Goal: Task Accomplishment & Management: Manage account settings

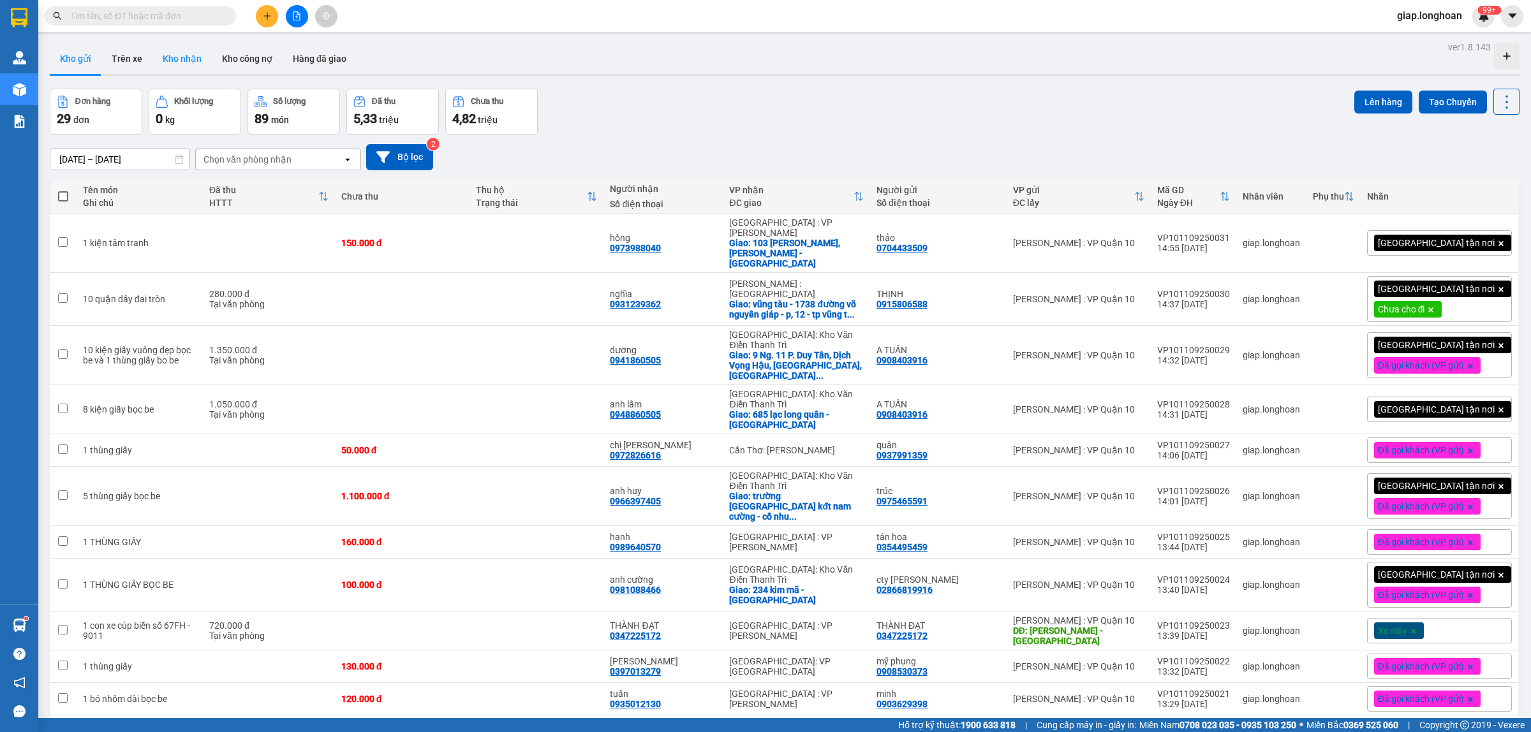
click at [192, 64] on button "Kho nhận" at bounding box center [181, 58] width 59 height 31
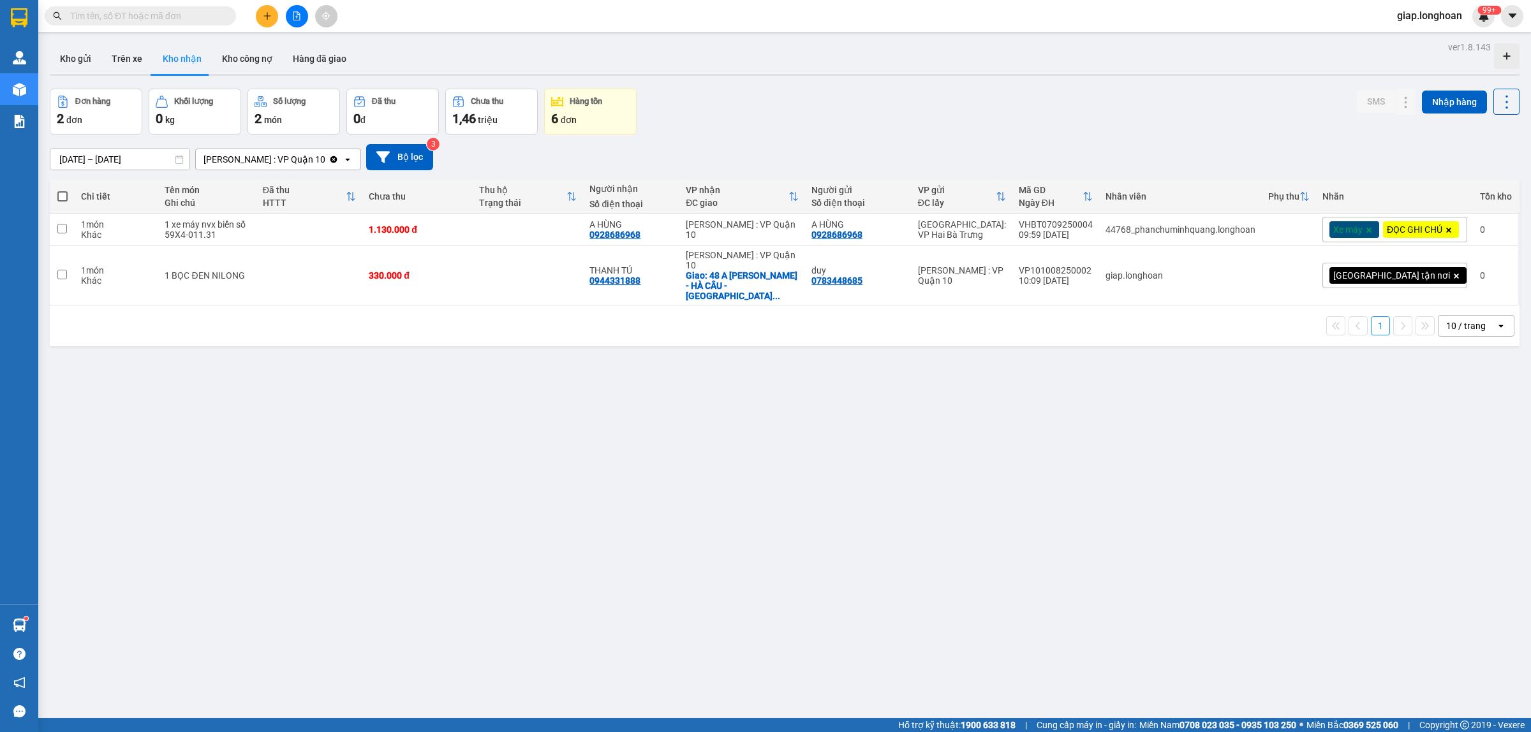
click at [107, 11] on input "text" at bounding box center [145, 16] width 151 height 14
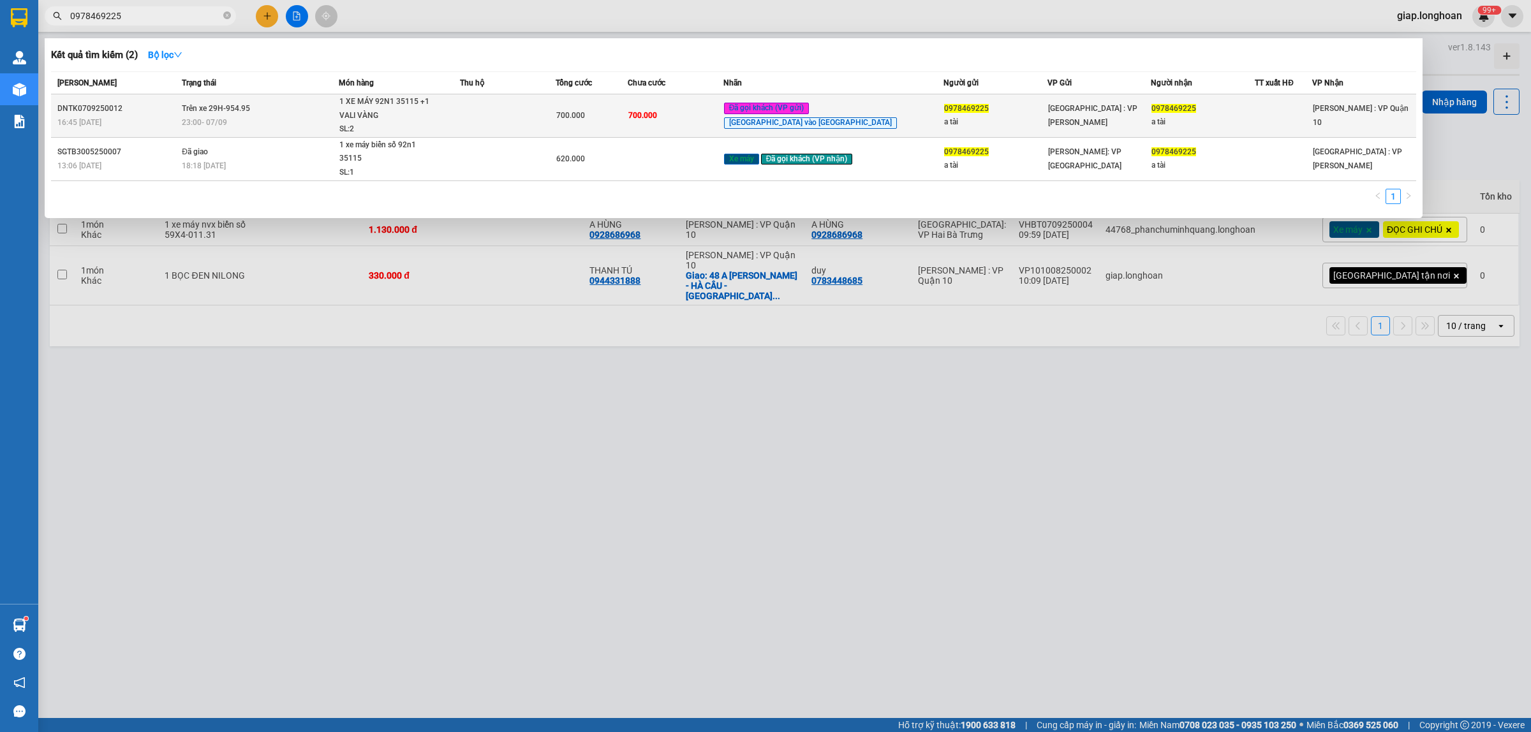
type input "0978469225"
click at [556, 121] on td at bounding box center [508, 115] width 96 height 43
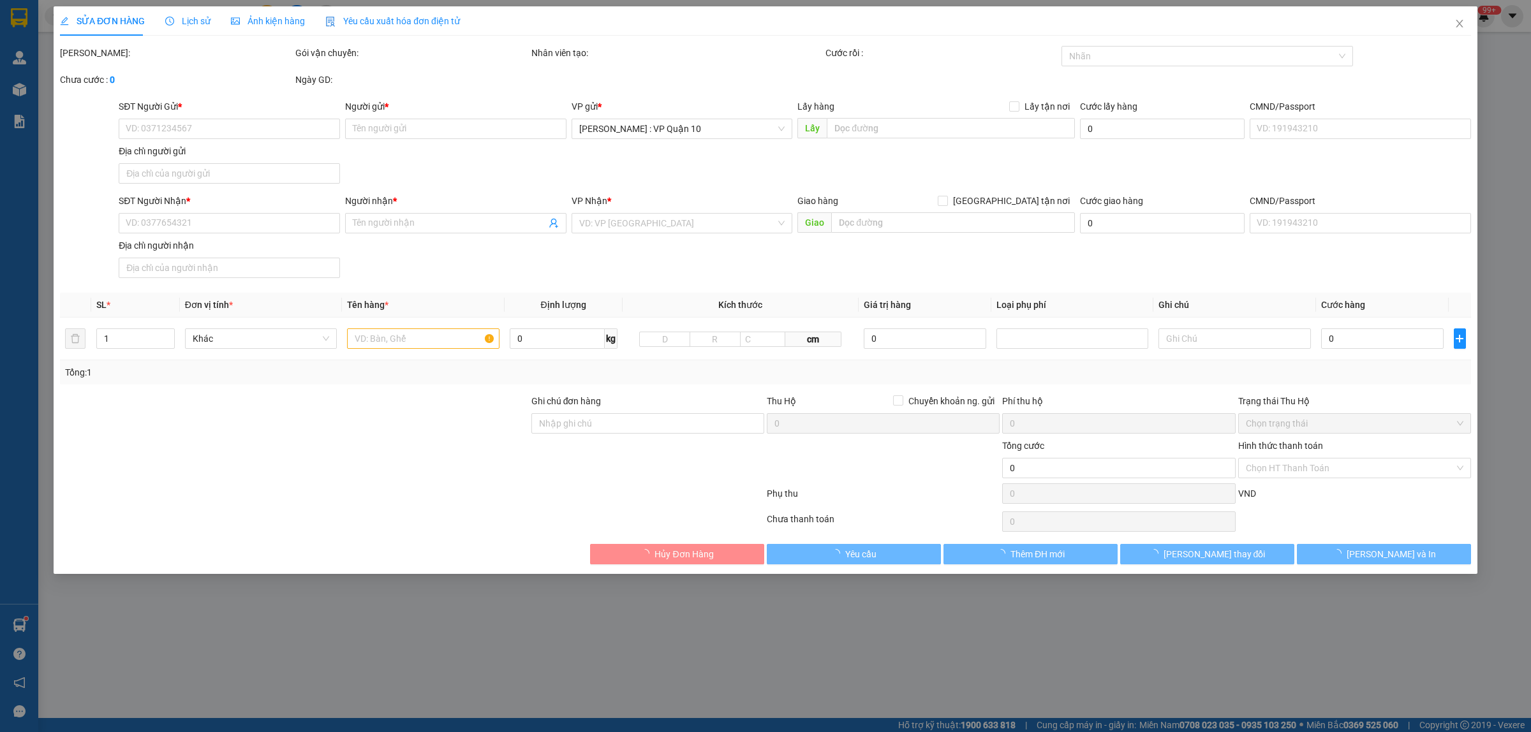
type input "0978469225"
type input "a tài"
type input "0978469225"
type input "a tài"
type input "1 CHÌA KHÓA,1 GƯƠNG,1 MŨ BH"
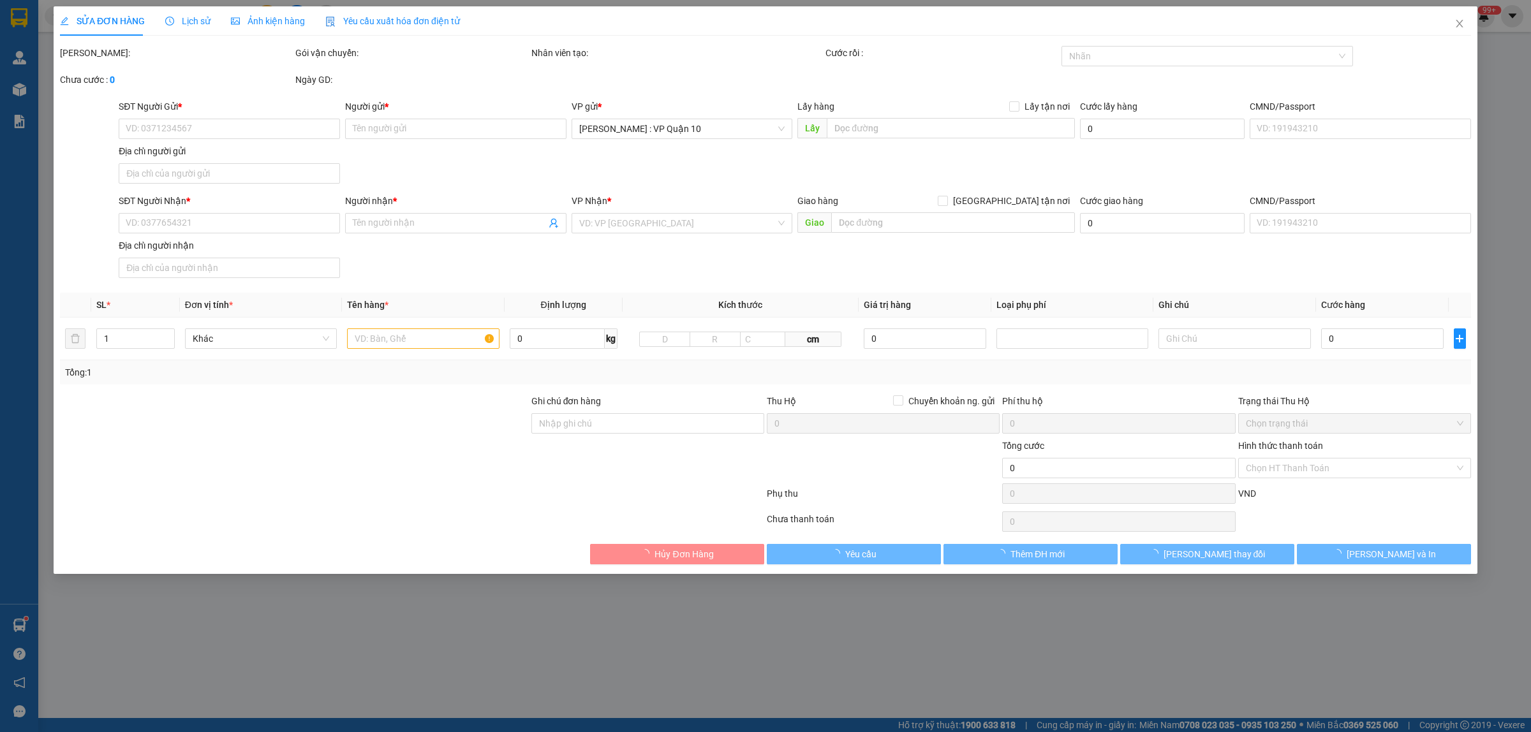
type input "700.000"
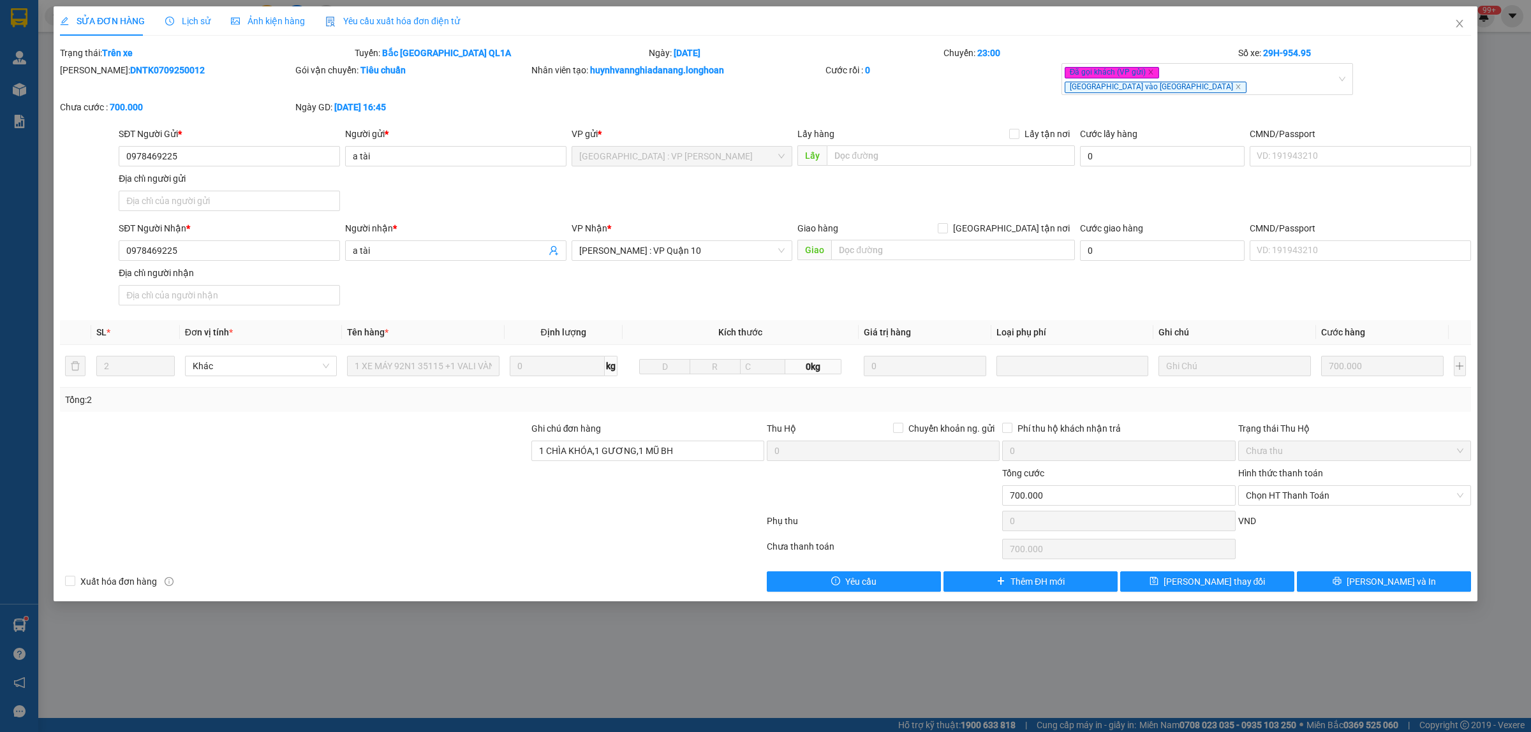
click at [177, 19] on span "Lịch sử" at bounding box center [187, 21] width 45 height 10
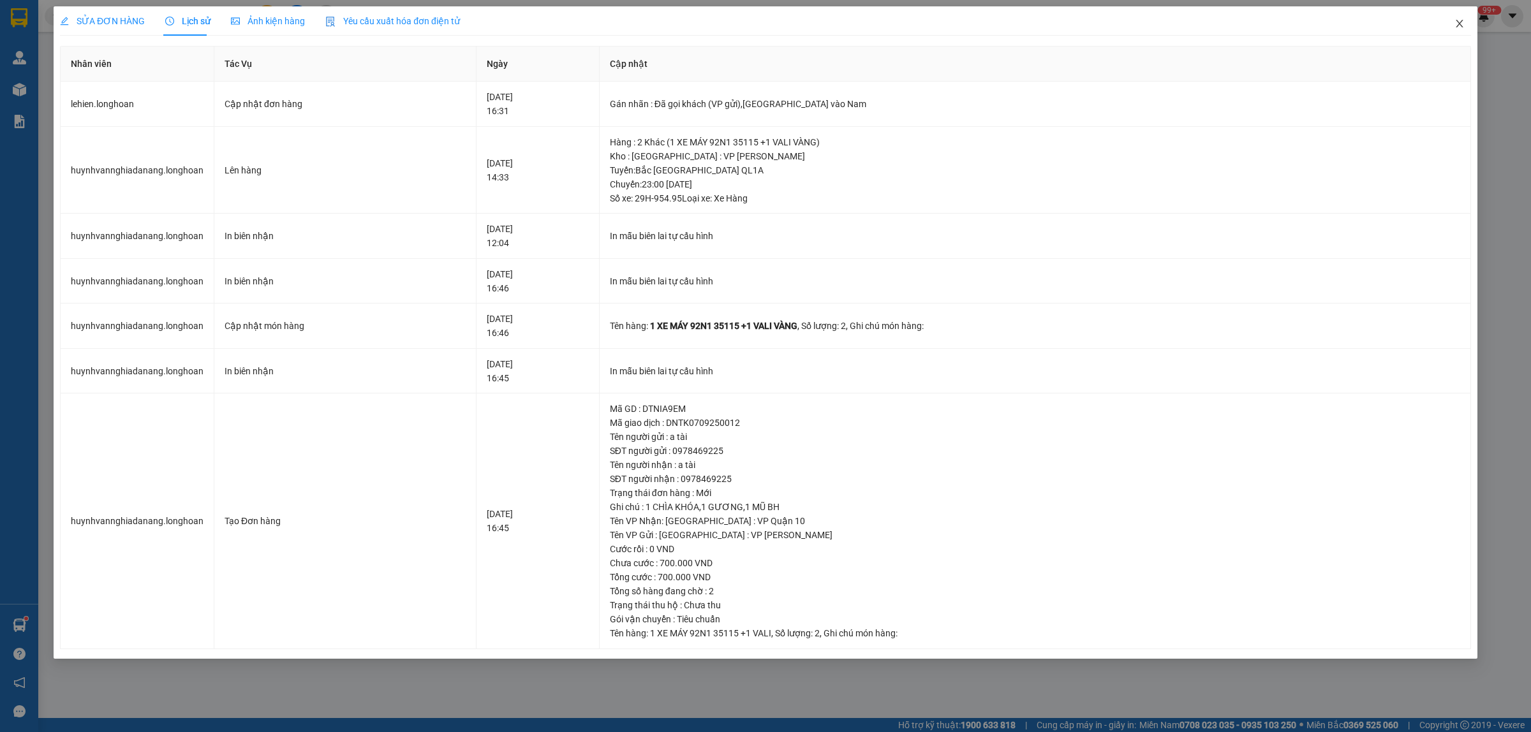
click at [1456, 24] on icon "close" at bounding box center [1460, 24] width 10 height 10
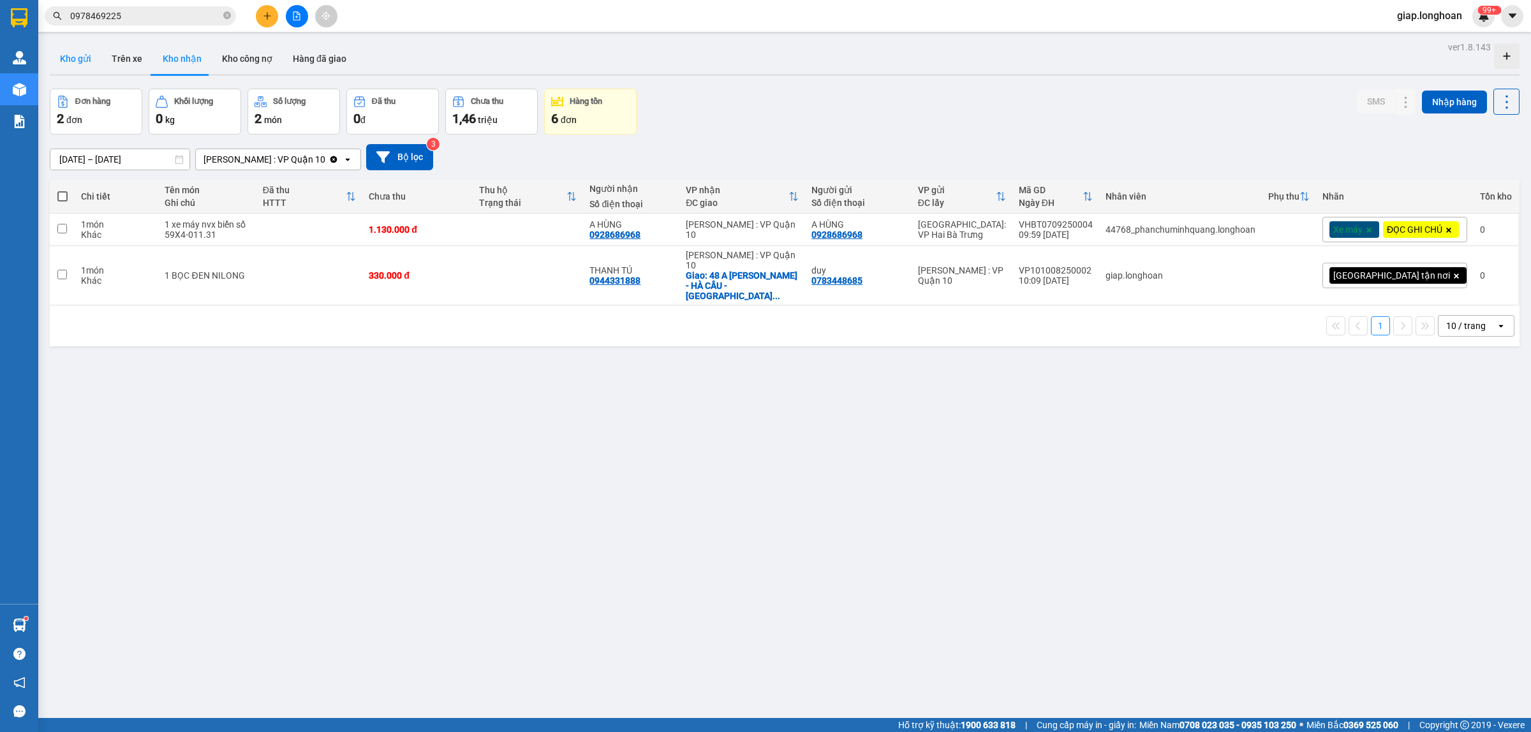
click at [80, 56] on button "Kho gửi" at bounding box center [76, 58] width 52 height 31
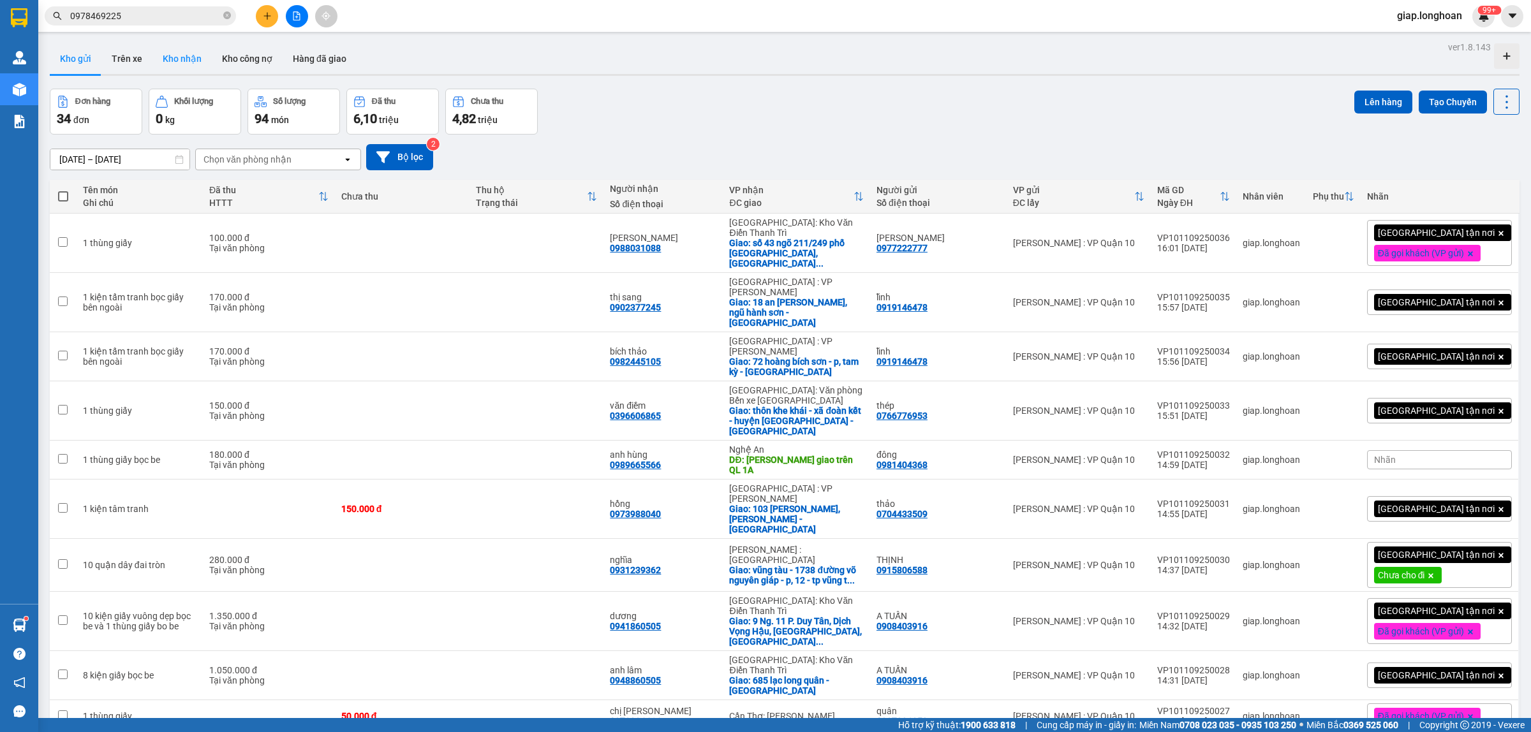
click at [176, 65] on button "Kho nhận" at bounding box center [181, 58] width 59 height 31
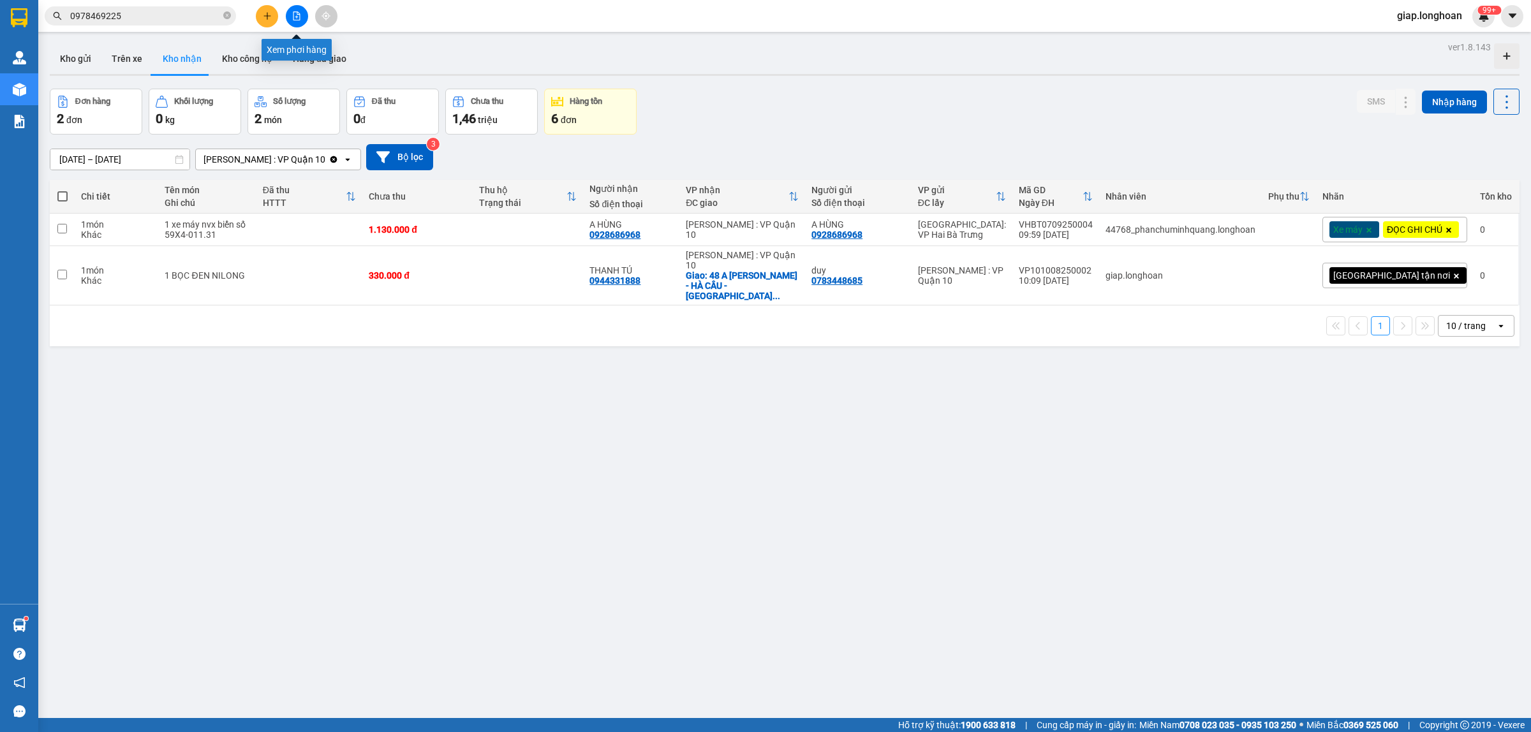
click at [295, 10] on button at bounding box center [297, 16] width 22 height 22
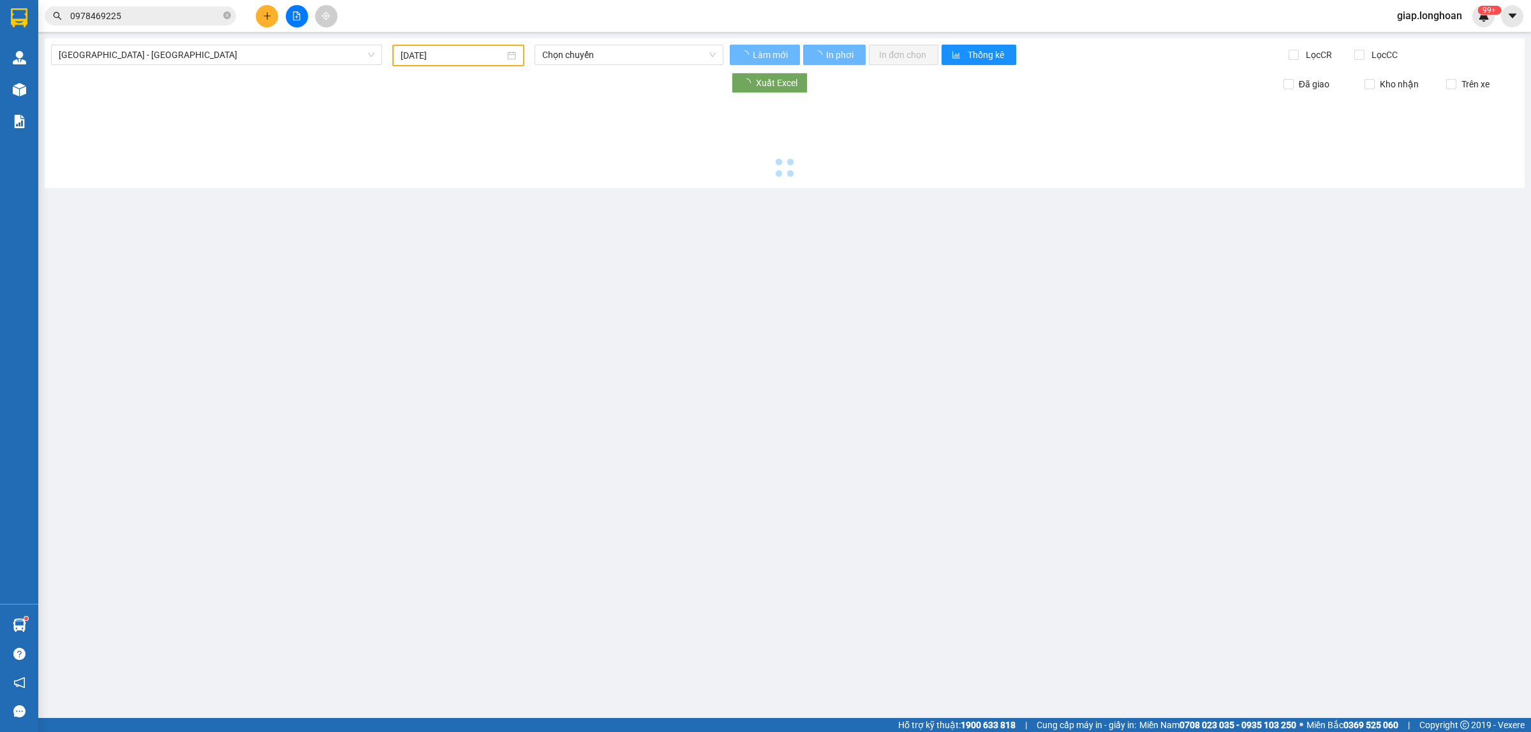
type input "[DATE]"
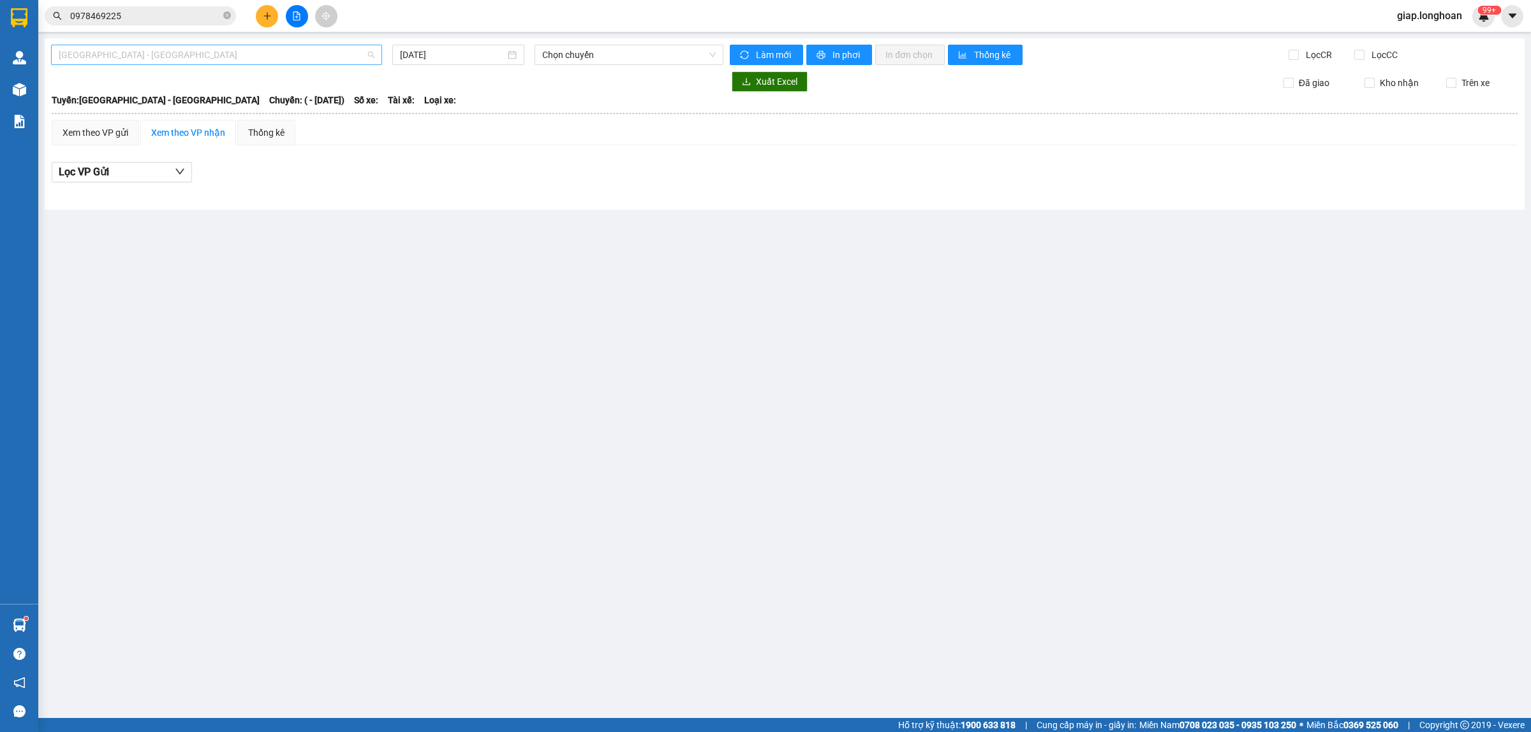
click at [159, 54] on span "[GEOGRAPHIC_DATA] - [GEOGRAPHIC_DATA]" at bounding box center [217, 54] width 316 height 19
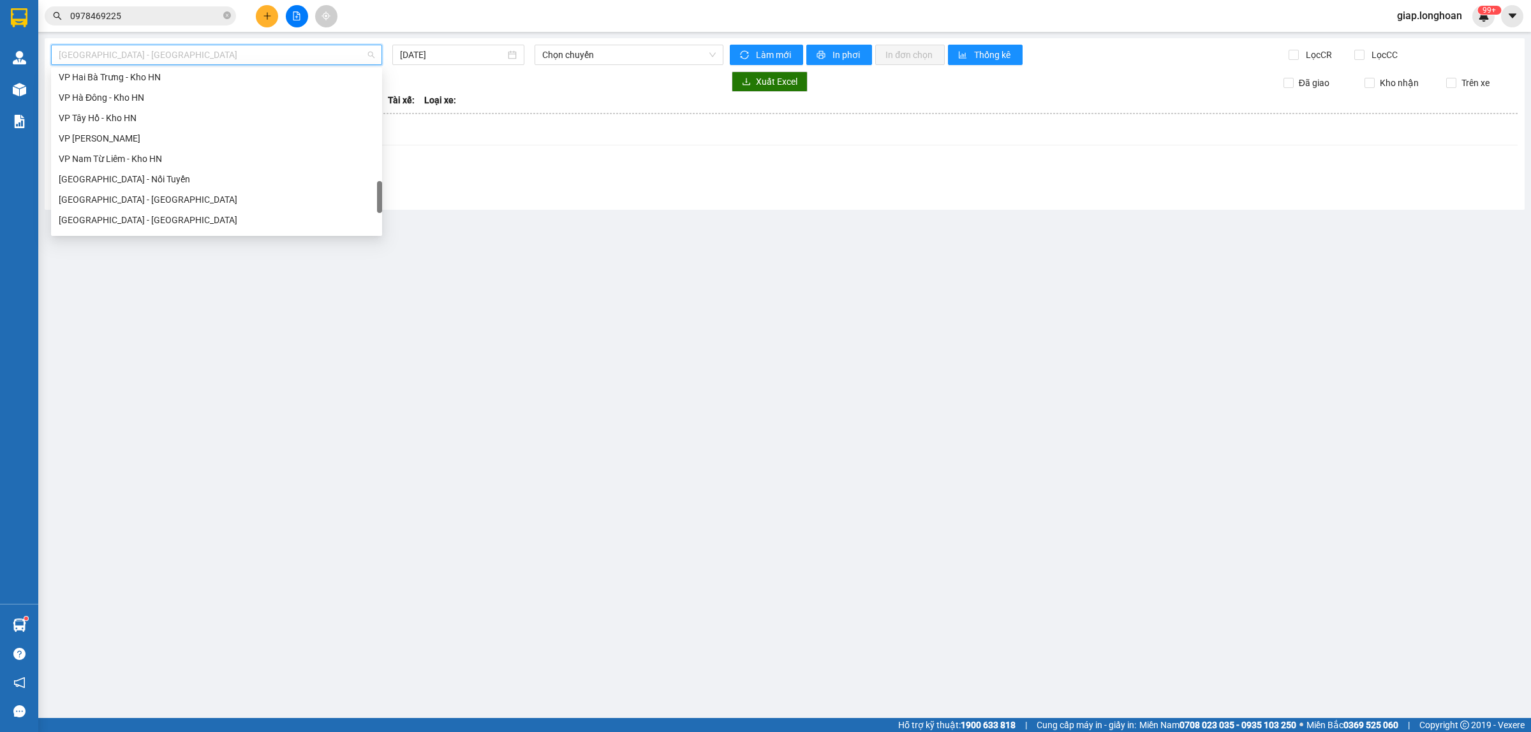
scroll to position [878, 0]
click at [117, 141] on div "Bắc [GEOGRAPHIC_DATA] QL1A" at bounding box center [217, 142] width 316 height 14
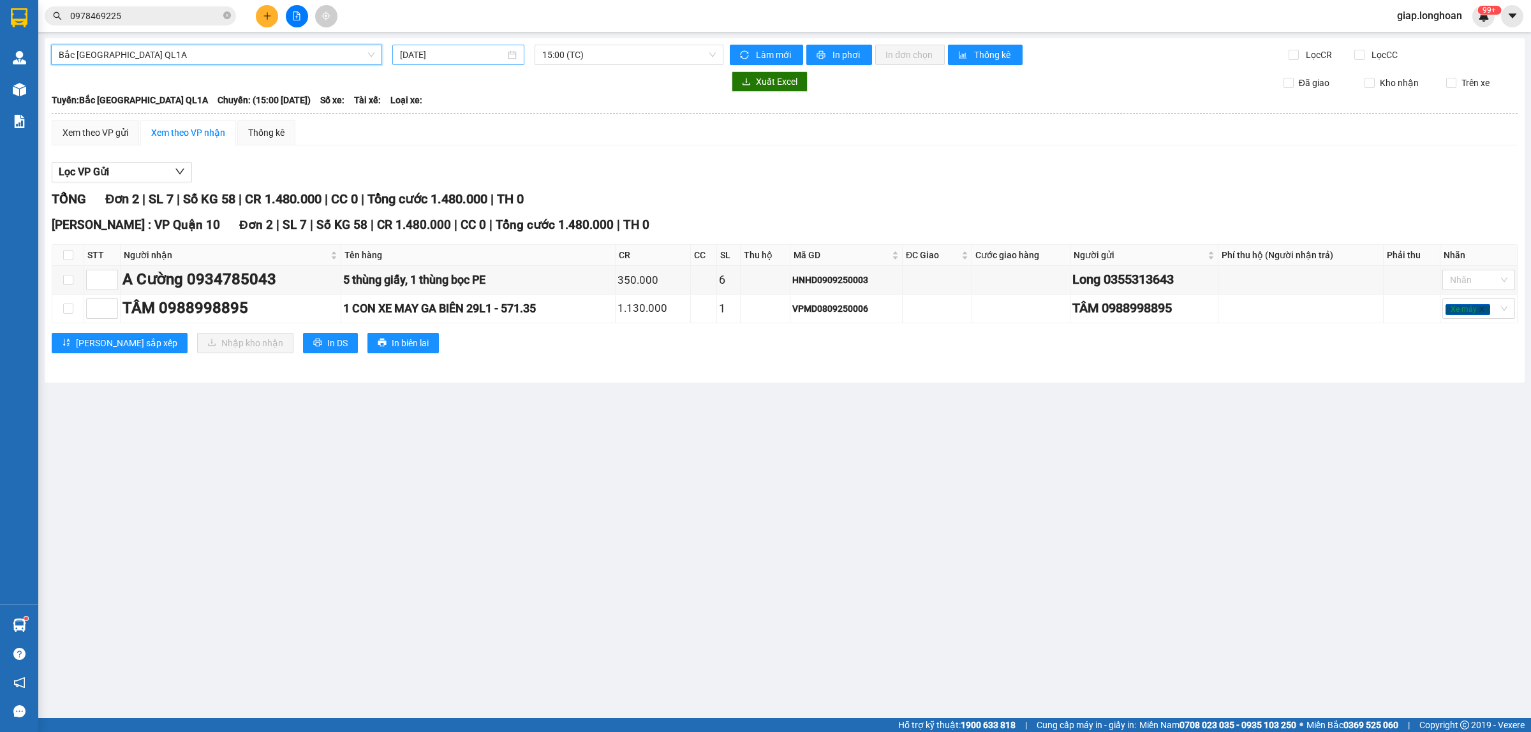
click at [403, 56] on input "[DATE]" at bounding box center [452, 55] width 105 height 14
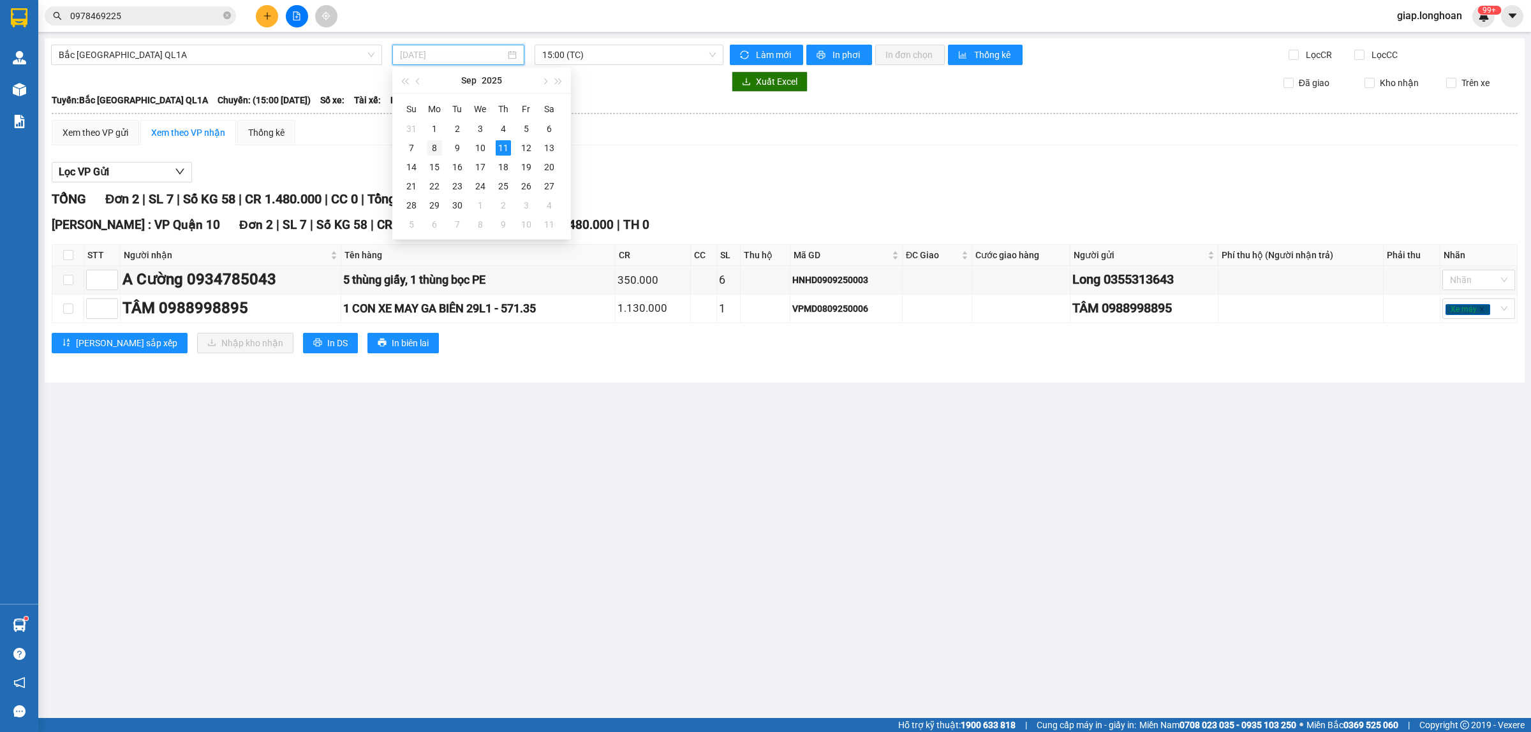
click at [434, 141] on div "8" at bounding box center [434, 147] width 15 height 15
type input "[DATE]"
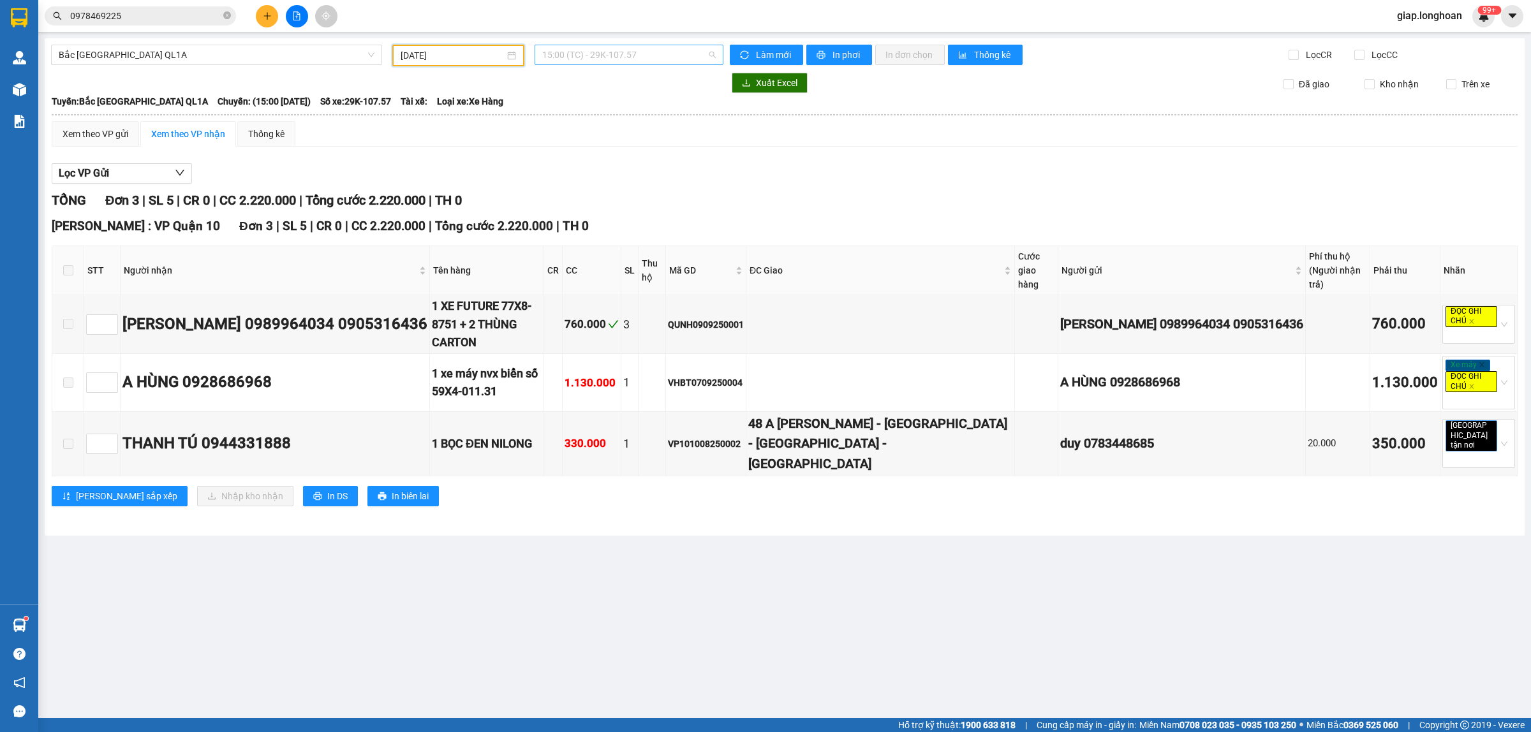
click at [591, 55] on span "15:00 (TC) - 29K-107.57" at bounding box center [629, 54] width 174 height 19
click at [611, 119] on div "23:00 (TC) - 29E-368.35" at bounding box center [592, 121] width 100 height 14
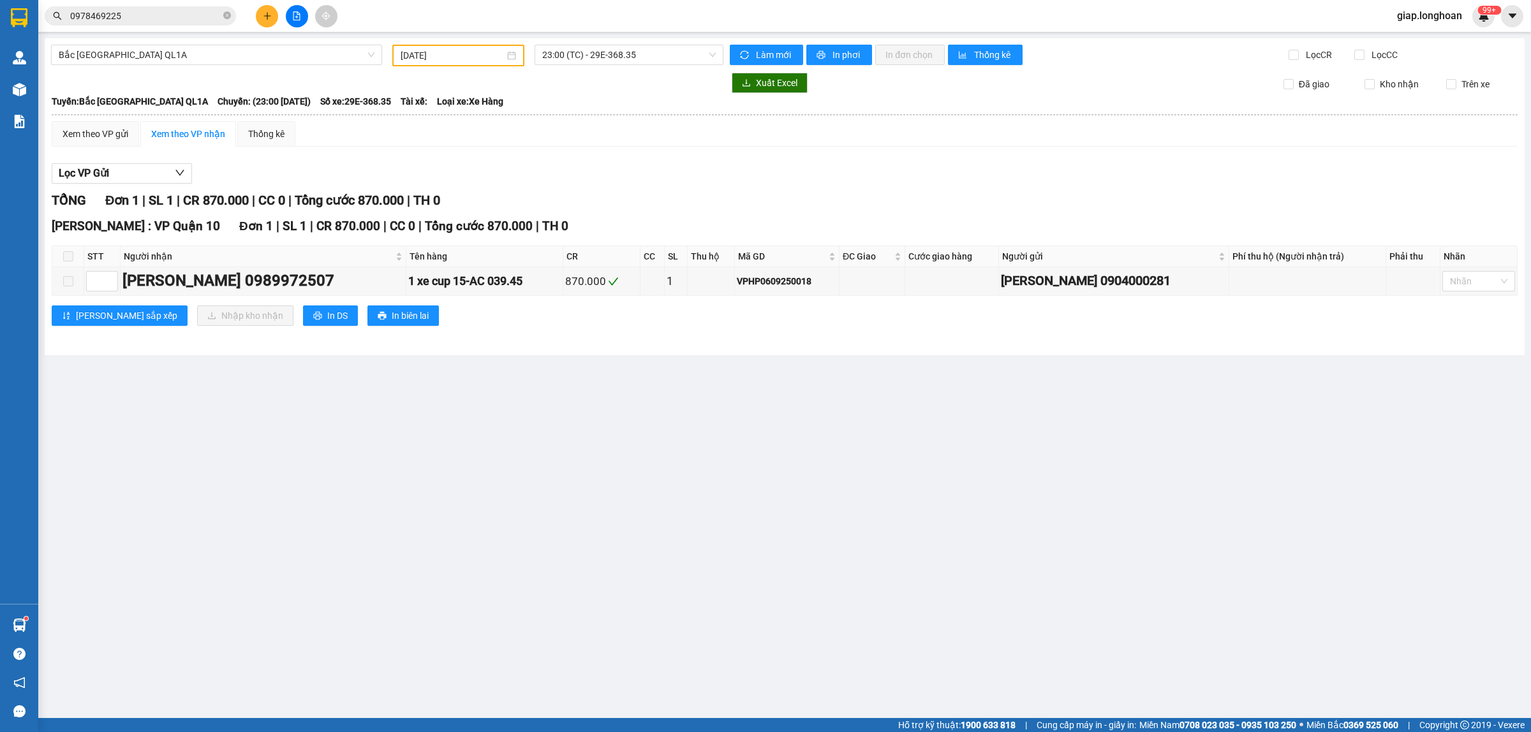
click at [175, 2] on div "Kết quả tìm kiếm ( 2 ) Bộ lọc Mã ĐH Trạng thái Món hàng Thu hộ Tổng cước Chưa c…" at bounding box center [765, 16] width 1531 height 32
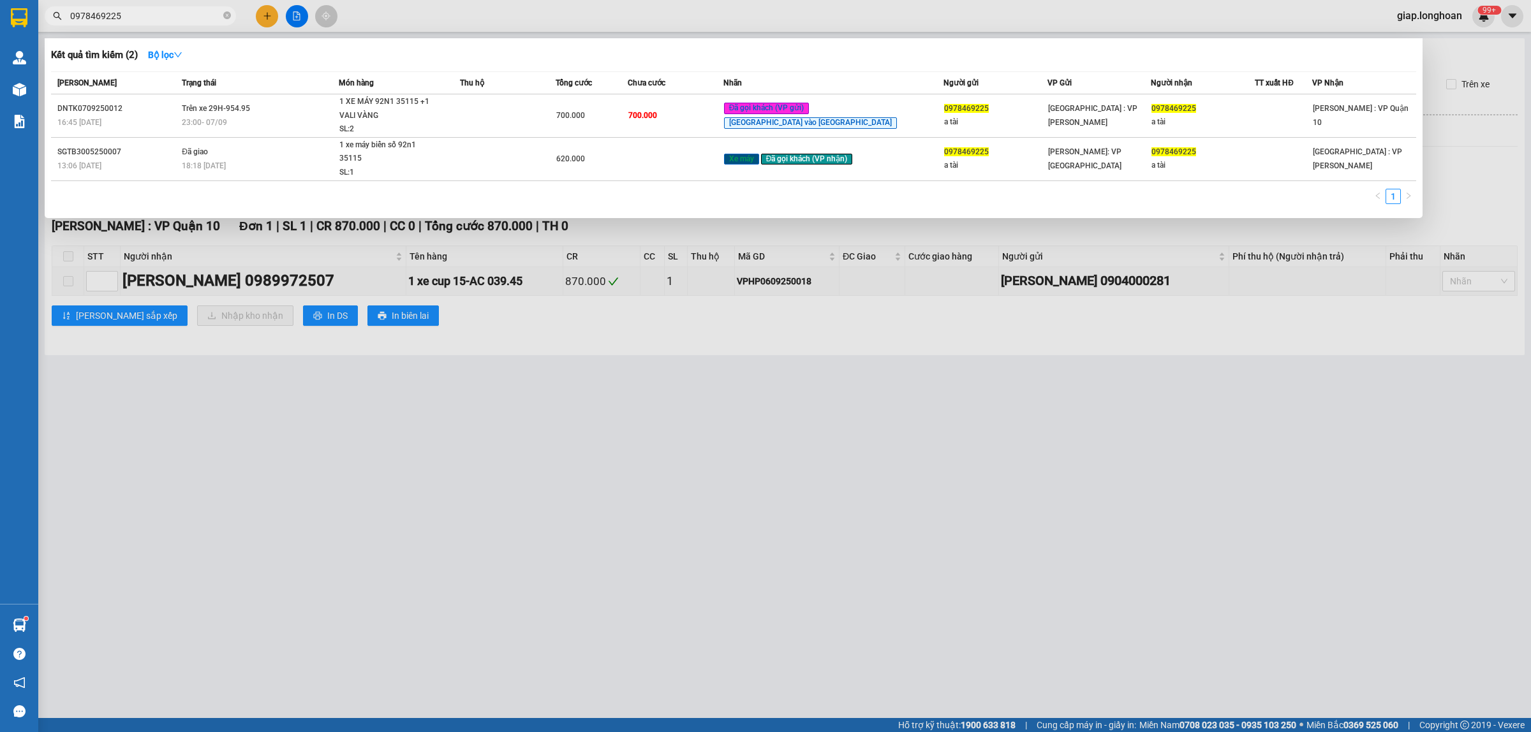
drag, startPoint x: 181, startPoint y: 16, endPoint x: 173, endPoint y: 17, distance: 7.7
click at [179, 17] on input "0978469225" at bounding box center [145, 16] width 151 height 14
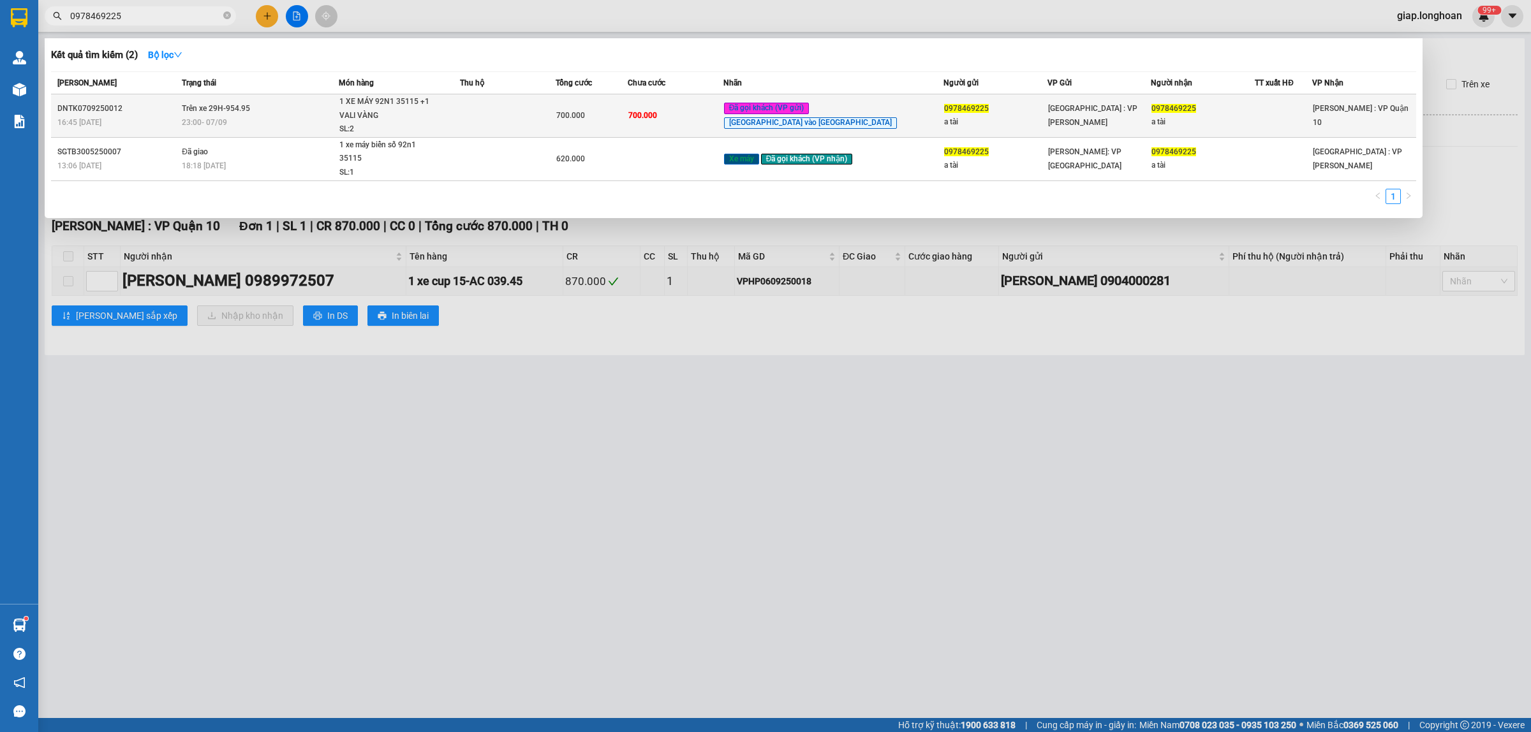
click at [536, 115] on td at bounding box center [508, 115] width 96 height 43
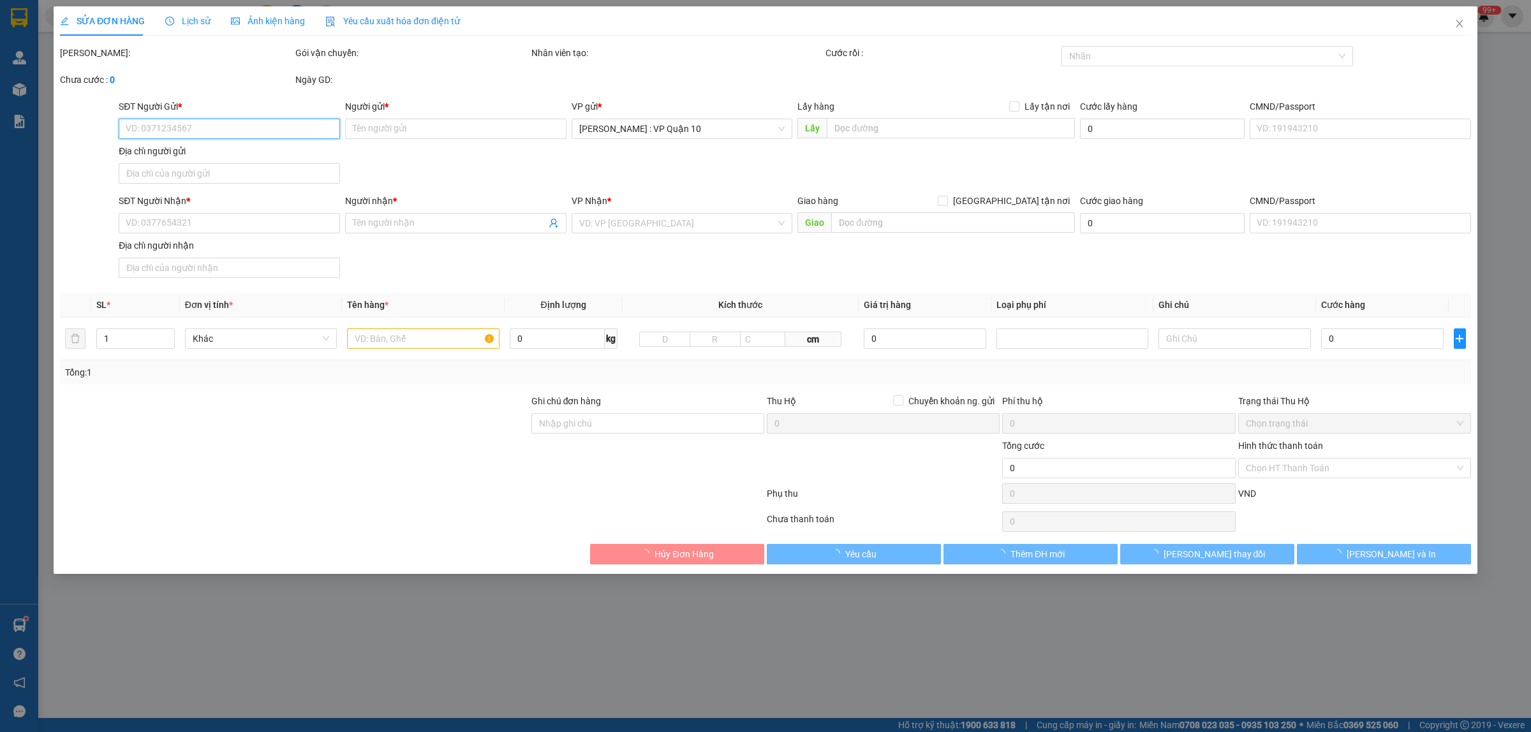
type input "0978469225"
type input "a tài"
type input "0978469225"
type input "a tài"
type input "1 CHÌA KHÓA,1 GƯƠNG,1 MŨ BH"
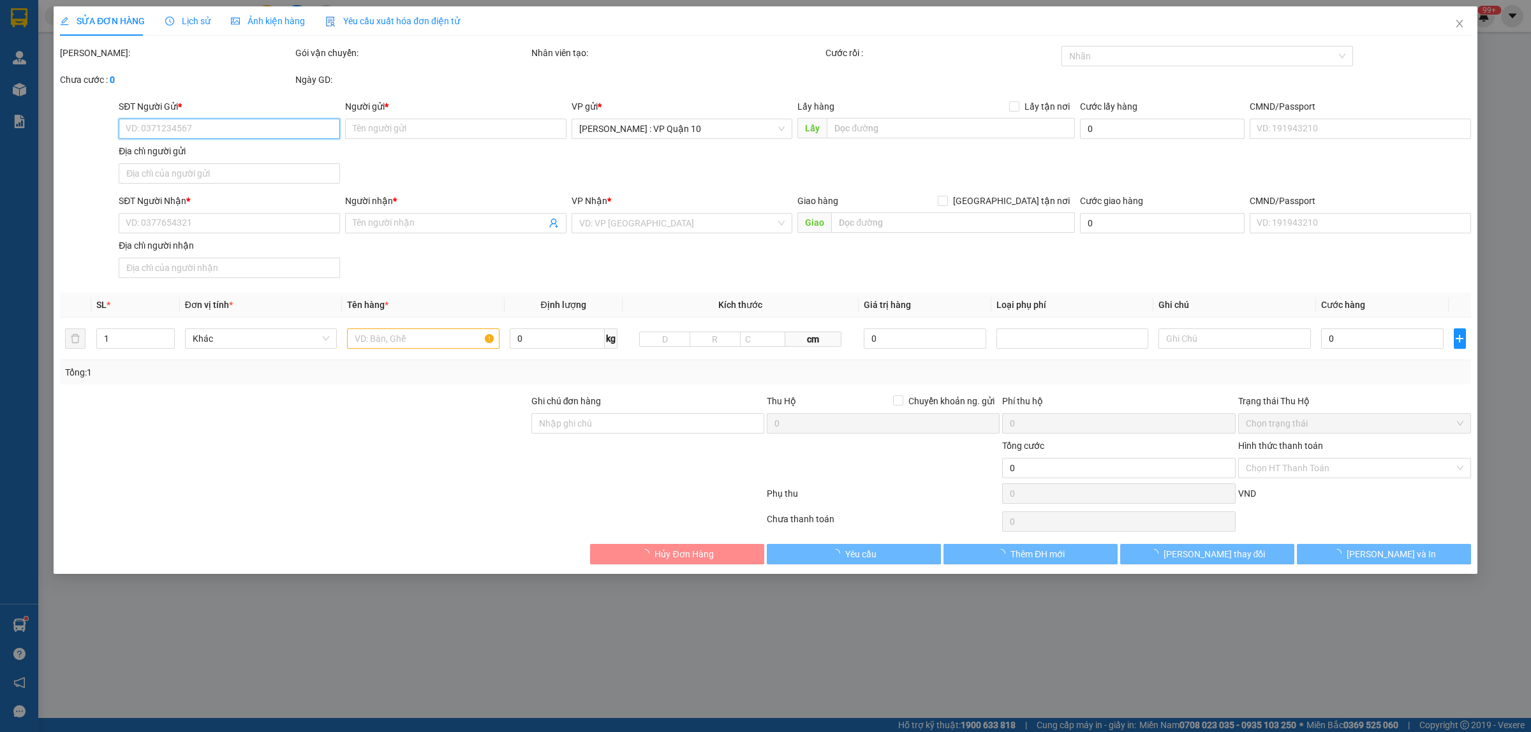
type input "700.000"
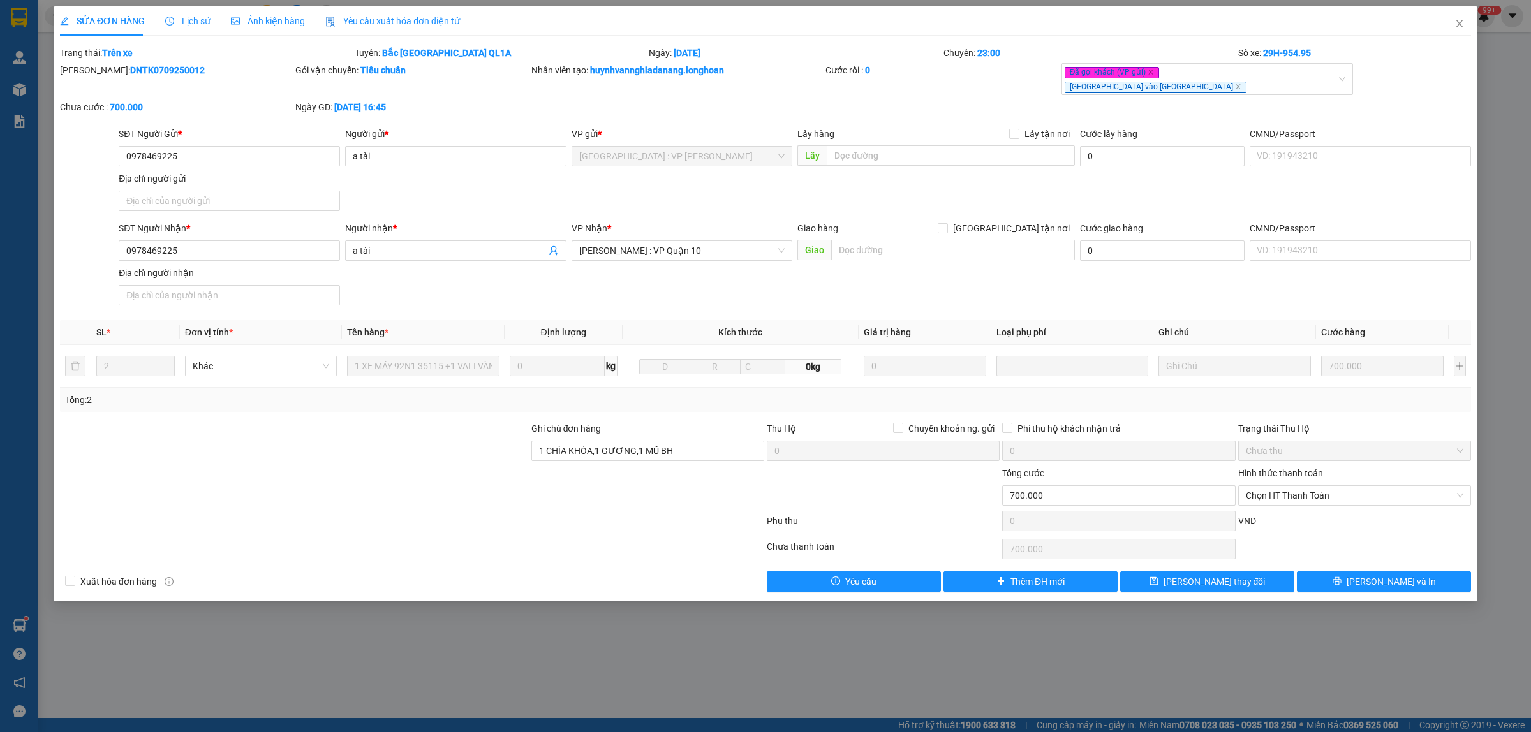
click at [184, 24] on span "Lịch sử" at bounding box center [187, 21] width 45 height 10
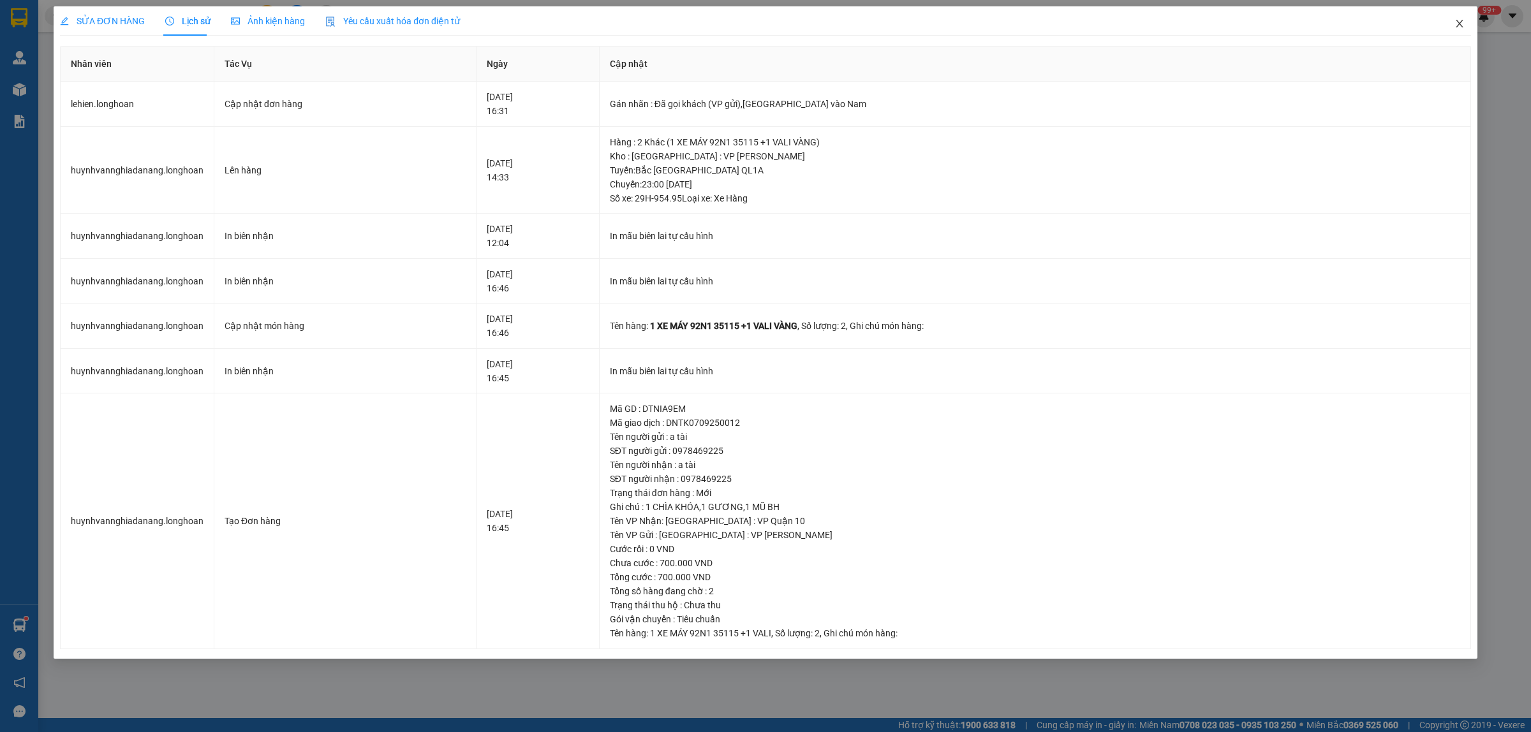
click at [1456, 23] on icon "close" at bounding box center [1460, 24] width 10 height 10
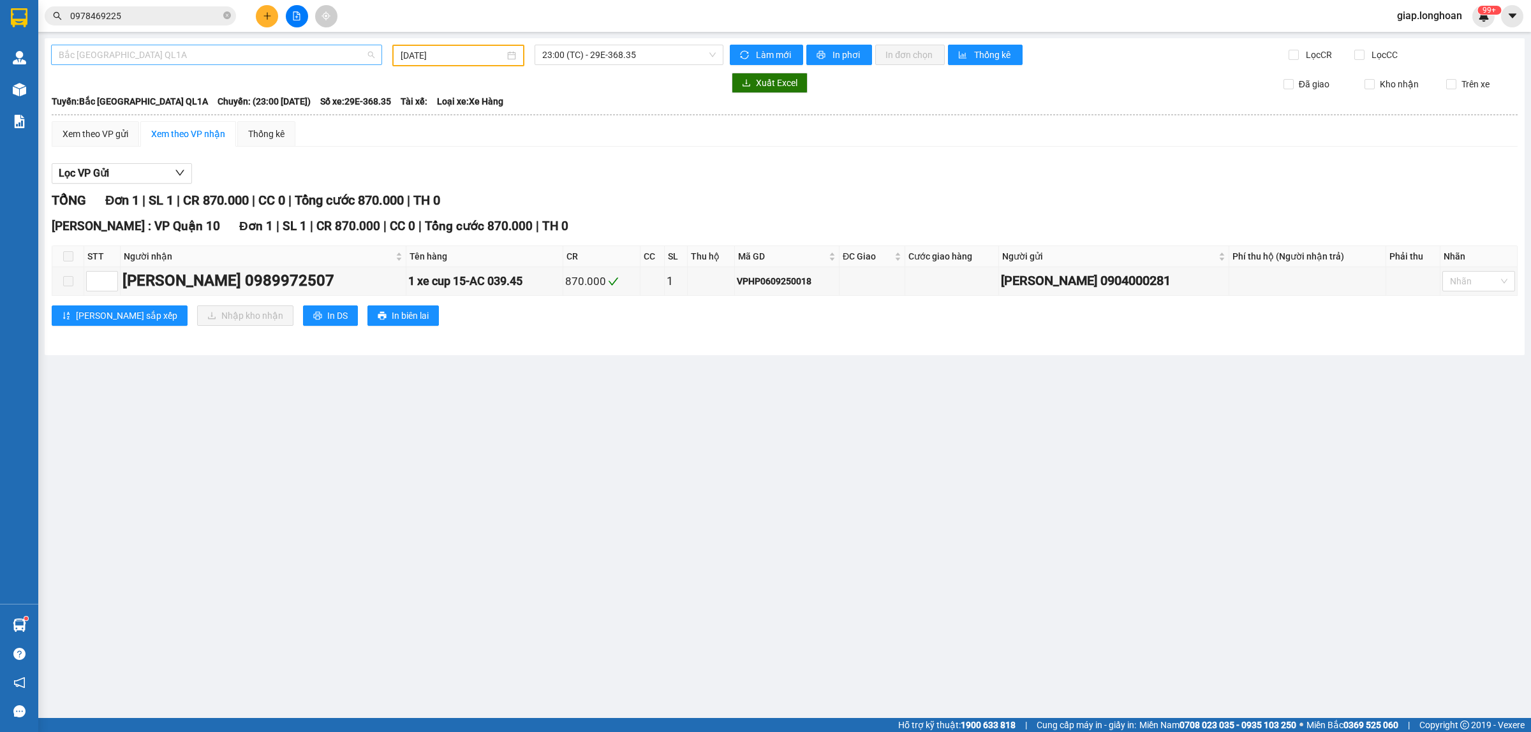
click at [183, 56] on span "Bắc [GEOGRAPHIC_DATA] QL1A" at bounding box center [217, 54] width 316 height 19
click at [429, 52] on input "[DATE]" at bounding box center [453, 55] width 104 height 14
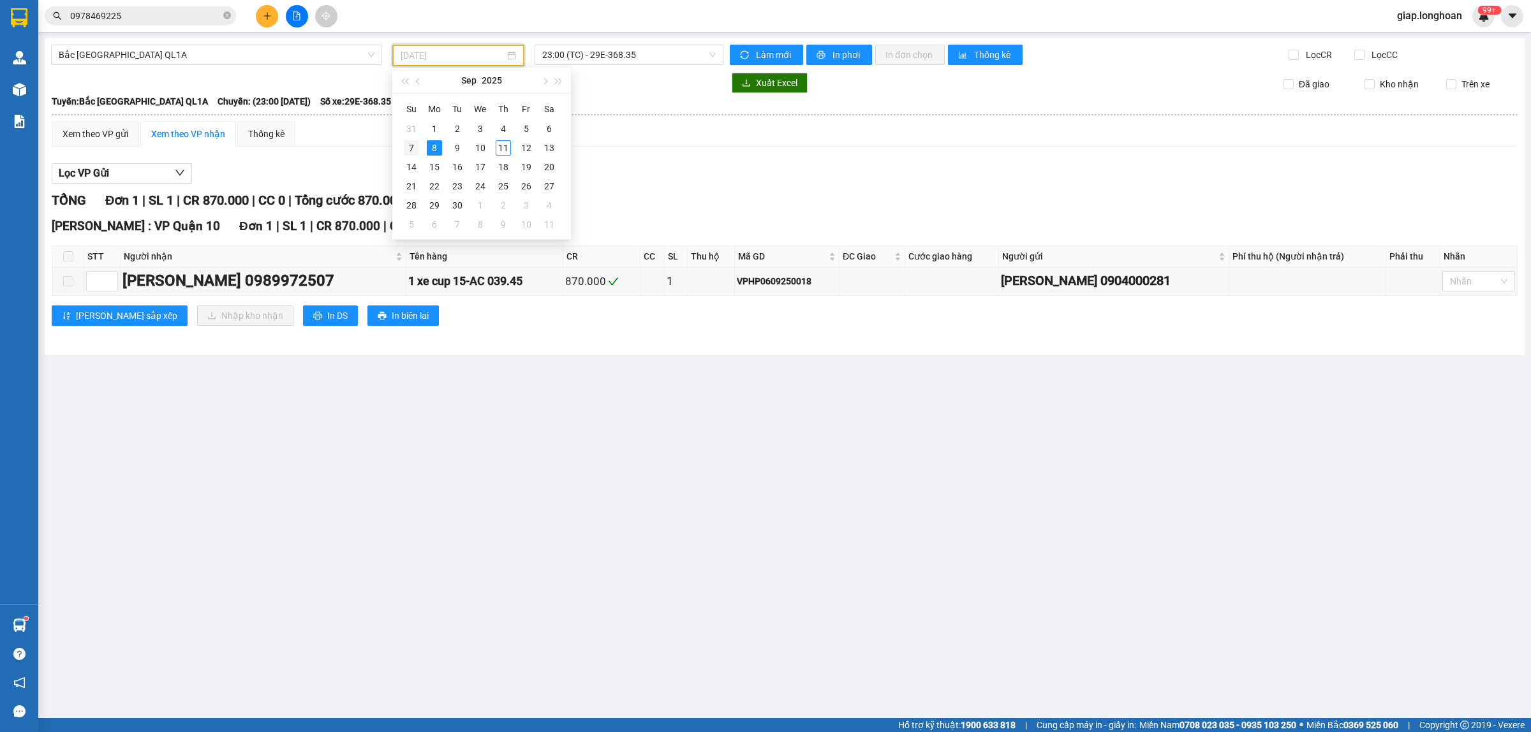
click at [410, 142] on div "7" at bounding box center [411, 147] width 15 height 15
type input "[DATE]"
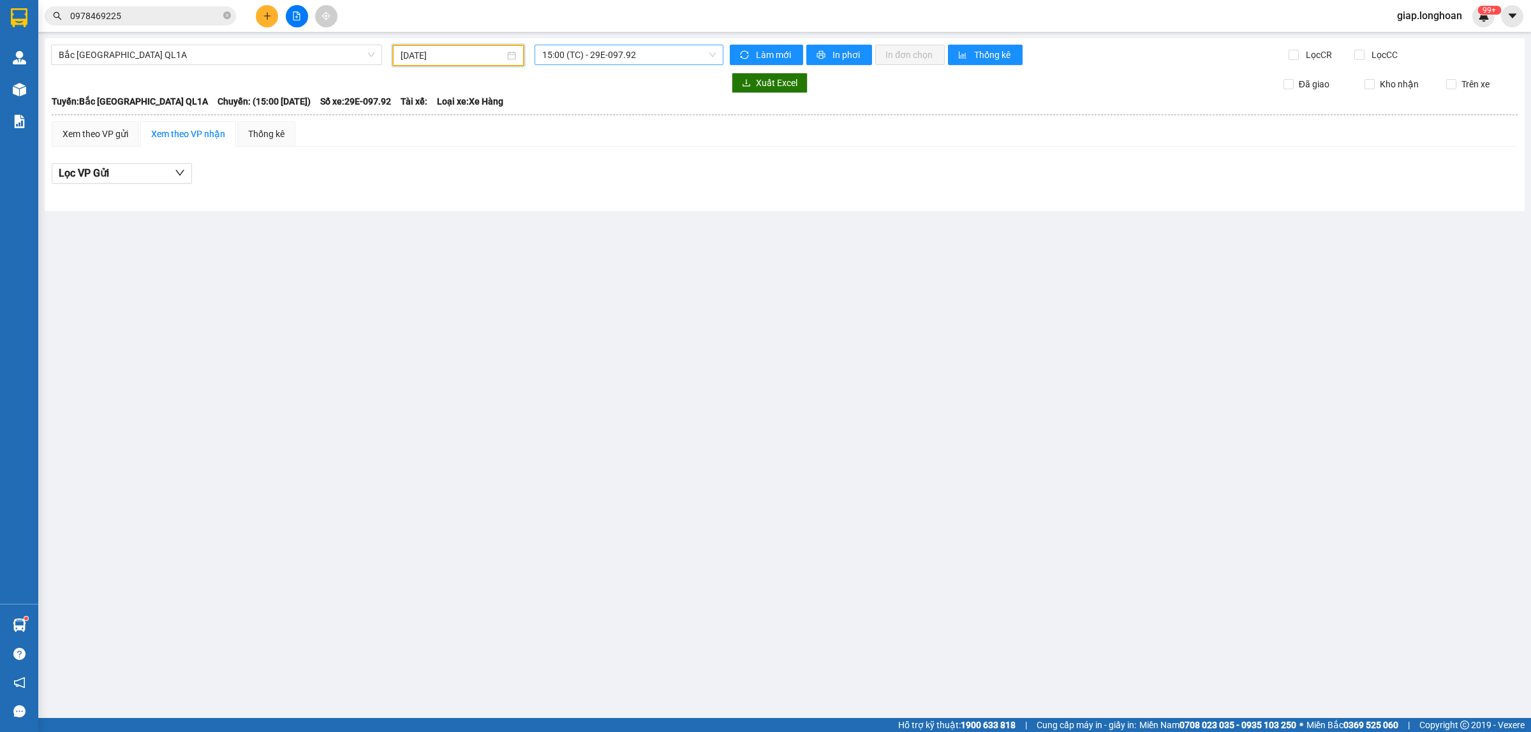
click at [646, 52] on span "15:00 (TC) - 29E-097.92" at bounding box center [629, 54] width 174 height 19
click at [609, 139] on div "23:00 (TC) - 29H-954.95" at bounding box center [592, 142] width 100 height 14
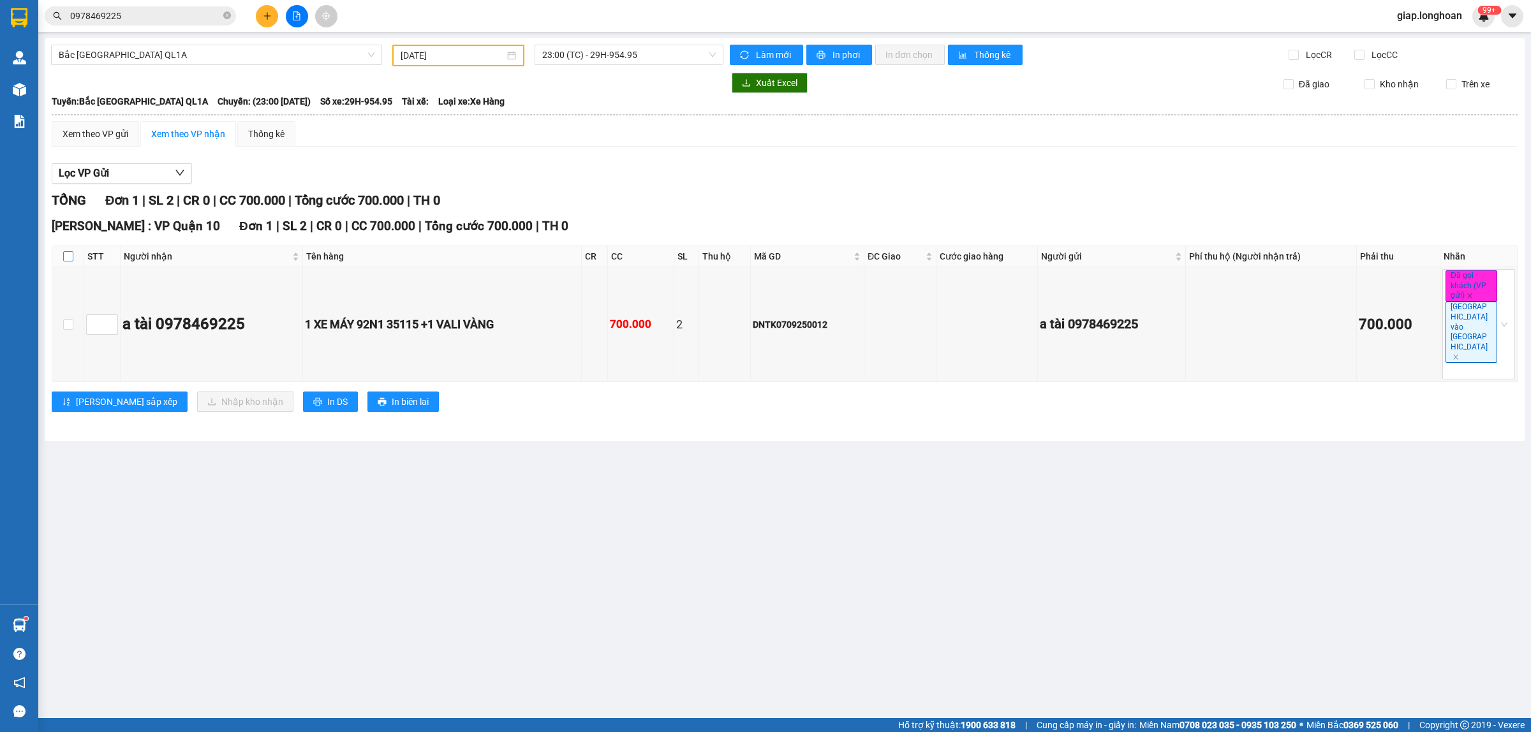
click at [68, 253] on input "checkbox" at bounding box center [68, 256] width 10 height 10
checkbox input "true"
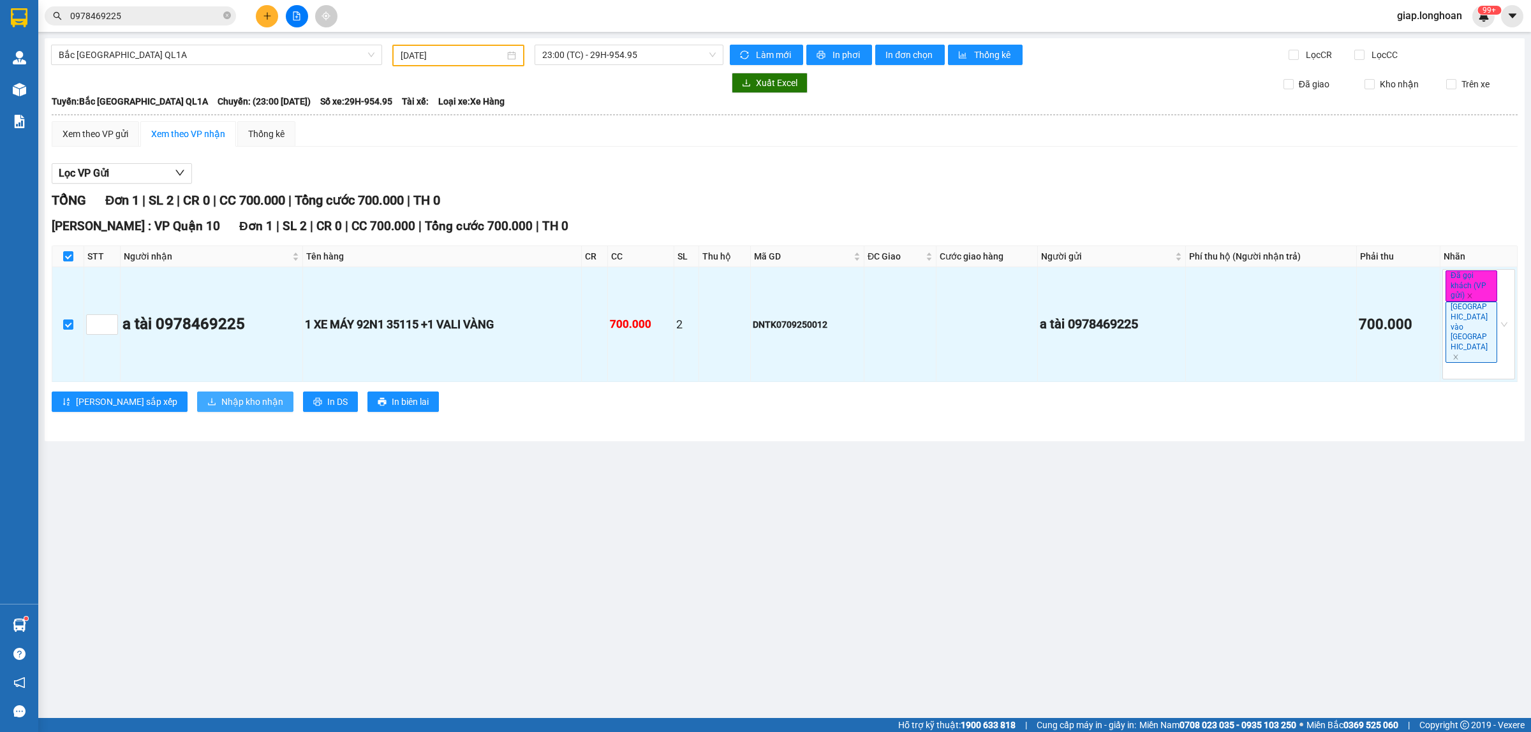
click at [221, 395] on span "Nhập kho nhận" at bounding box center [252, 402] width 62 height 14
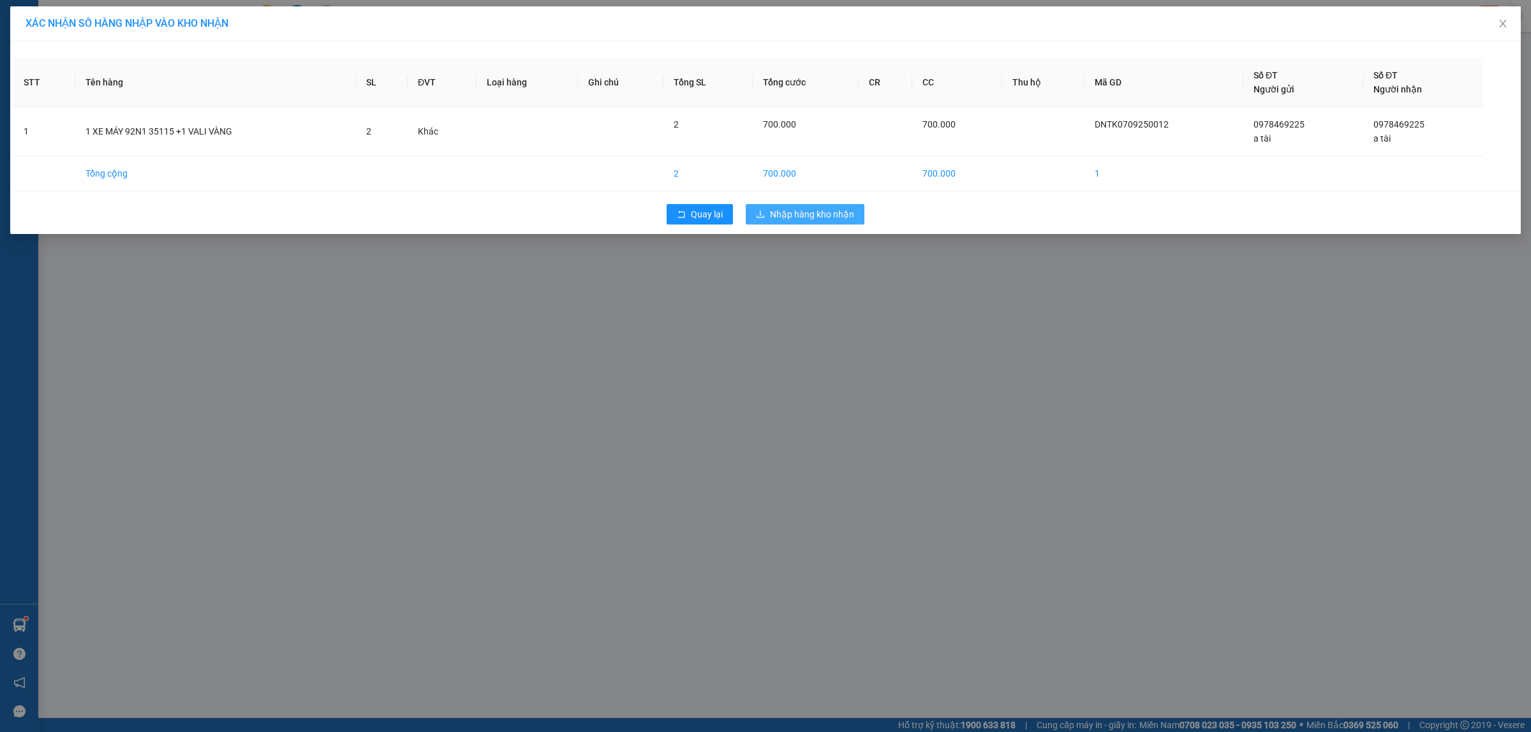
click at [823, 212] on span "Nhập hàng kho nhận" at bounding box center [812, 214] width 84 height 14
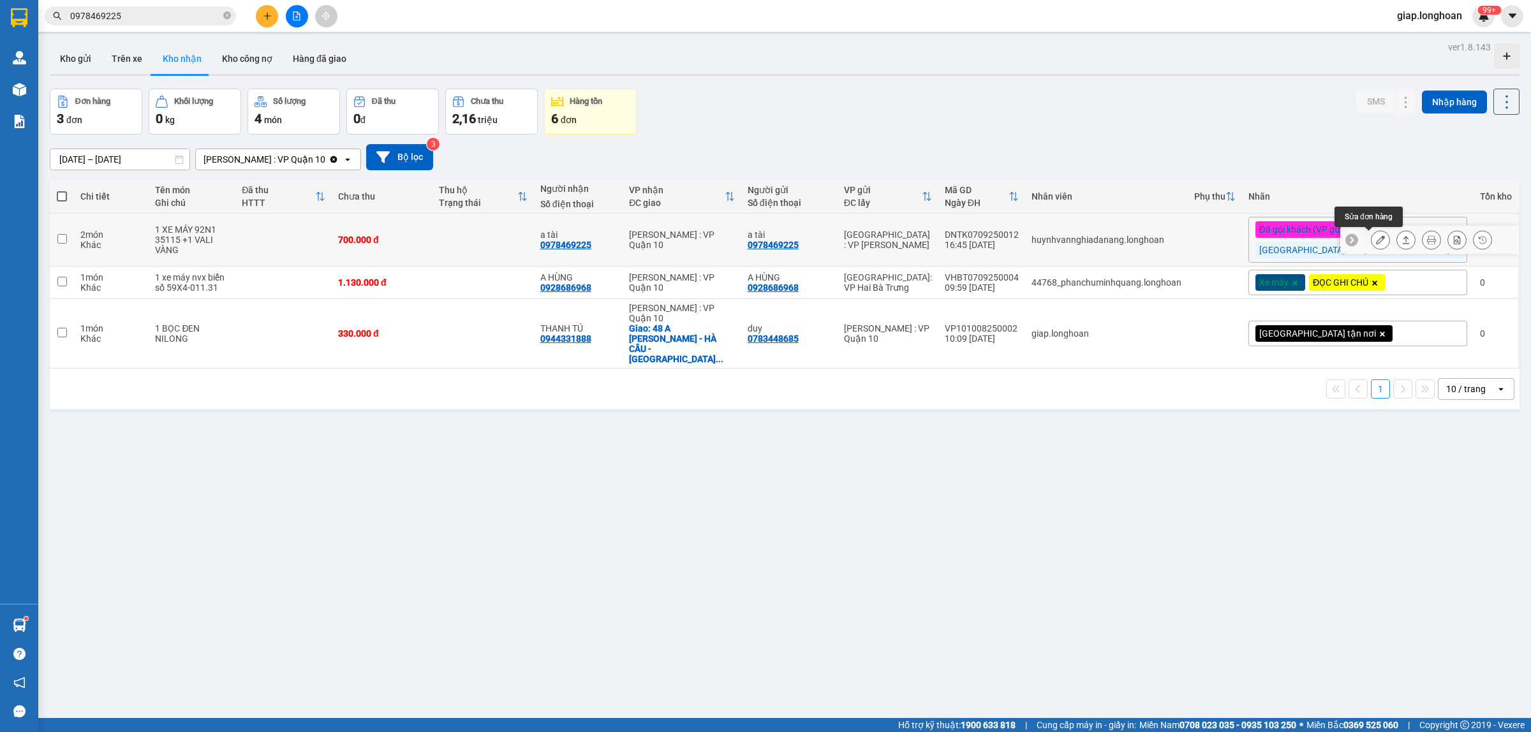
click at [1376, 241] on icon at bounding box center [1380, 239] width 9 height 9
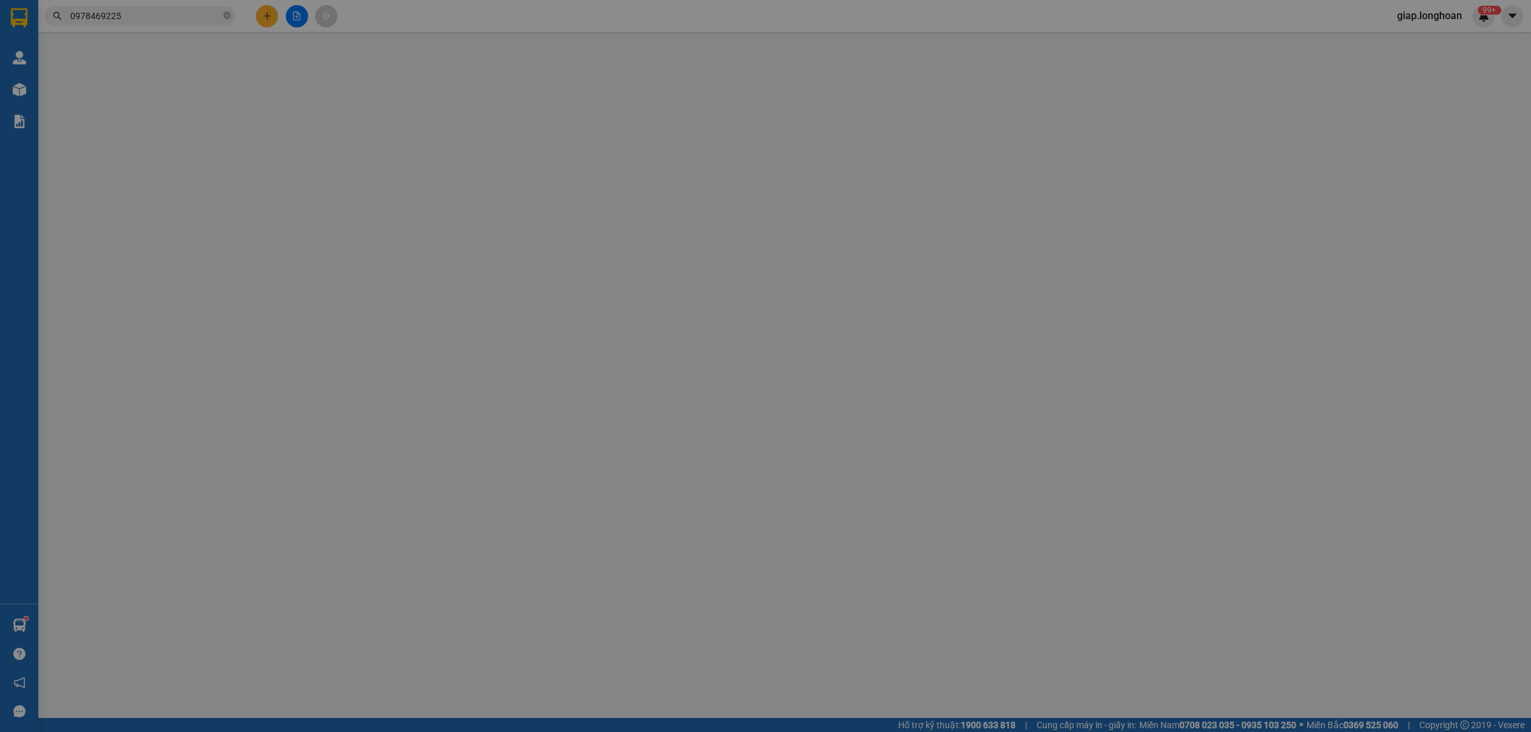
type input "0978469225"
type input "a tài"
type input "0978469225"
type input "a tài"
type input "1 CHÌA KHÓA,1 GƯƠNG,1 MŨ BH"
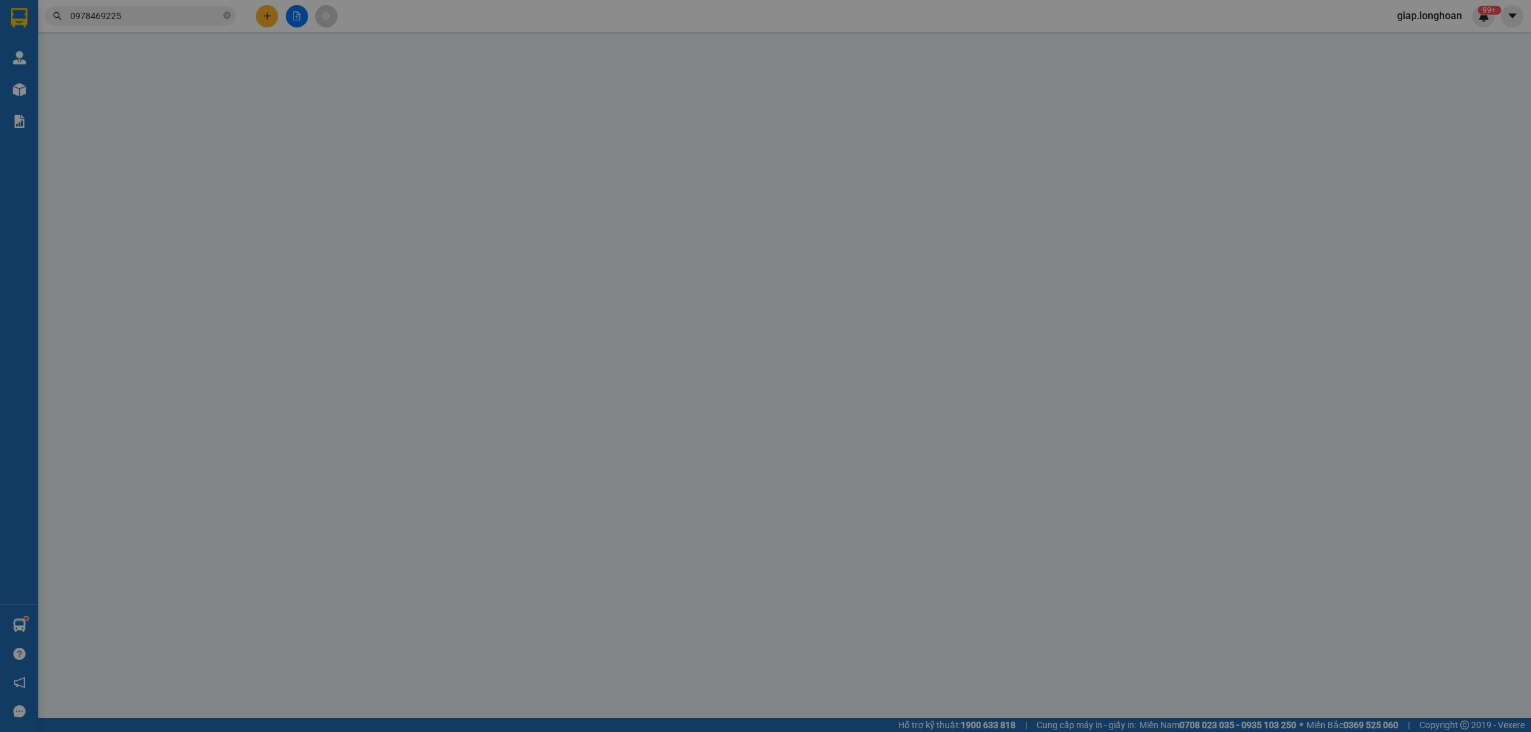
type input "700.000"
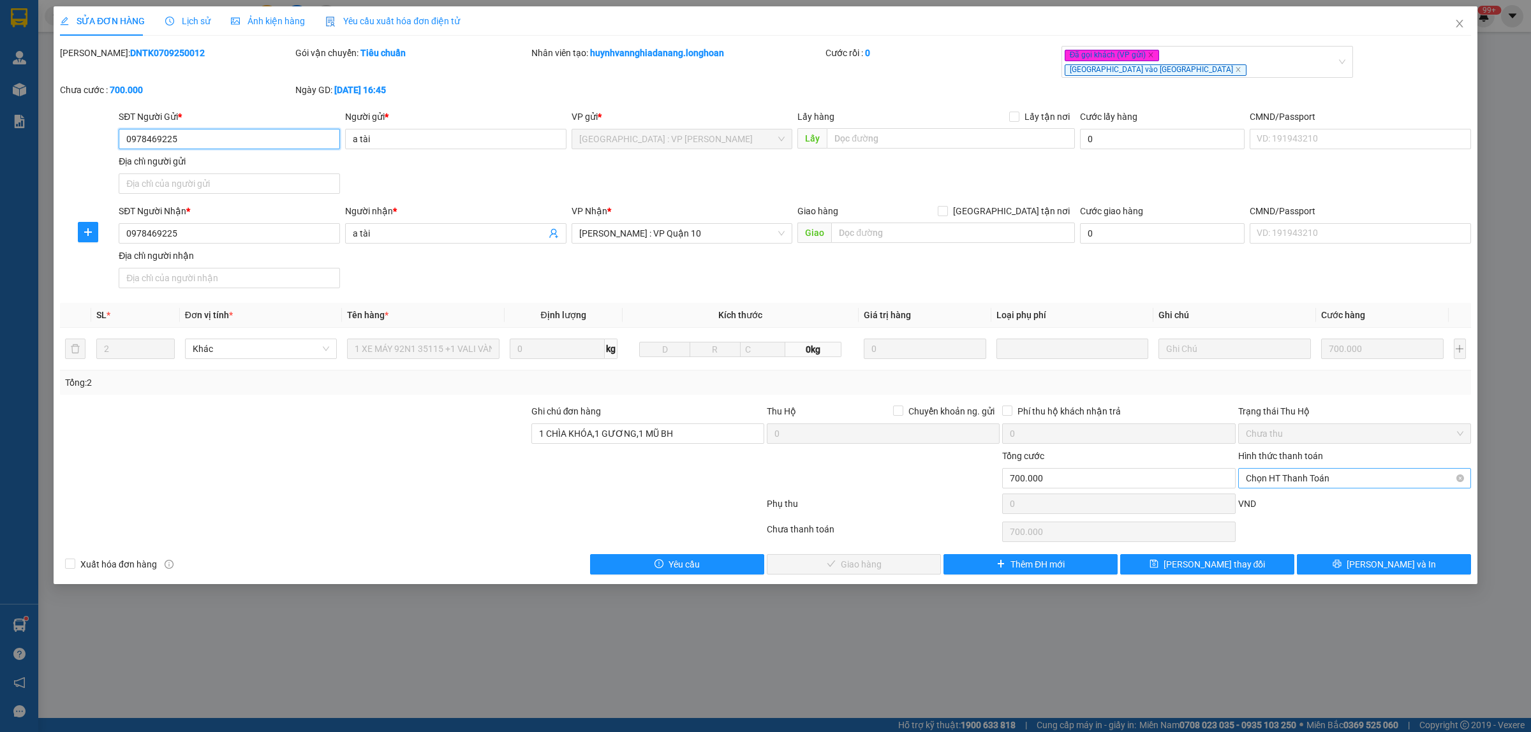
click at [1344, 469] on span "Chọn HT Thanh Toán" at bounding box center [1355, 478] width 218 height 19
click at [1305, 491] on div "Tại văn phòng" at bounding box center [1355, 495] width 218 height 14
type input "0"
click at [891, 561] on span "[PERSON_NAME] và Giao hàng" at bounding box center [861, 565] width 122 height 14
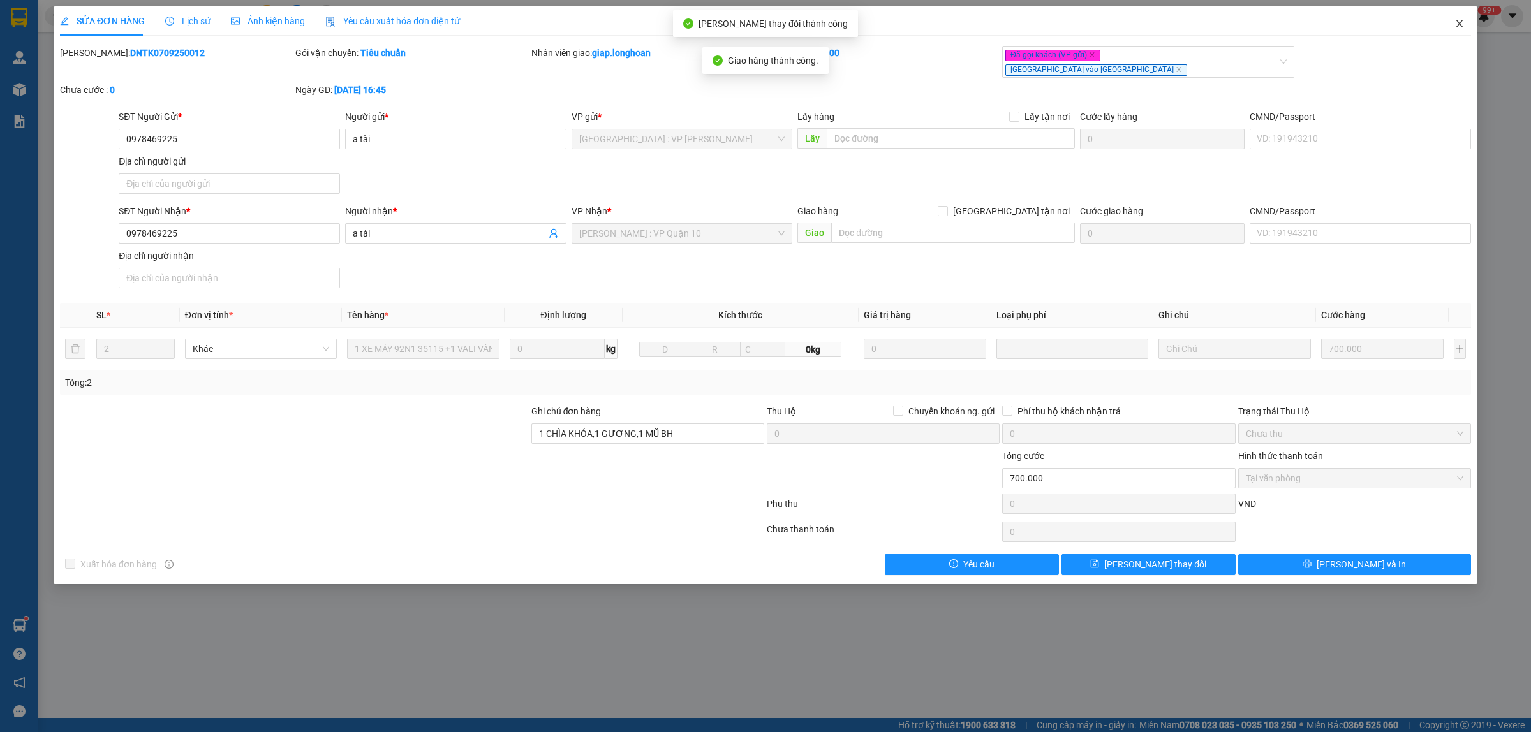
click at [1459, 26] on icon "close" at bounding box center [1460, 24] width 10 height 10
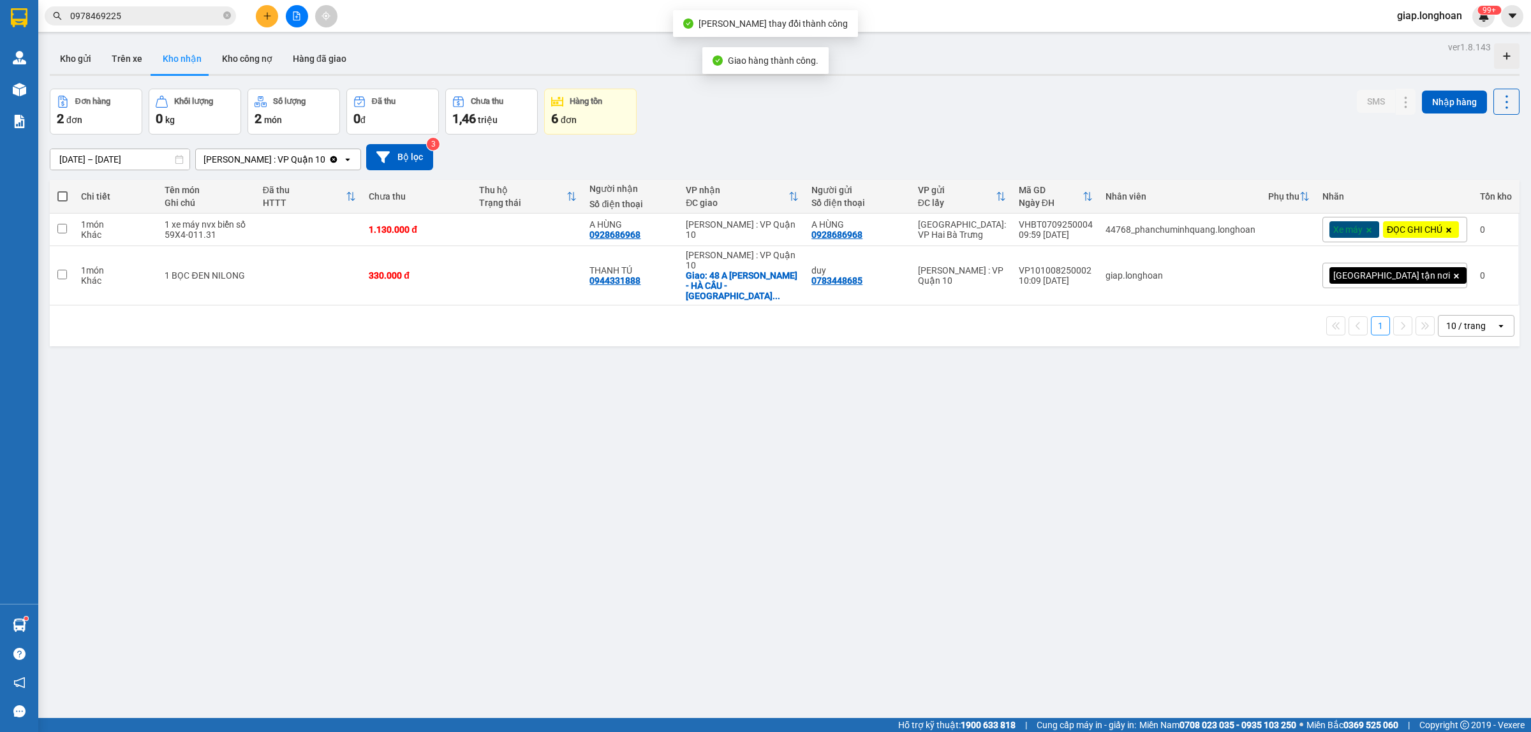
click at [979, 456] on div "ver 1.8.143 Kho gửi Trên xe Kho nhận Kho công nợ Hàng đã giao Đơn hàng 2 đơn Kh…" at bounding box center [785, 404] width 1480 height 732
click at [673, 240] on div "A HÙNG 0928686968" at bounding box center [631, 229] width 84 height 20
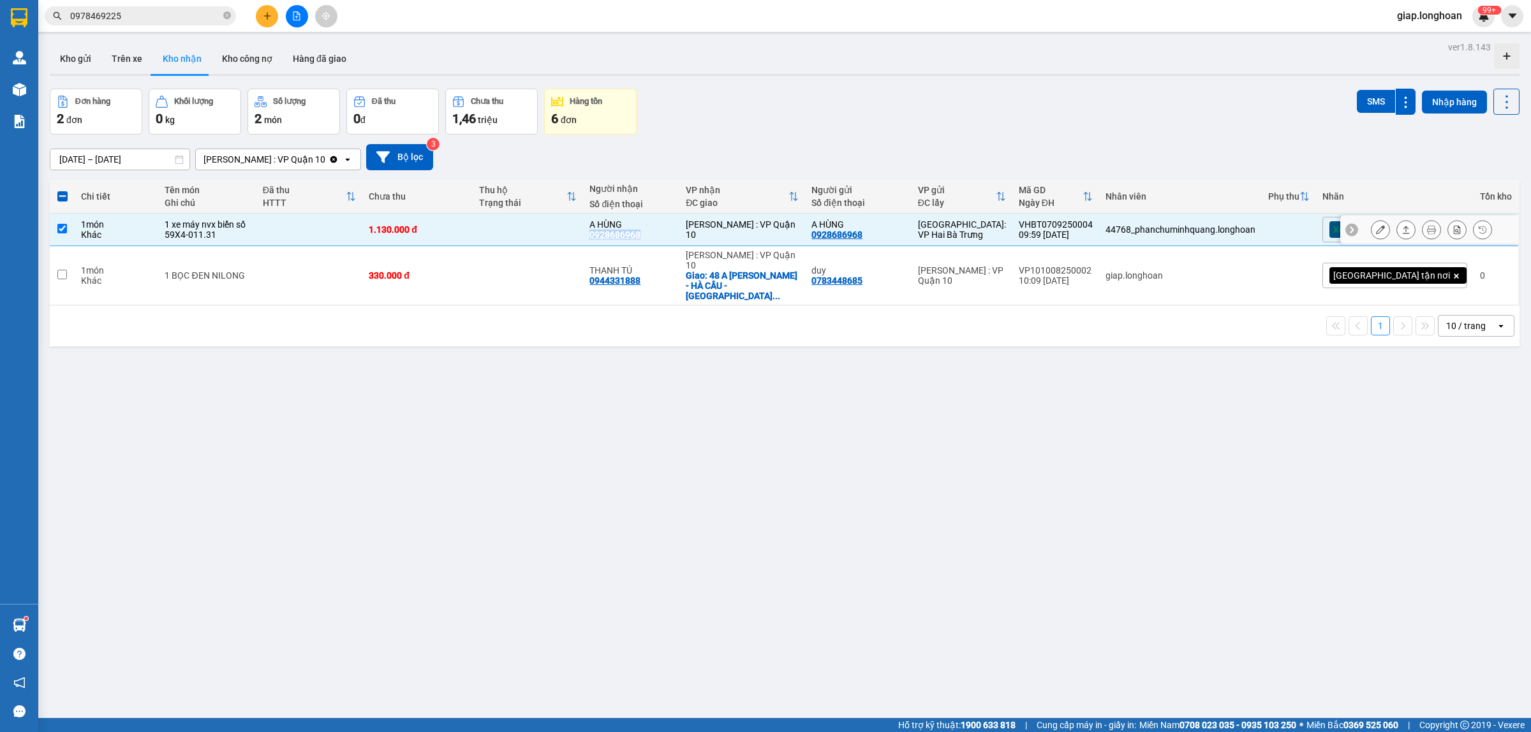
copy div "0928686968"
click at [570, 232] on td at bounding box center [528, 230] width 110 height 33
checkbox input "false"
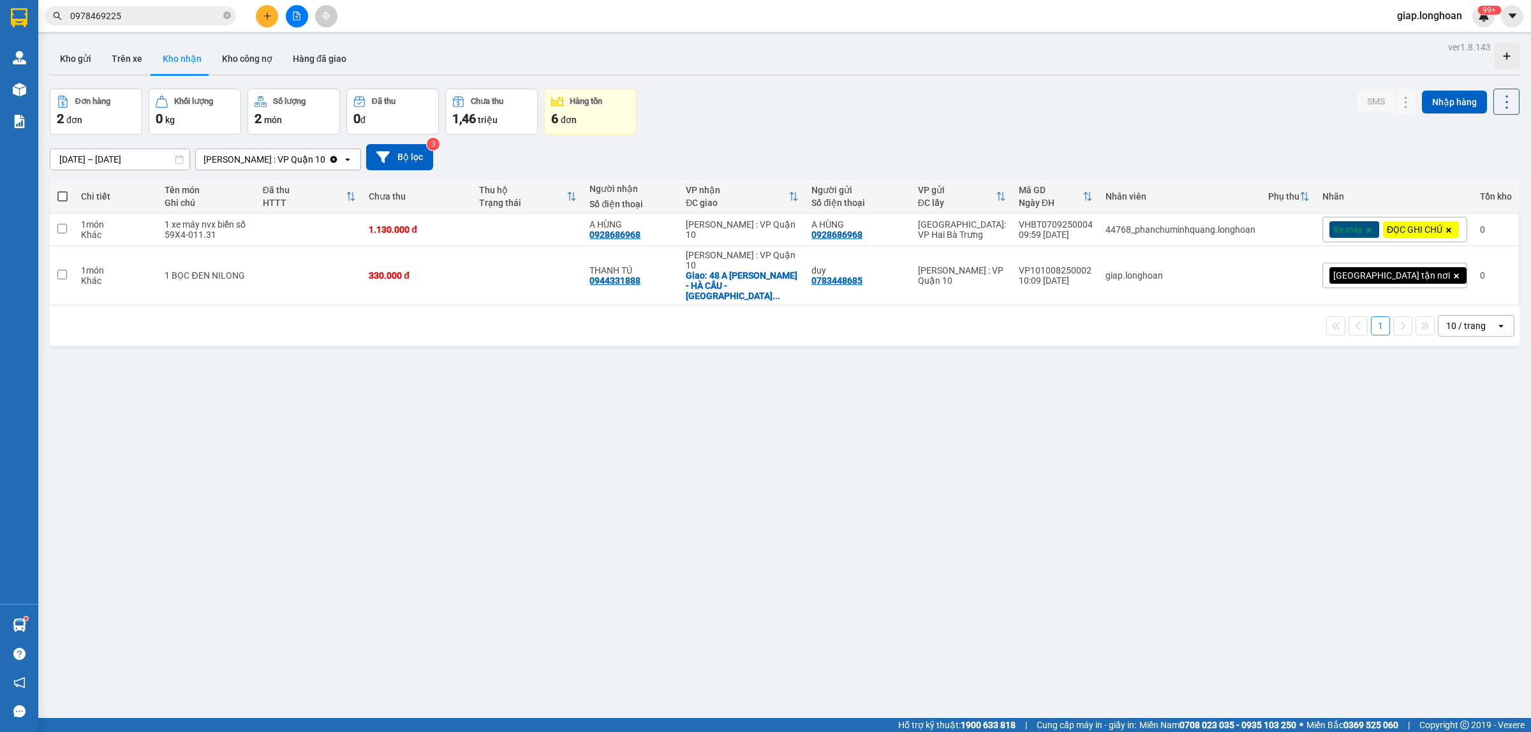
click at [1053, 448] on div "ver 1.8.143 Kho gửi Trên xe Kho nhận Kho công nợ Hàng đã giao Đơn hàng 2 đơn Kh…" at bounding box center [785, 404] width 1480 height 732
click at [59, 52] on button "Kho gửi" at bounding box center [76, 58] width 52 height 31
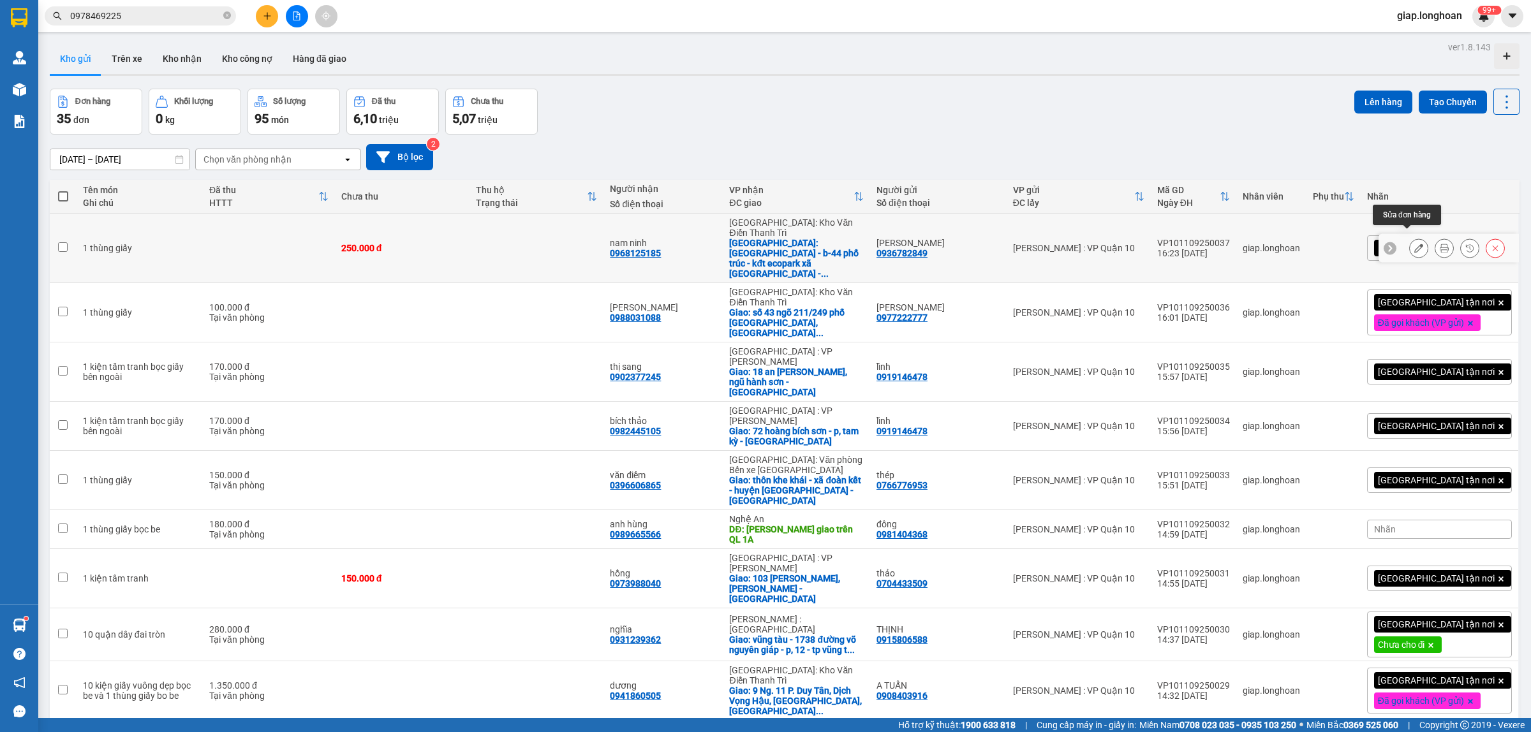
click at [1414, 244] on icon at bounding box center [1418, 248] width 9 height 9
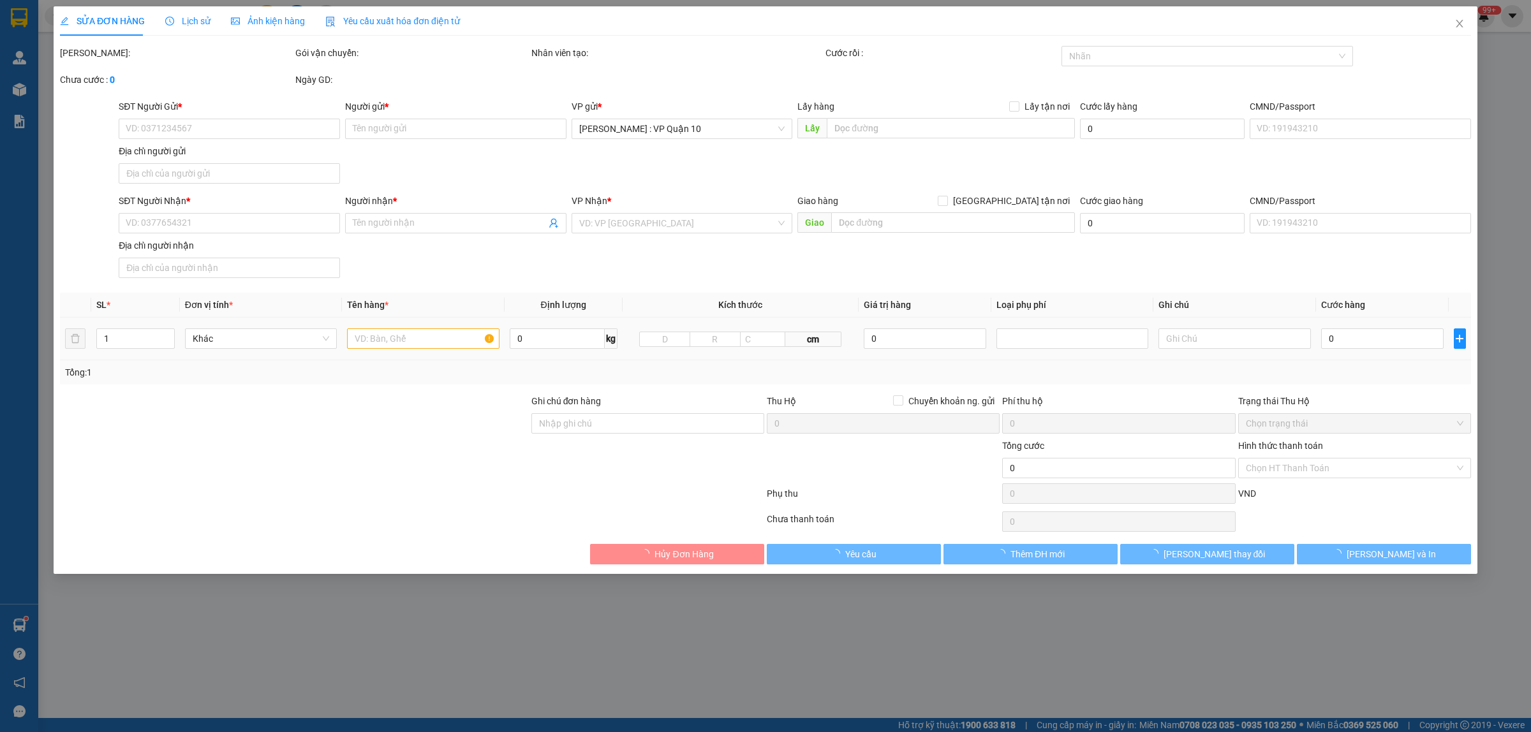
type input "0936782849"
type input "[PERSON_NAME]"
type input "0968125185"
type input "nam ninh"
checkbox input "true"
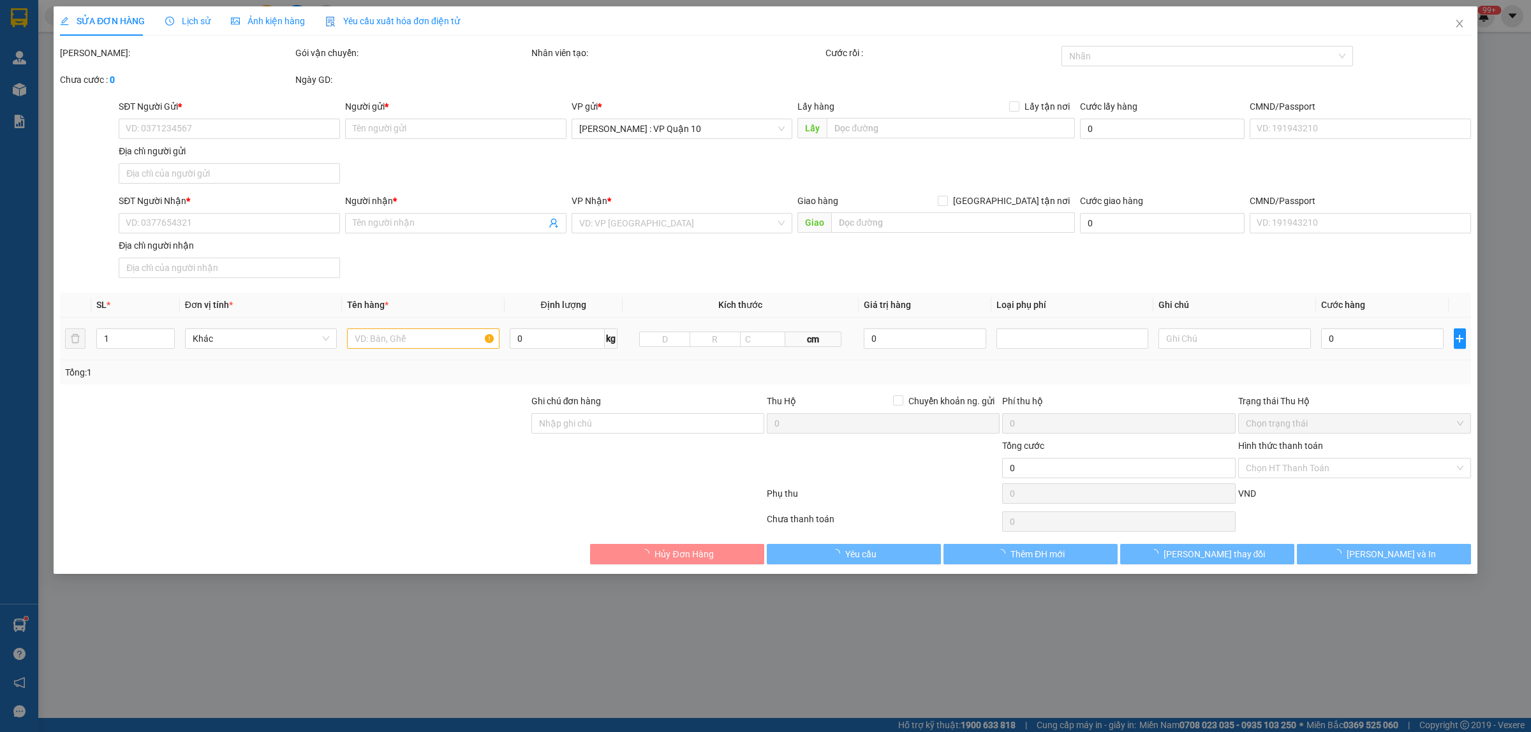
type input "[GEOGRAPHIC_DATA] - b-44 phố trúc - kđt ecopark xã [GEOGRAPHIC_DATA] - [GEOGRAP…"
type input "hàng k bao bể vỡ hư hỏng"
type input "250.000"
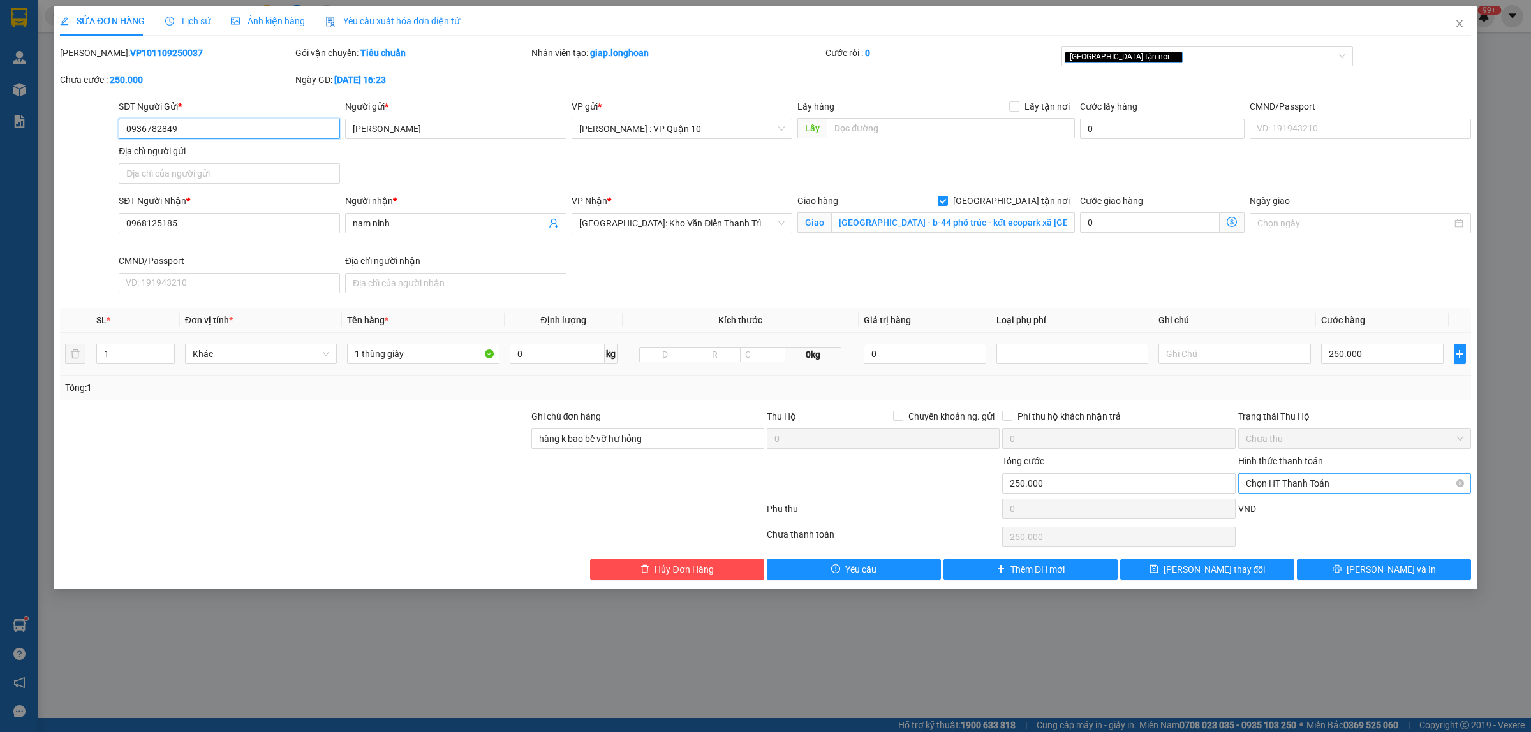
click at [1313, 485] on span "Chọn HT Thanh Toán" at bounding box center [1355, 483] width 218 height 19
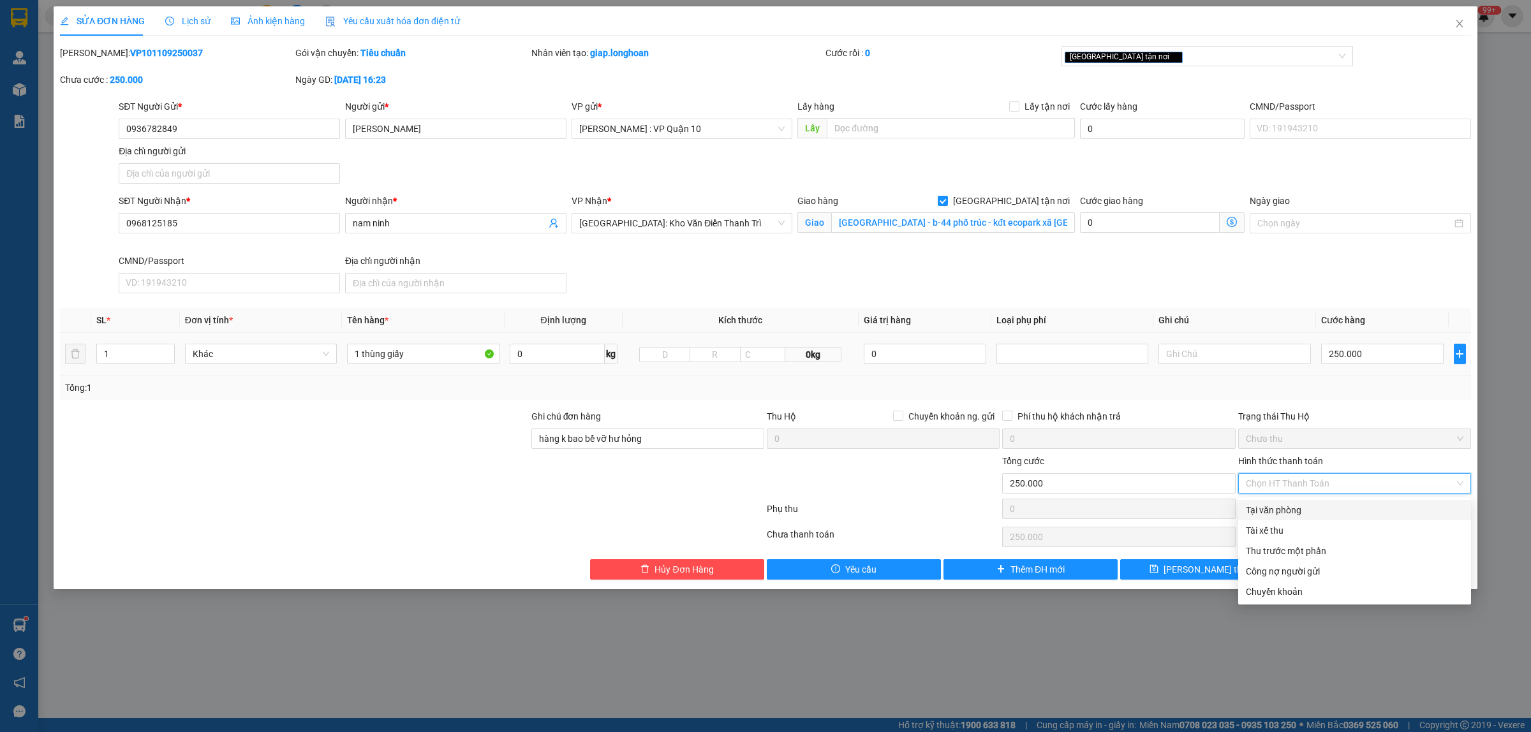
click at [1284, 505] on div "Tại văn phòng" at bounding box center [1355, 510] width 218 height 14
type input "0"
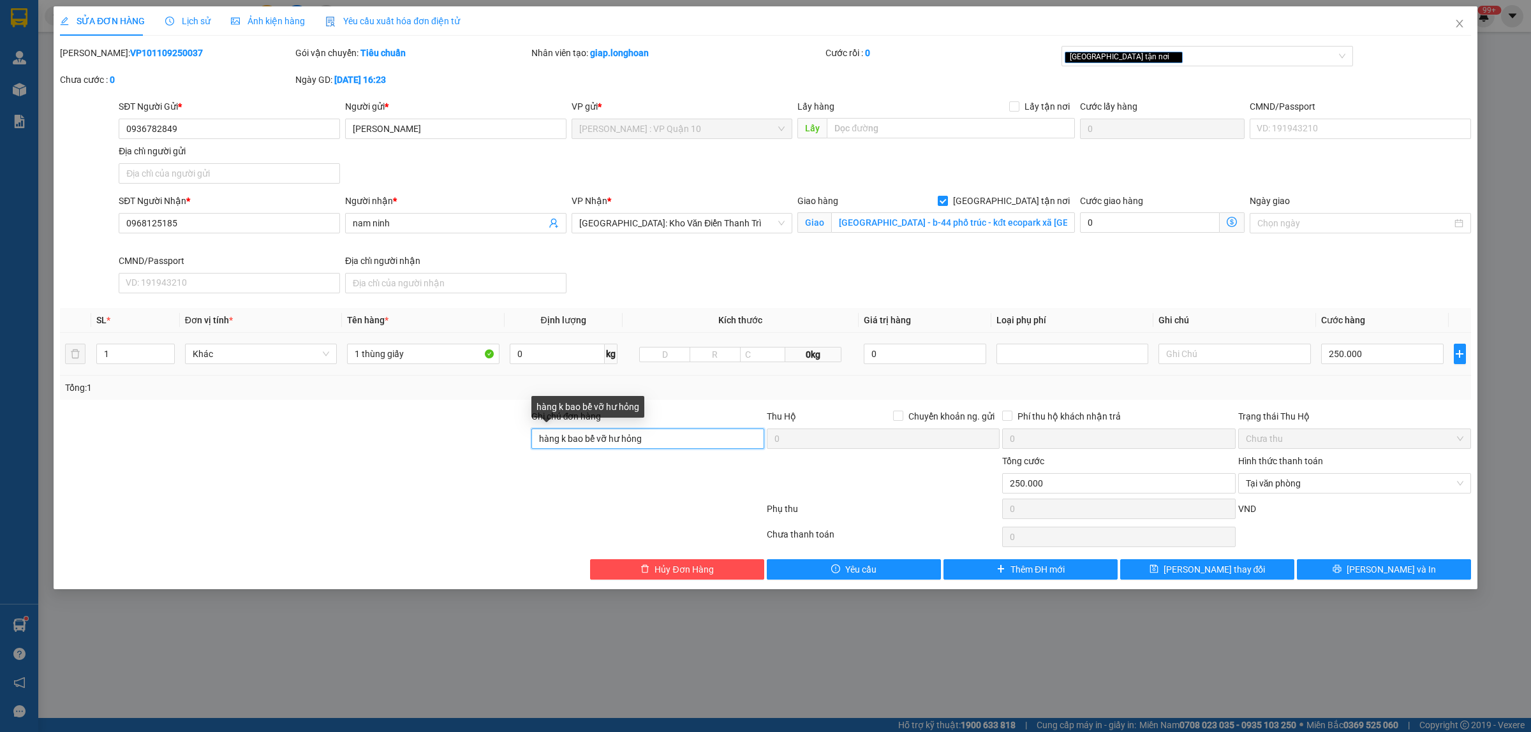
click at [670, 445] on input "hàng k bao bể vỡ hư hỏng" at bounding box center [647, 439] width 233 height 20
click at [1174, 52] on div "[GEOGRAPHIC_DATA] tận nơi" at bounding box center [1201, 55] width 273 height 15
type input "hàng k bao bể vỡ hư hỏng ( thu theo app )"
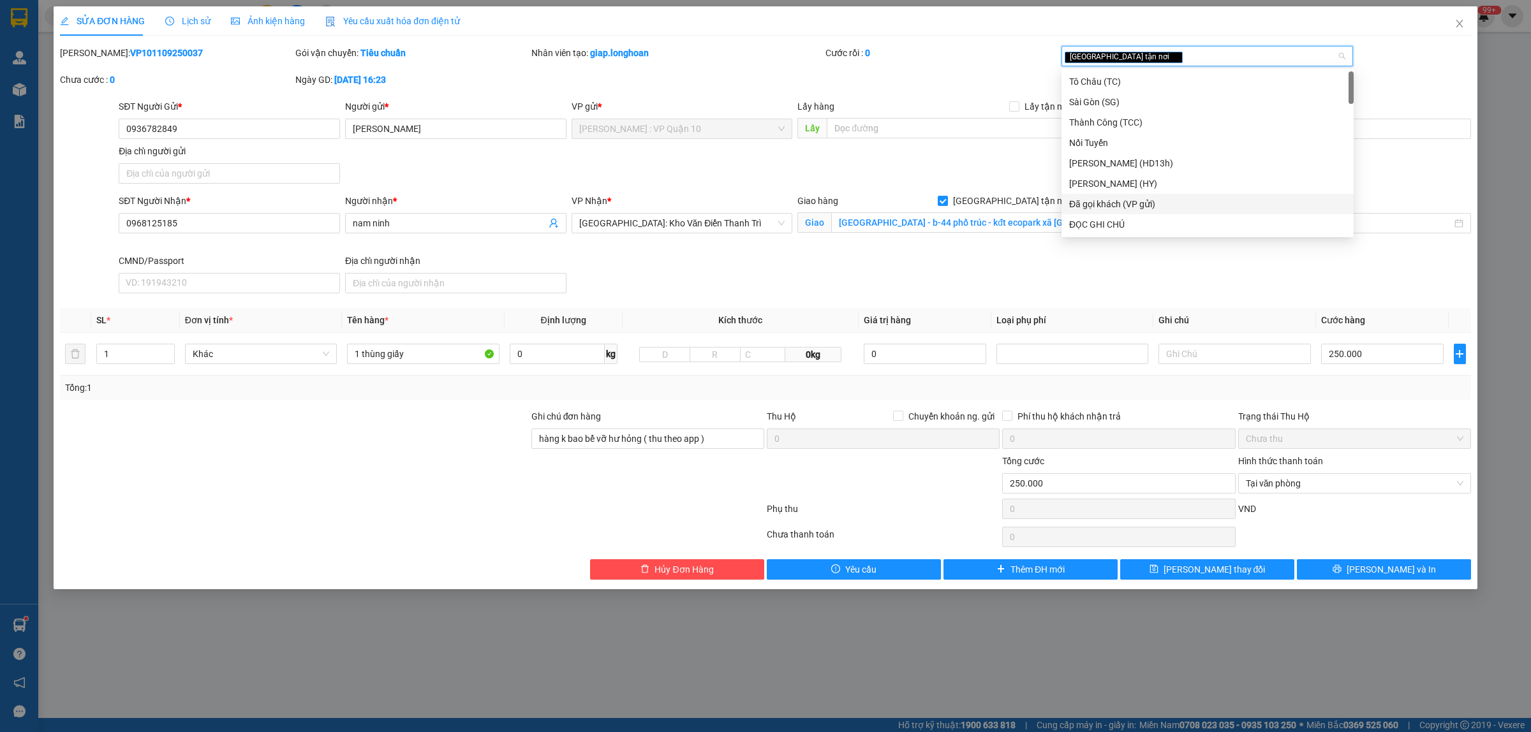
click at [1147, 209] on div "Đã gọi khách (VP gửi)" at bounding box center [1207, 204] width 277 height 14
click at [1268, 56] on icon "close" at bounding box center [1271, 57] width 6 height 6
drag, startPoint x: 1121, startPoint y: 225, endPoint x: 1098, endPoint y: 216, distance: 24.9
click at [1120, 225] on div "ĐỌC GHI CHÚ" at bounding box center [1207, 225] width 277 height 14
click at [900, 57] on div "Cước rồi : 0" at bounding box center [942, 53] width 233 height 14
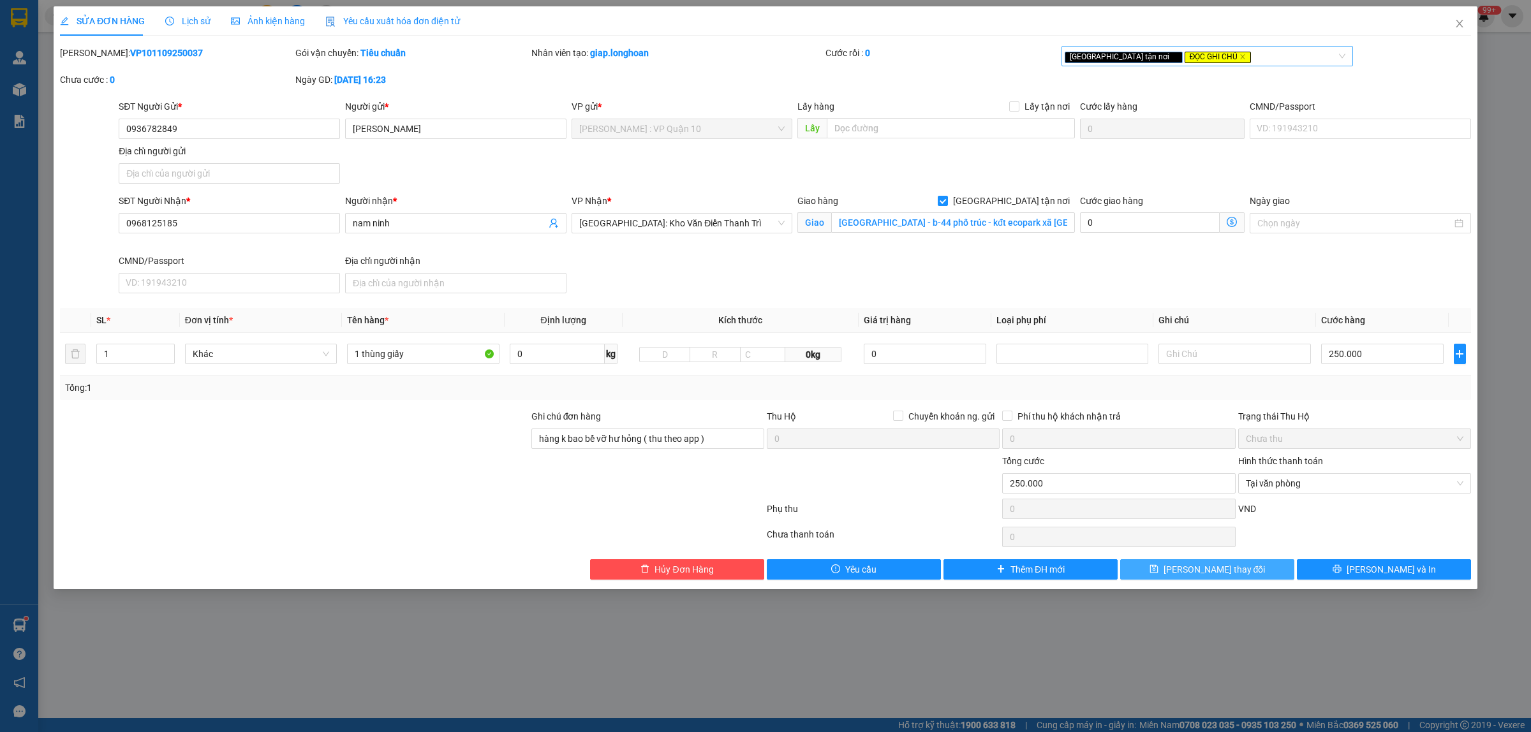
click at [1239, 575] on button "[PERSON_NAME] thay đổi" at bounding box center [1207, 569] width 174 height 20
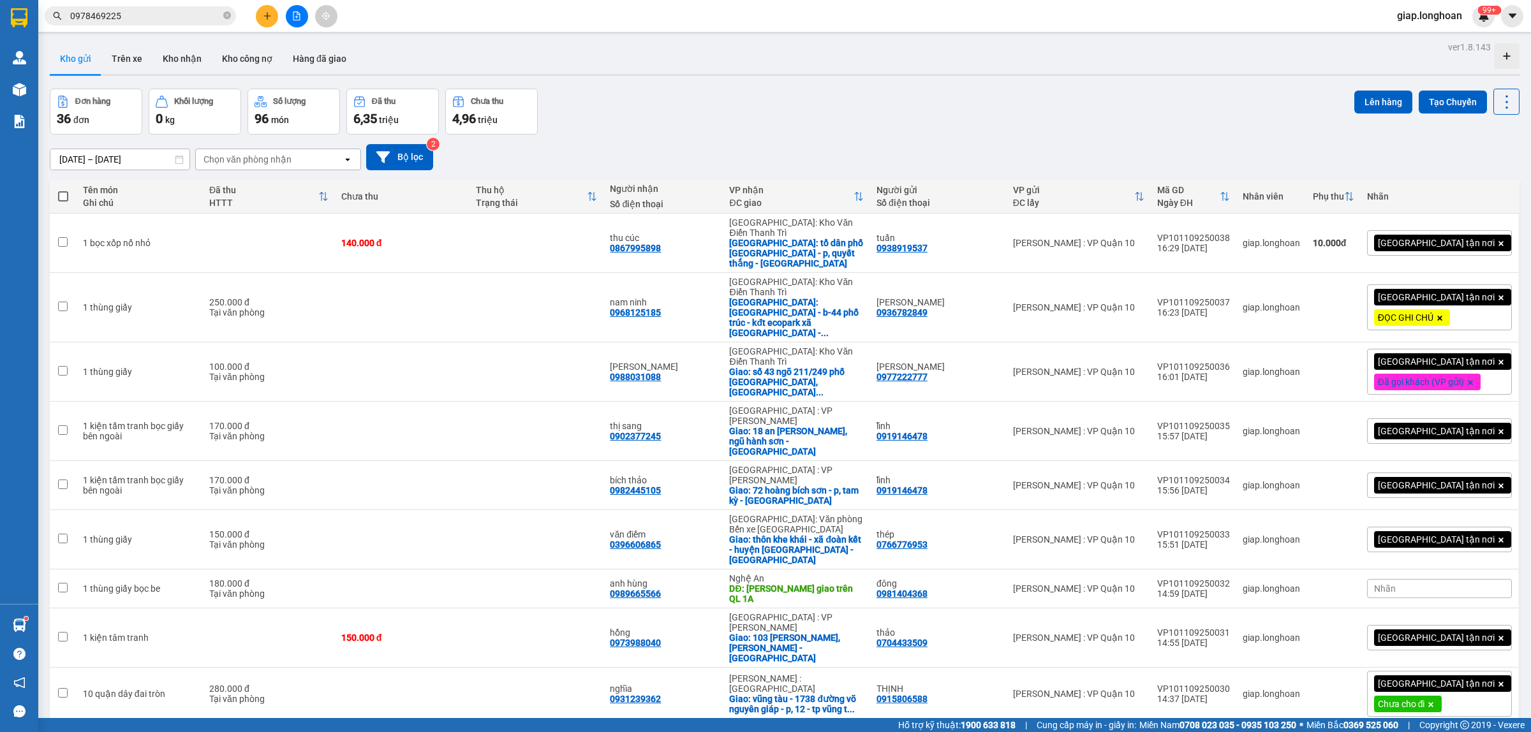
click at [826, 115] on div "Đơn hàng 36 đơn Khối lượng 0 kg Số lượng 96 món Đã thu 6,35 triệu Chưa thu 4,96…" at bounding box center [785, 112] width 1470 height 46
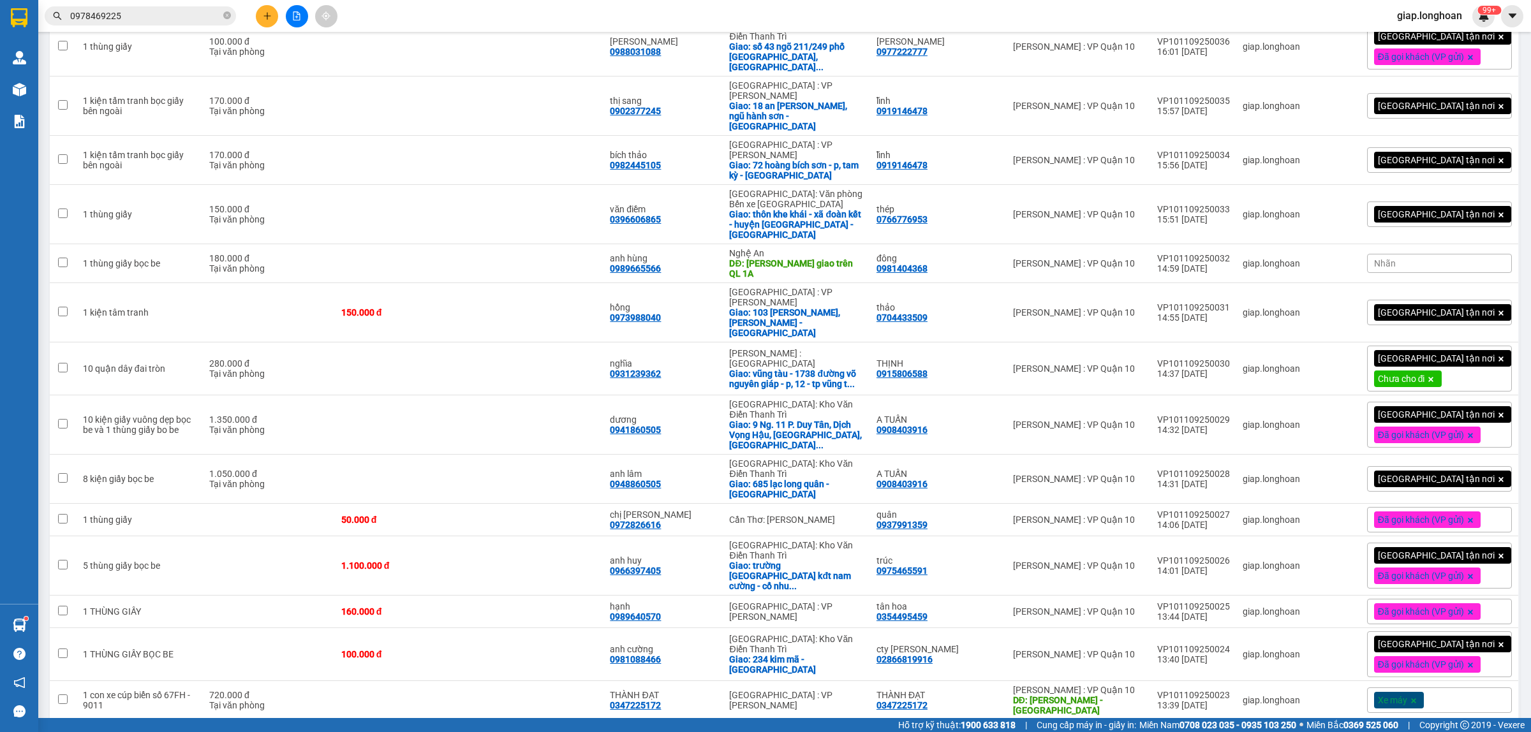
scroll to position [319, 0]
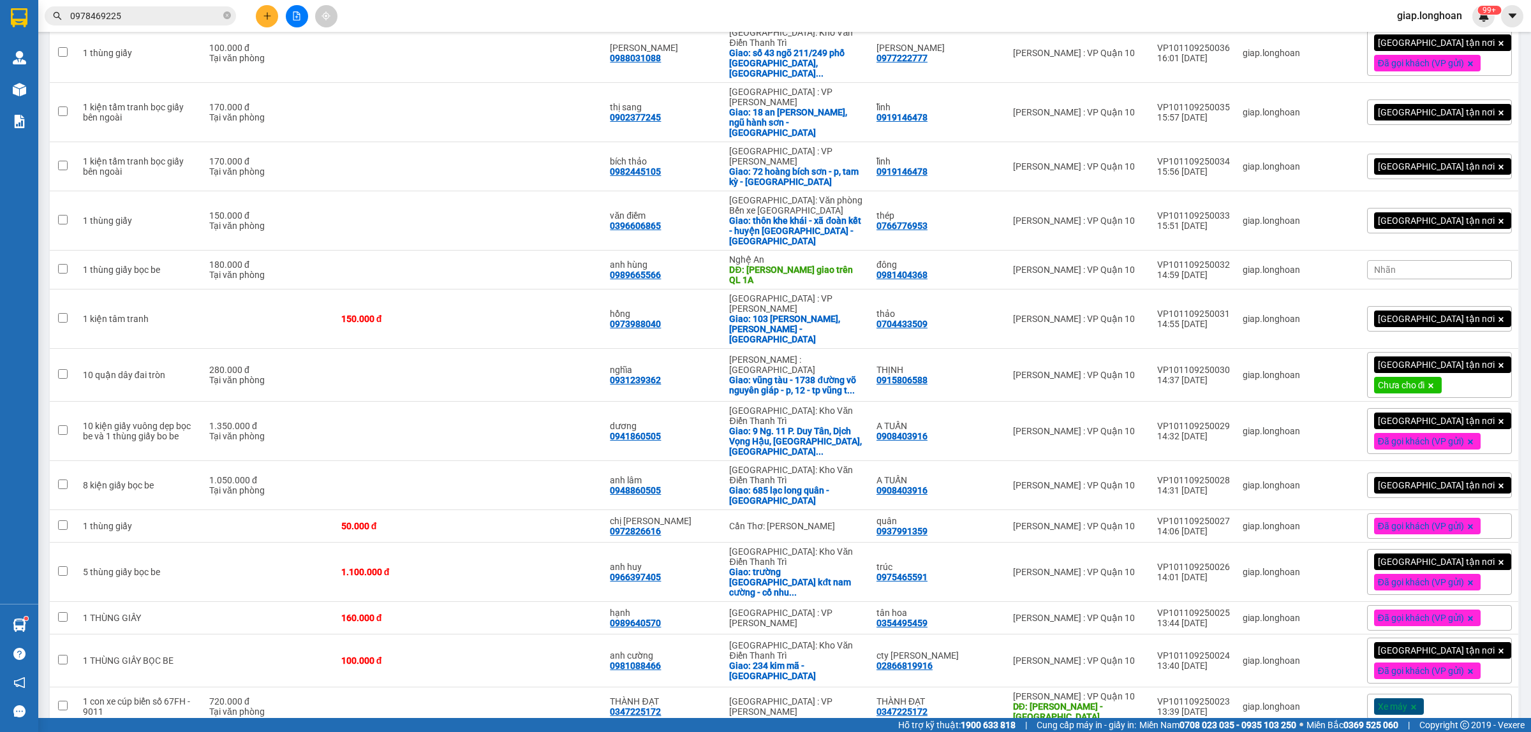
drag, startPoint x: 1251, startPoint y: 633, endPoint x: 1182, endPoint y: 632, distance: 68.9
checkbox input "true"
copy div "VP101109250021"
drag, startPoint x: 1249, startPoint y: 598, endPoint x: 1180, endPoint y: 605, distance: 69.3
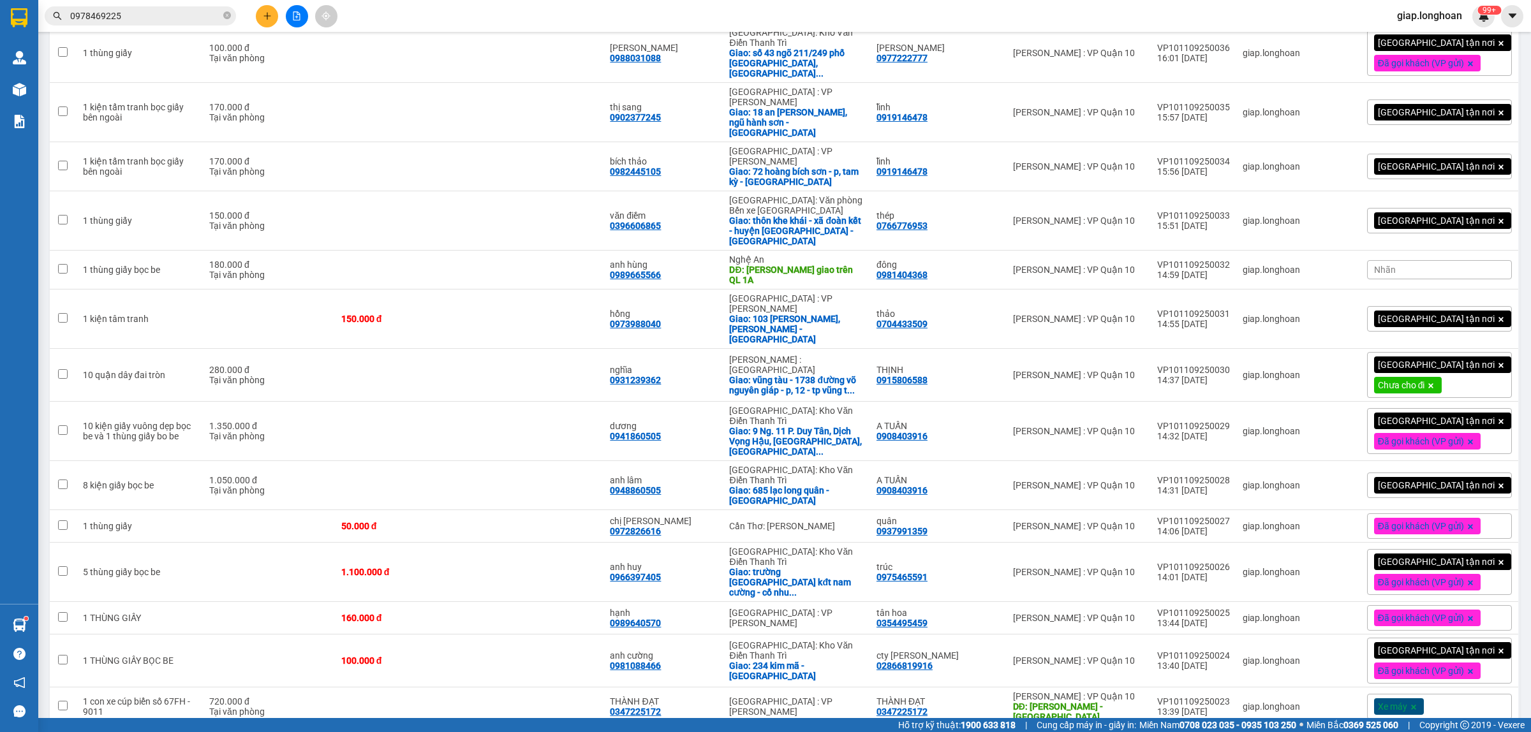
click at [1180, 727] on td "VP101109250022 13:32 [DATE]" at bounding box center [1193, 743] width 85 height 33
checkbox input "true"
copy div "VP101109250022"
drag, startPoint x: 1251, startPoint y: 563, endPoint x: 1185, endPoint y: 568, distance: 65.9
click at [1179, 688] on td "VP101109250023 13:39 [DATE]" at bounding box center [1193, 707] width 85 height 39
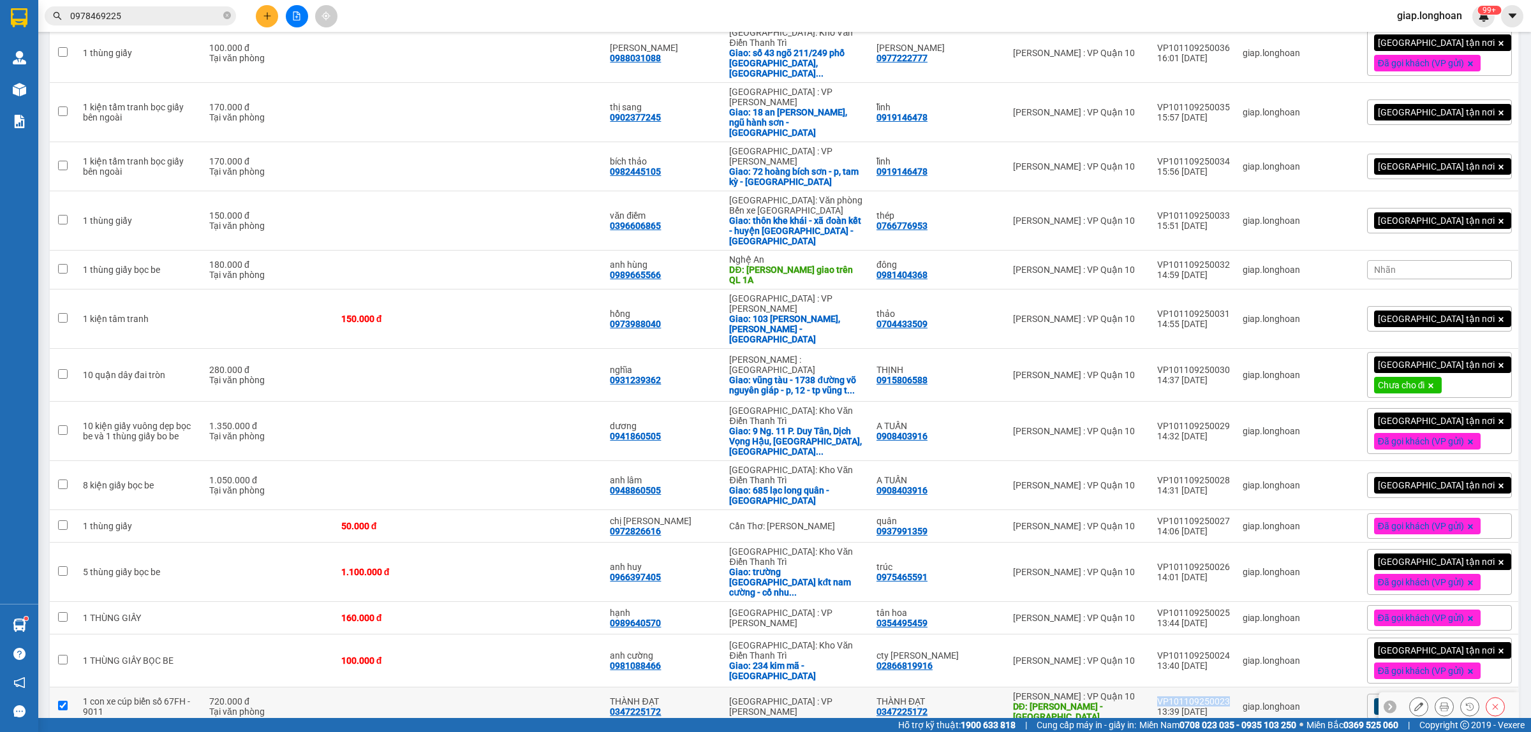
checkbox input "true"
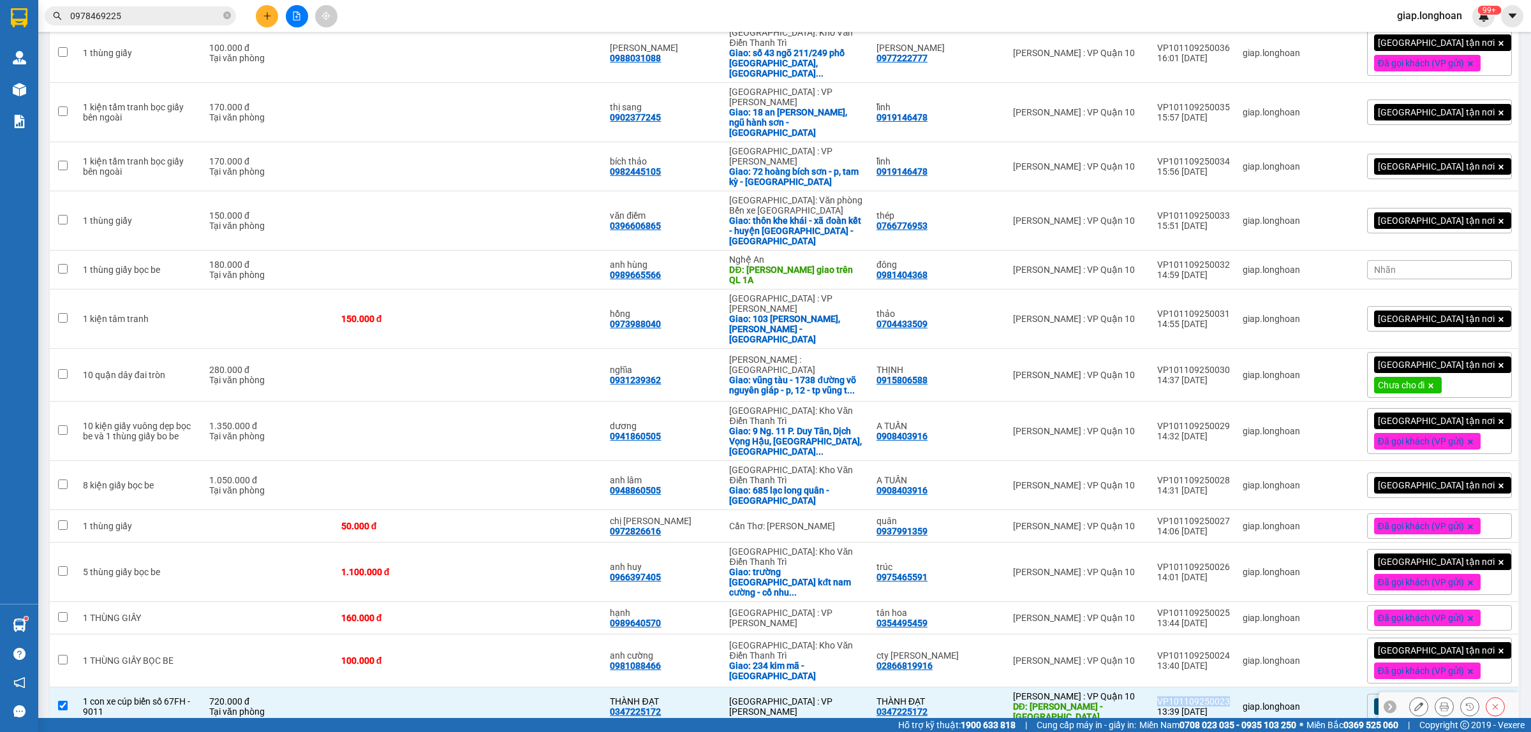
copy div "VP101109250023"
drag, startPoint x: 1252, startPoint y: 524, endPoint x: 1179, endPoint y: 525, distance: 73.4
click at [1180, 635] on td "VP101109250024 13:40 [DATE]" at bounding box center [1193, 661] width 85 height 53
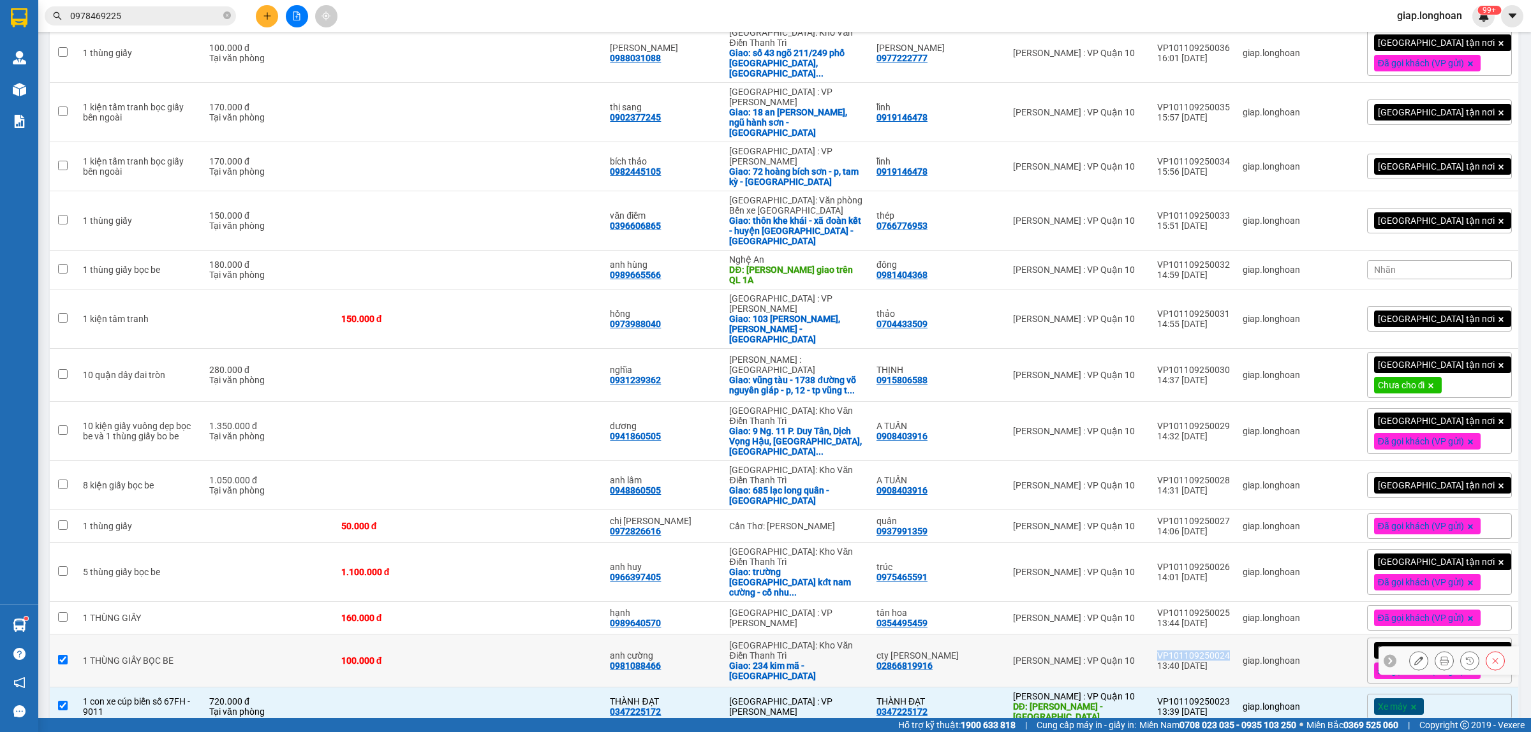
checkbox input "true"
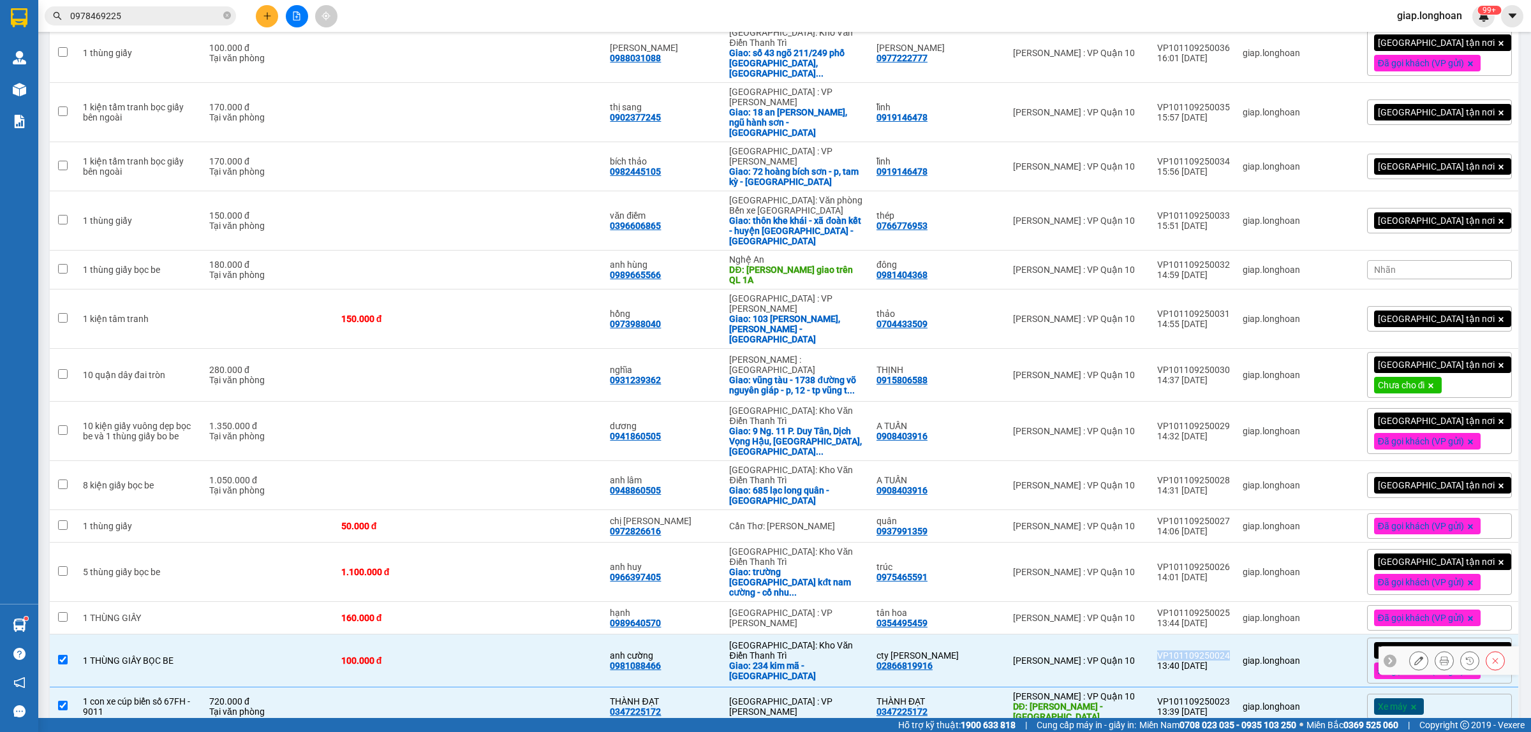
copy div "VP101109250024"
drag, startPoint x: 1249, startPoint y: 479, endPoint x: 1178, endPoint y: 480, distance: 70.8
click at [1178, 602] on td "VP101109250025 13:44 [DATE]" at bounding box center [1193, 618] width 85 height 33
checkbox input "true"
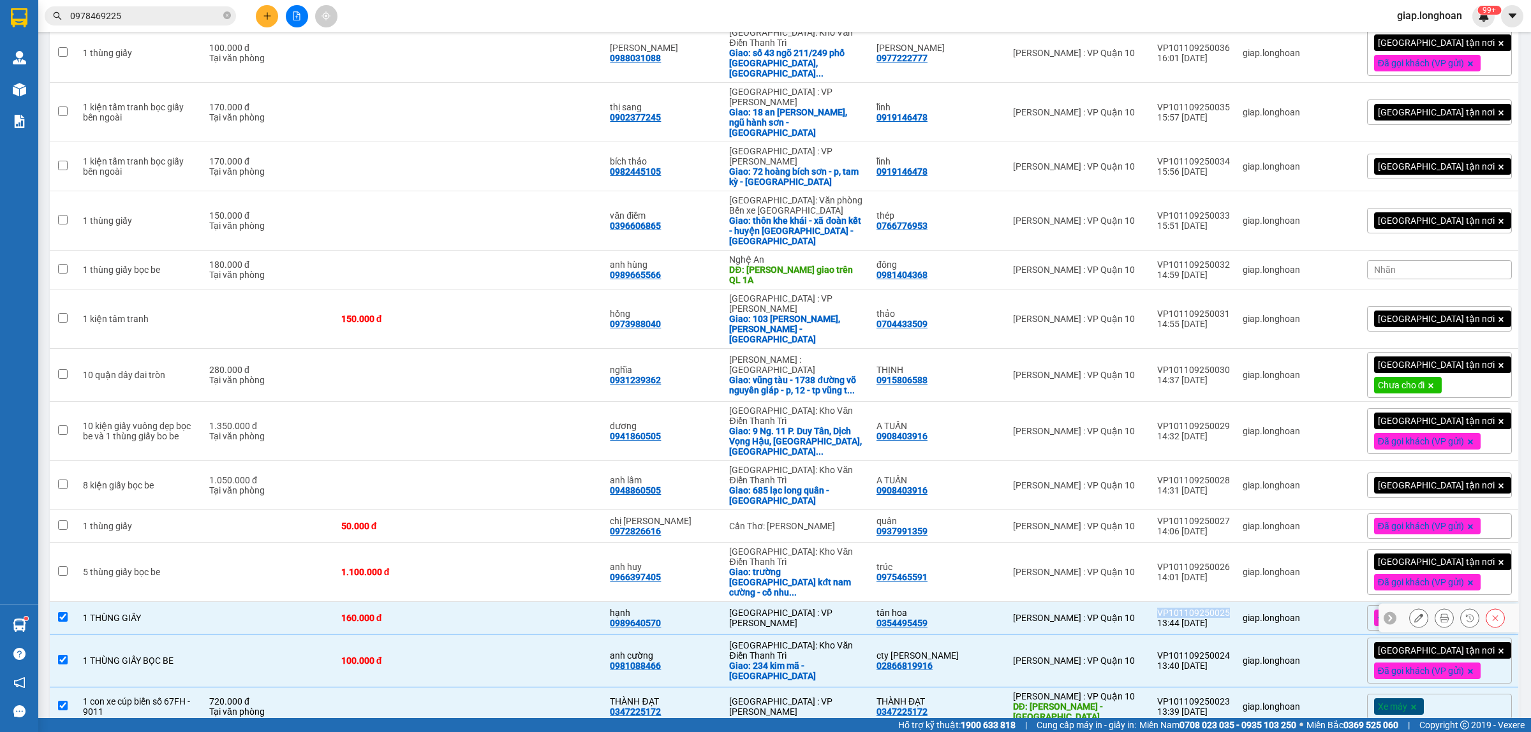
copy div "VP101109250025"
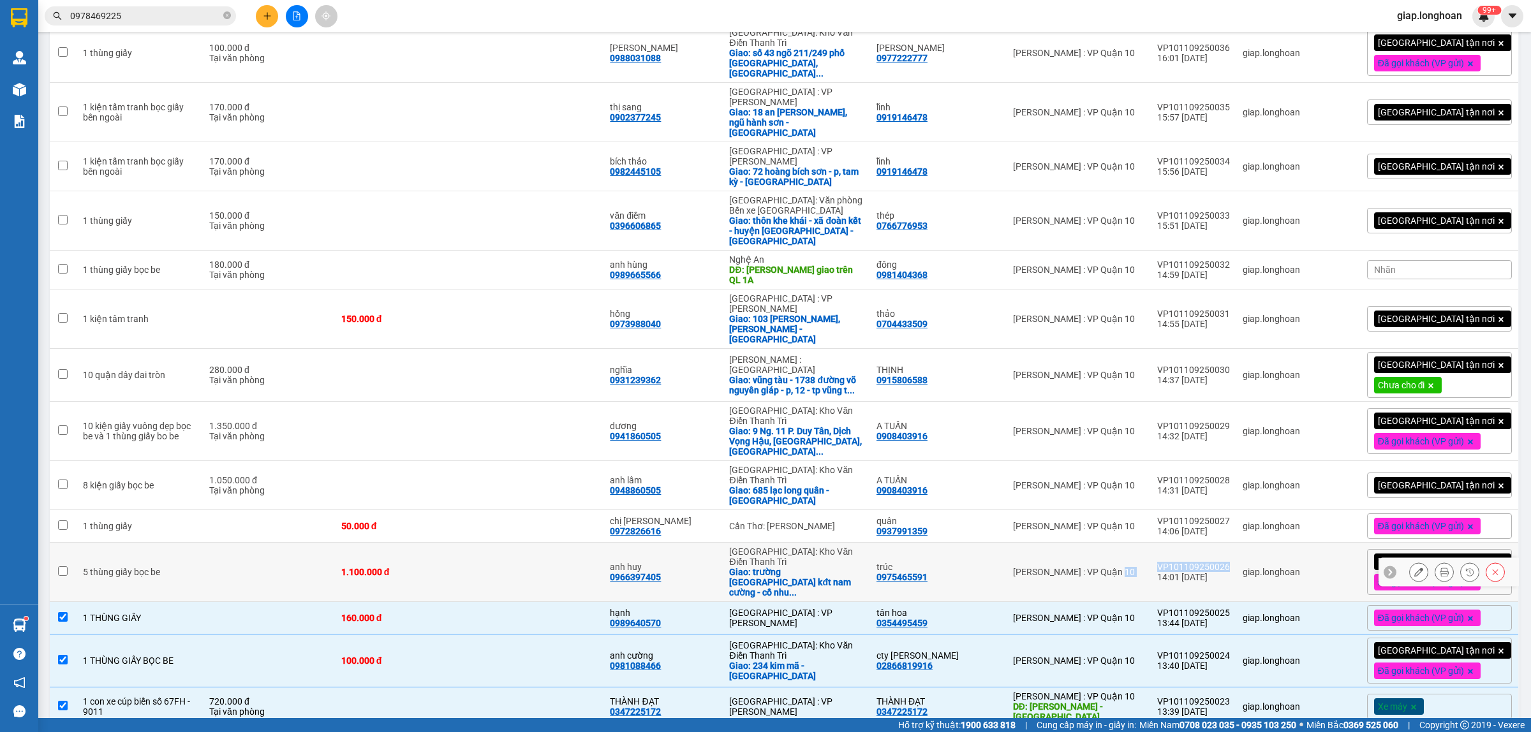
drag, startPoint x: 1254, startPoint y: 438, endPoint x: 1164, endPoint y: 443, distance: 90.1
click at [1164, 543] on tr "5 thùng giấy bọc be 1.100.000 đ anh huy 0966397405 [GEOGRAPHIC_DATA]: [PERSON_N…" at bounding box center [785, 572] width 1470 height 59
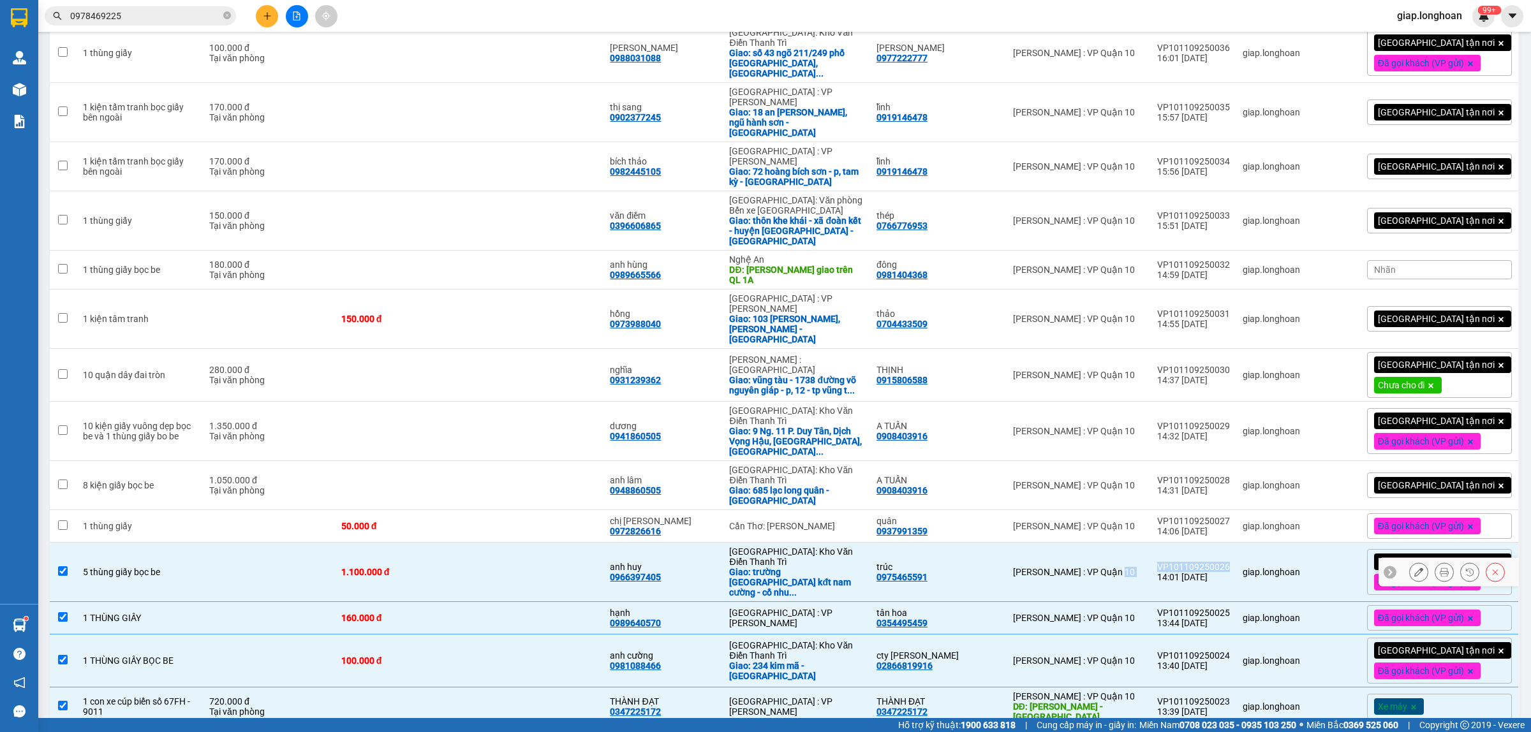
checkbox input "true"
copy tr "[GEOGRAPHIC_DATA] : VP Quận 10 VP101109250026"
drag, startPoint x: 1217, startPoint y: 390, endPoint x: 1178, endPoint y: 397, distance: 39.5
click at [1174, 510] on td "VP101109250027 14:06 [DATE]" at bounding box center [1193, 526] width 85 height 33
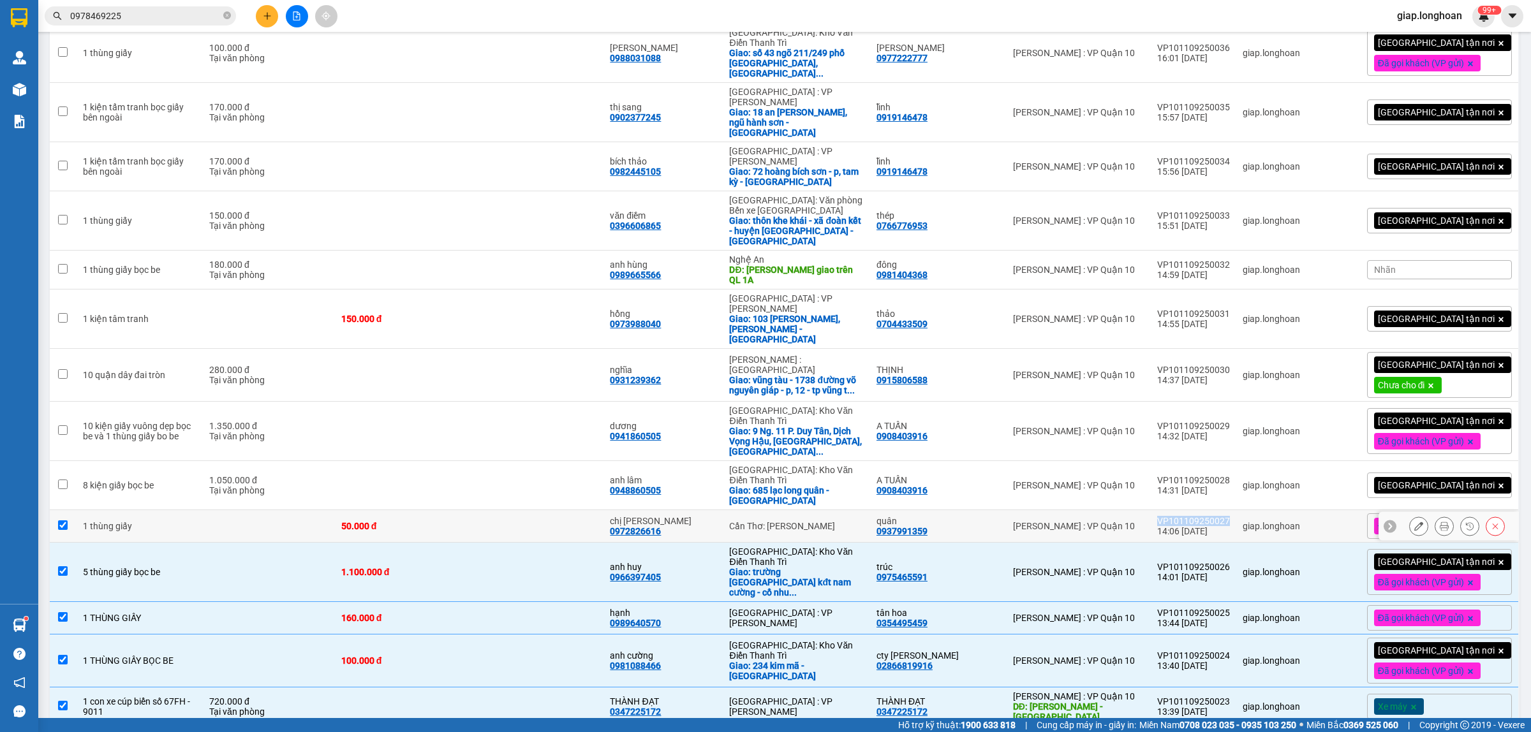
checkbox input "true"
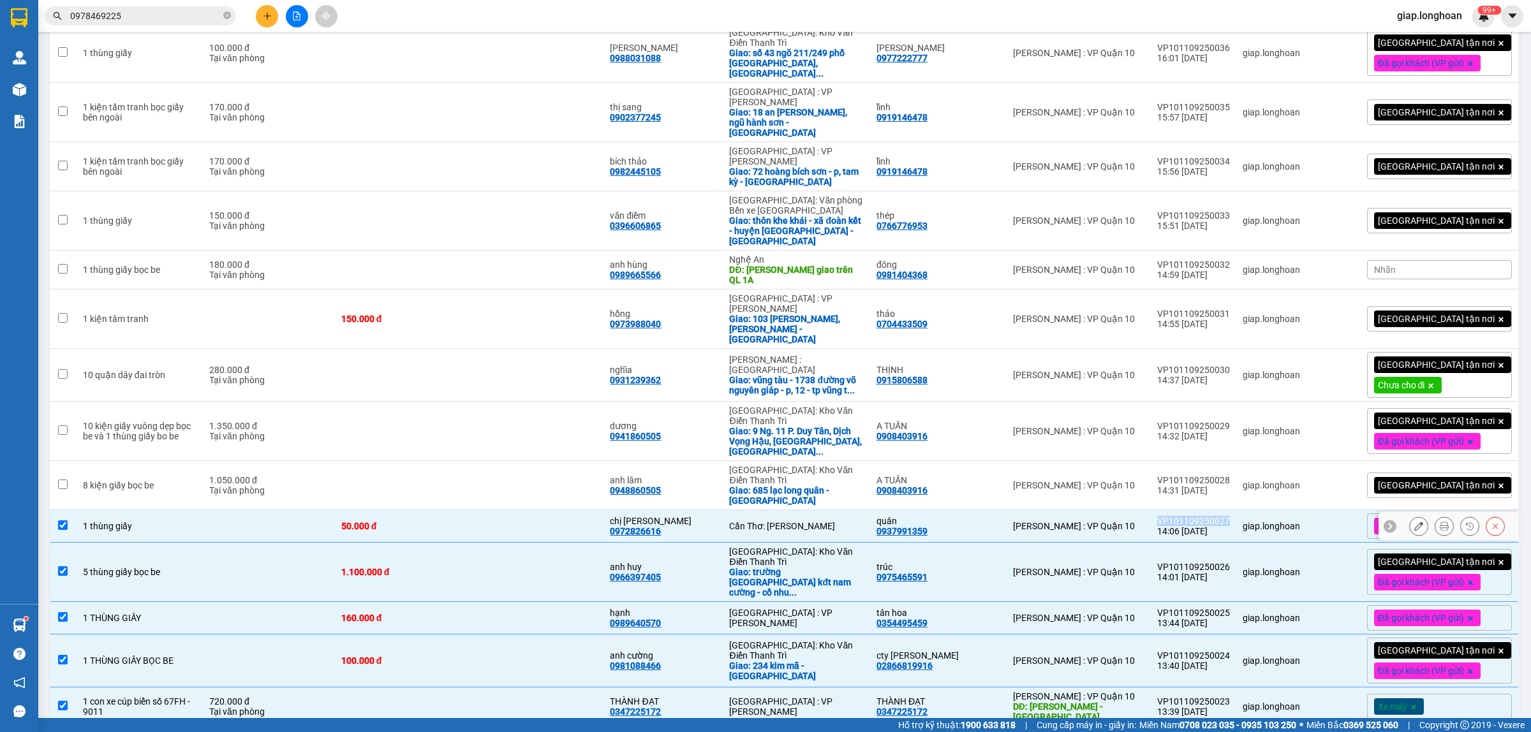
copy div "VP101109250027"
drag, startPoint x: 1249, startPoint y: 361, endPoint x: 1187, endPoint y: 364, distance: 62.0
click at [1171, 461] on tr "8 kiện giấy bọc be 1.050.000 đ Tại văn phòng [GEOGRAPHIC_DATA] lâm 0948860505 […" at bounding box center [785, 485] width 1470 height 49
checkbox input "true"
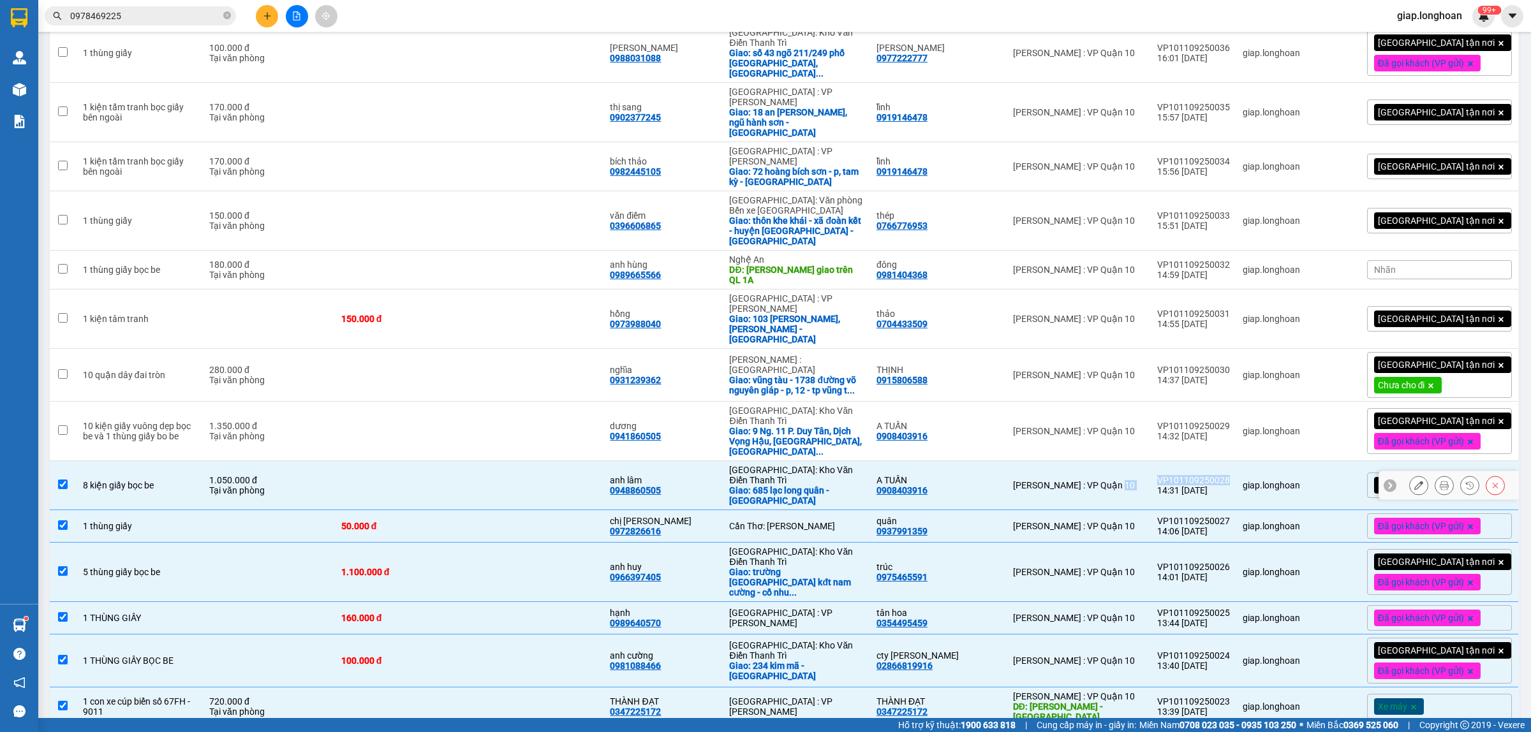
copy tr "[GEOGRAPHIC_DATA] : VP Quận 10 VP101109250028"
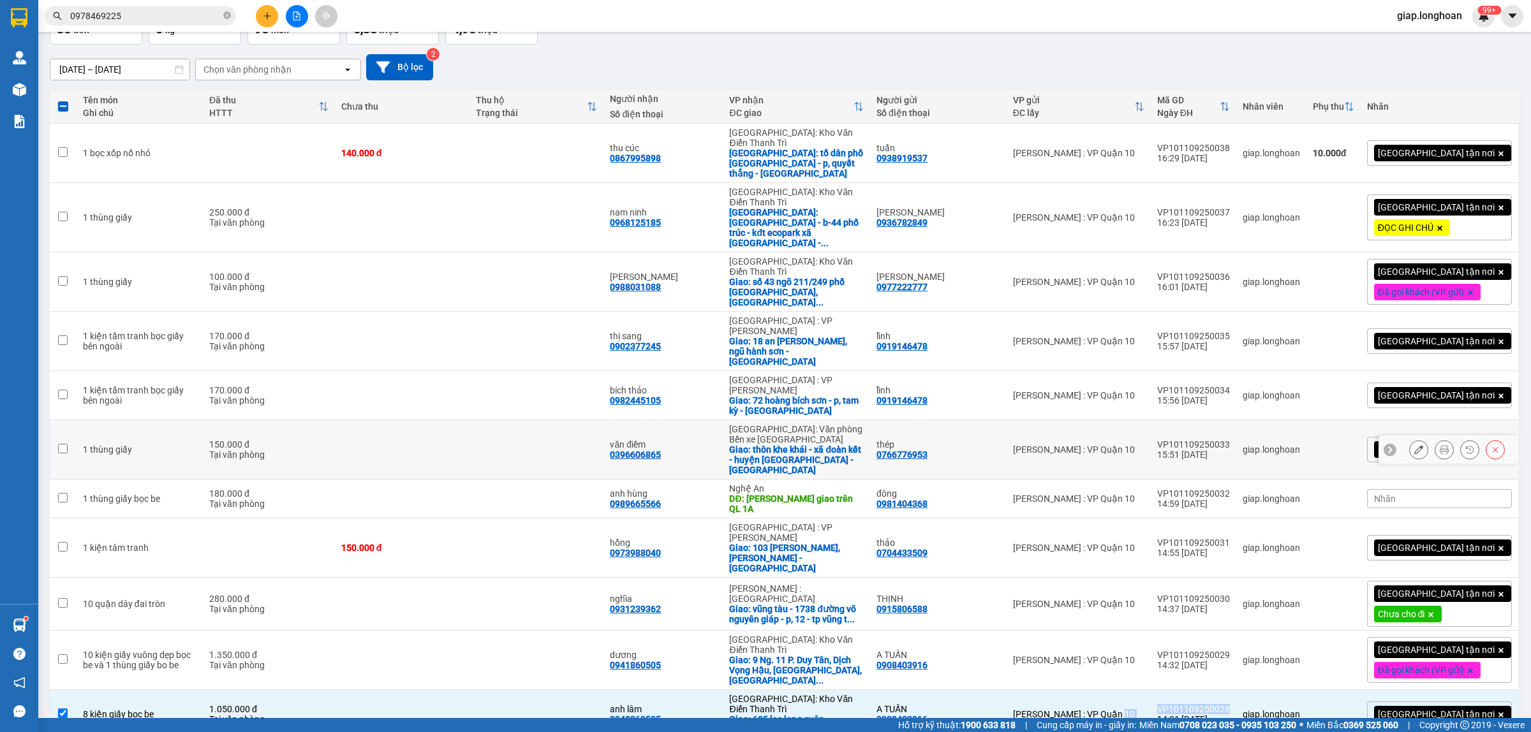
scroll to position [80, 0]
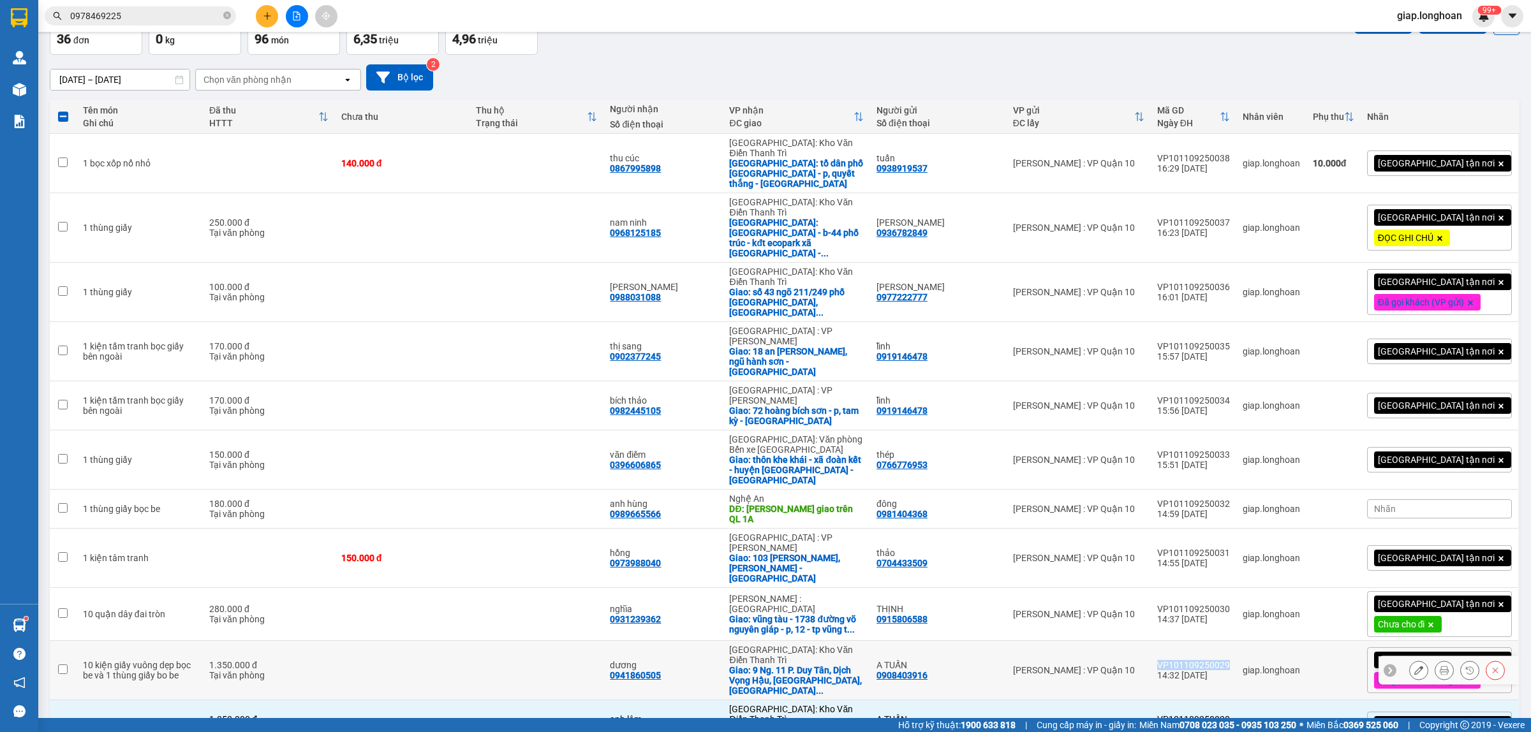
drag, startPoint x: 1249, startPoint y: 557, endPoint x: 1176, endPoint y: 559, distance: 73.4
click at [1176, 641] on td "VP101109250029 14:32 [DATE]" at bounding box center [1193, 670] width 85 height 59
checkbox input "true"
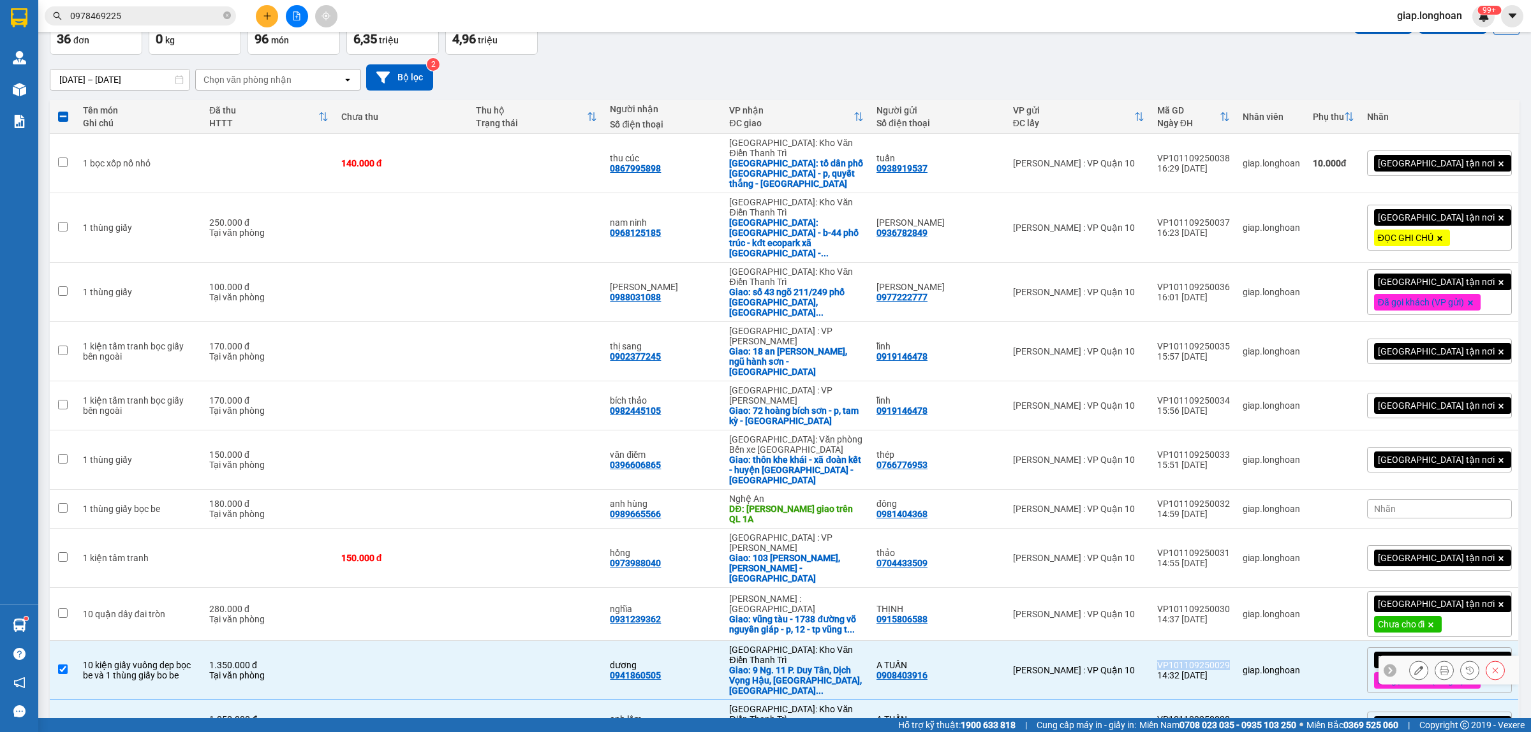
copy div "VP101109250029"
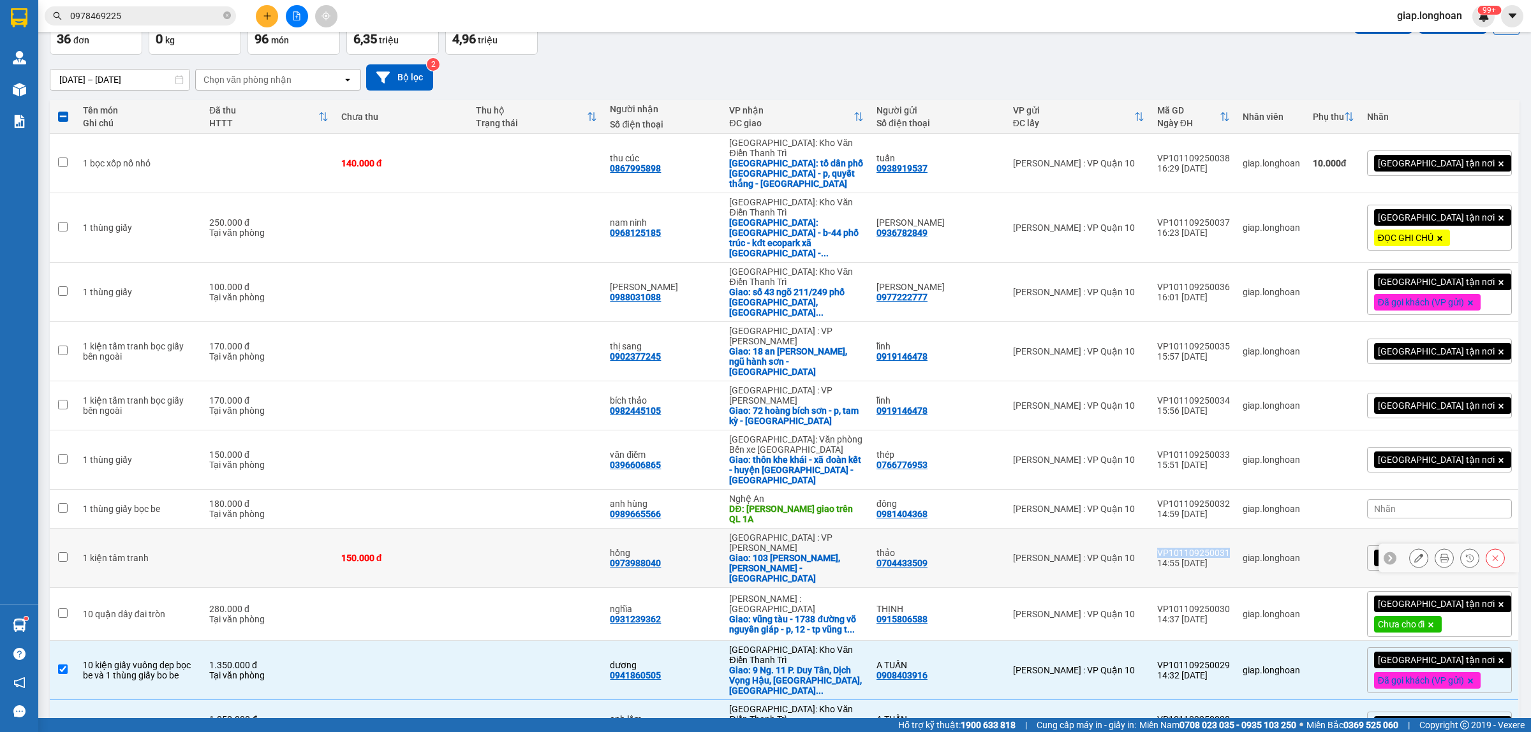
drag, startPoint x: 1245, startPoint y: 457, endPoint x: 1177, endPoint y: 456, distance: 68.3
click at [1177, 529] on td "VP101109250031 14:55 [DATE]" at bounding box center [1193, 558] width 85 height 59
checkbox input "true"
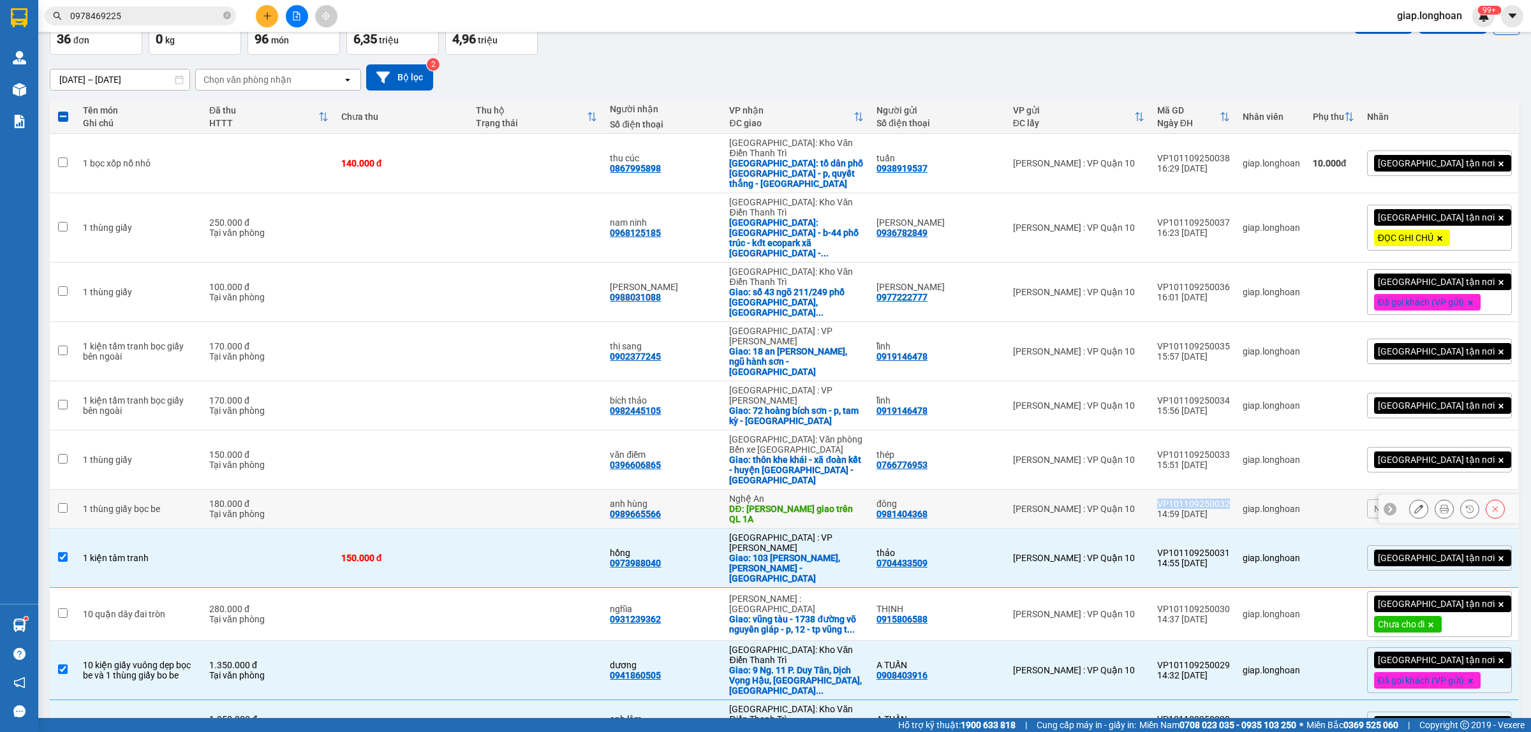
drag, startPoint x: 1248, startPoint y: 422, endPoint x: 1197, endPoint y: 427, distance: 51.4
click at [1179, 490] on td "VP101109250032 14:59 [DATE]" at bounding box center [1193, 509] width 85 height 39
checkbox input "true"
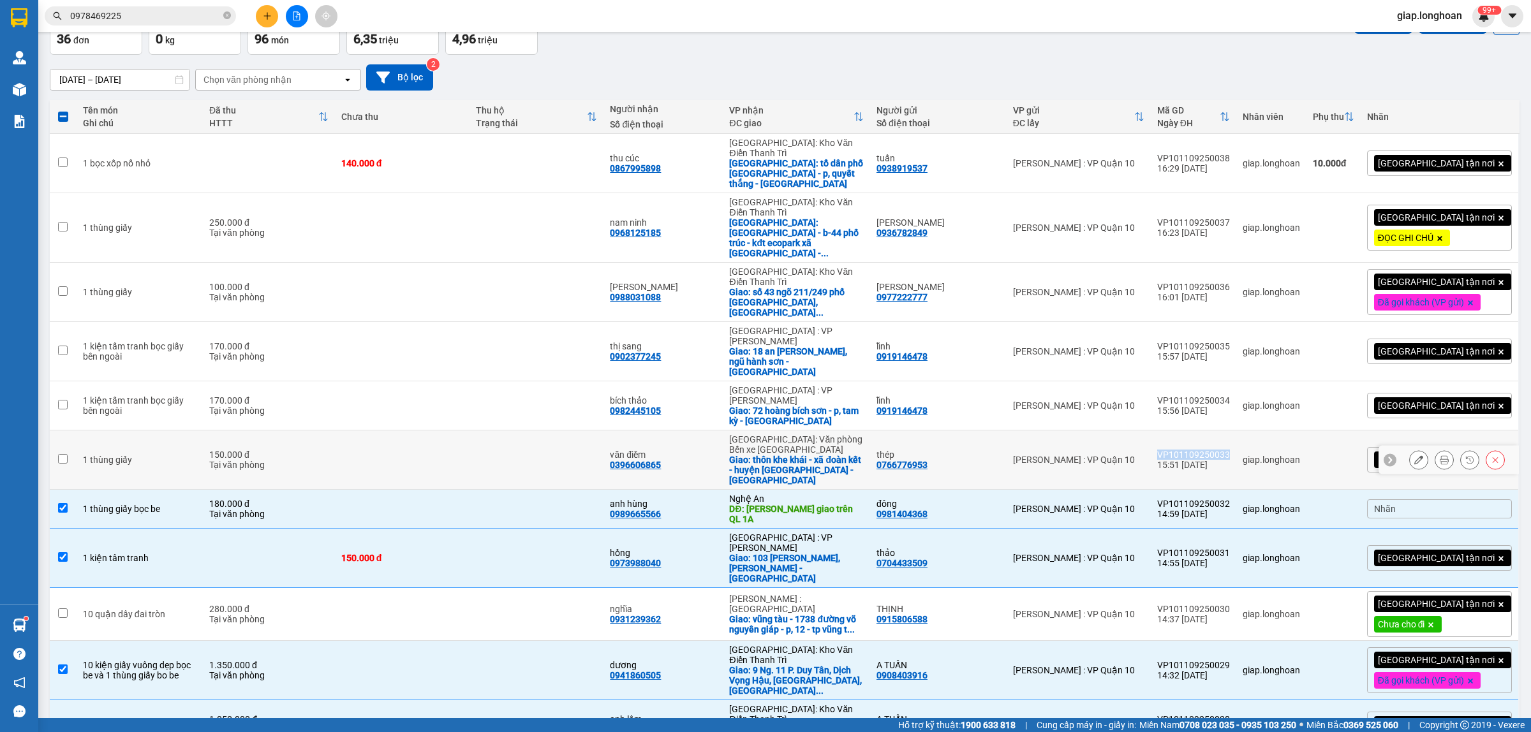
drag, startPoint x: 1232, startPoint y: 380, endPoint x: 1179, endPoint y: 381, distance: 53.0
click at [1179, 431] on td "VP101109250033 15:51 [DATE]" at bounding box center [1193, 460] width 85 height 59
checkbox input "true"
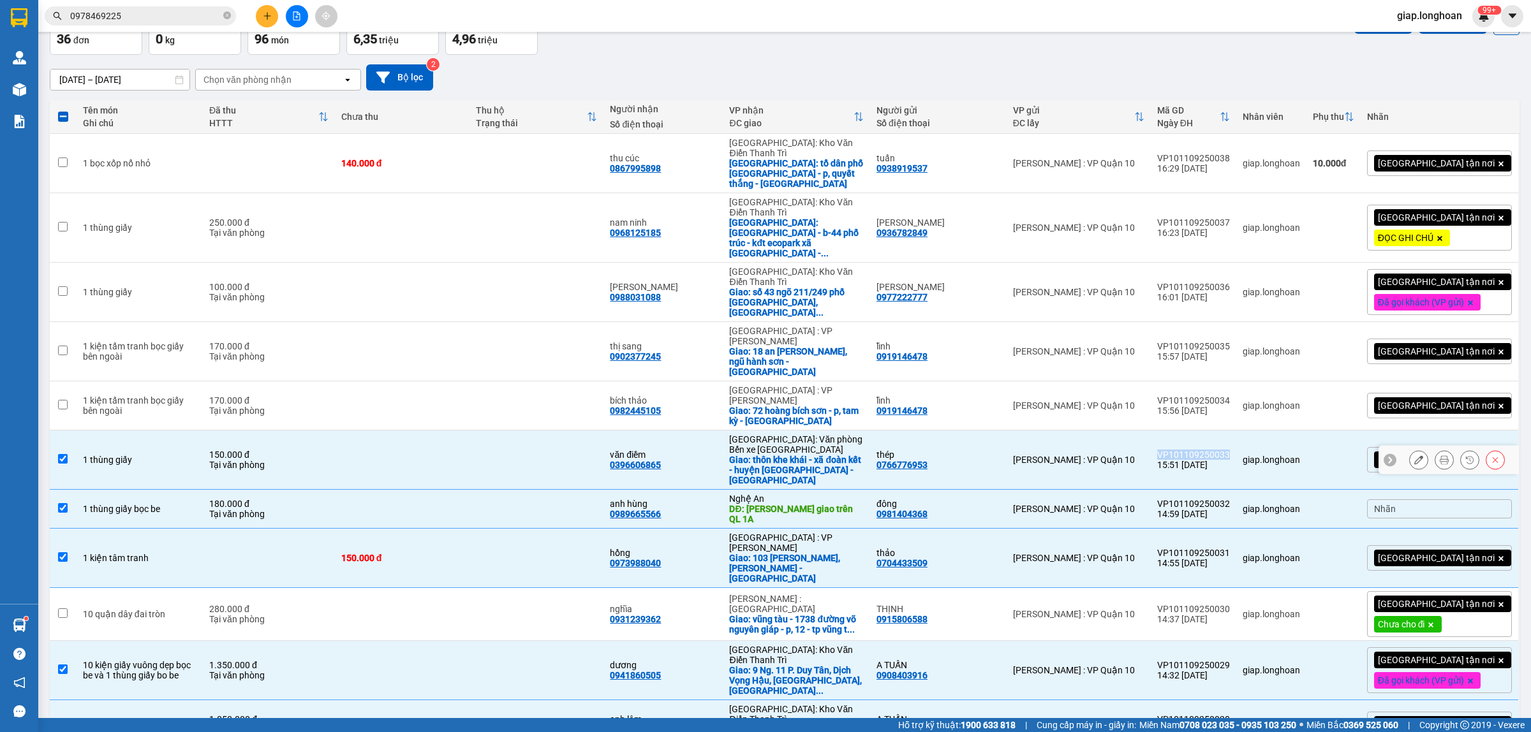
scroll to position [0, 0]
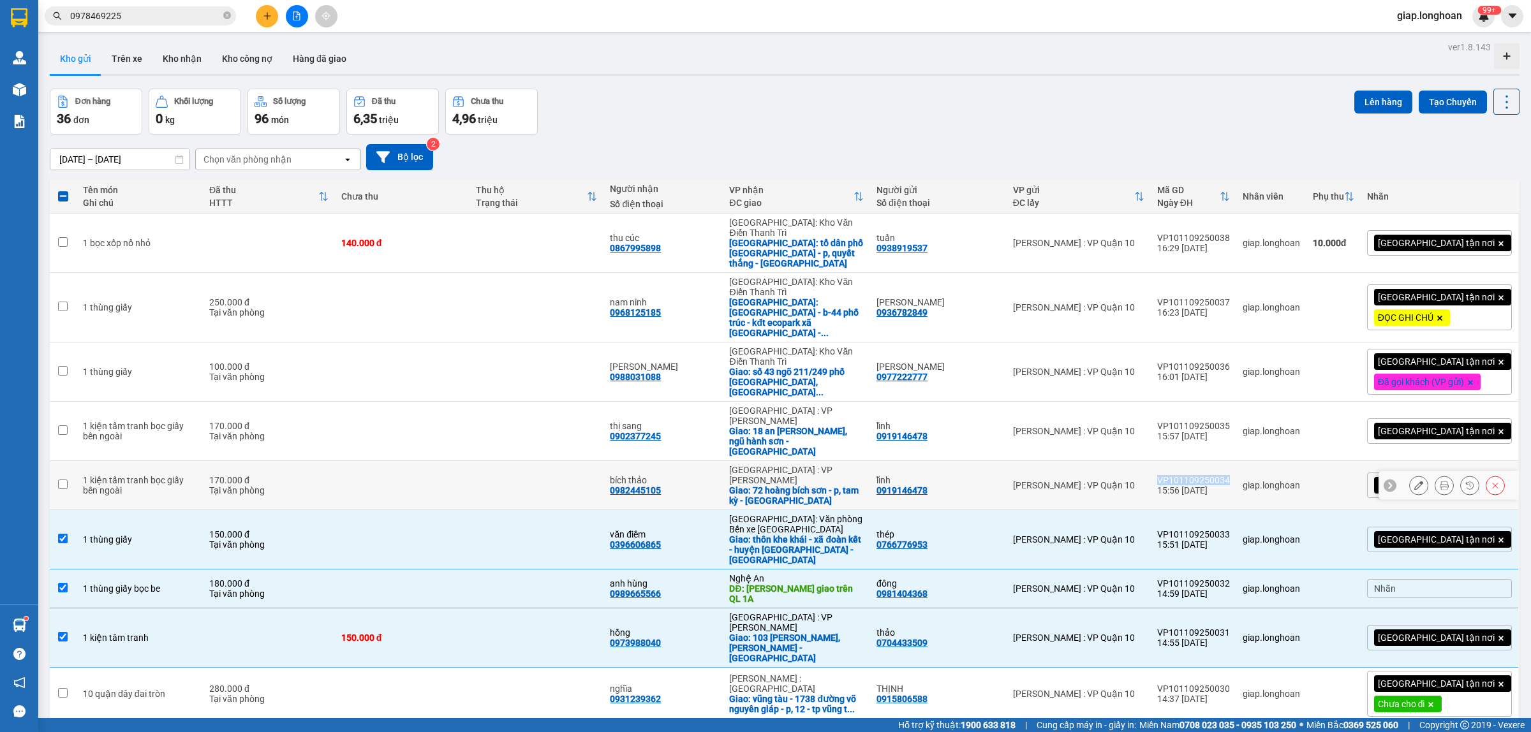
drag, startPoint x: 1252, startPoint y: 407, endPoint x: 1176, endPoint y: 417, distance: 77.2
click at [1176, 461] on td "VP101109250034 15:56 [DATE]" at bounding box center [1193, 485] width 85 height 49
checkbox input "true"
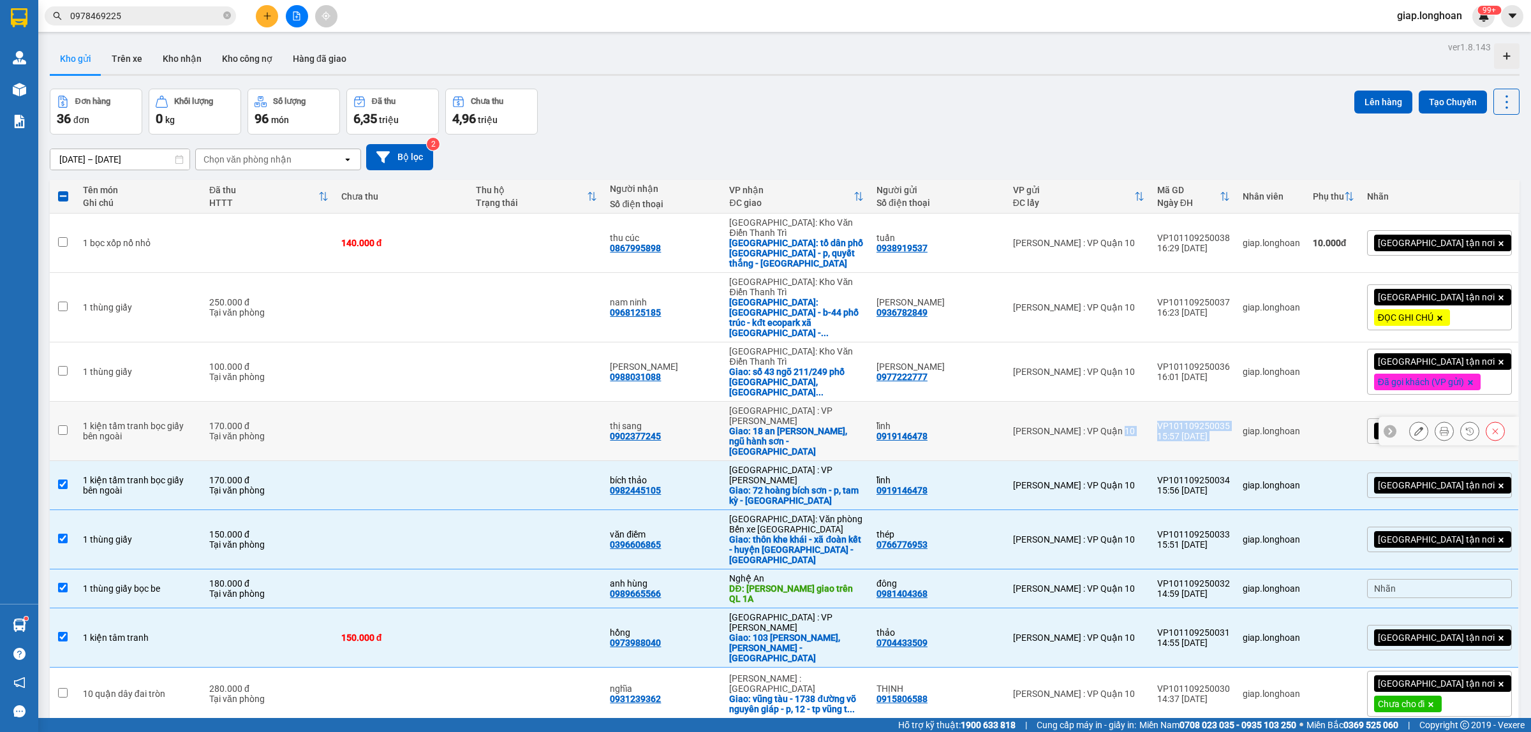
drag, startPoint x: 1246, startPoint y: 367, endPoint x: 1173, endPoint y: 367, distance: 73.4
click at [1174, 402] on tr "1 kiện tấm tranh bọc giấy bên ngoài 170.000 đ Tại văn phòng thị sang 0902377245…" at bounding box center [785, 431] width 1470 height 59
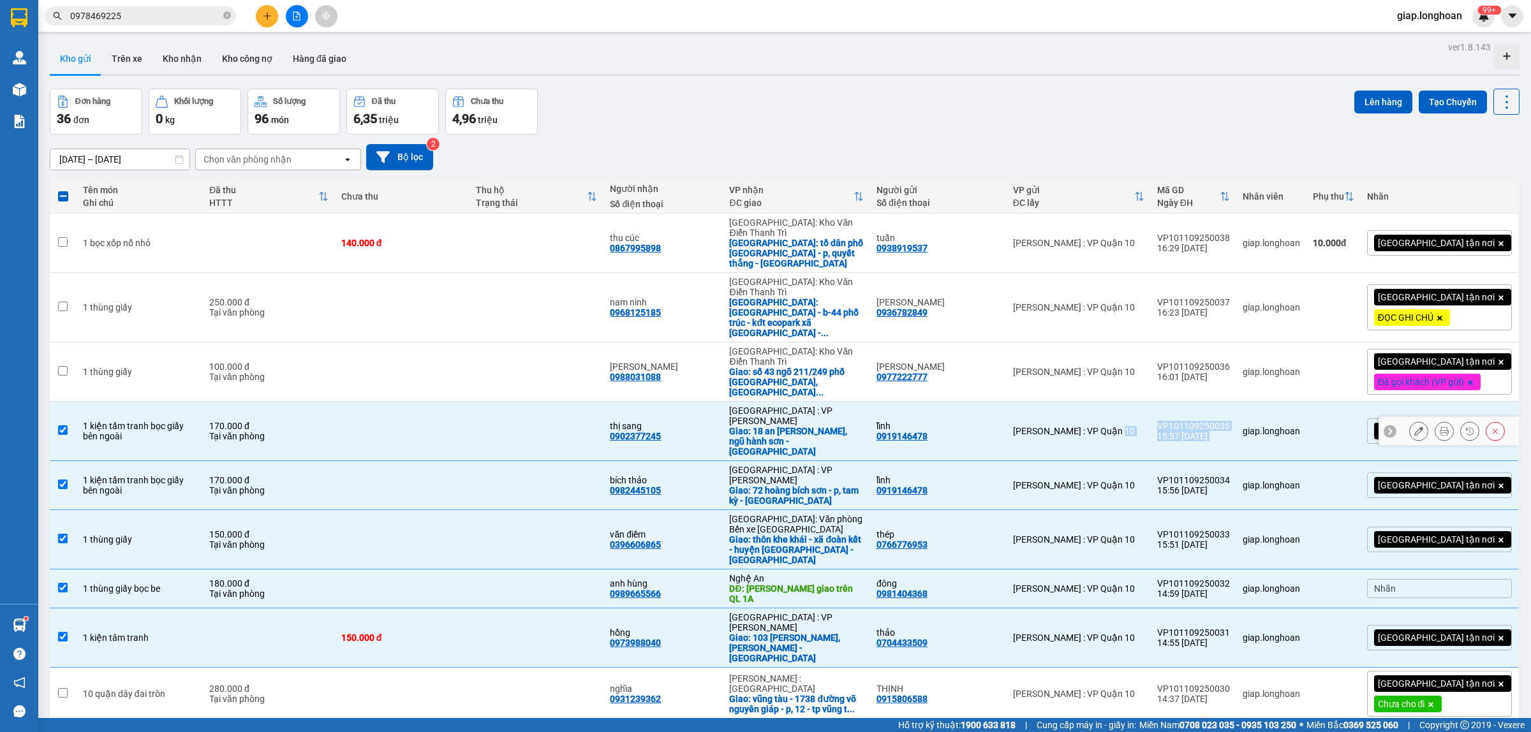
click at [1151, 402] on td "[PERSON_NAME] : VP Quận 10" at bounding box center [1079, 431] width 144 height 59
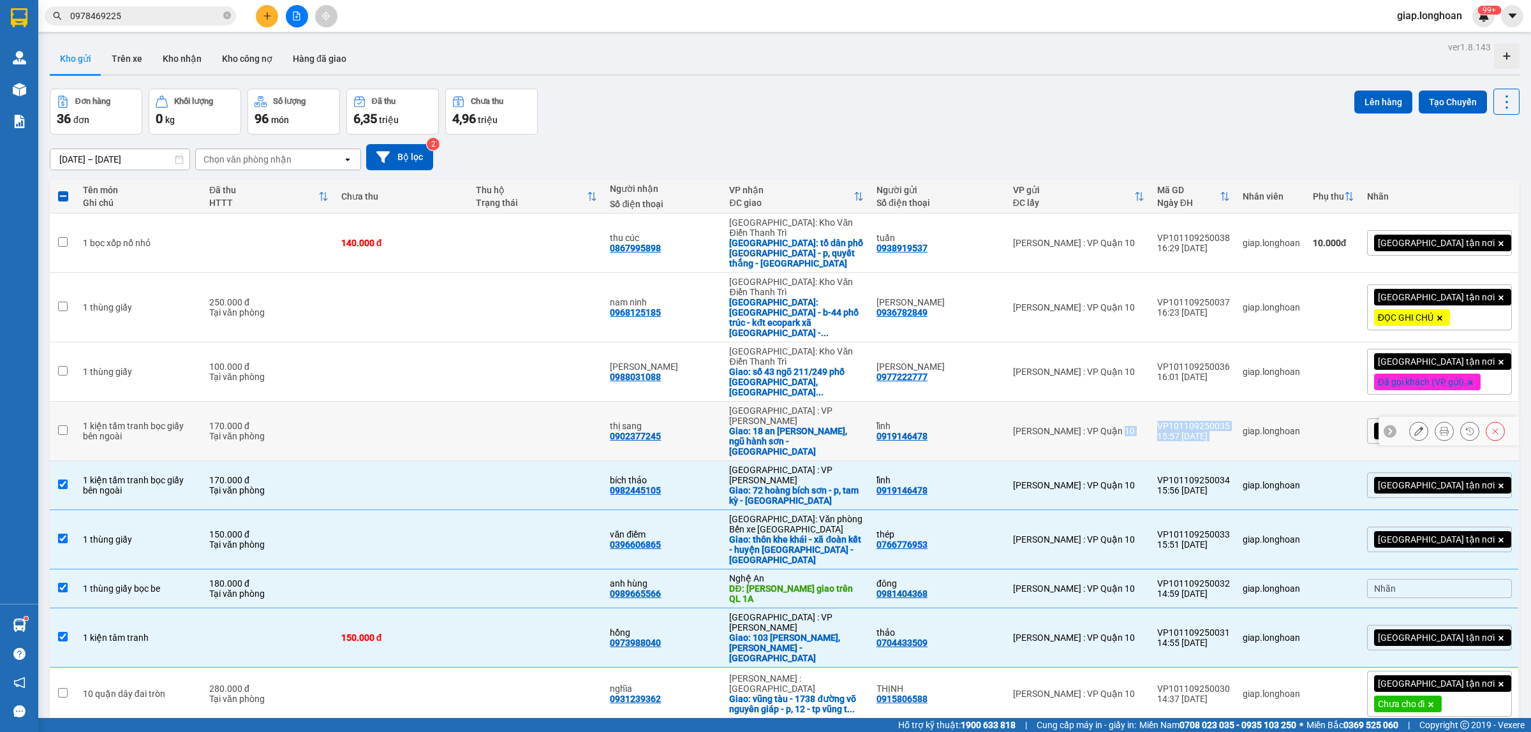
click at [1230, 421] on div "VP101109250035" at bounding box center [1193, 426] width 73 height 10
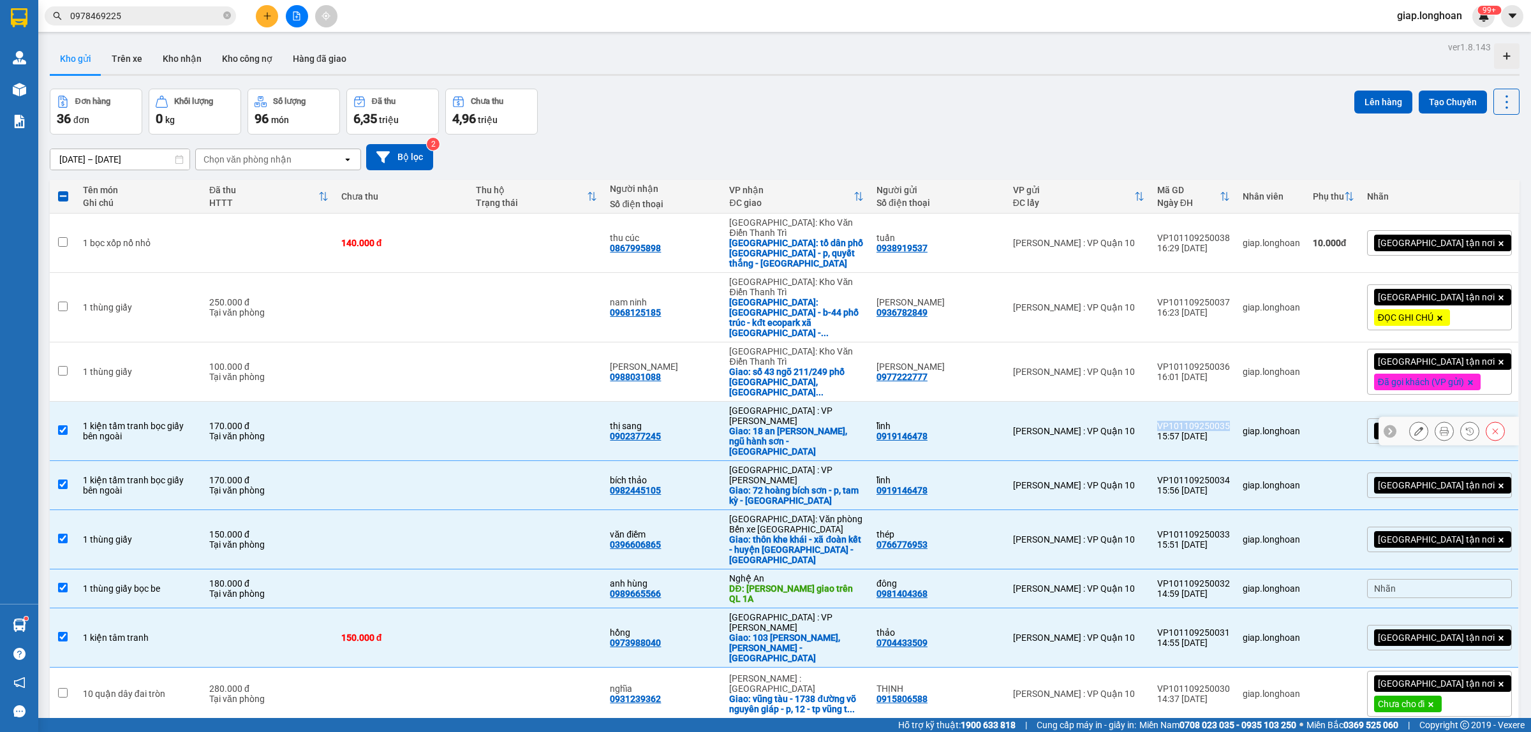
drag, startPoint x: 1252, startPoint y: 371, endPoint x: 1179, endPoint y: 368, distance: 73.4
click at [1179, 402] on td "VP101109250035 15:57 [DATE]" at bounding box center [1193, 431] width 85 height 59
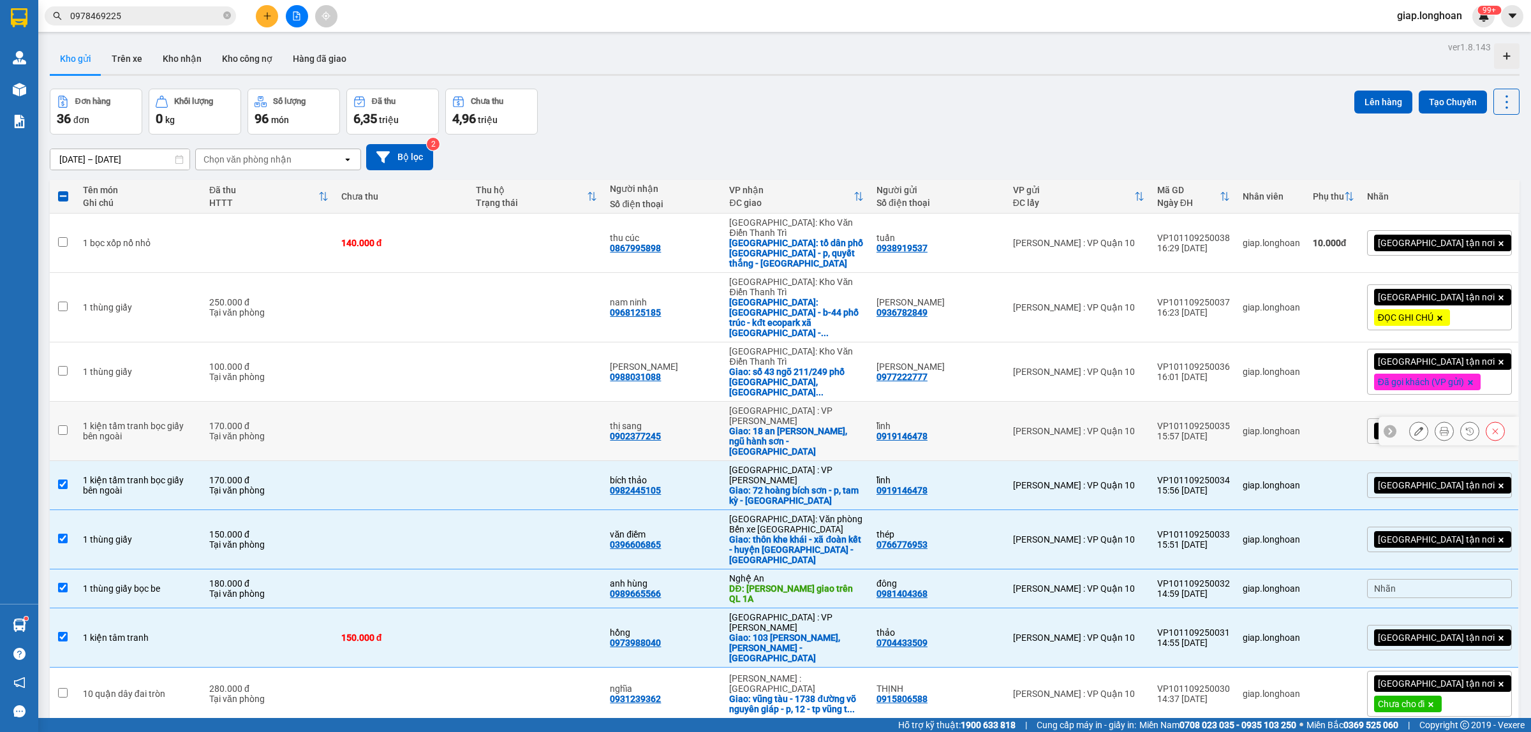
click at [1144, 426] on div "[PERSON_NAME] : VP Quận 10" at bounding box center [1078, 431] width 131 height 10
checkbox input "true"
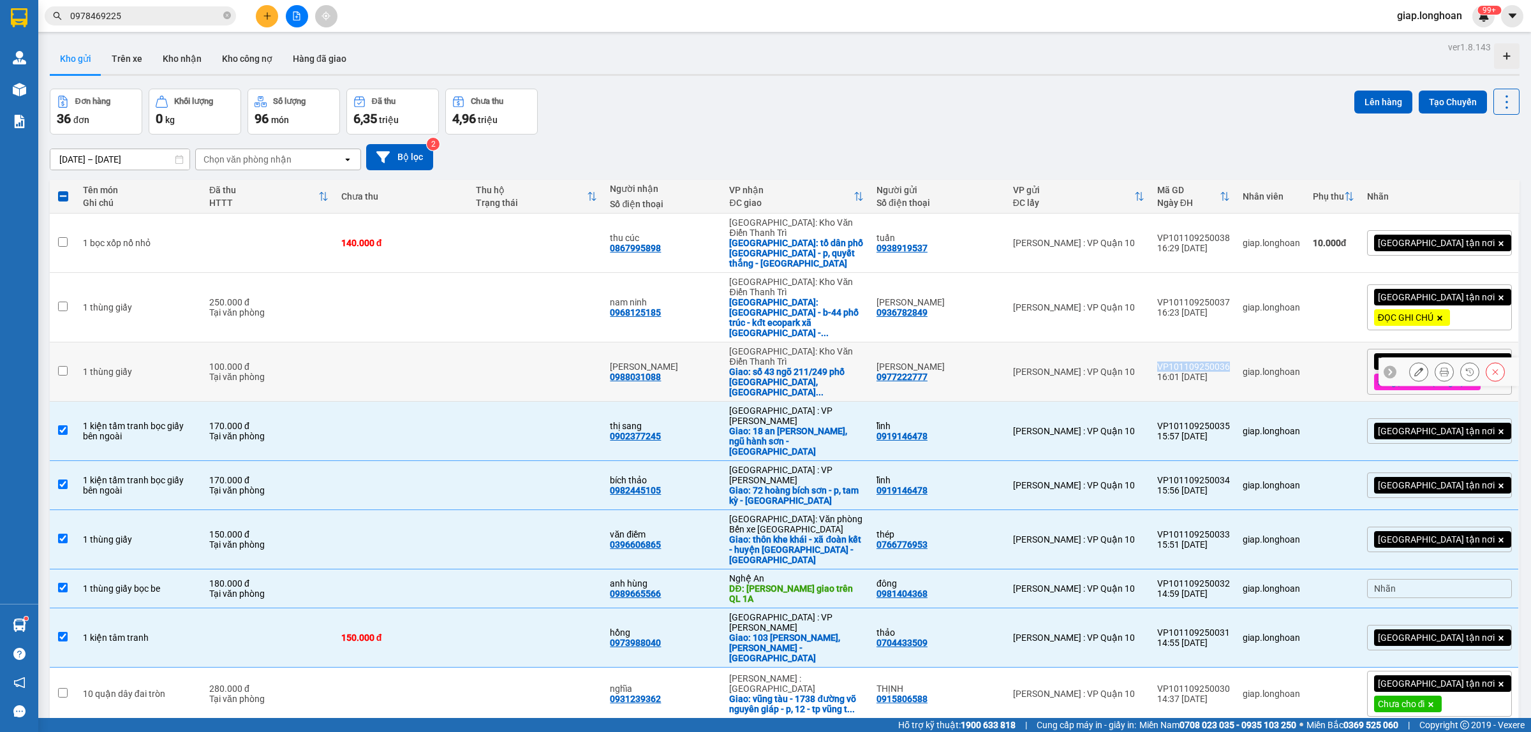
drag, startPoint x: 1249, startPoint y: 324, endPoint x: 1180, endPoint y: 323, distance: 68.9
click at [1180, 343] on td "VP101109250036 16:01 [DATE]" at bounding box center [1193, 372] width 85 height 59
checkbox input "true"
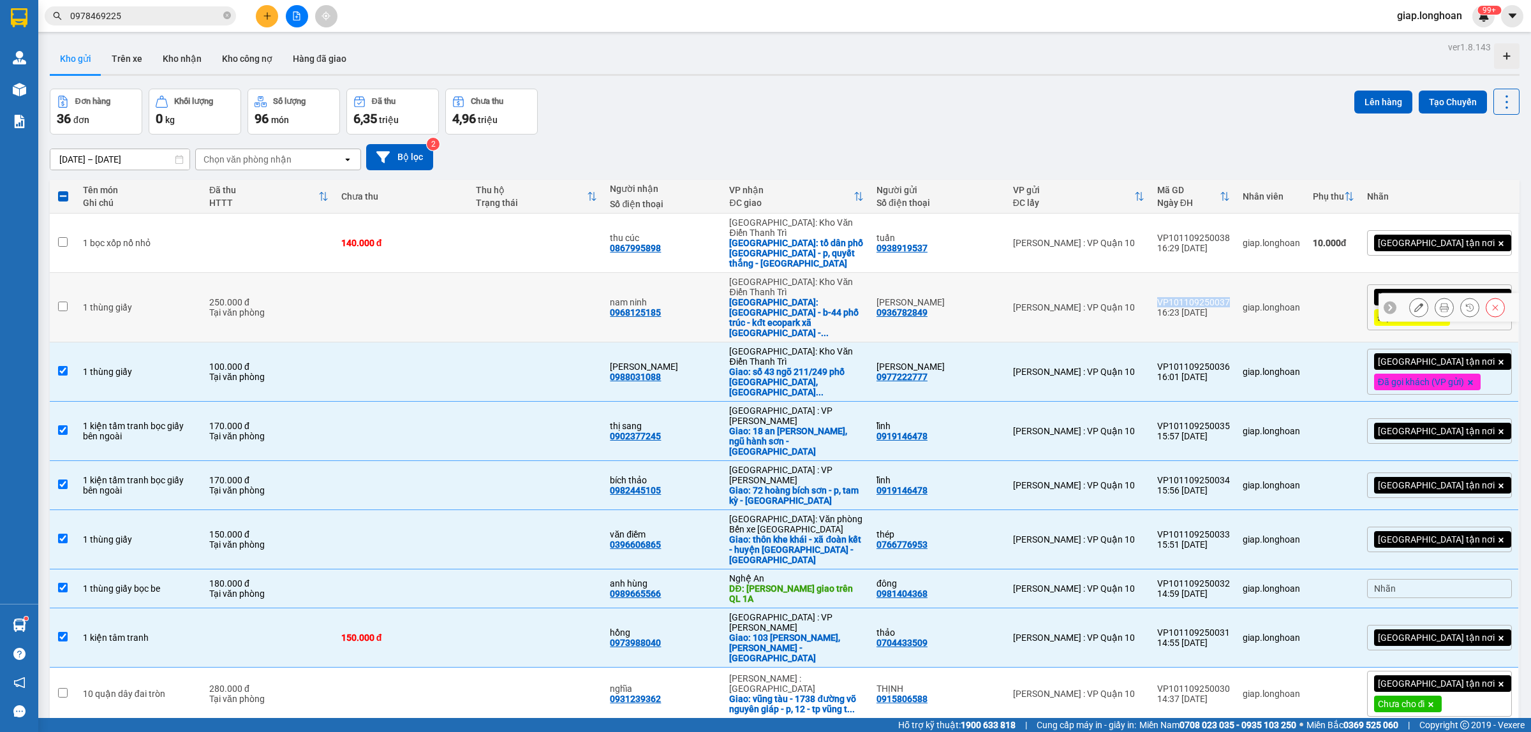
drag, startPoint x: 1248, startPoint y: 269, endPoint x: 1187, endPoint y: 269, distance: 61.9
click at [1180, 273] on td "VP101109250037 16:23 [DATE]" at bounding box center [1193, 308] width 85 height 70
checkbox input "true"
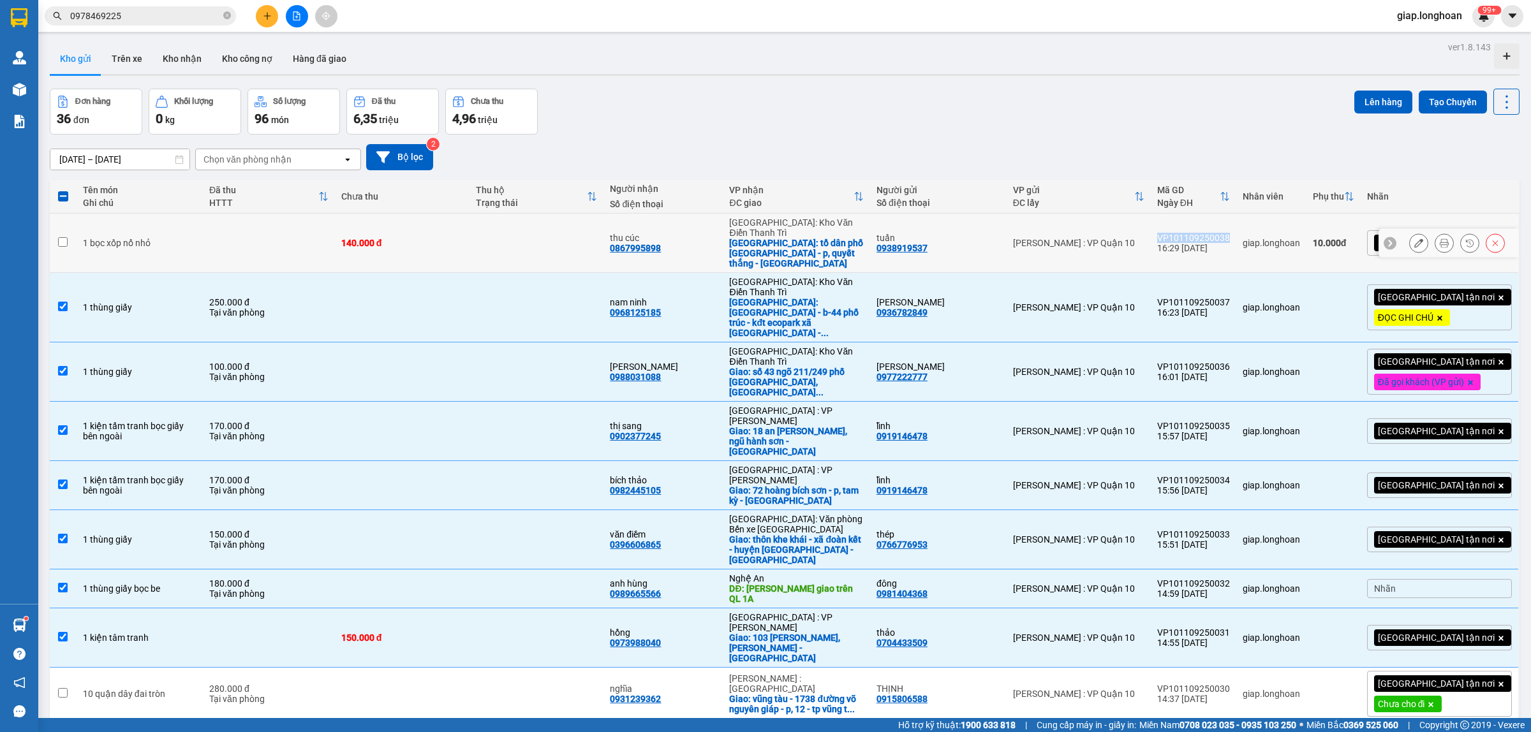
drag, startPoint x: 1254, startPoint y: 224, endPoint x: 1180, endPoint y: 221, distance: 74.1
click at [1180, 221] on td "VP101109250038 16:29 [DATE]" at bounding box center [1193, 243] width 85 height 59
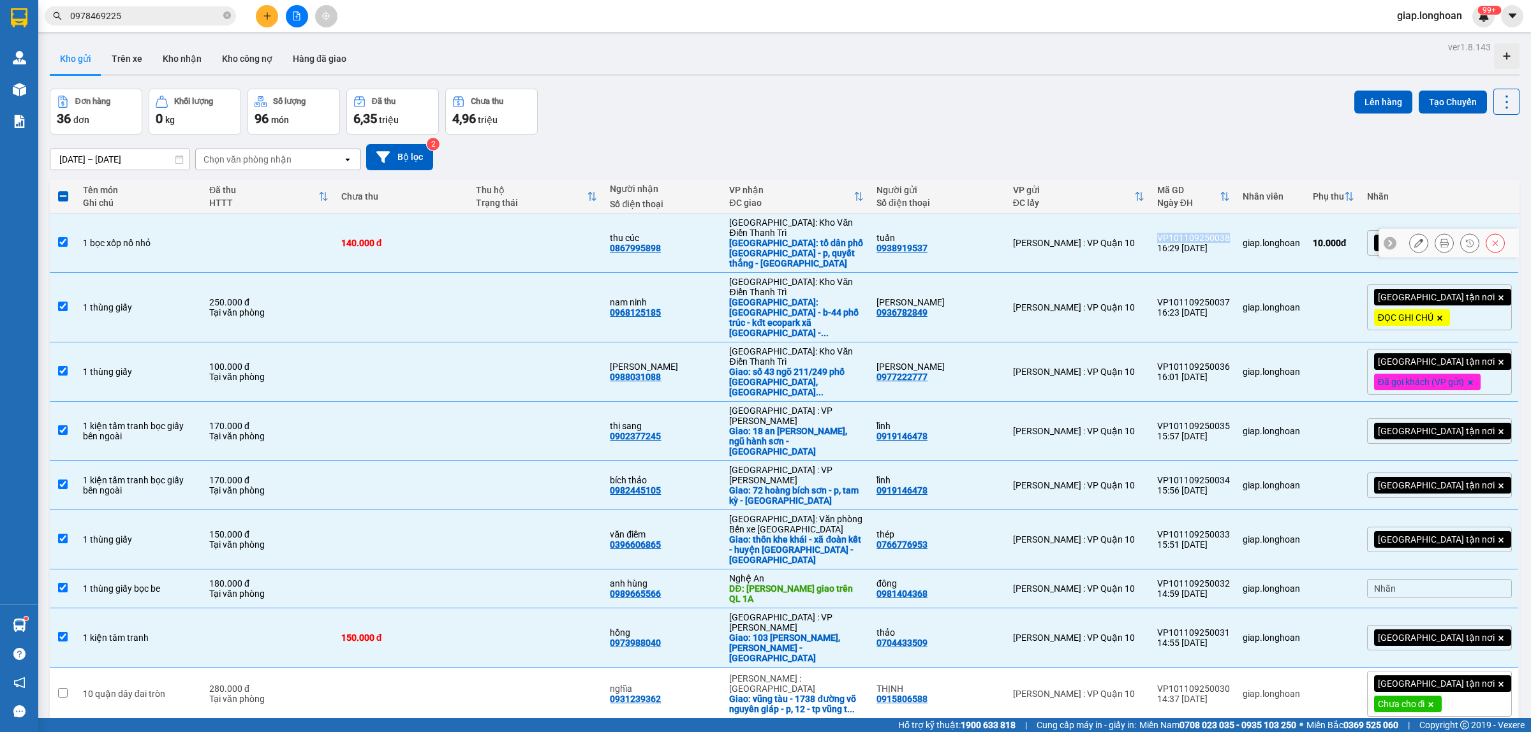
checkbox input "true"
click at [1435, 701] on icon at bounding box center [1431, 705] width 8 height 8
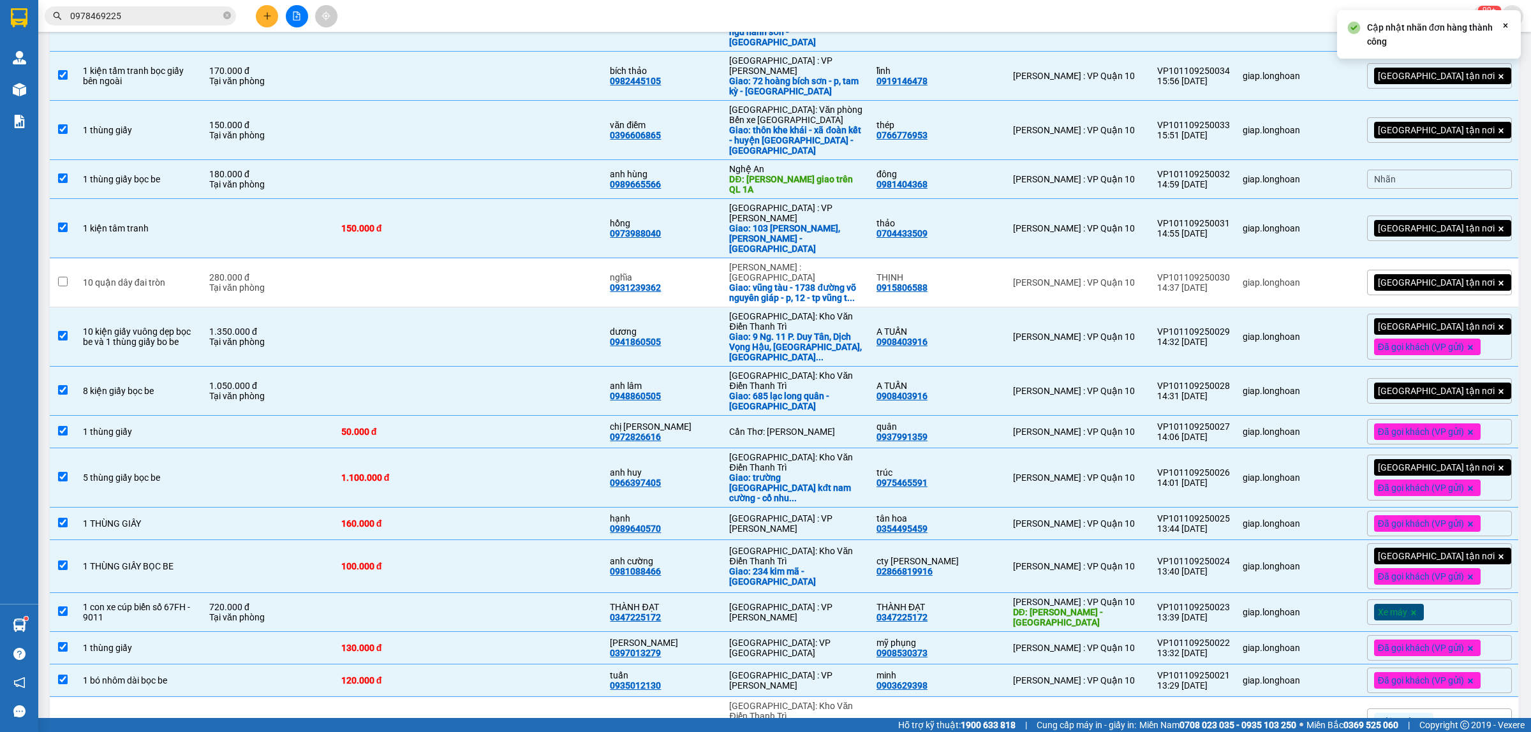
scroll to position [478, 0]
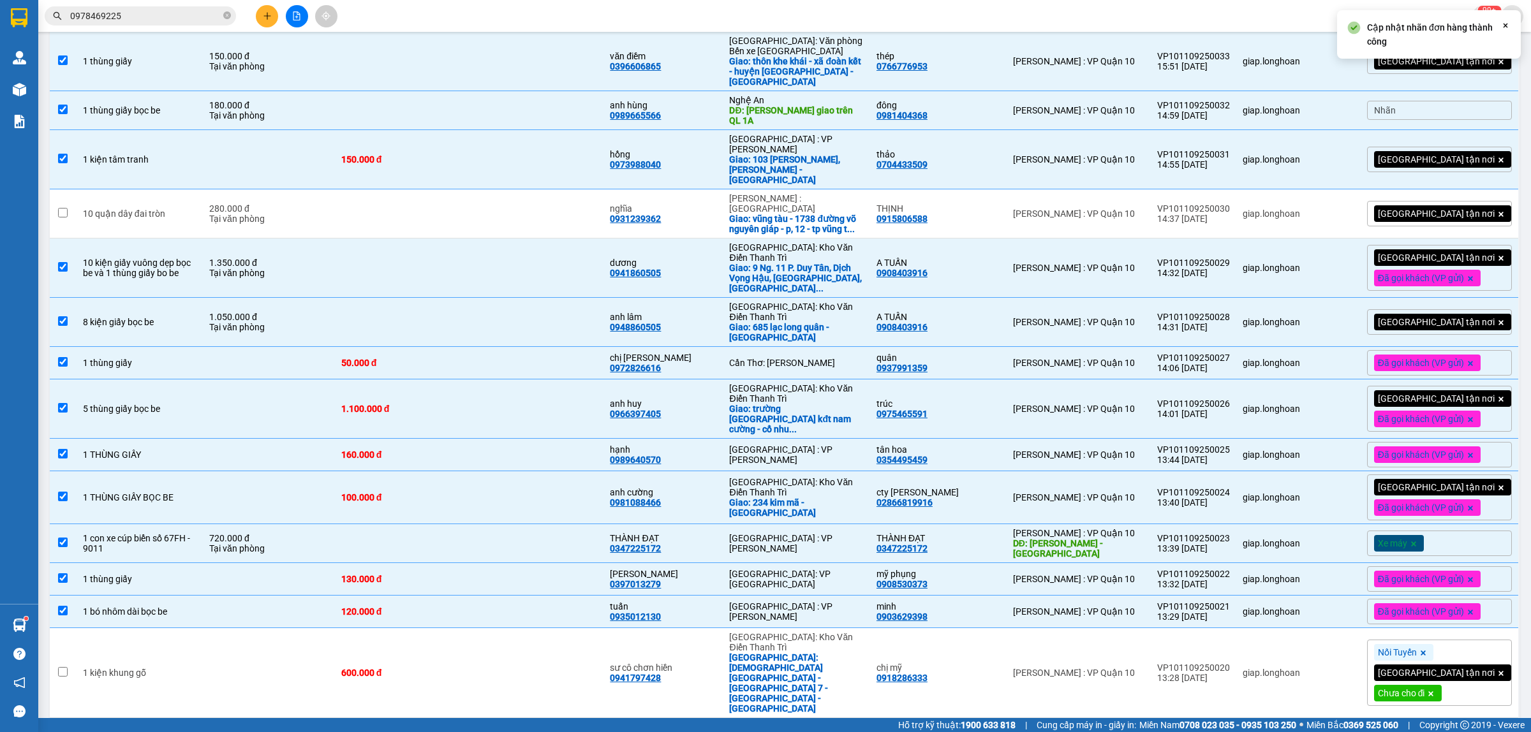
click at [1434, 692] on icon at bounding box center [1431, 694] width 5 height 5
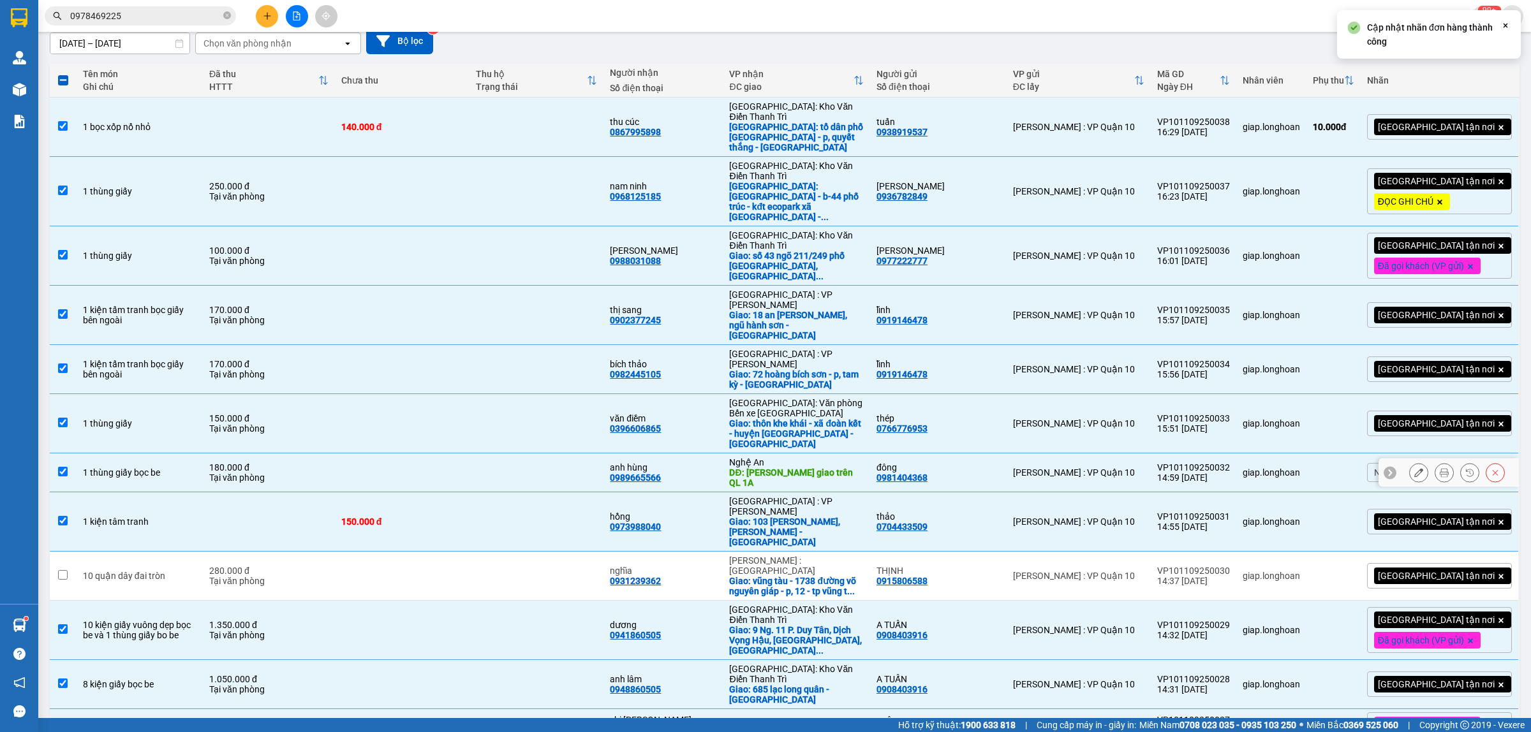
scroll to position [0, 0]
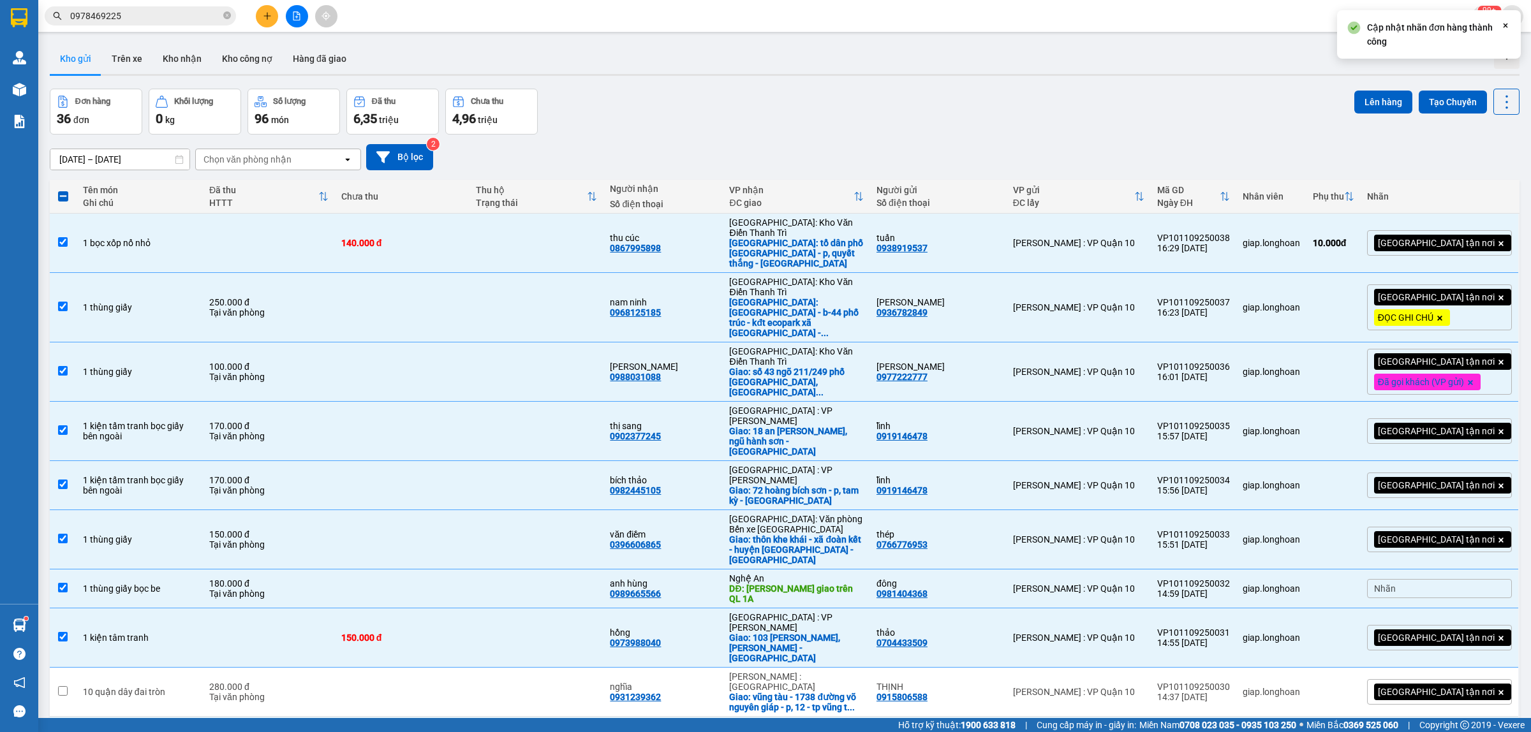
click at [1430, 237] on span "[GEOGRAPHIC_DATA] tận nơi" at bounding box center [1436, 242] width 117 height 11
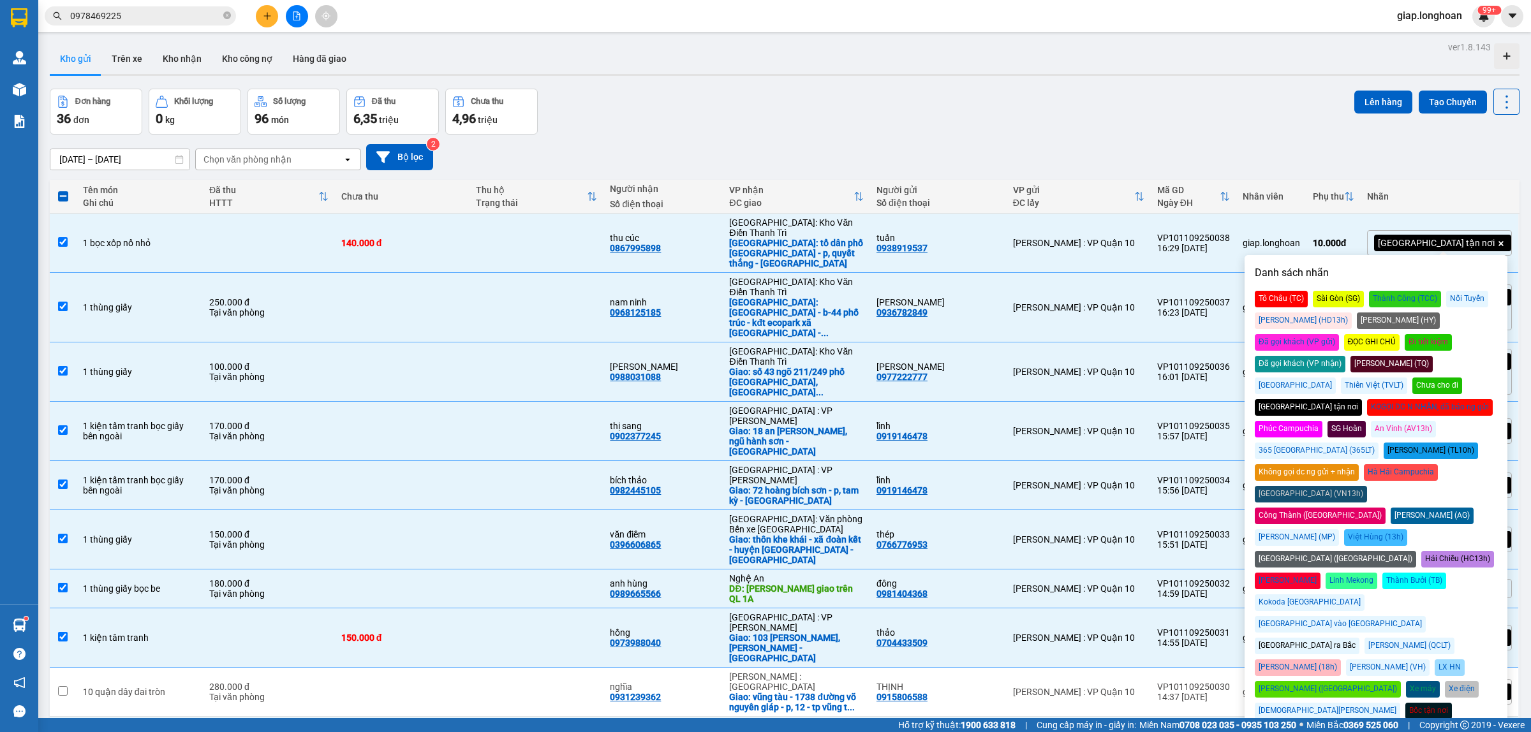
click at [1461, 378] on div "Chưa cho đi" at bounding box center [1437, 386] width 50 height 17
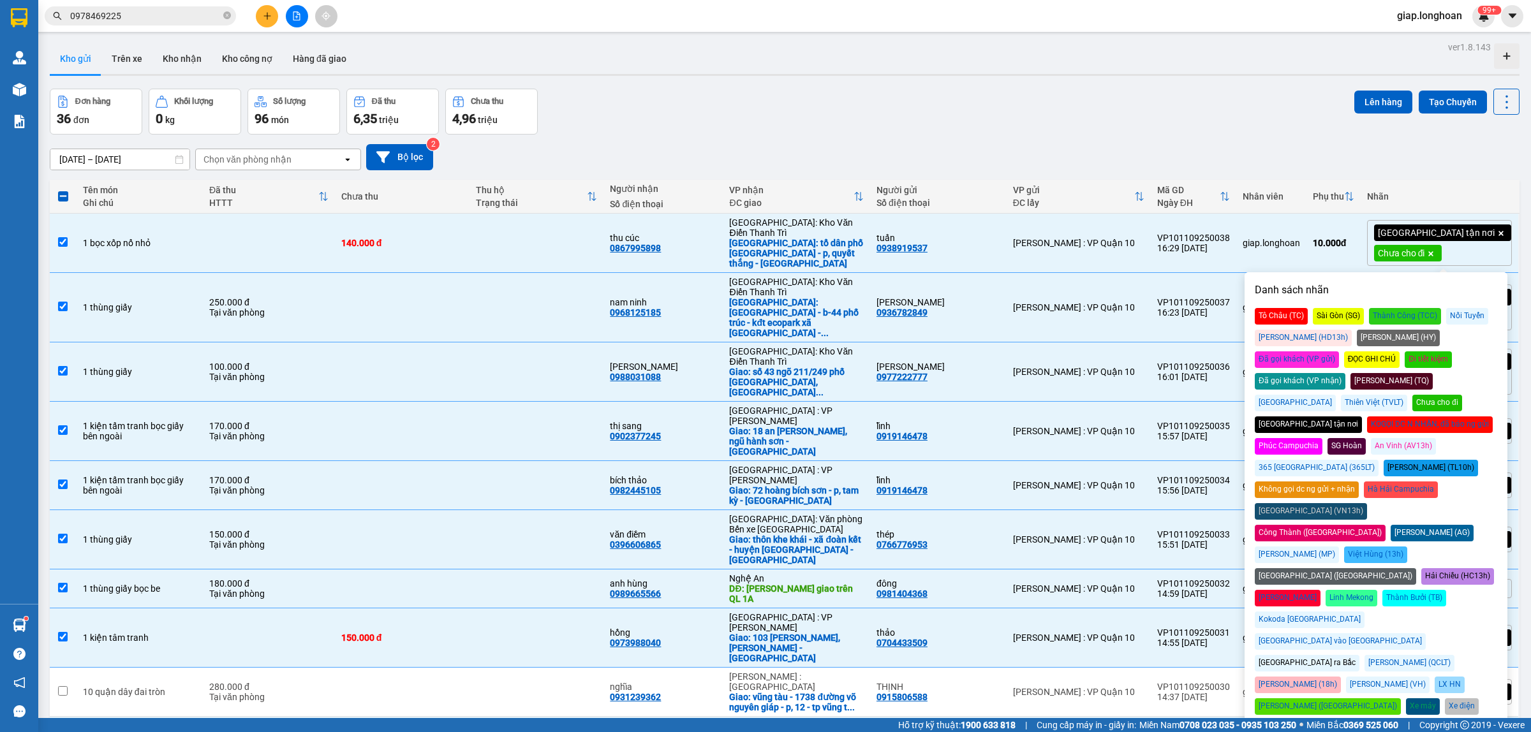
click at [1112, 147] on div "[DATE] – [DATE] Press the down arrow key to interact with the calendar and sele…" at bounding box center [785, 157] width 1470 height 26
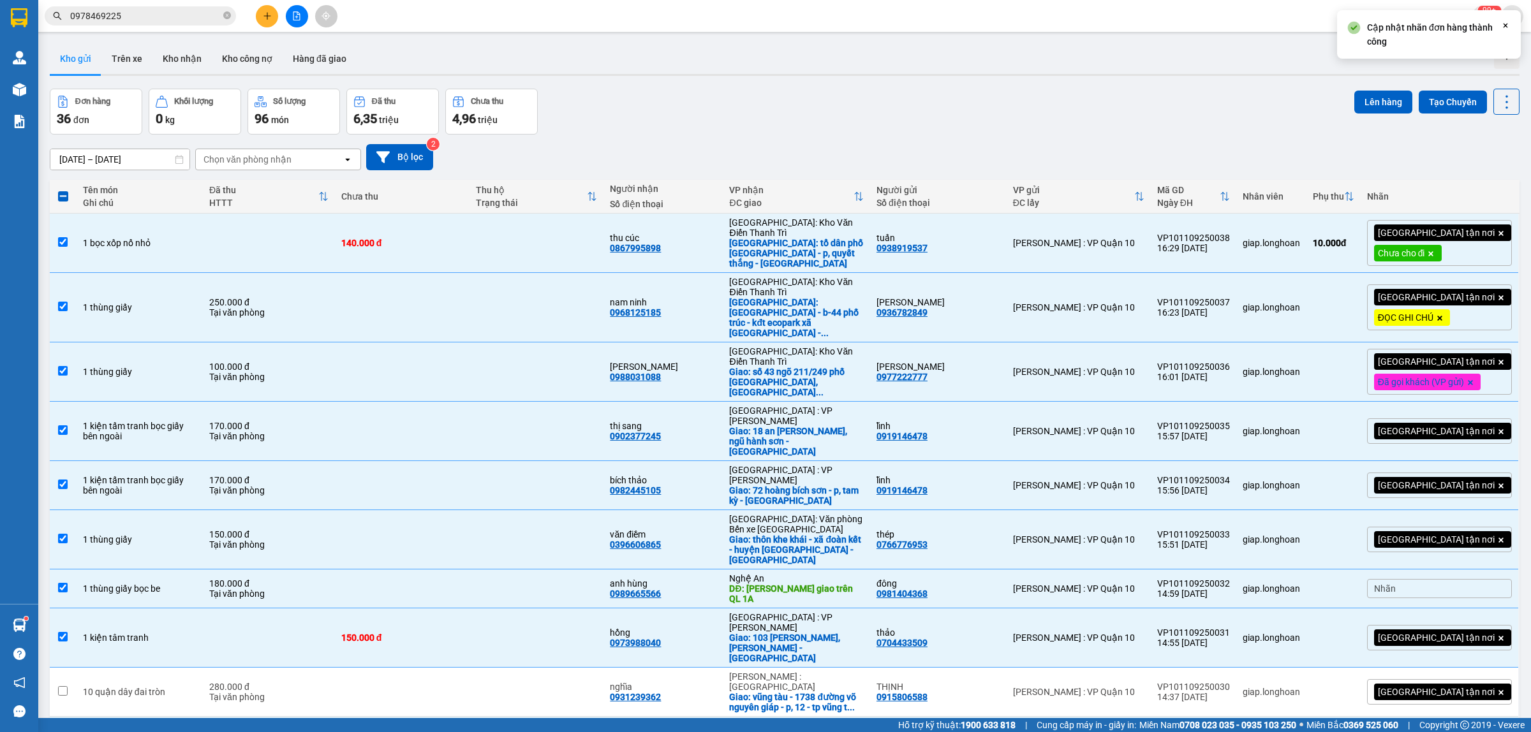
click at [62, 196] on span at bounding box center [63, 196] width 10 height 10
click at [63, 190] on input "checkbox" at bounding box center [63, 190] width 0 height 0
checkbox input "true"
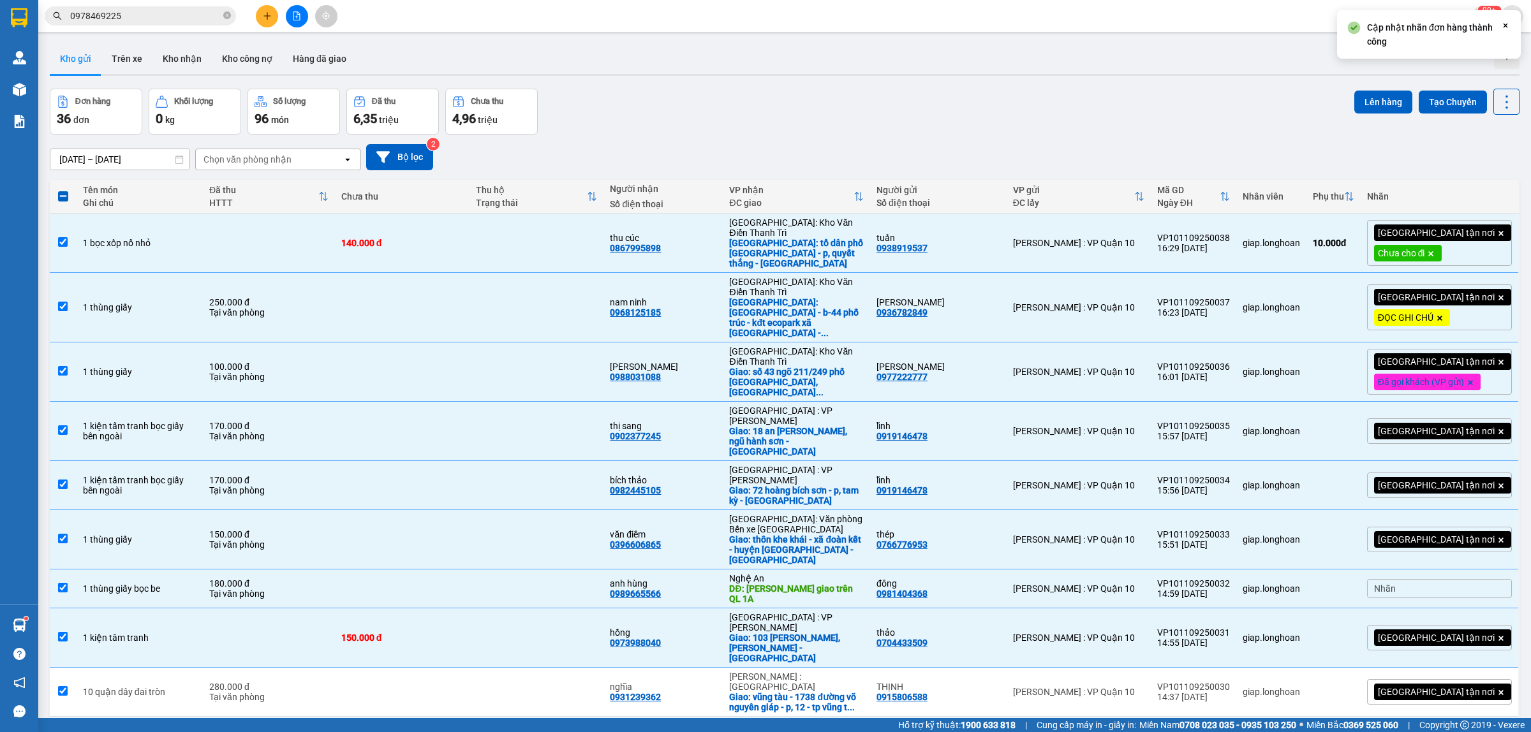
checkbox input "true"
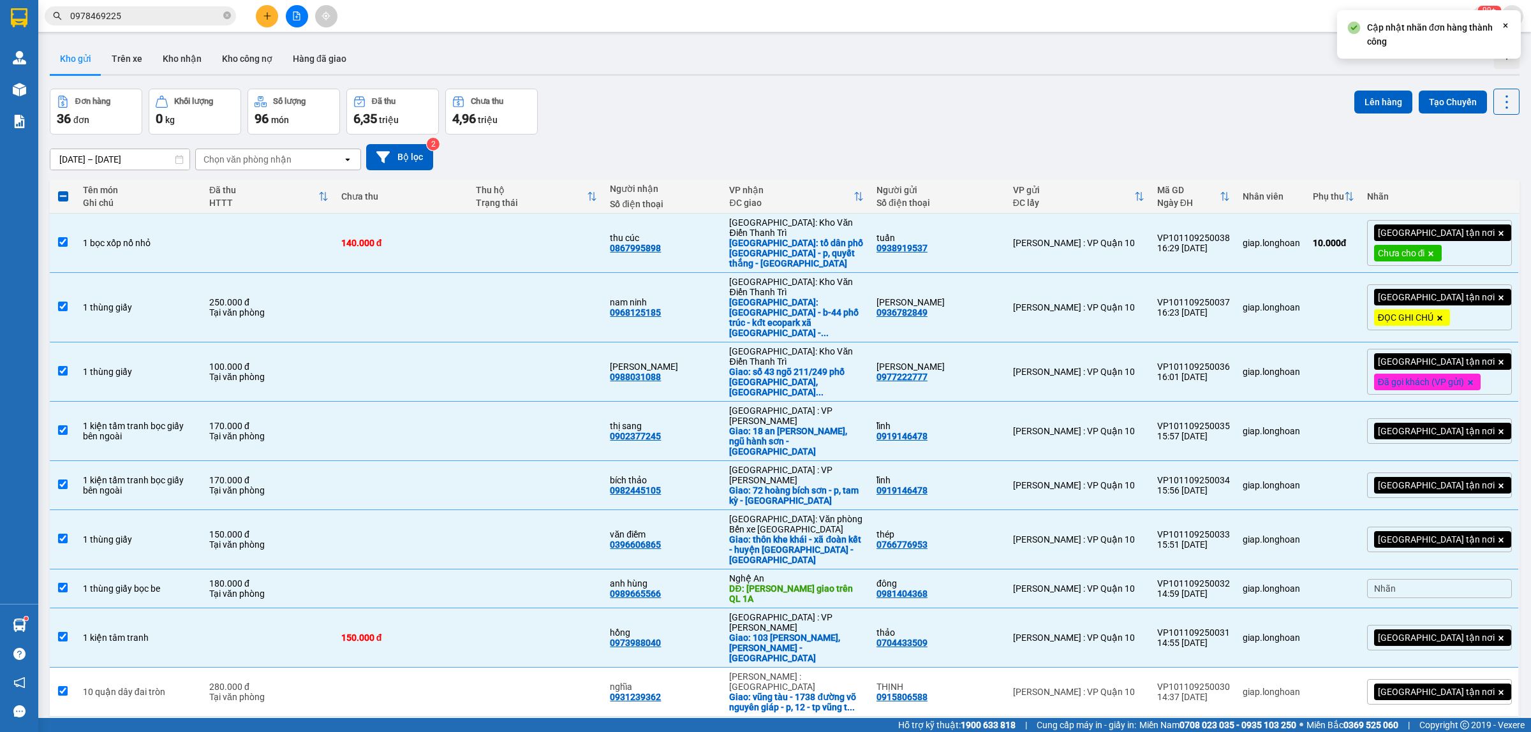
checkbox input "true"
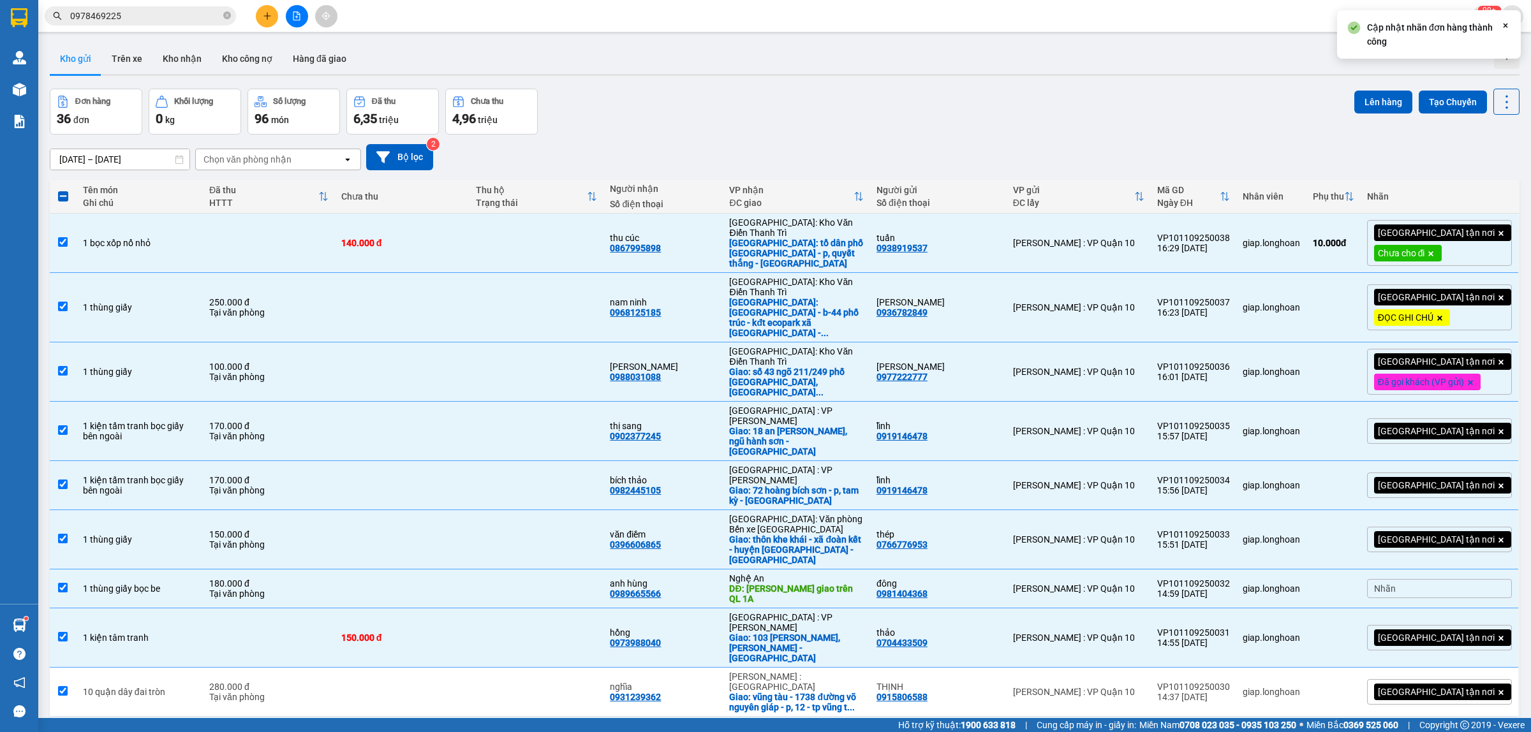
checkbox input "true"
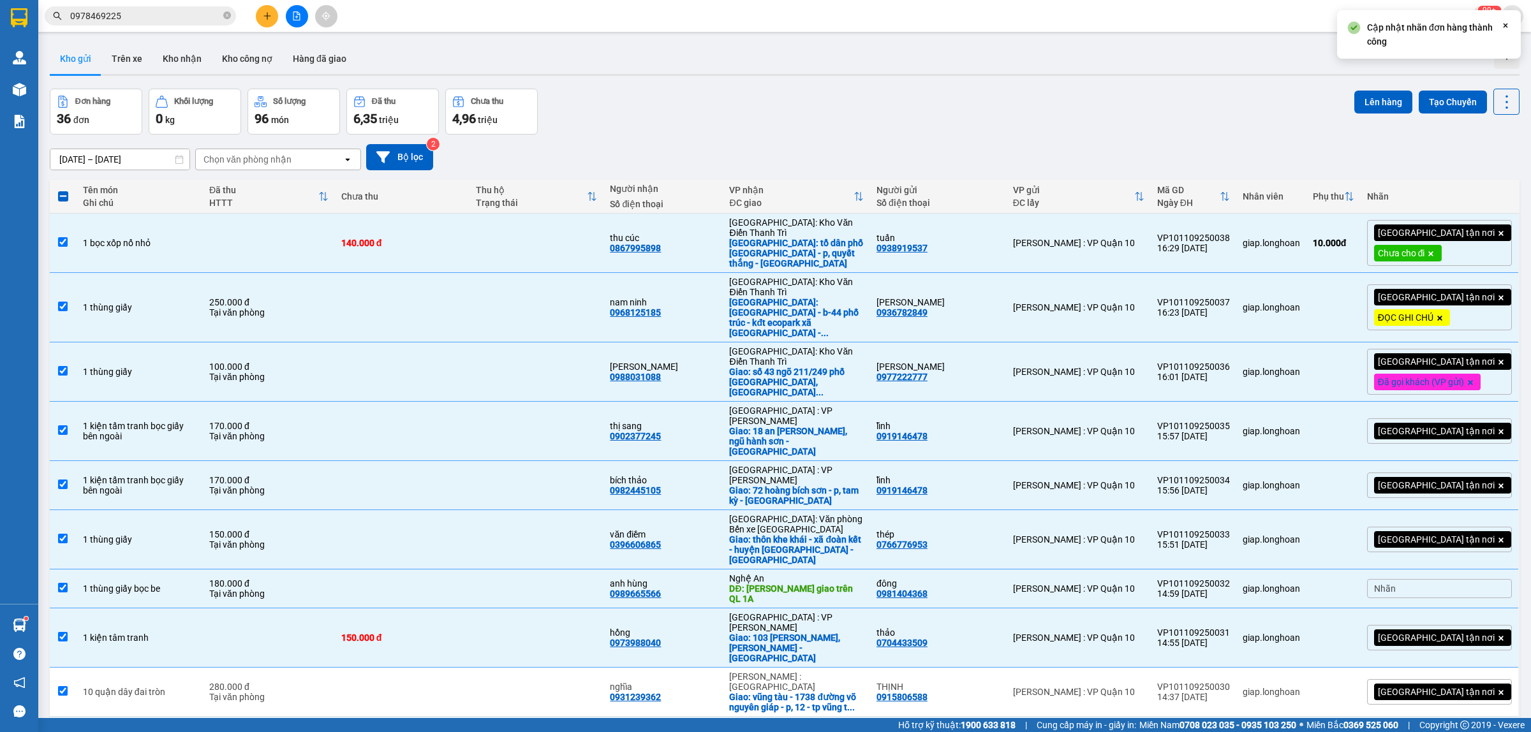
checkbox input "true"
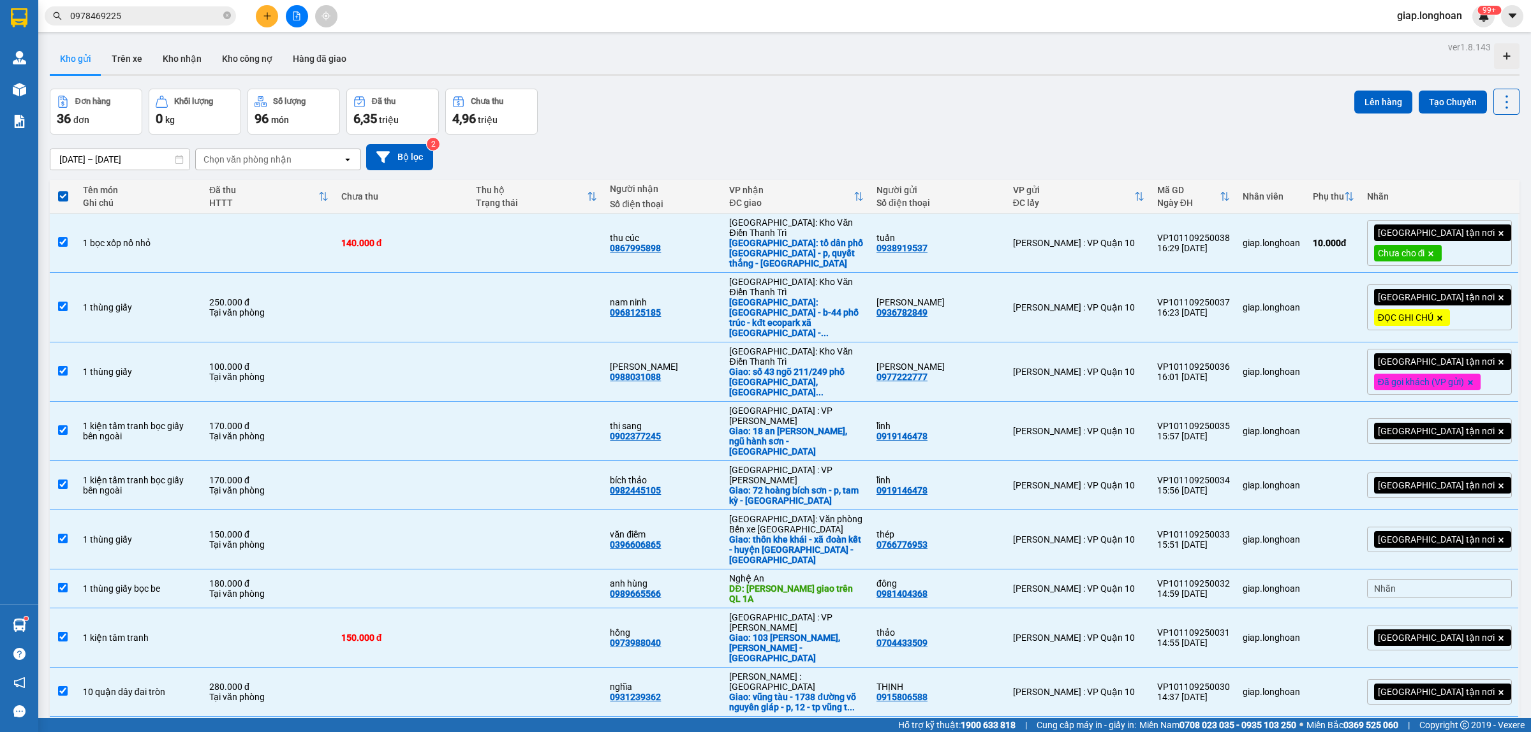
click at [62, 196] on span at bounding box center [63, 196] width 10 height 10
click at [63, 190] on input "checkbox" at bounding box center [63, 190] width 0 height 0
checkbox input "false"
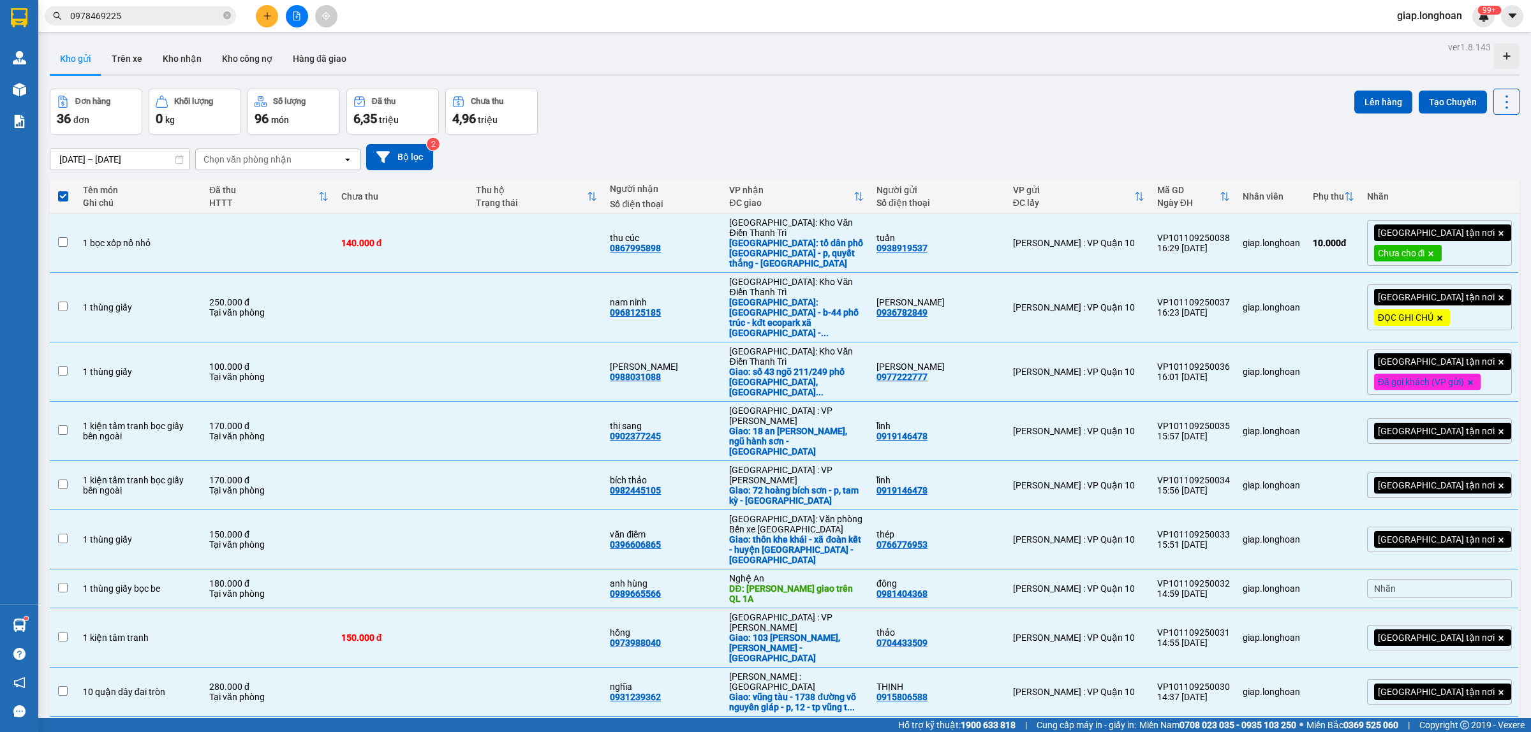
checkbox input "false"
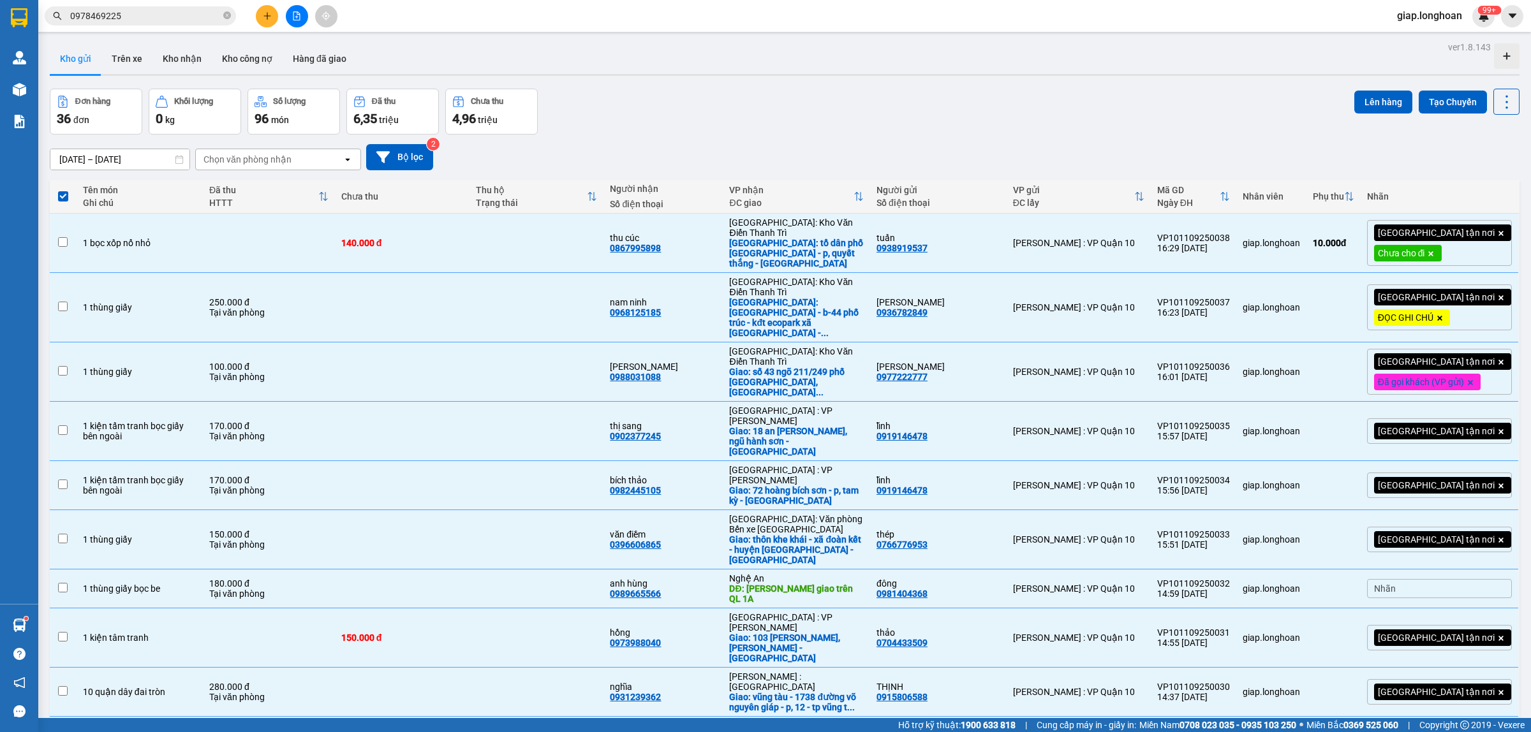
checkbox input "false"
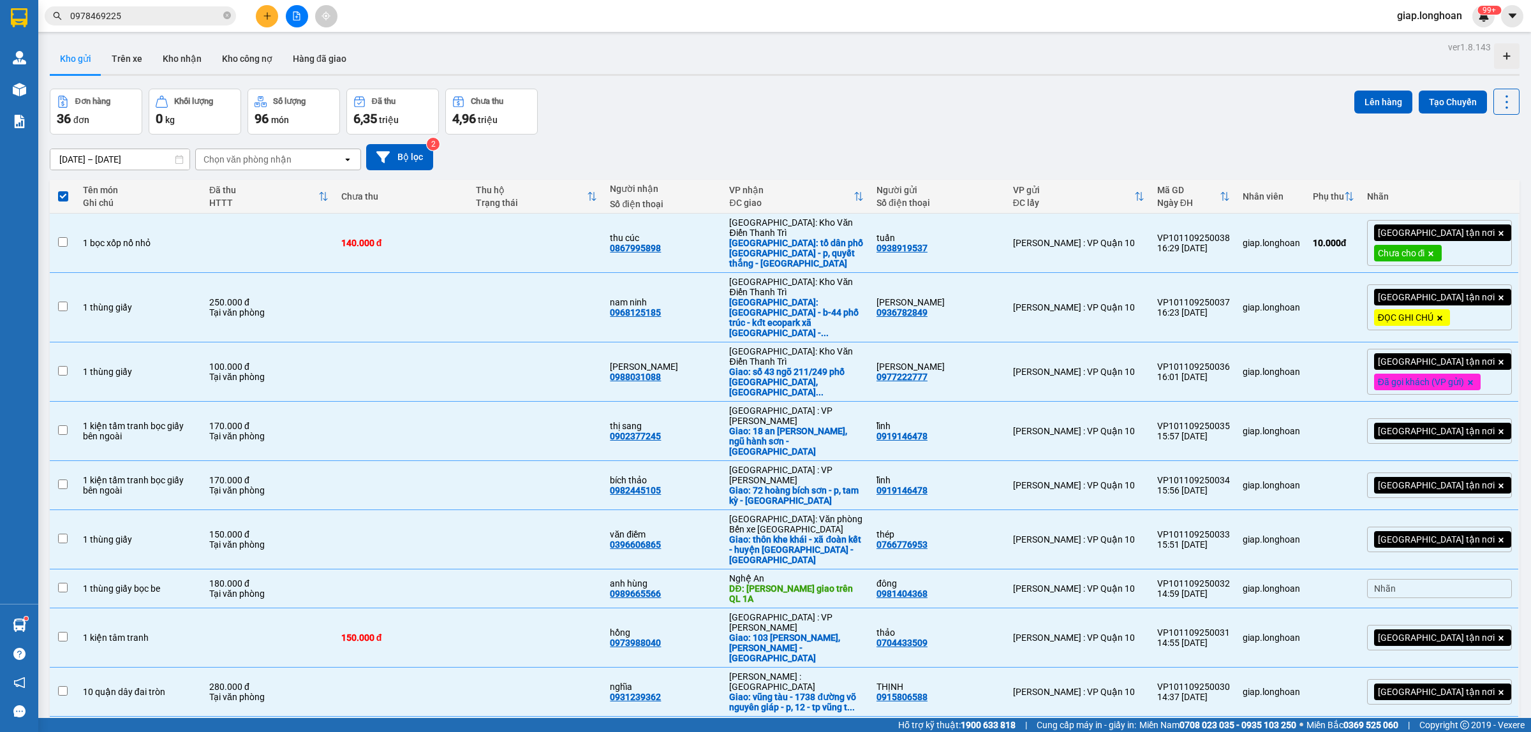
checkbox input "false"
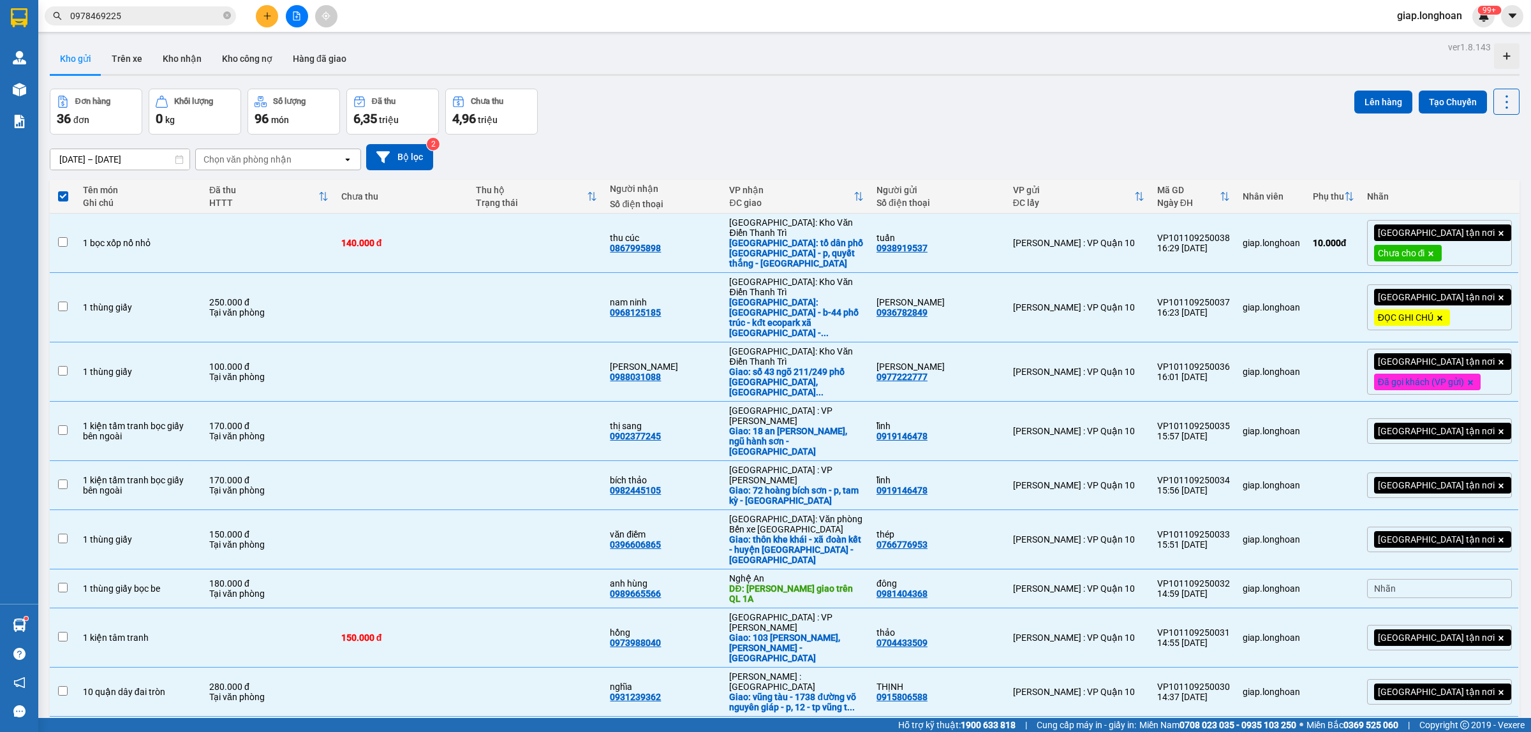
checkbox input "false"
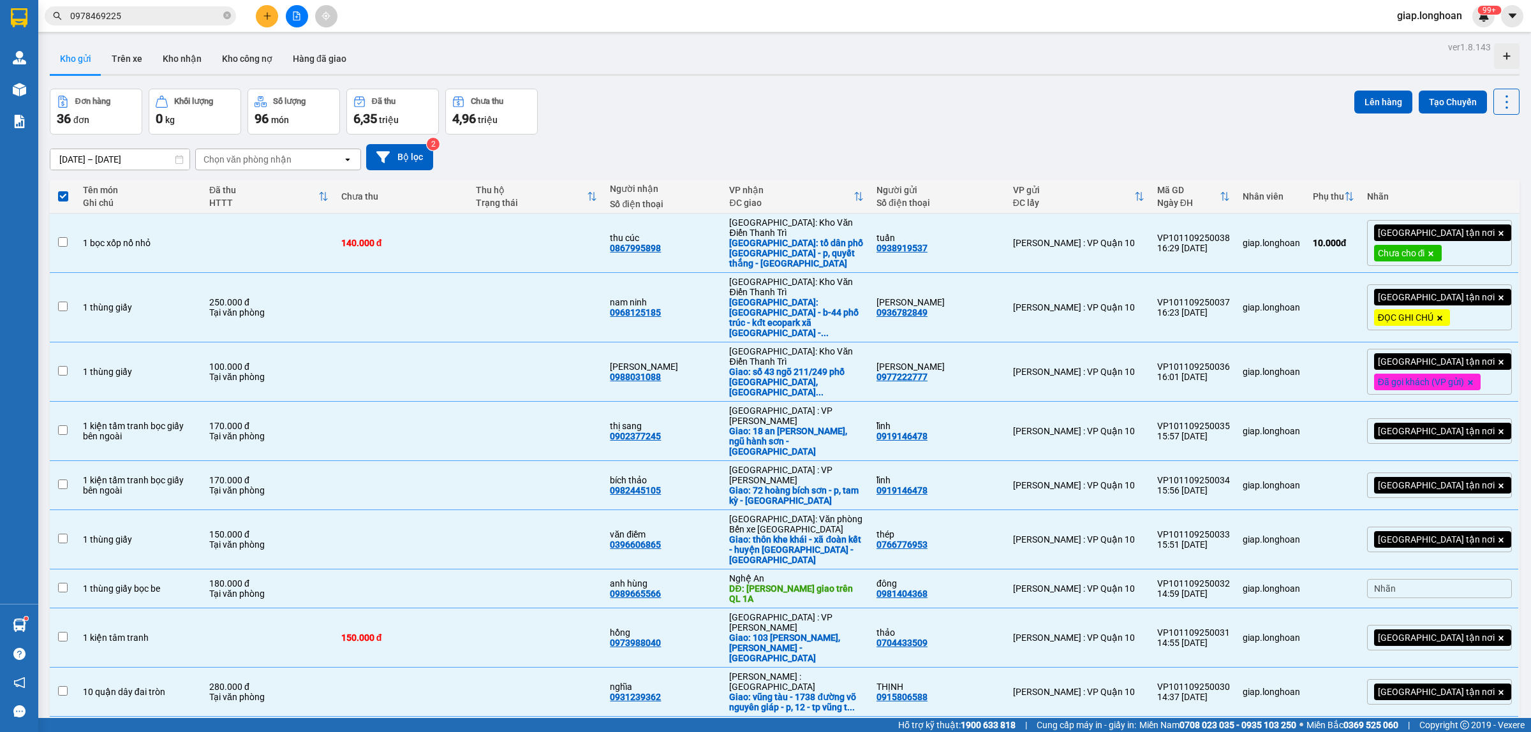
checkbox input "false"
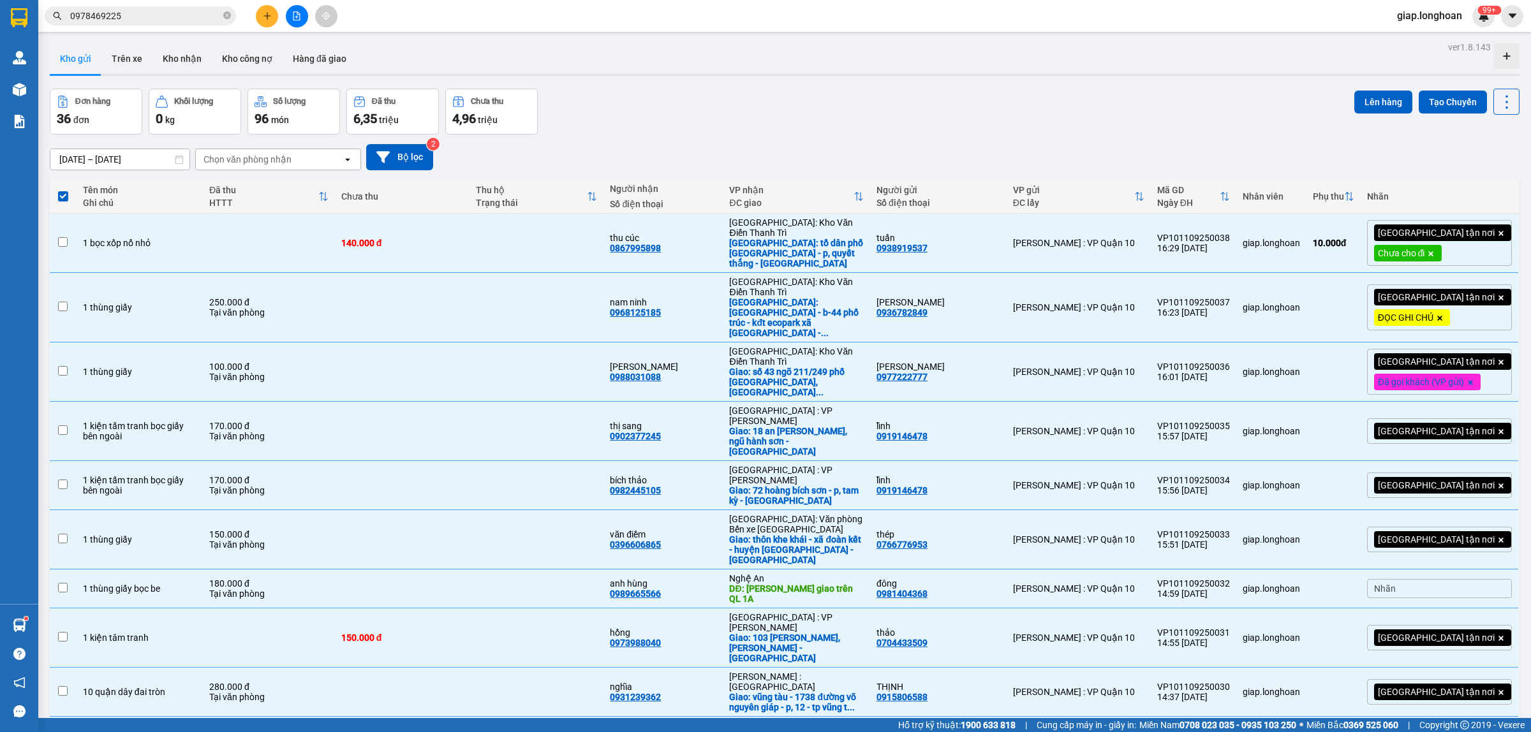
checkbox input "false"
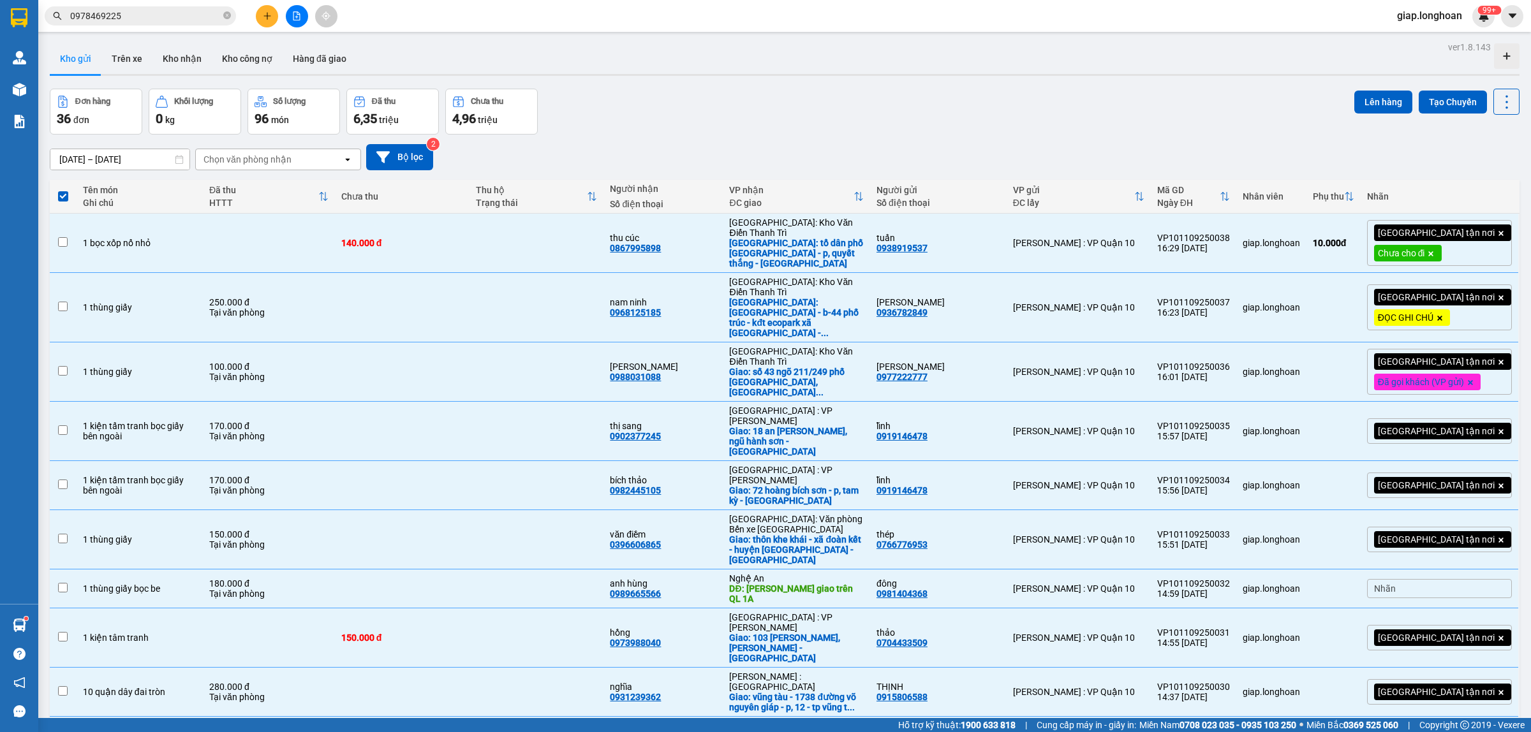
checkbox input "false"
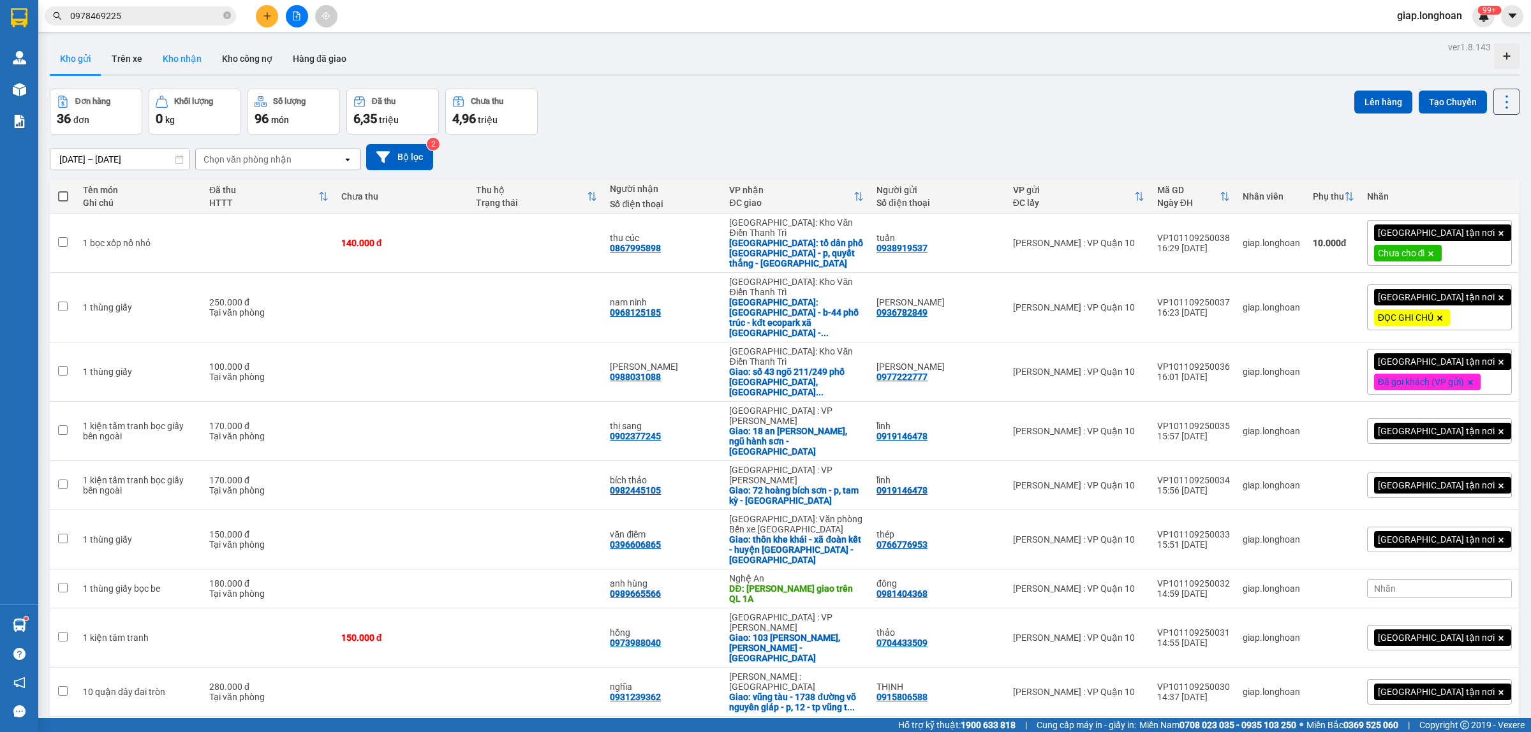
click at [179, 56] on button "Kho nhận" at bounding box center [181, 58] width 59 height 31
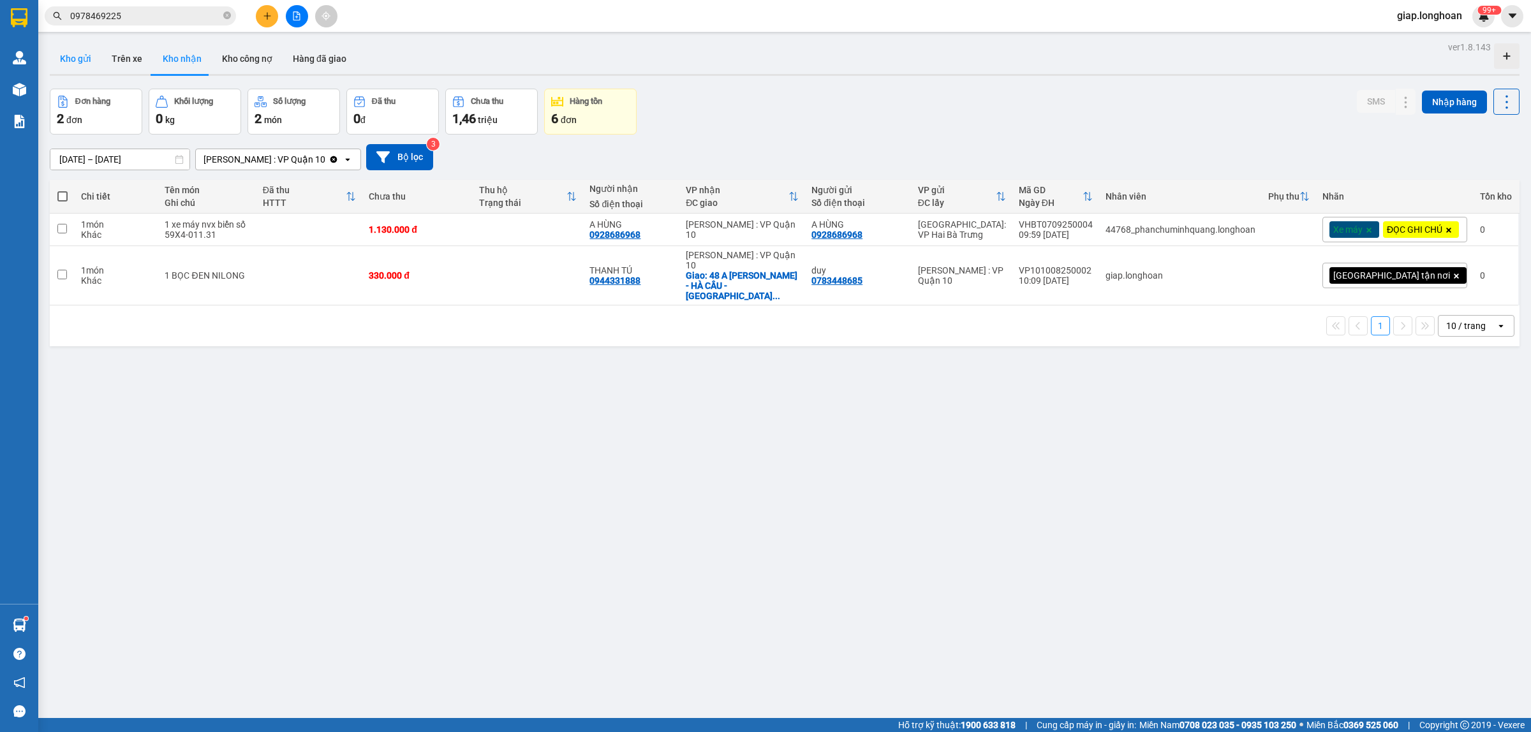
click at [75, 53] on button "Kho gửi" at bounding box center [76, 58] width 52 height 31
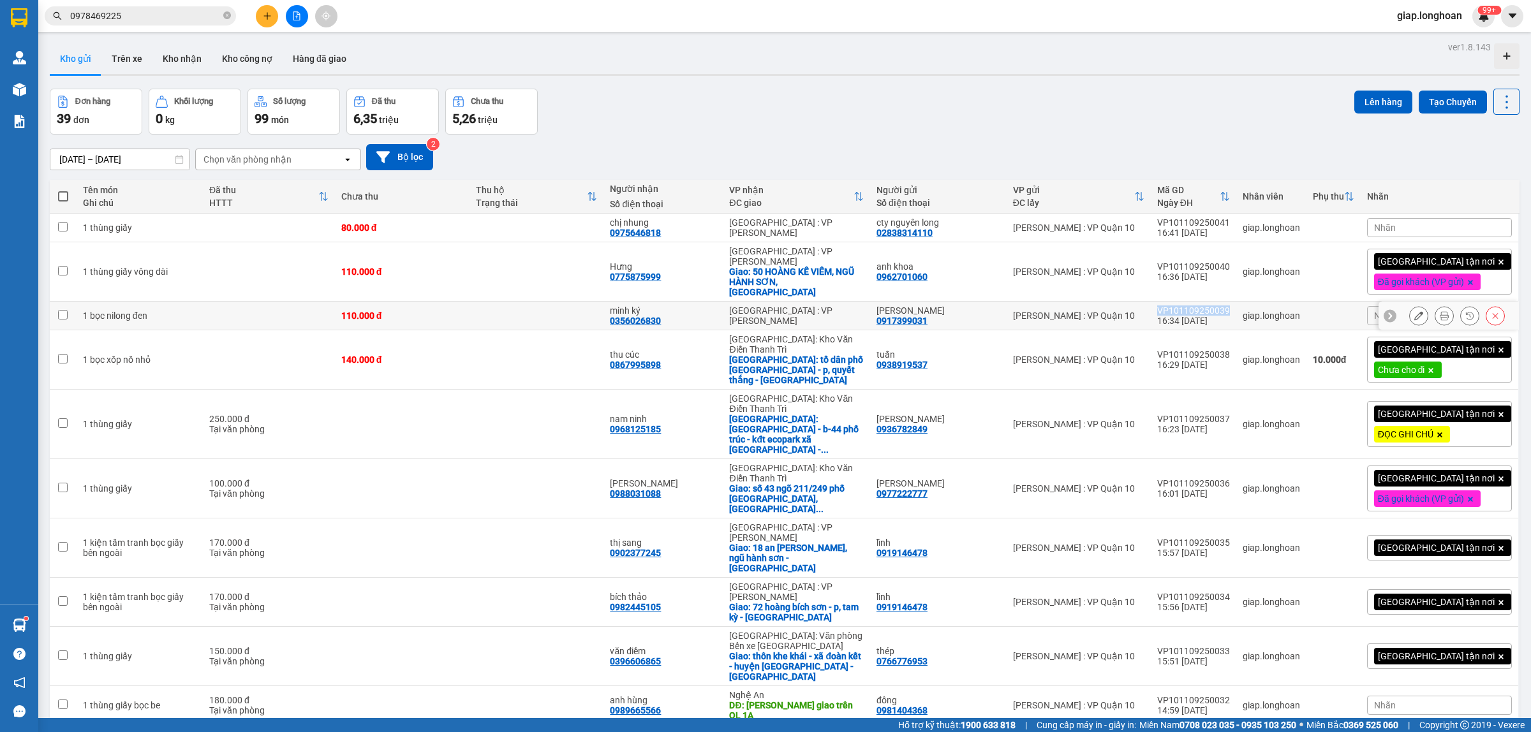
drag, startPoint x: 1250, startPoint y: 304, endPoint x: 1183, endPoint y: 301, distance: 67.1
click at [1183, 302] on td "VP101109250039 16:34 [DATE]" at bounding box center [1193, 316] width 85 height 29
checkbox input "true"
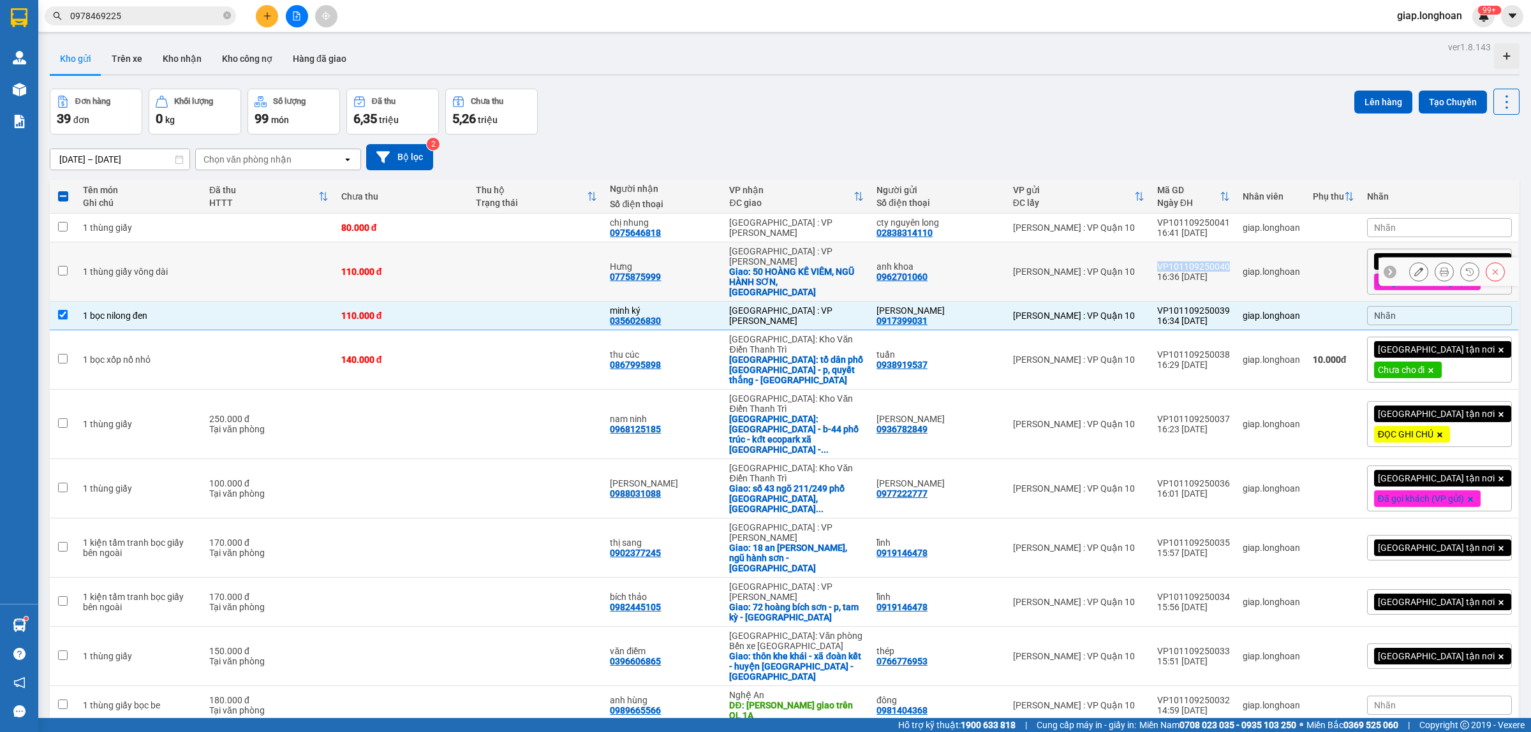
drag, startPoint x: 1251, startPoint y: 260, endPoint x: 1178, endPoint y: 260, distance: 72.7
click at [1178, 260] on td "VP101109250040 16:36 [DATE]" at bounding box center [1193, 271] width 85 height 59
checkbox input "true"
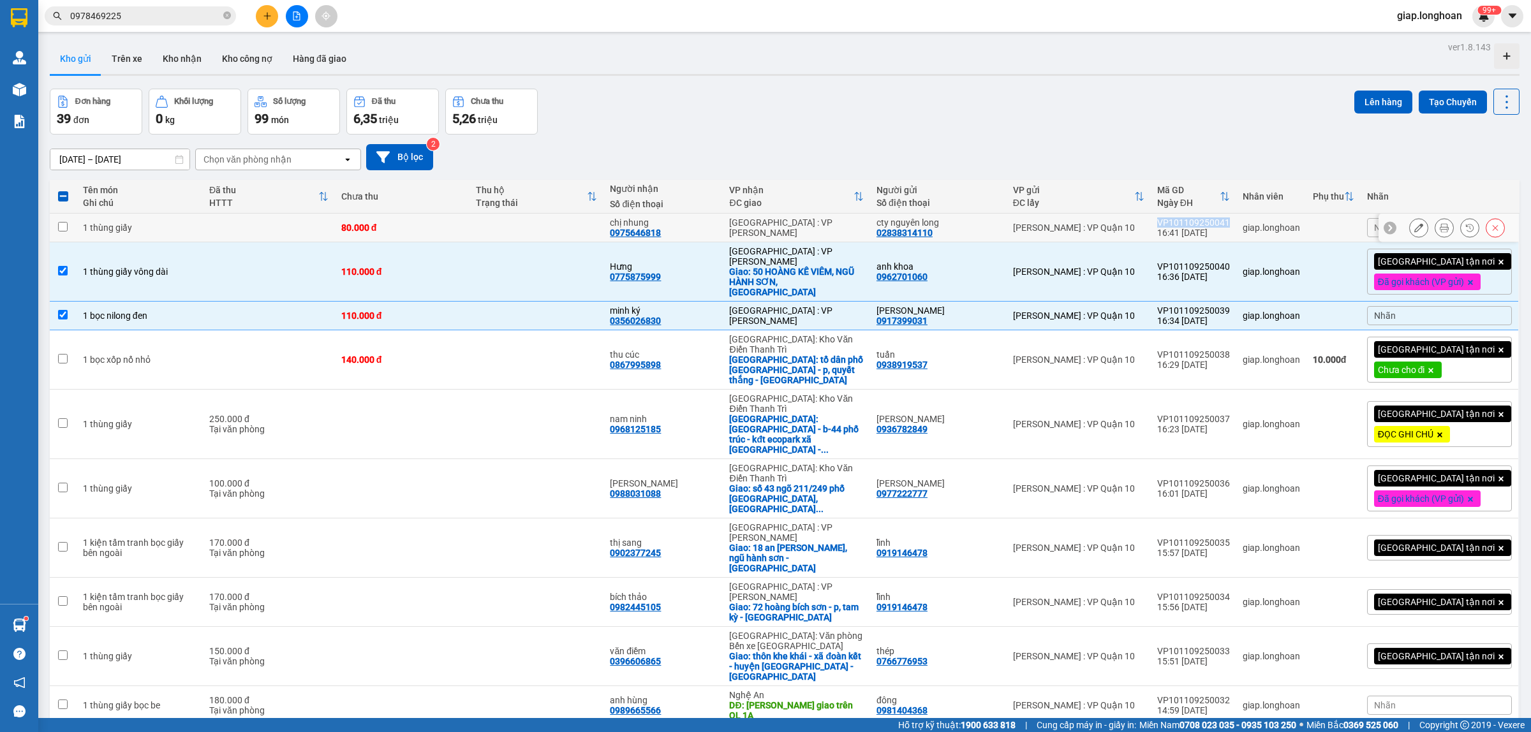
drag, startPoint x: 1250, startPoint y: 220, endPoint x: 1180, endPoint y: 218, distance: 70.2
click at [1180, 218] on td "VP101109250041 16:41 [DATE]" at bounding box center [1193, 228] width 85 height 29
checkbox input "true"
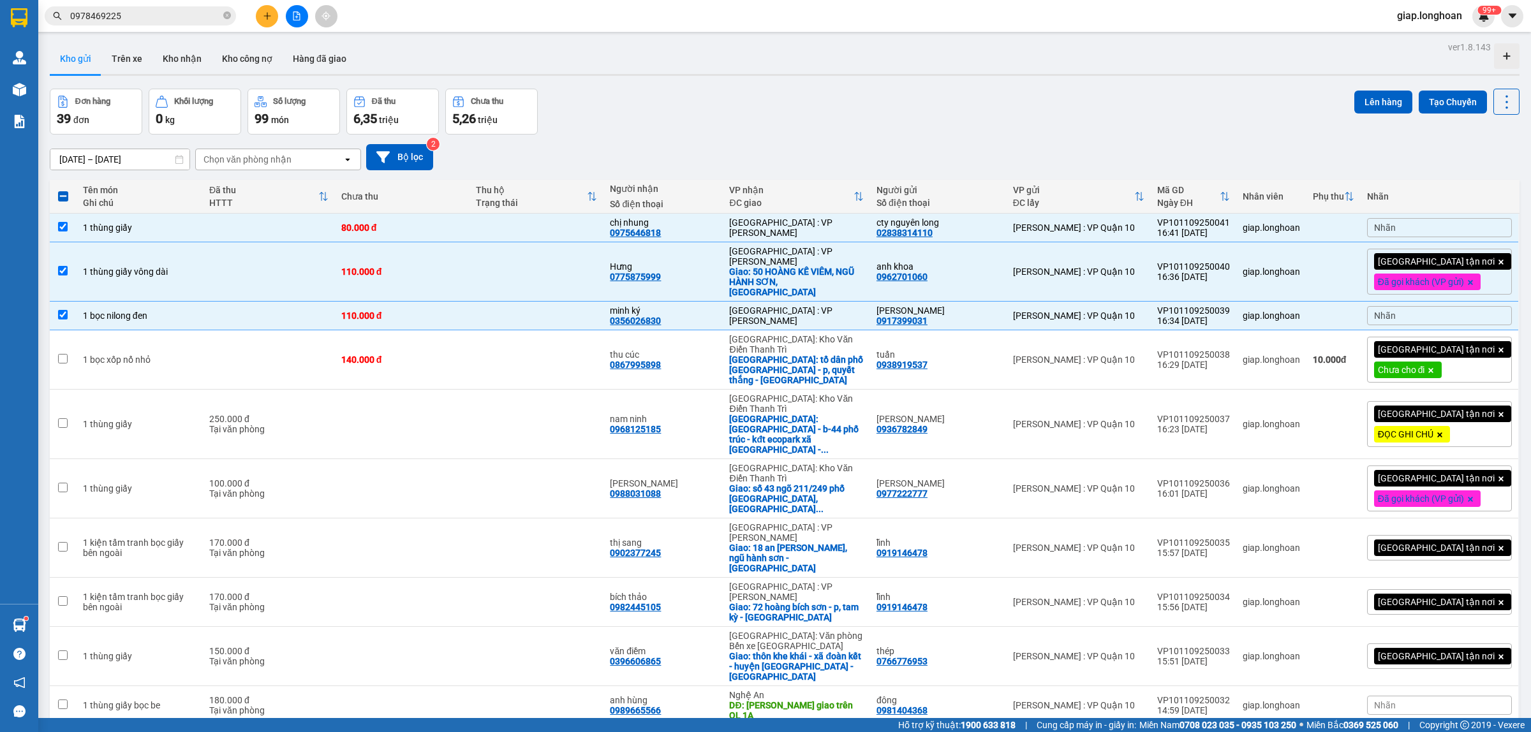
click at [1435, 367] on icon at bounding box center [1431, 371] width 8 height 8
click at [1430, 223] on div "Nhãn" at bounding box center [1439, 227] width 145 height 19
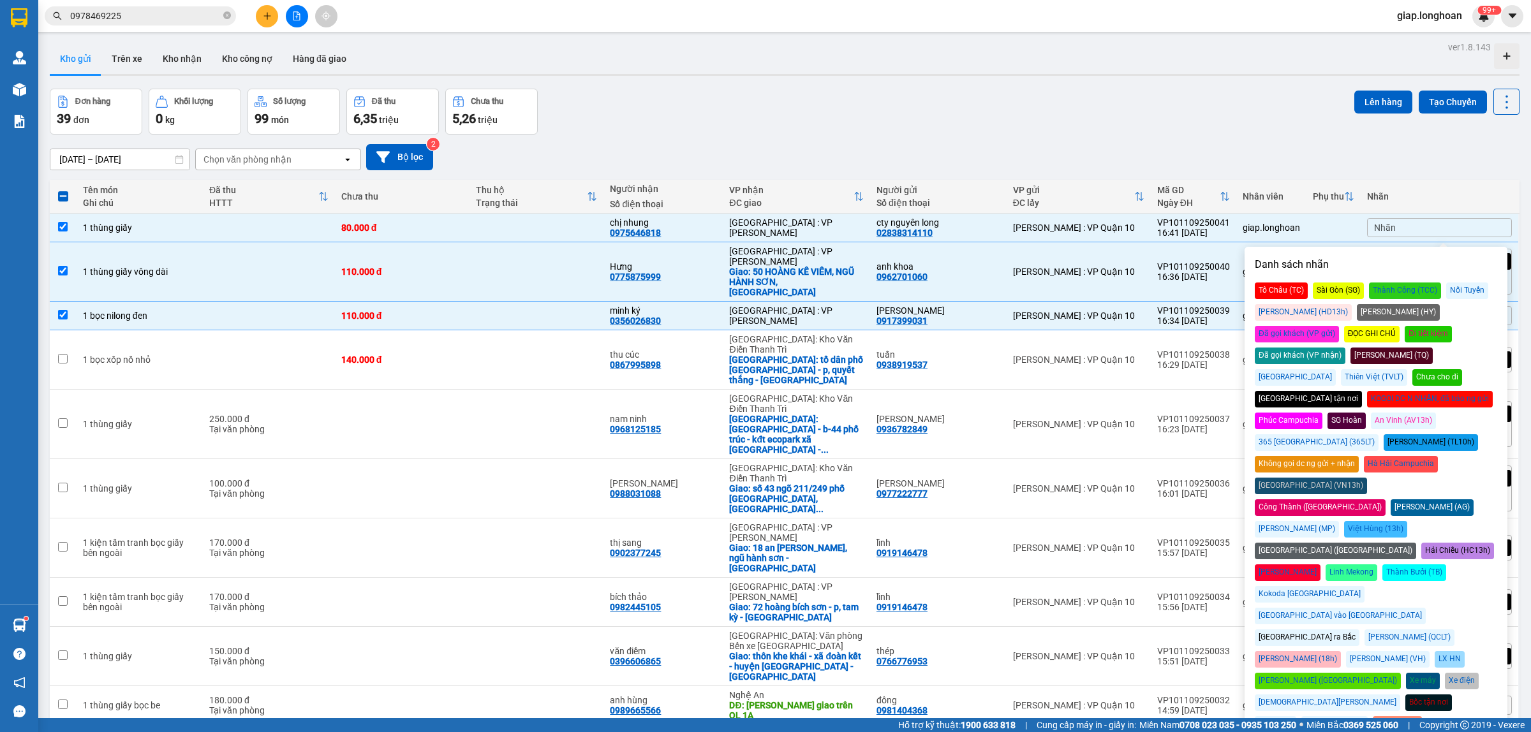
click at [1456, 369] on div "Chưa cho đi" at bounding box center [1437, 377] width 50 height 17
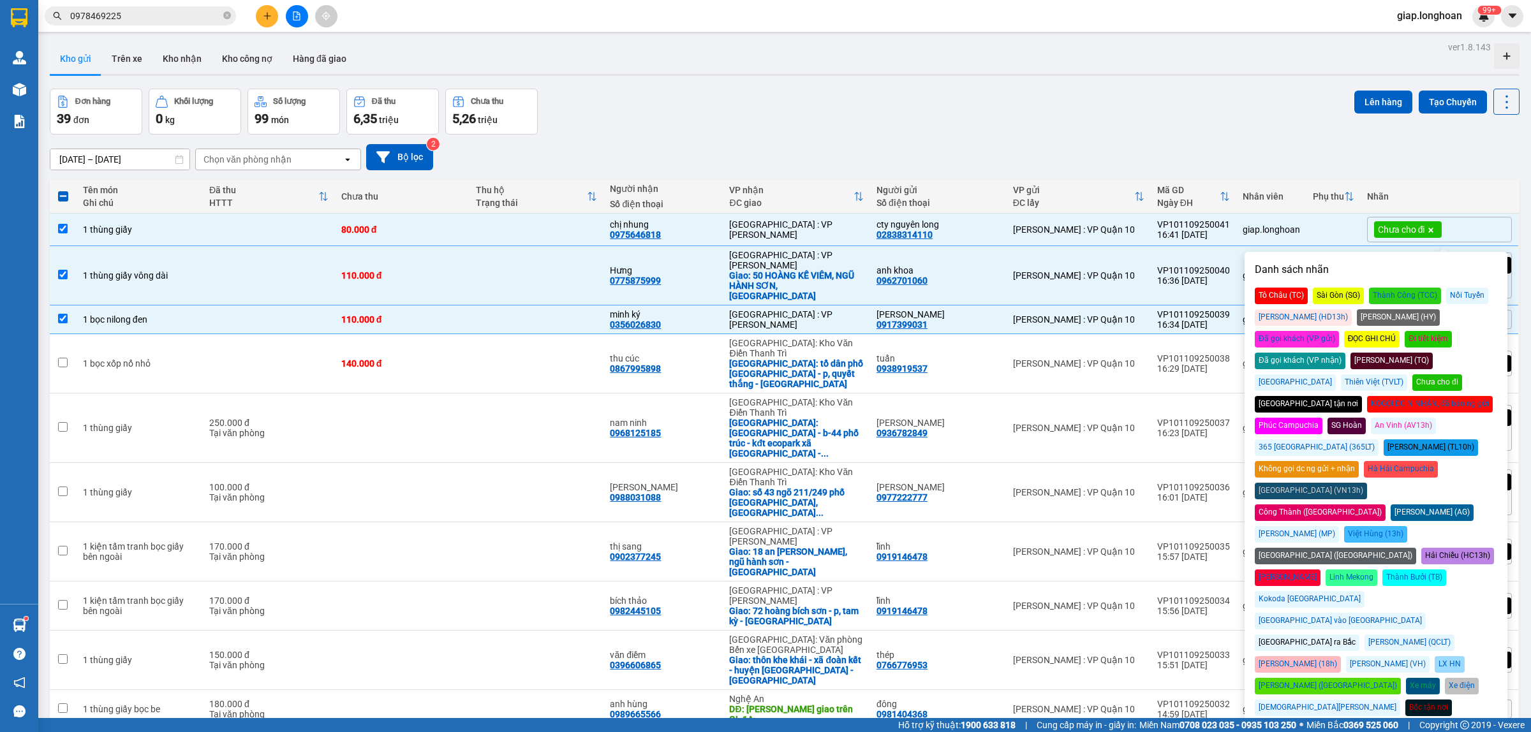
click at [1076, 106] on div "Đơn hàng 39 đơn Khối lượng 0 kg Số lượng 99 món Đã thu 6,35 triệu Chưa thu 5,26…" at bounding box center [785, 112] width 1470 height 46
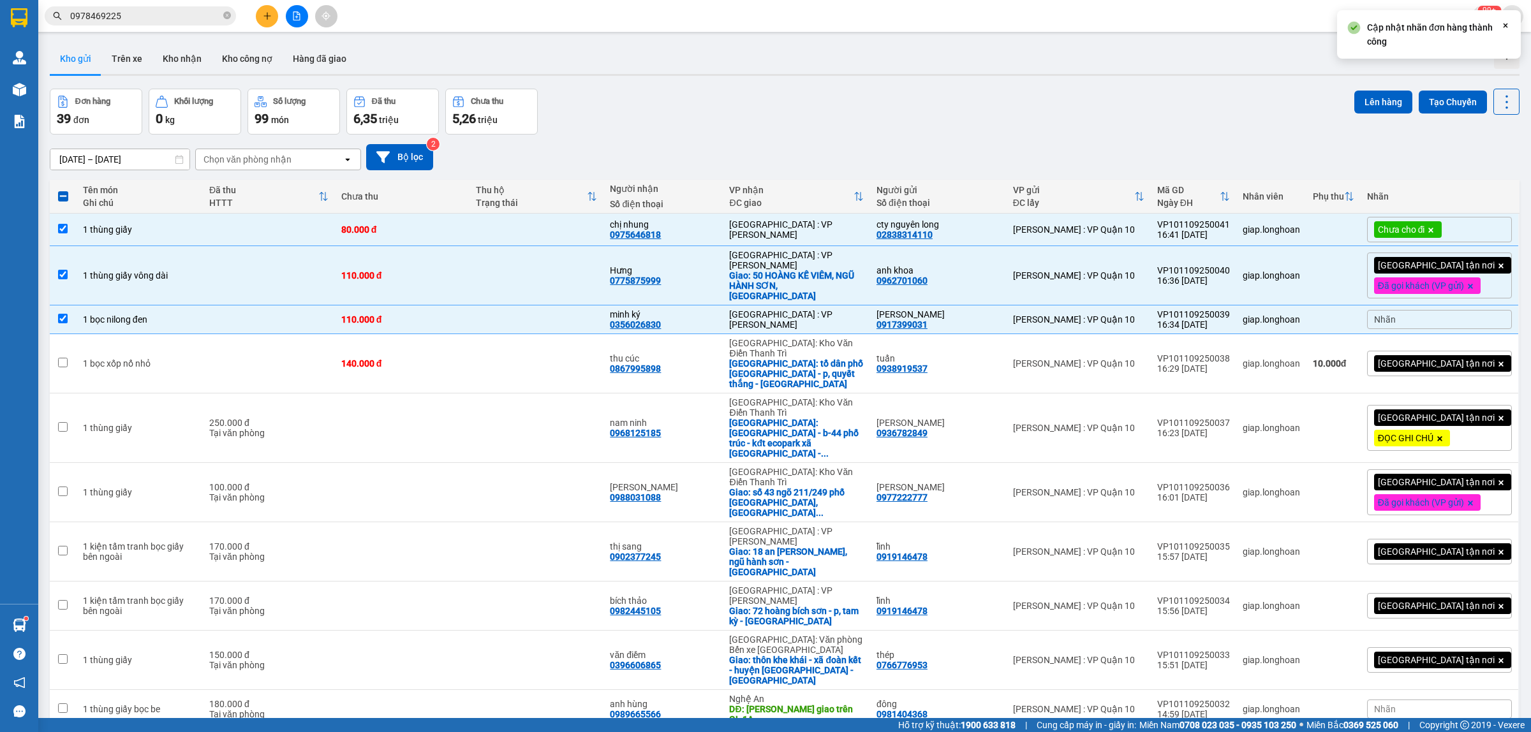
click at [61, 195] on span at bounding box center [63, 196] width 10 height 10
click at [63, 190] on input "checkbox" at bounding box center [63, 190] width 0 height 0
checkbox input "true"
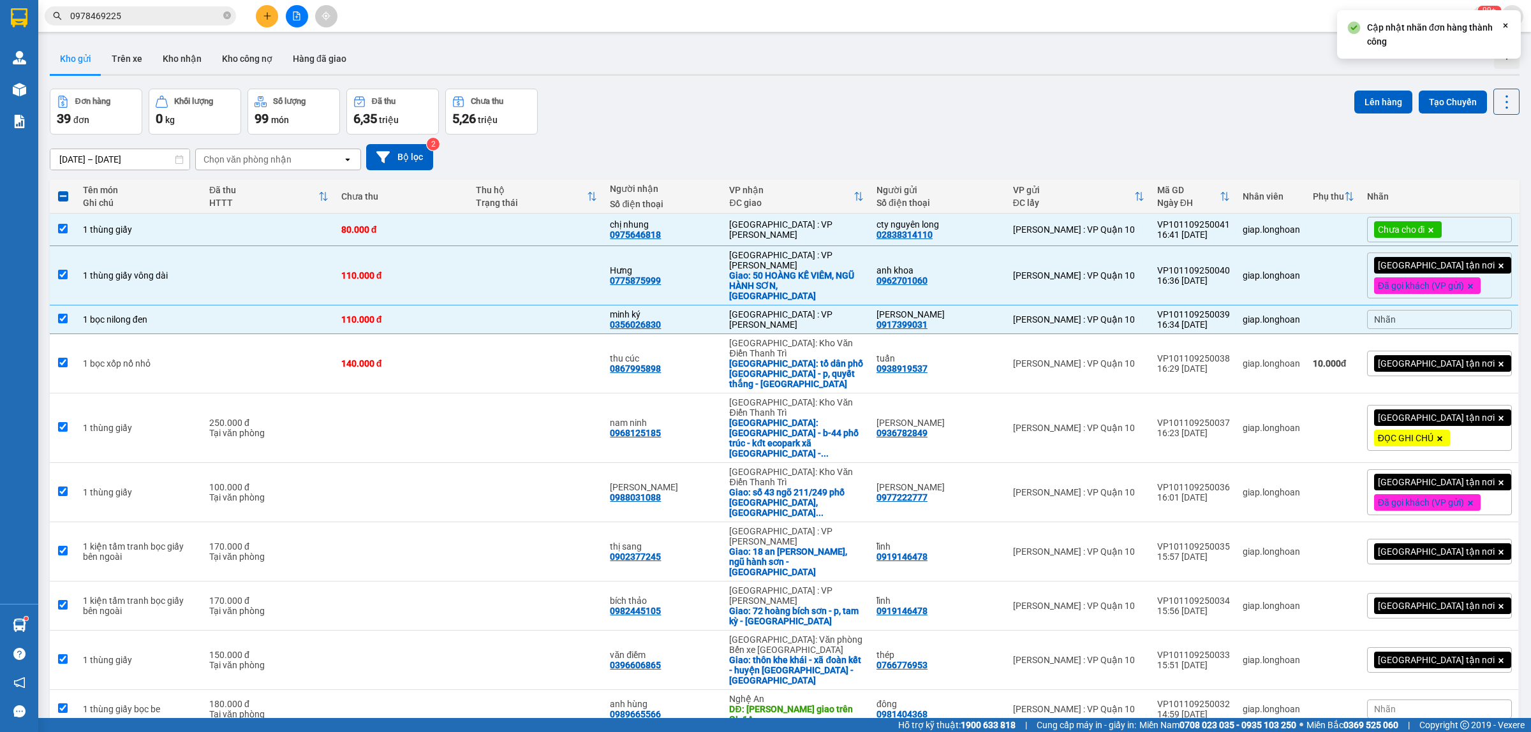
checkbox input "true"
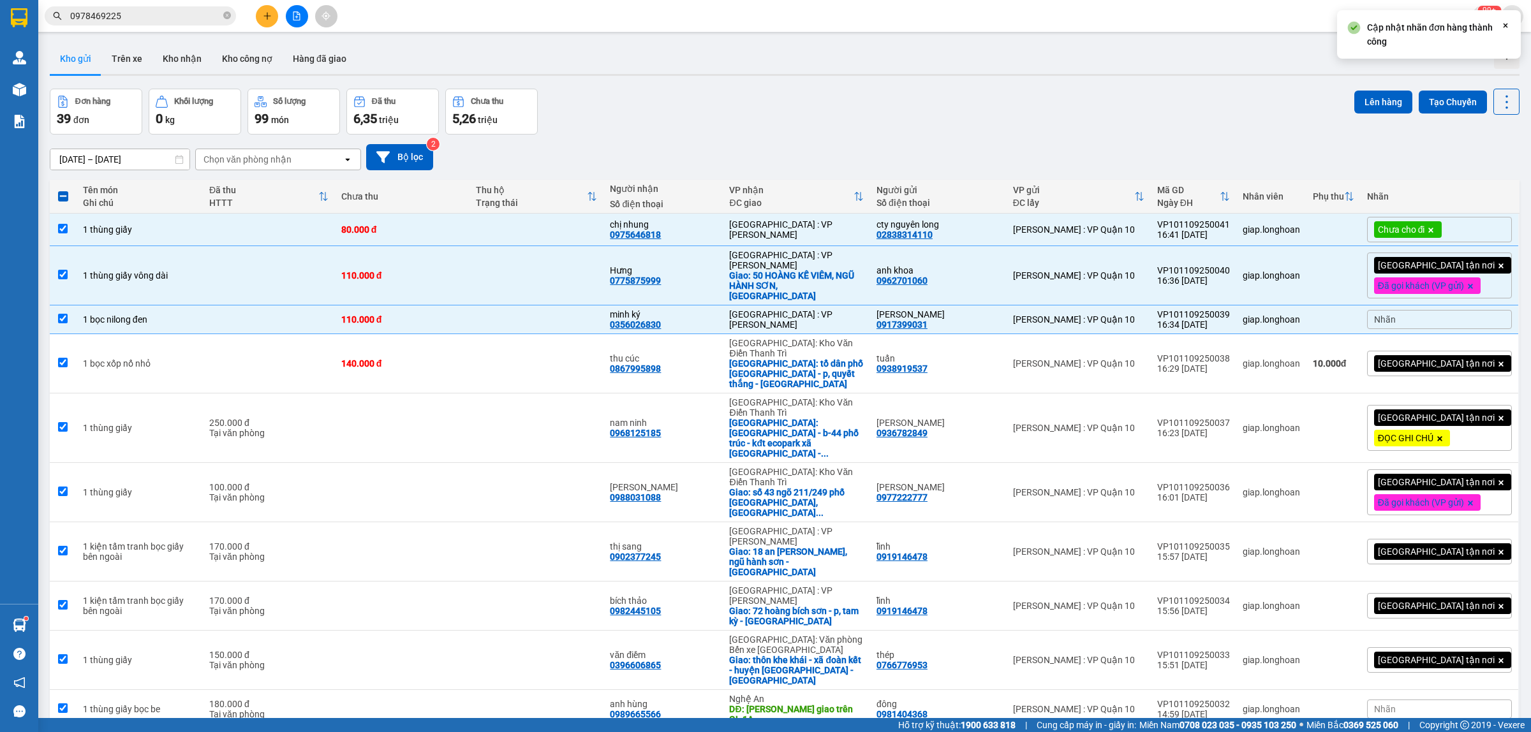
checkbox input "true"
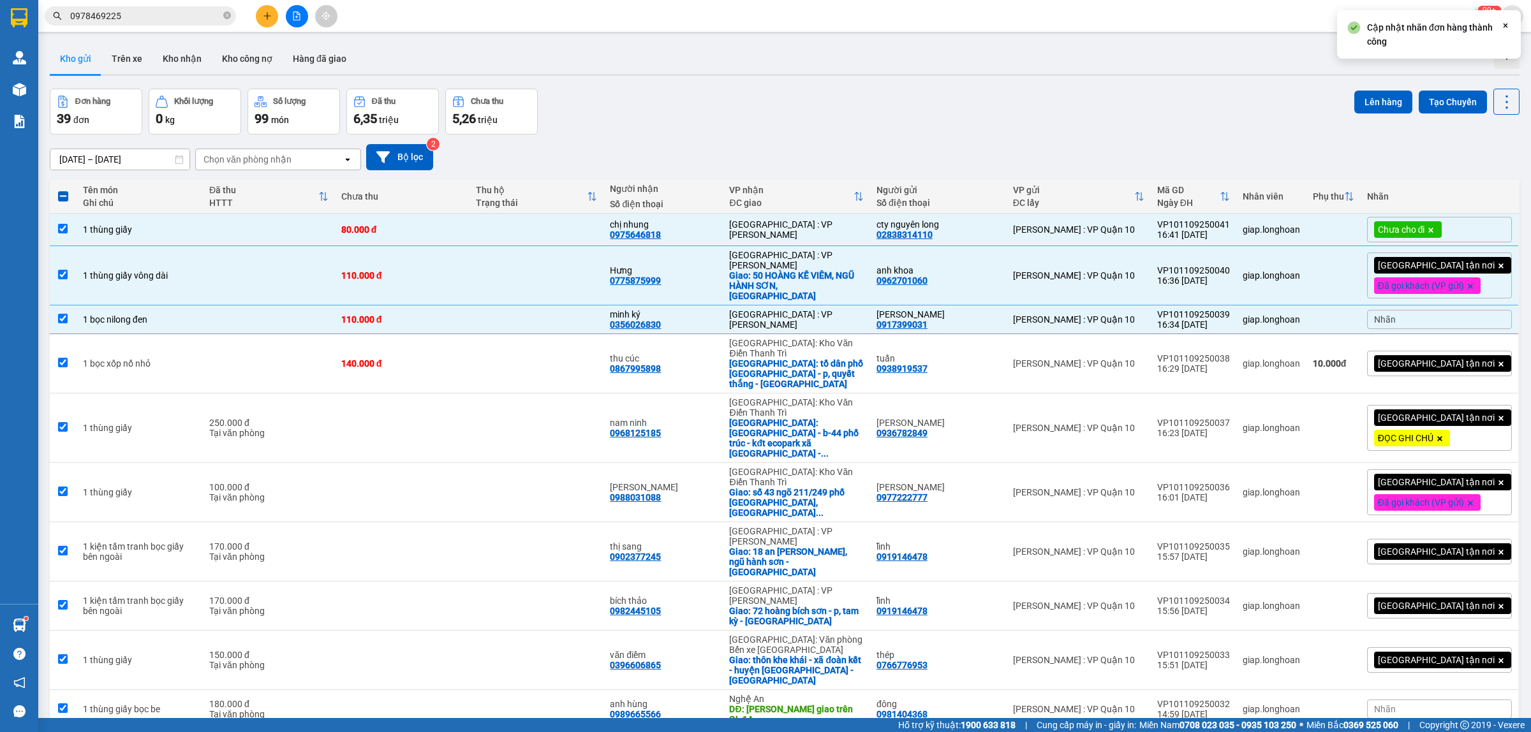
checkbox input "true"
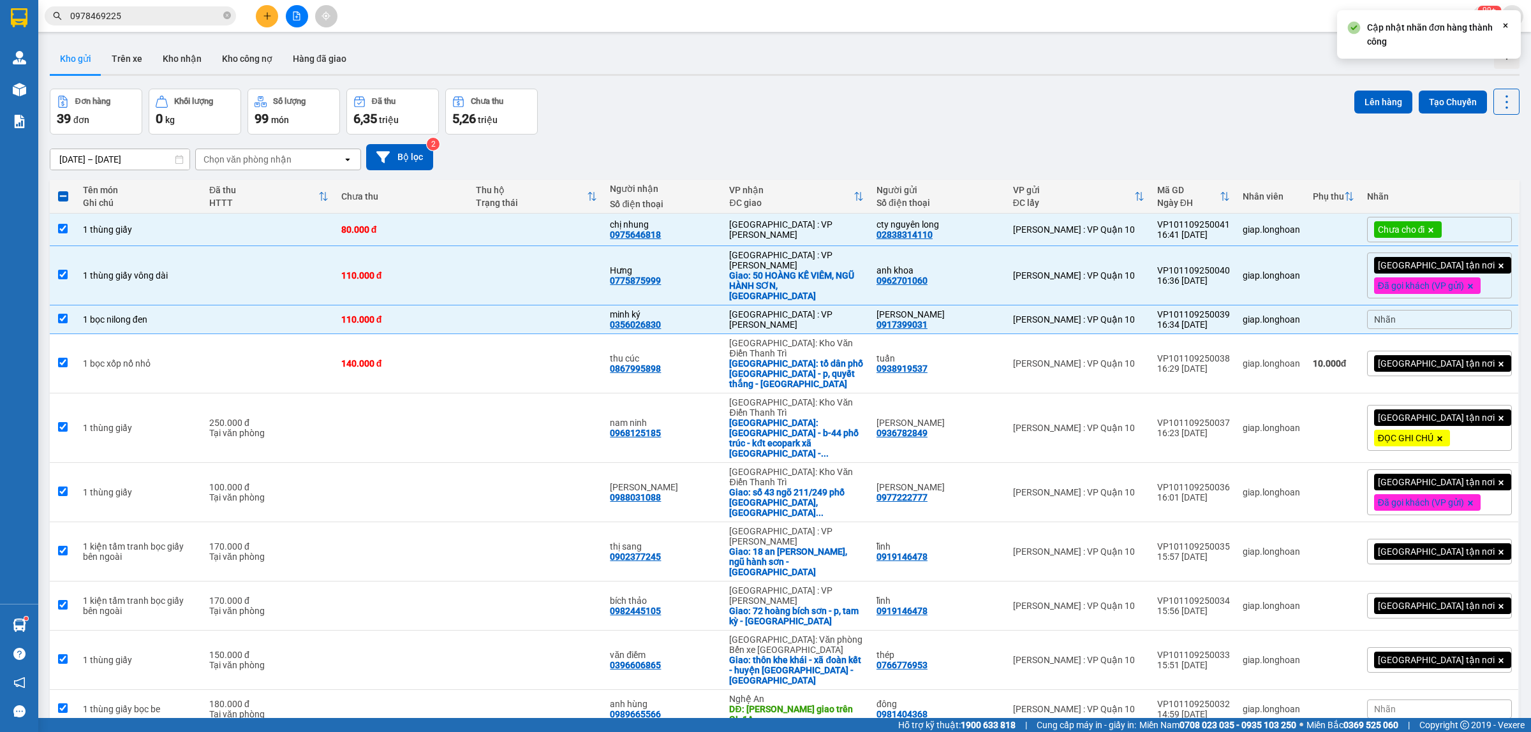
checkbox input "true"
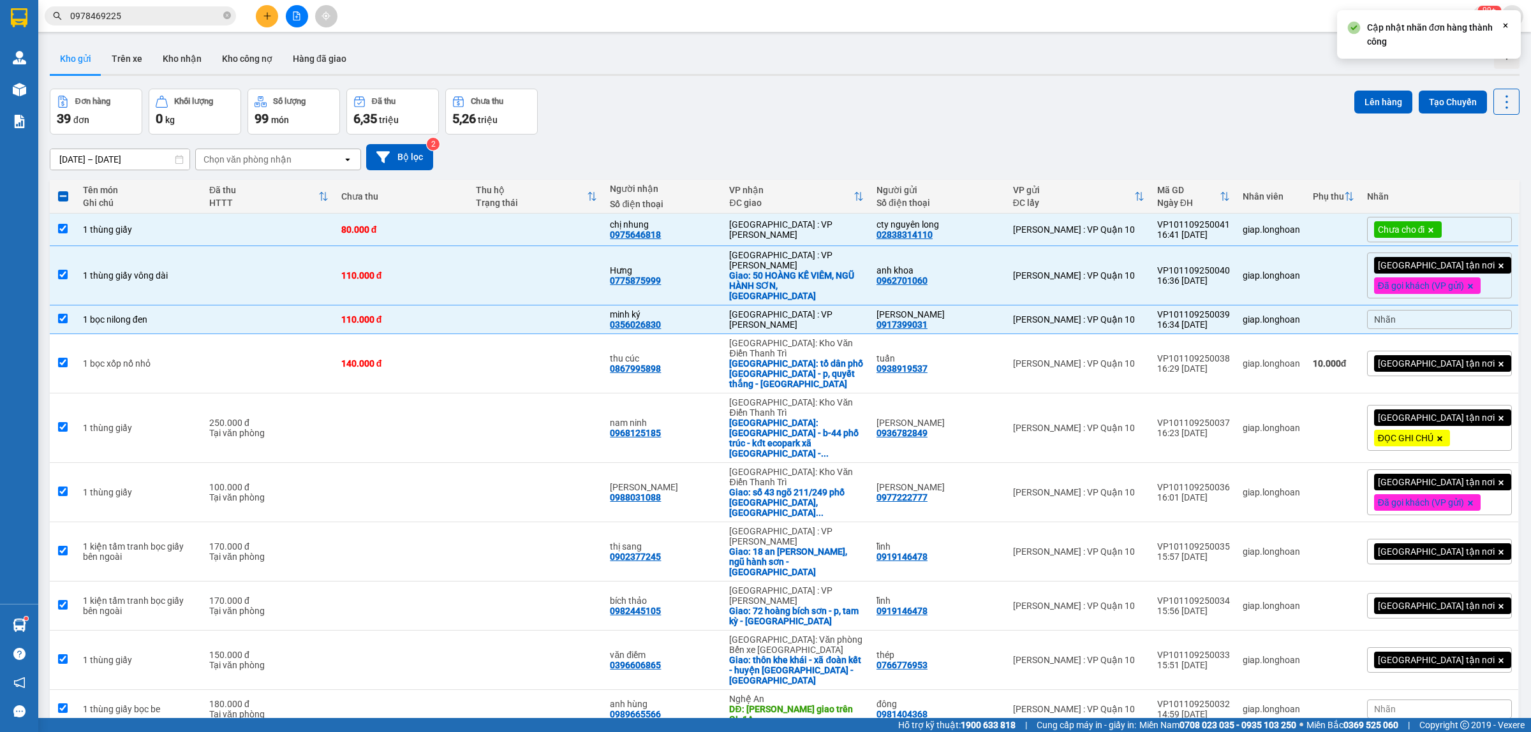
checkbox input "true"
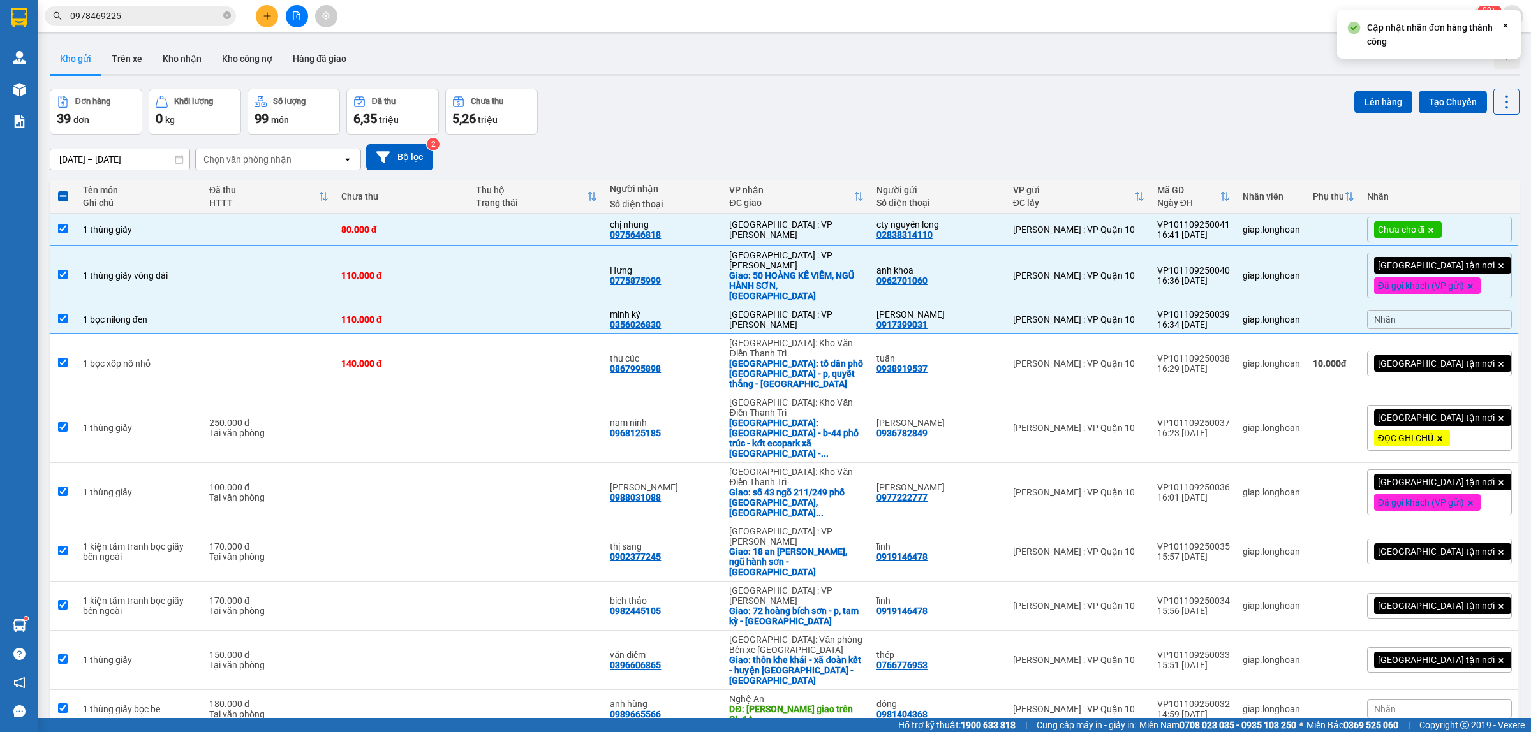
checkbox input "true"
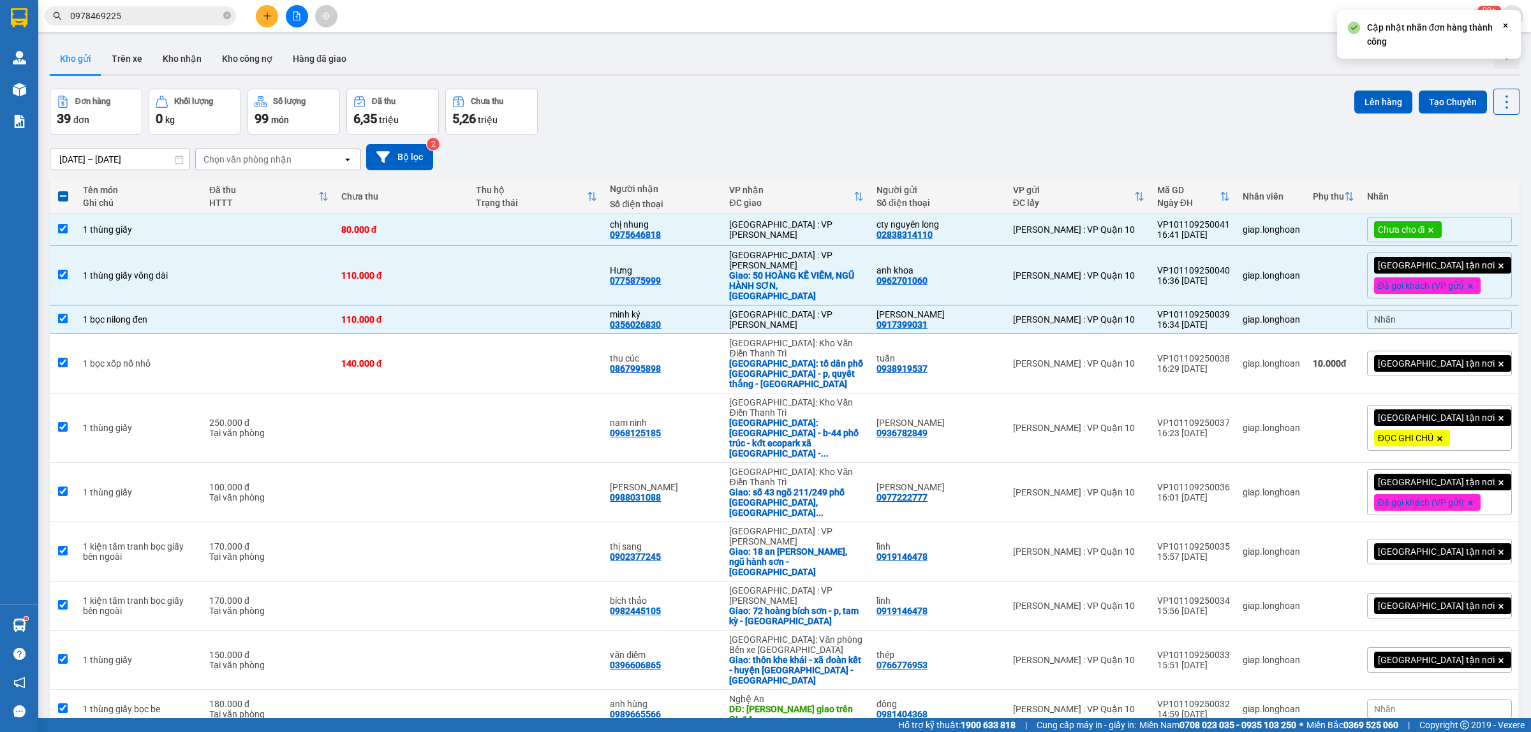
checkbox input "true"
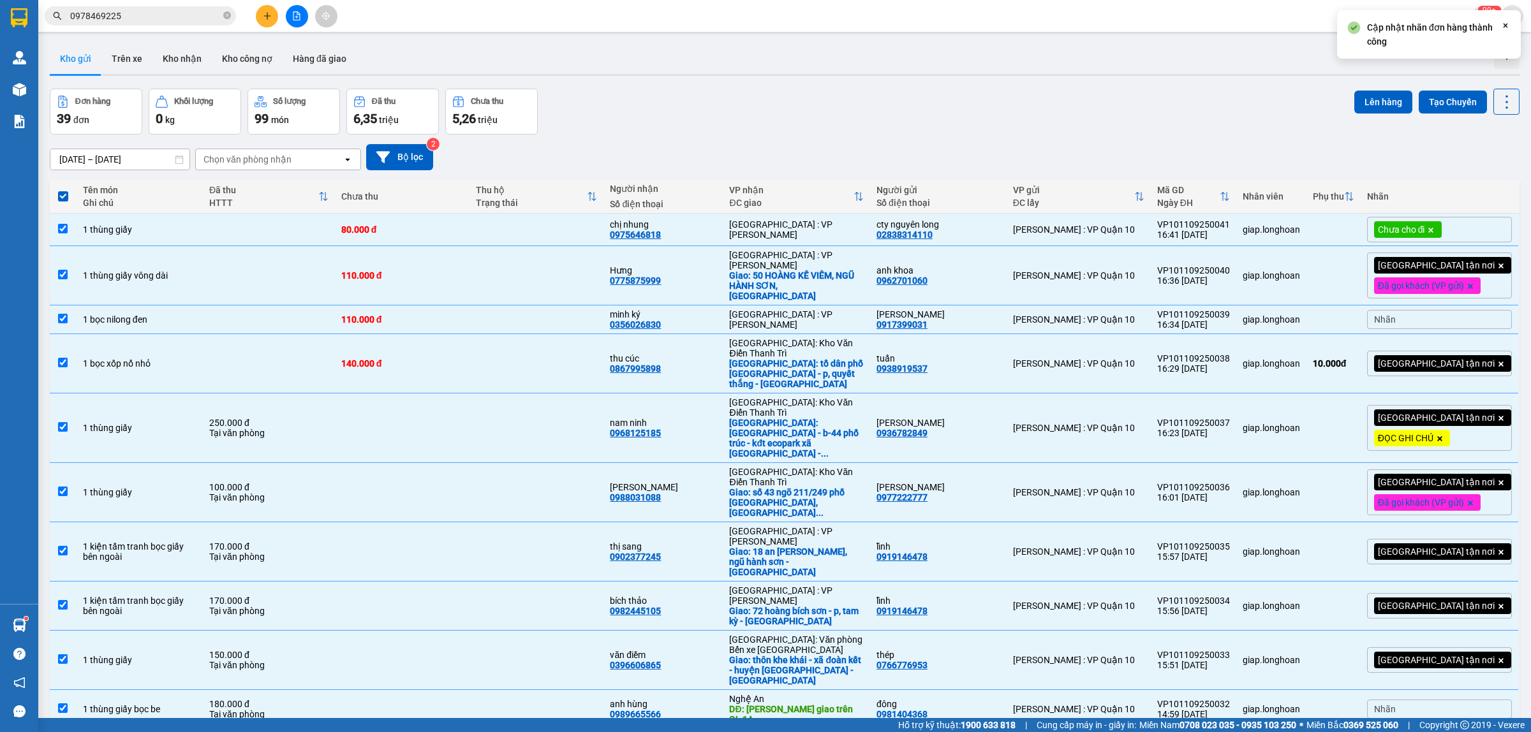
click at [61, 195] on span at bounding box center [63, 196] width 10 height 10
click at [63, 190] on input "checkbox" at bounding box center [63, 190] width 0 height 0
checkbox input "false"
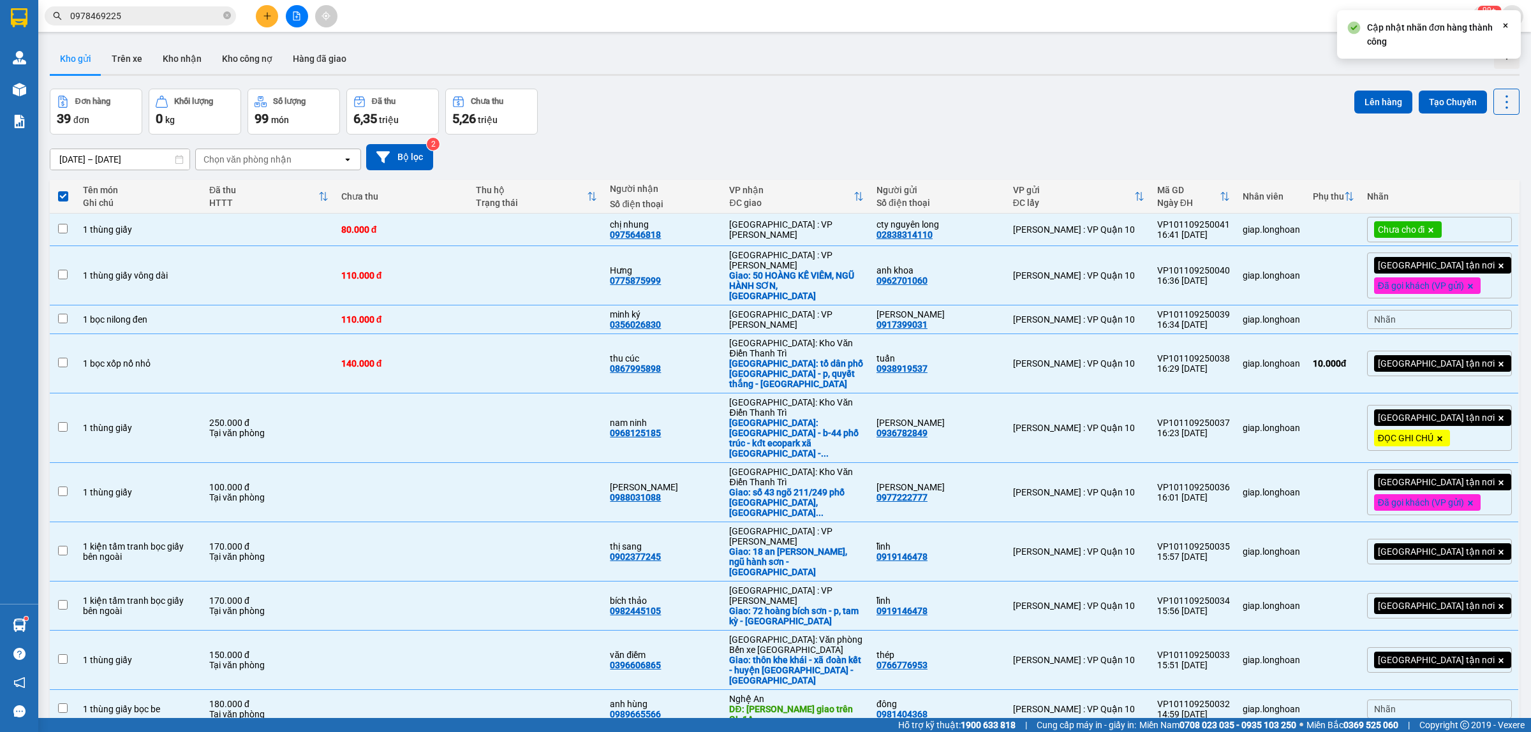
checkbox input "false"
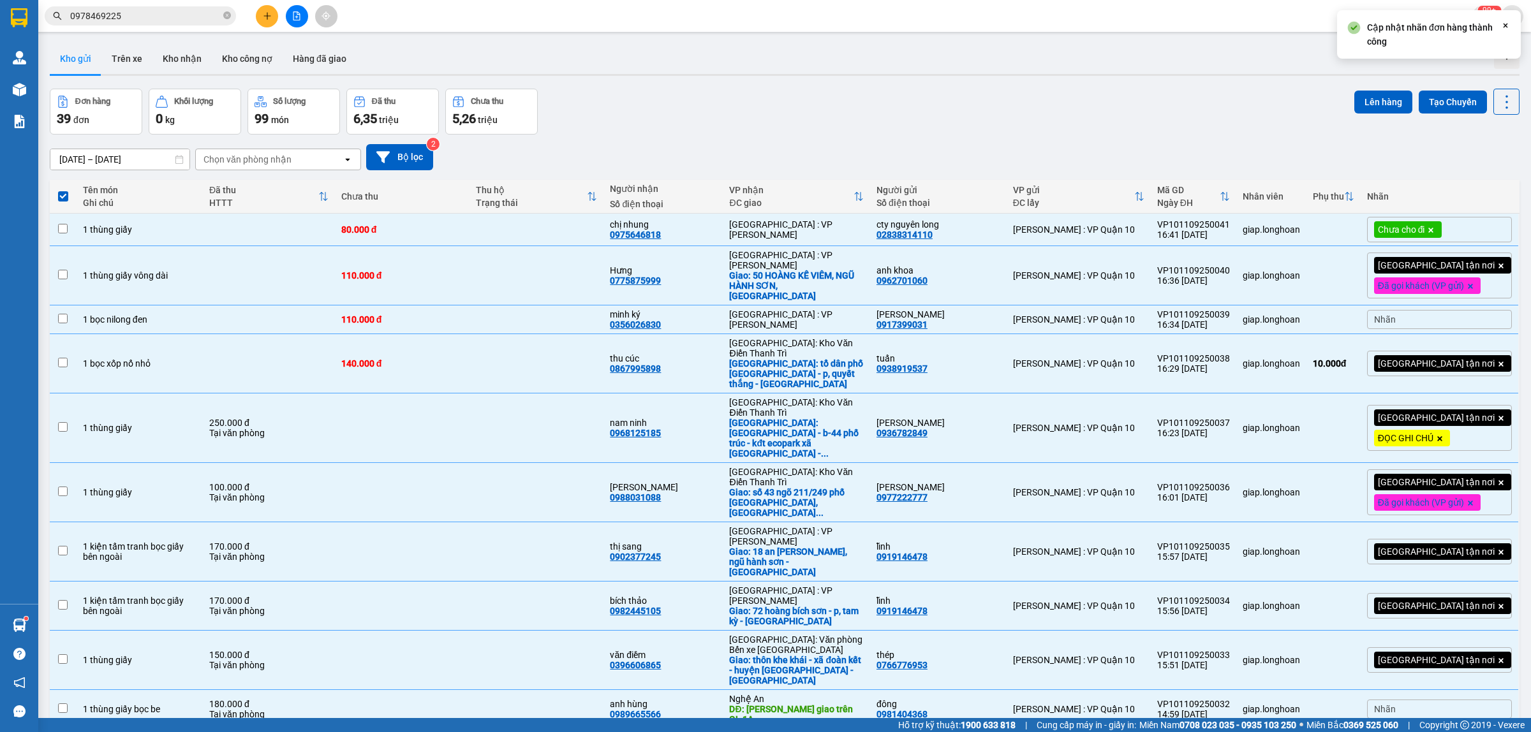
checkbox input "false"
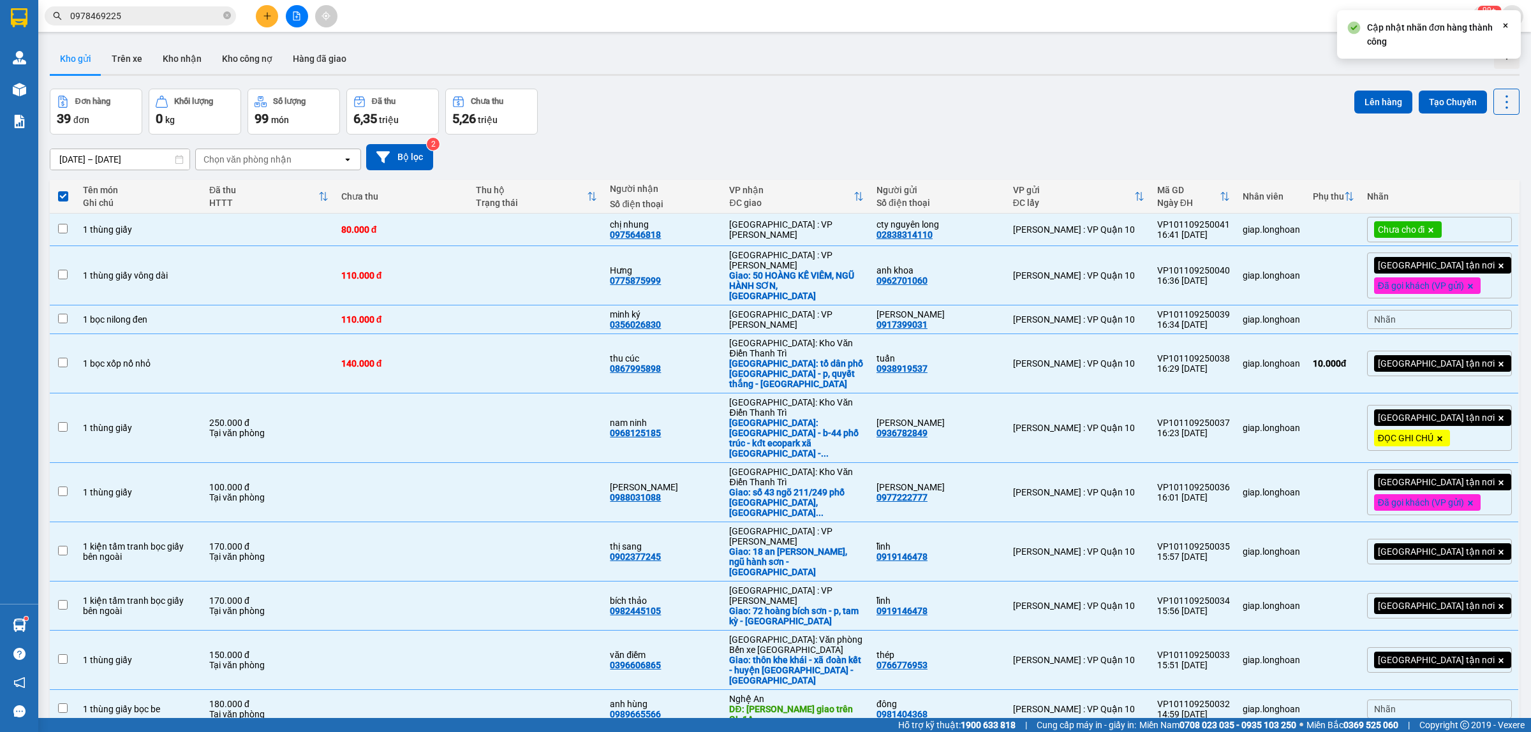
checkbox input "false"
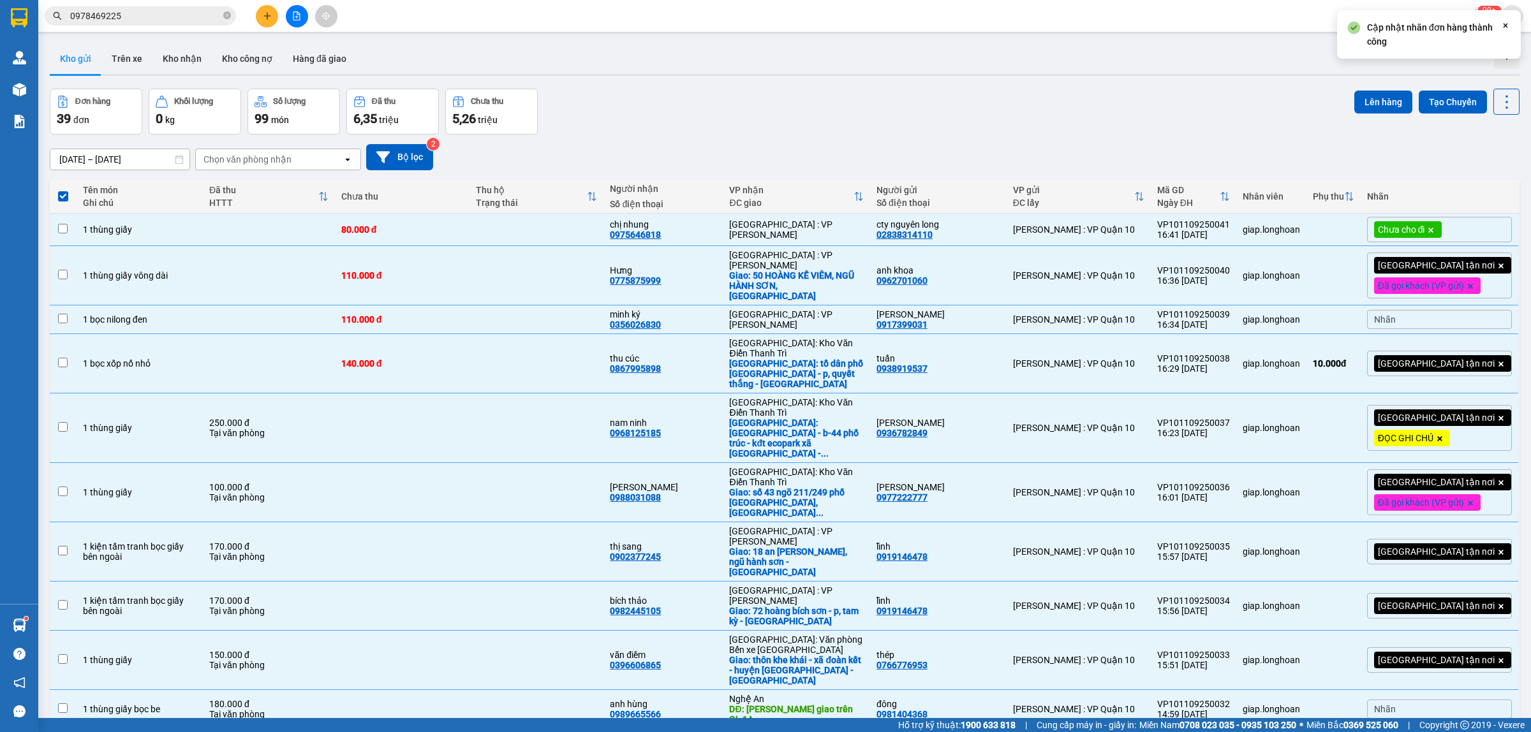
checkbox input "false"
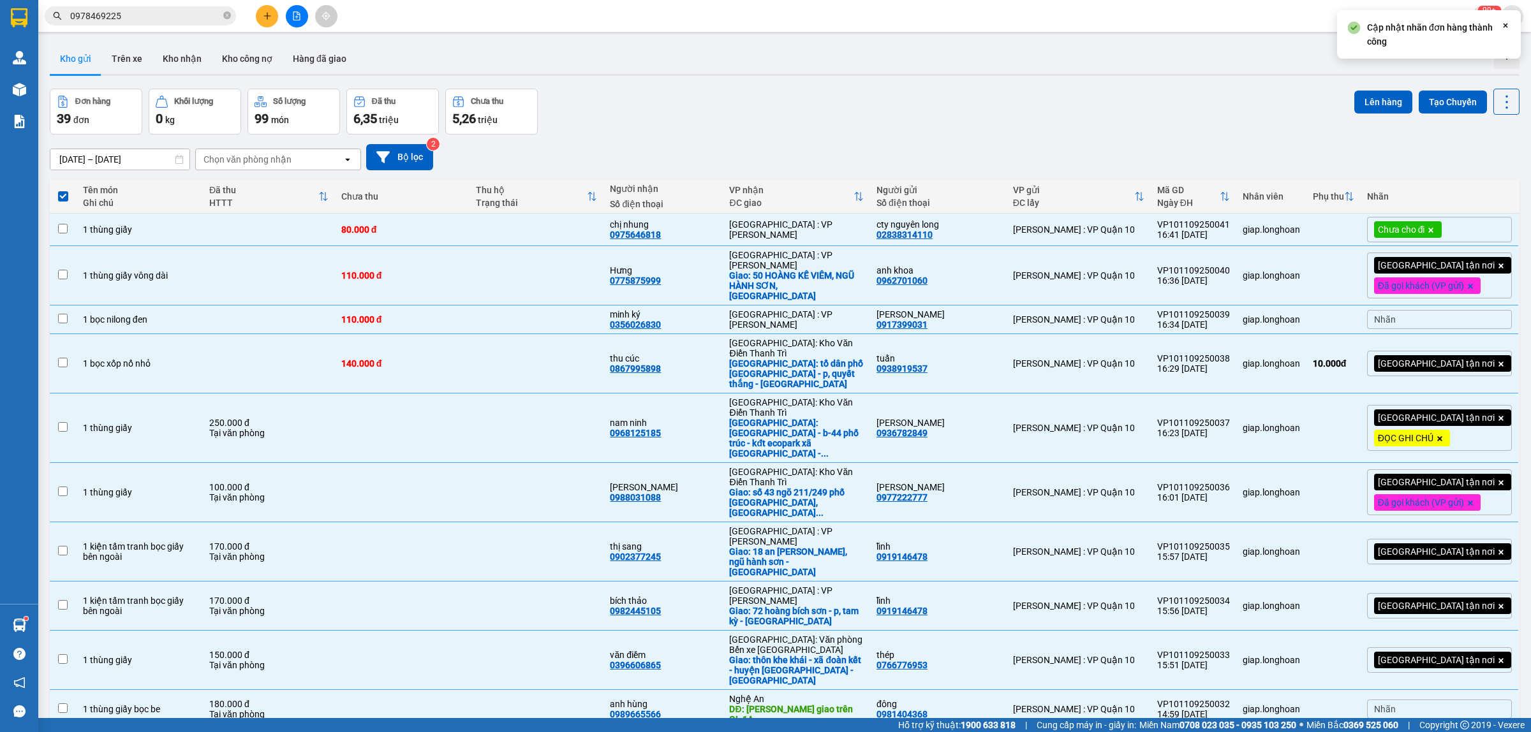
checkbox input "false"
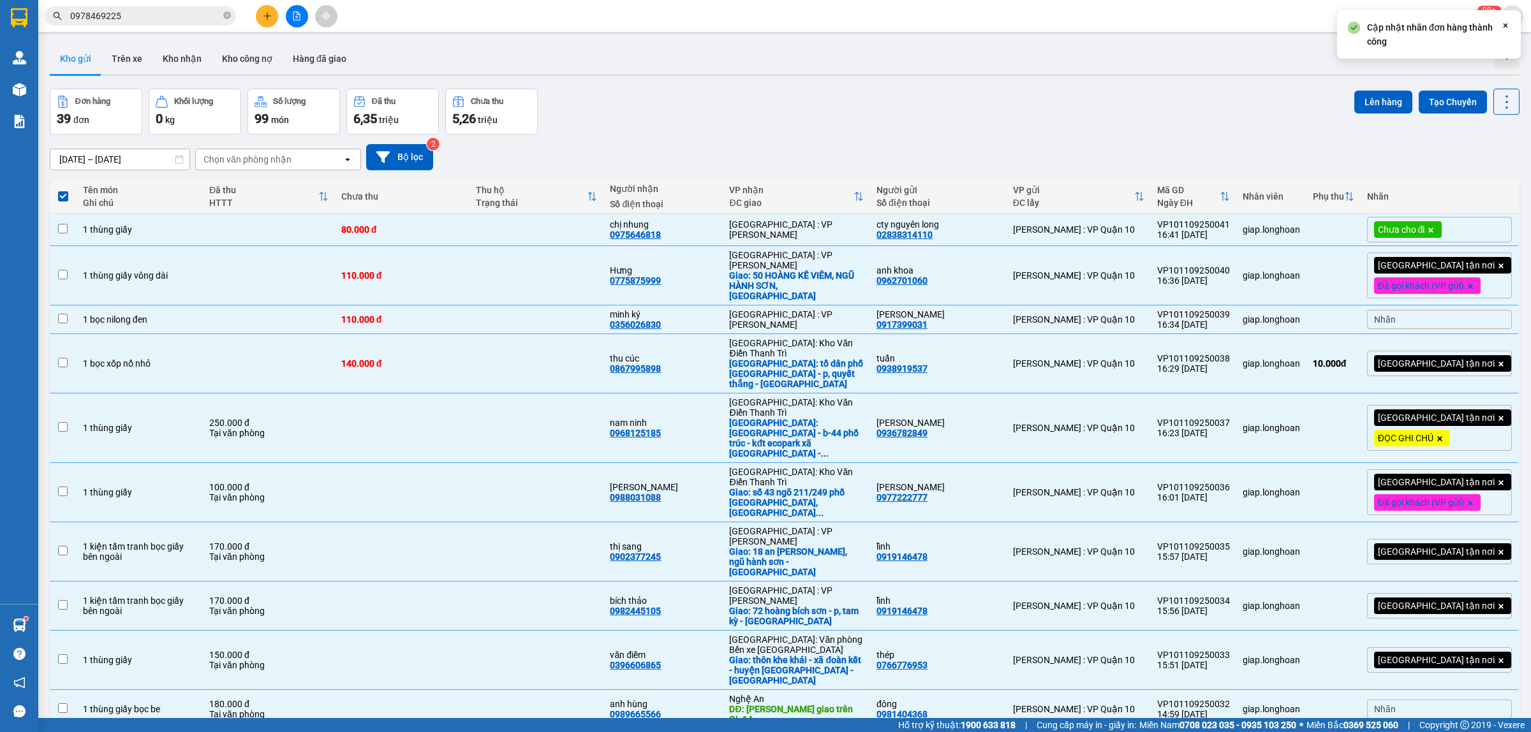
checkbox input "false"
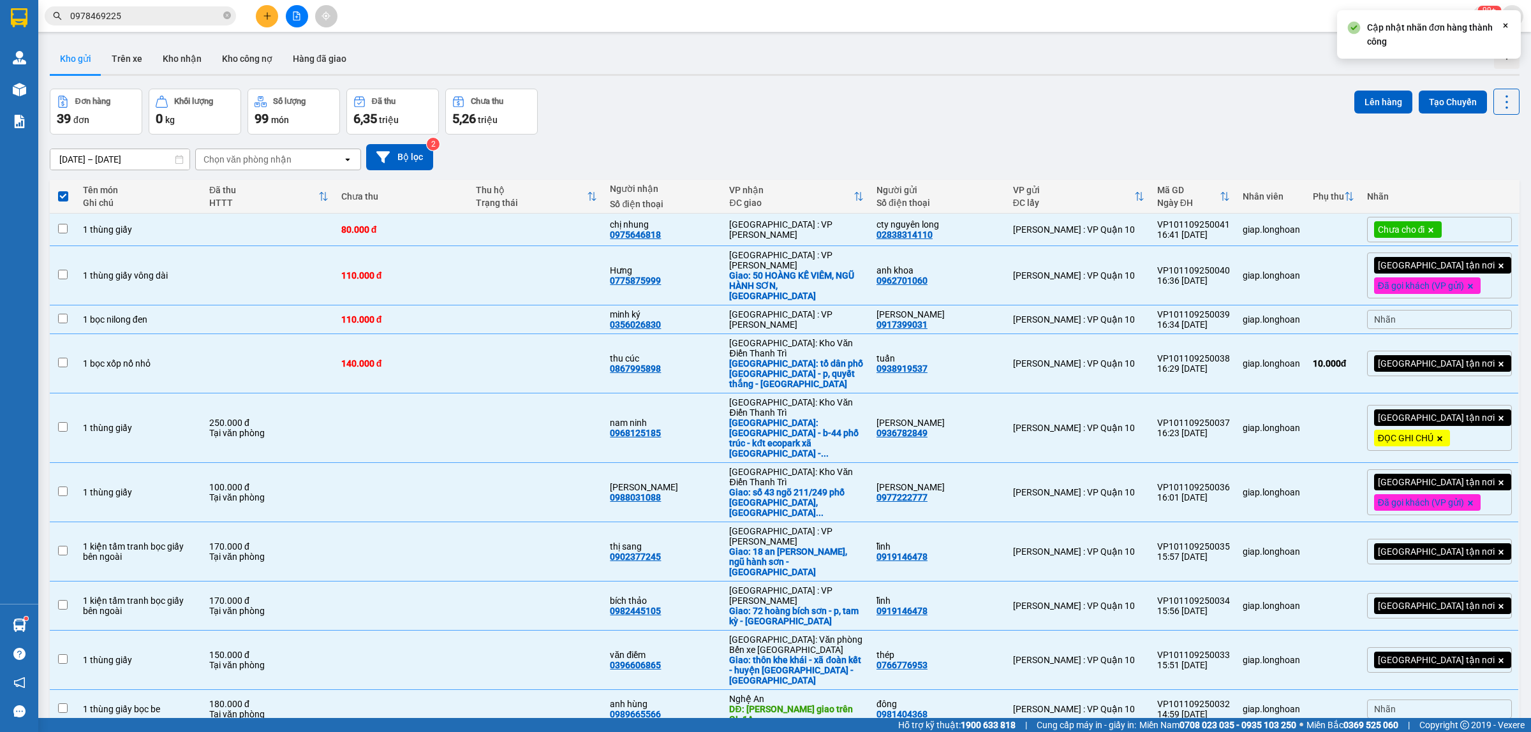
checkbox input "false"
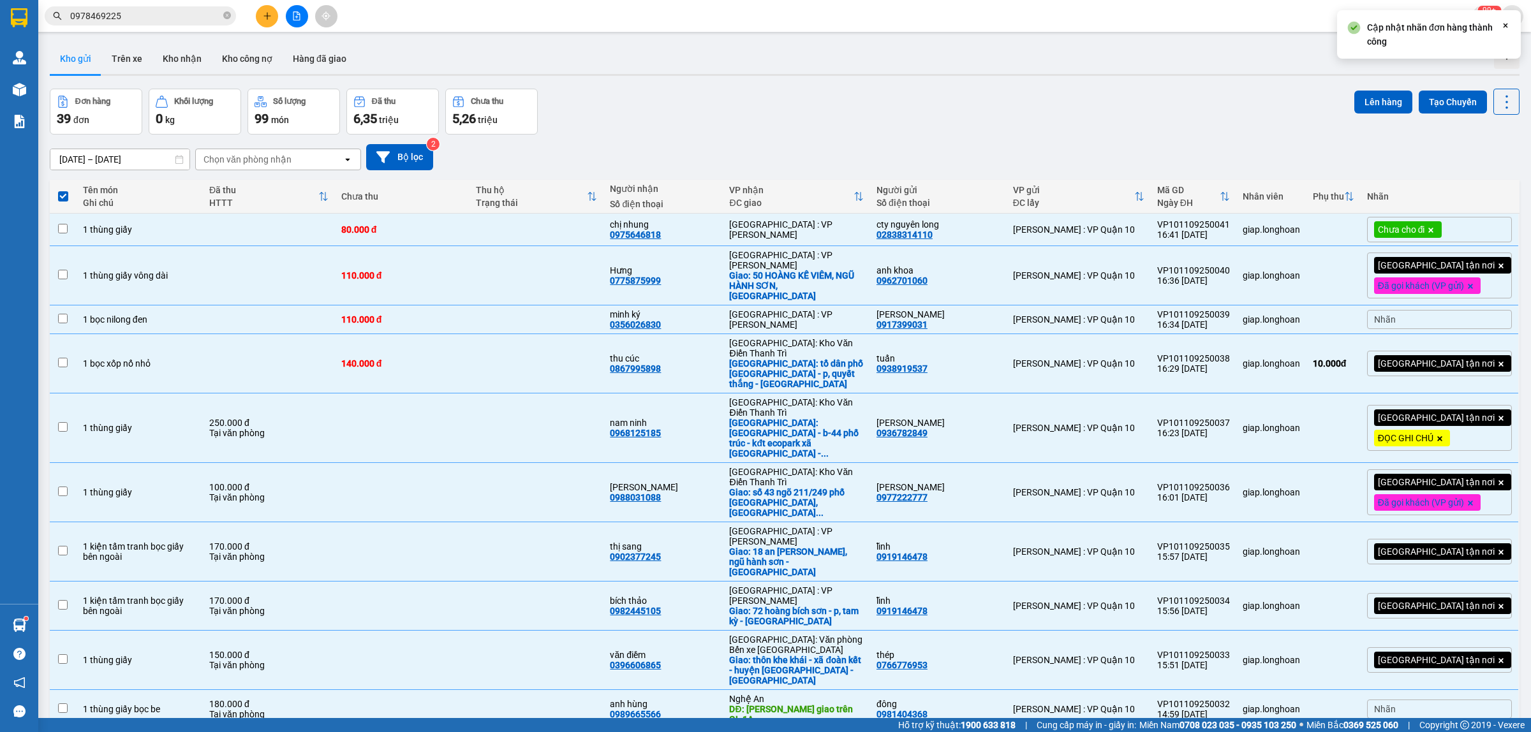
checkbox input "false"
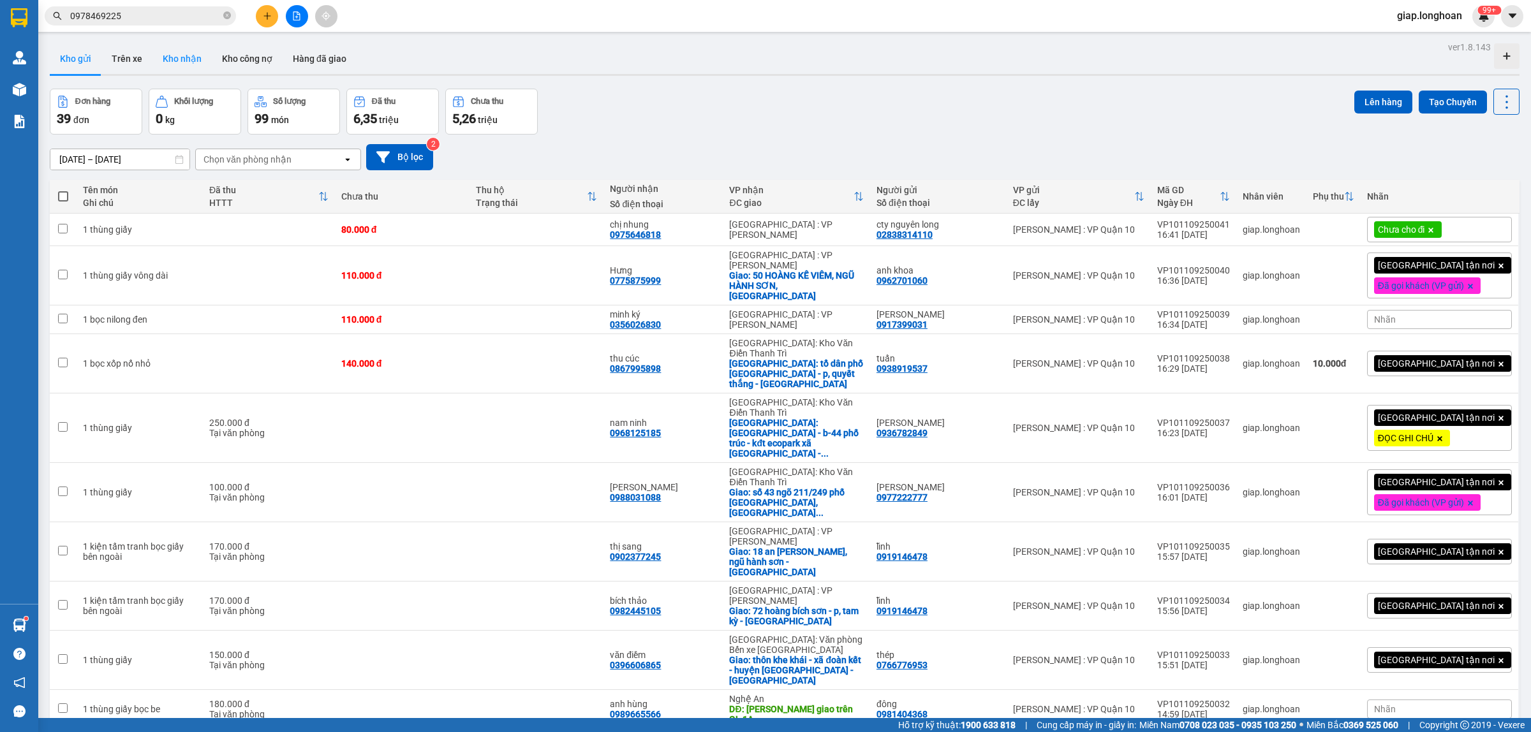
click at [177, 46] on button "Kho nhận" at bounding box center [181, 58] width 59 height 31
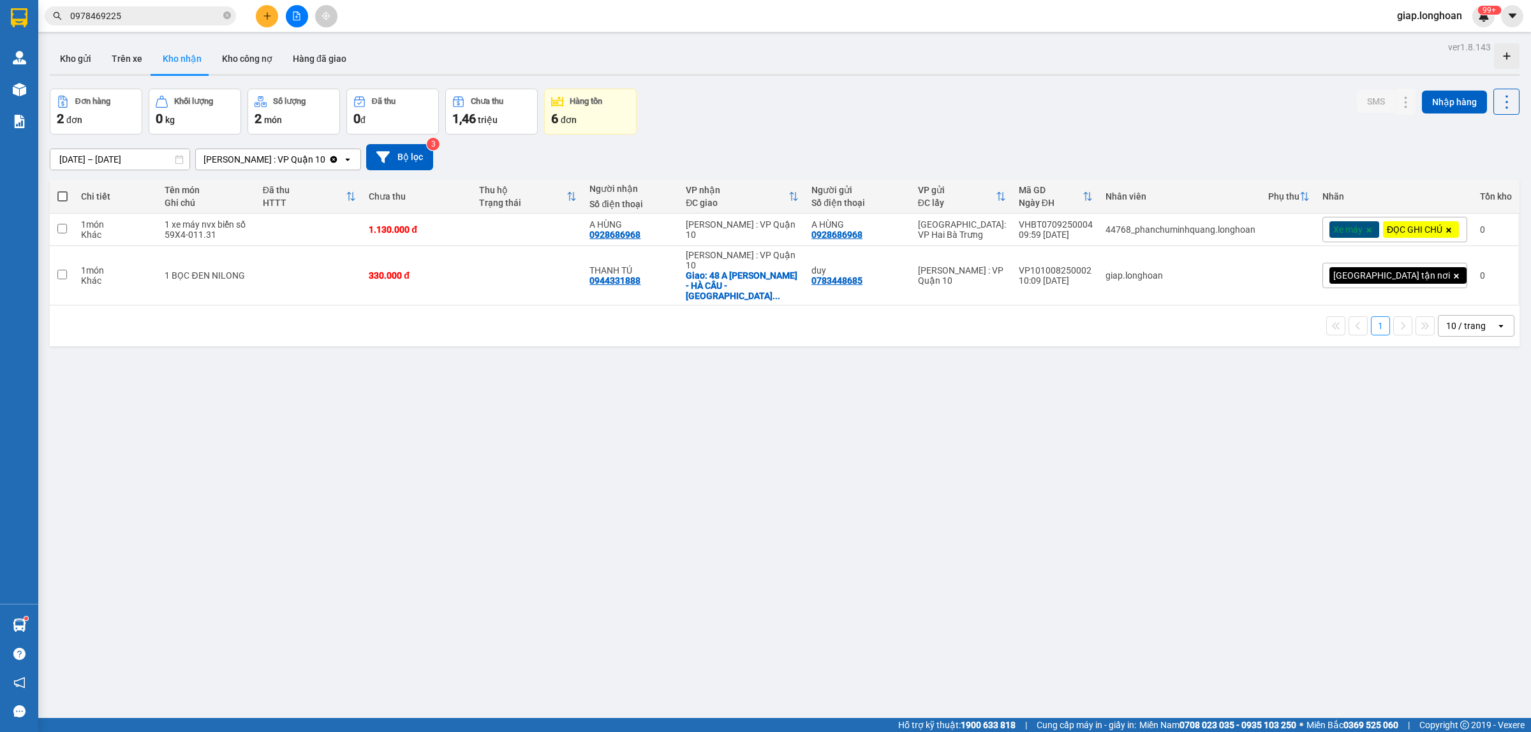
click at [751, 466] on div "ver 1.8.143 Kho gửi Trên xe Kho nhận Kho công nợ Hàng đã giao Đơn hàng 2 đơn Kh…" at bounding box center [785, 404] width 1480 height 732
click at [78, 56] on button "Kho gửi" at bounding box center [76, 58] width 52 height 31
